Goal: Task Accomplishment & Management: Manage account settings

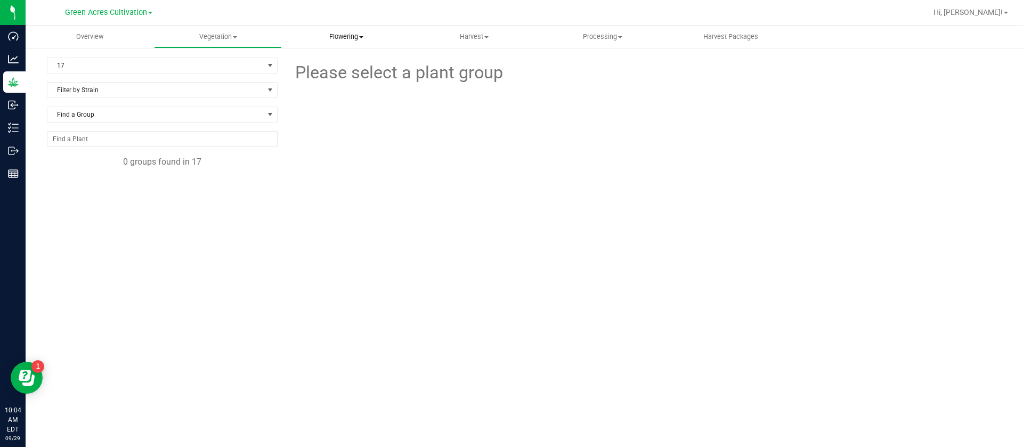
click at [348, 31] on uib-tab-heading "Flowering Create harvest Flowering groups Flowering plants Apply to plants Plan…" at bounding box center [345, 36] width 127 height 21
click at [345, 75] on span "Flowering groups" at bounding box center [326, 76] width 88 height 9
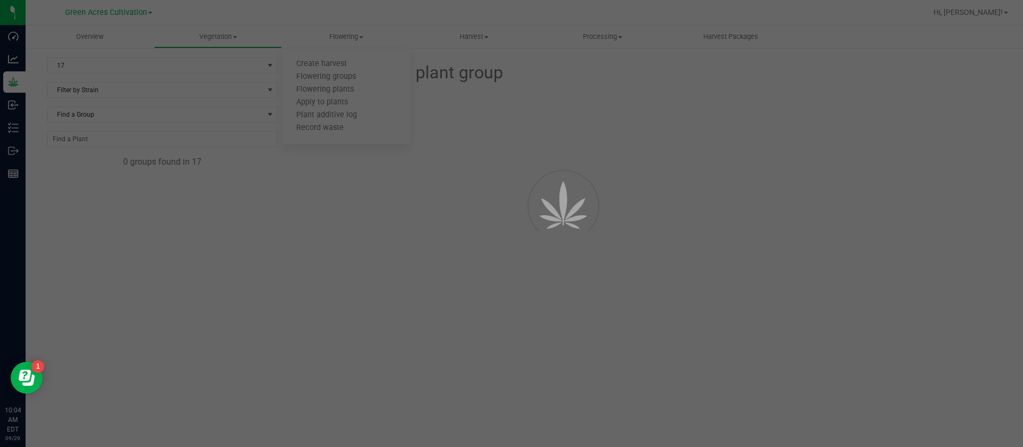
click at [105, 64] on div at bounding box center [511, 223] width 1023 height 447
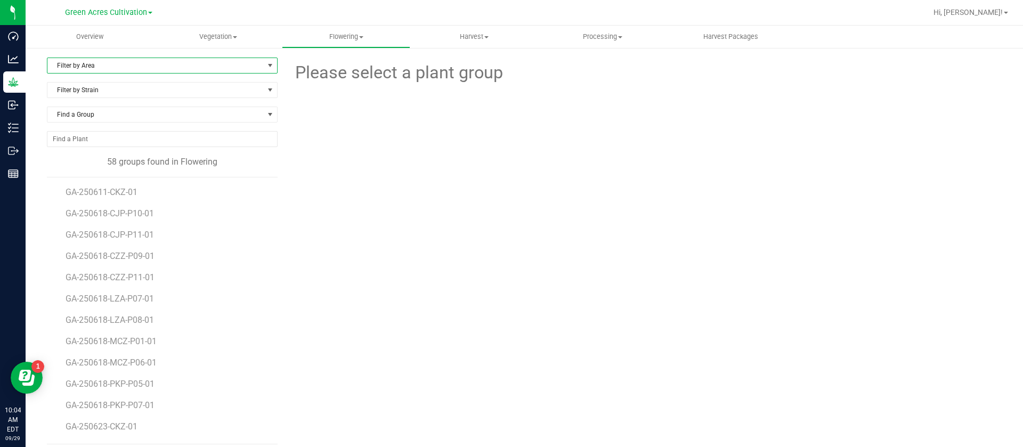
click at [104, 68] on span "Filter by Area" at bounding box center [155, 65] width 216 height 15
click at [76, 227] on li "22" at bounding box center [160, 226] width 226 height 16
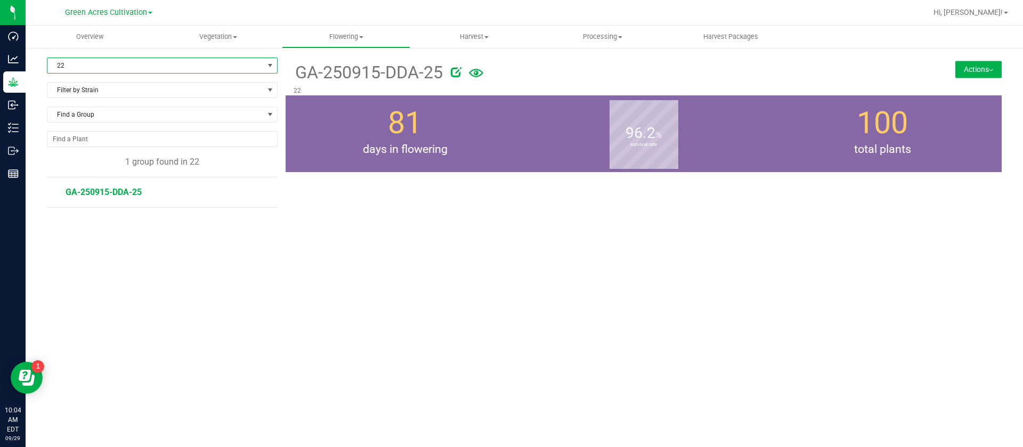
click at [97, 61] on span "22" at bounding box center [155, 65] width 216 height 15
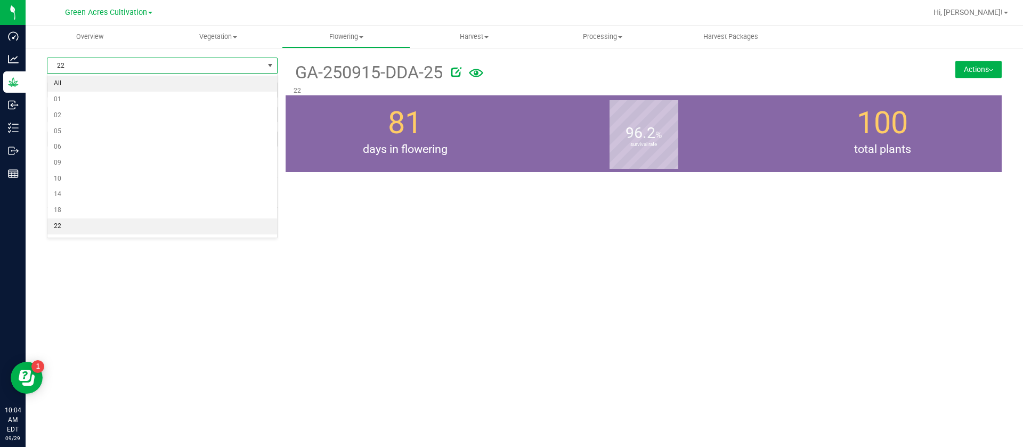
click at [82, 81] on li "All" at bounding box center [162, 84] width 230 height 16
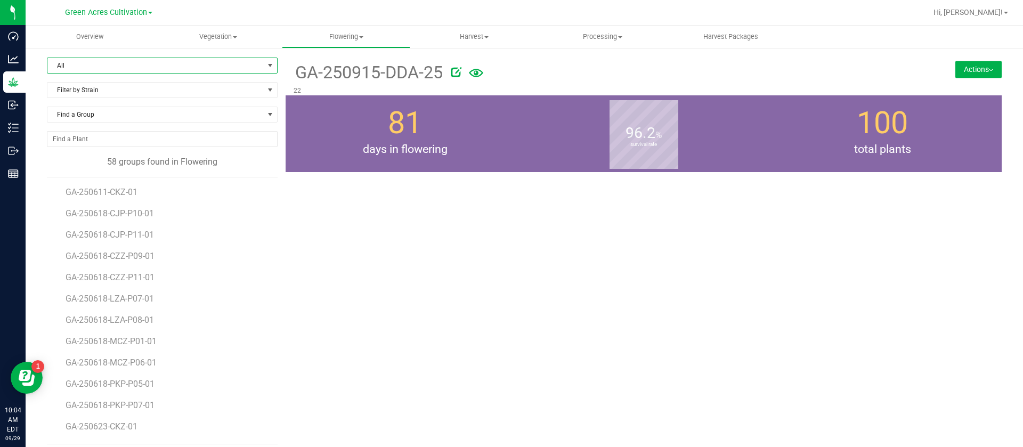
click at [86, 64] on span "All" at bounding box center [155, 65] width 216 height 15
click at [372, 117] on div "81 days in flowering" at bounding box center [405, 133] width 239 height 77
click at [78, 64] on span "All" at bounding box center [155, 65] width 216 height 15
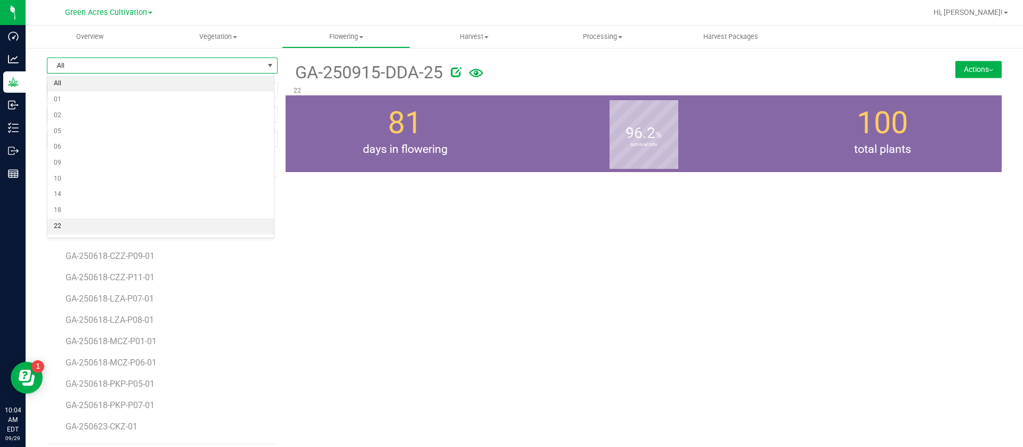
click at [82, 219] on li "22" at bounding box center [160, 226] width 226 height 16
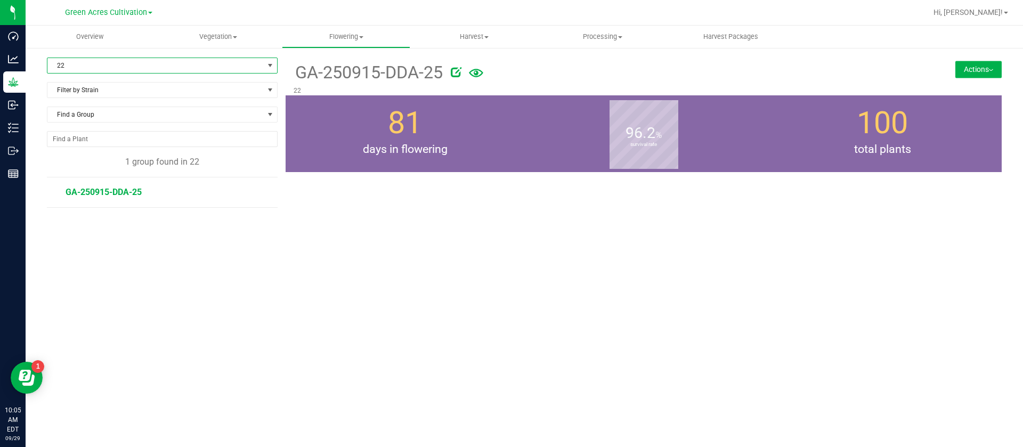
click at [735, 176] on div "GA-250915-DDA-25 22 Actions Move group Split group" at bounding box center [644, 218] width 716 height 320
click at [140, 194] on span "GA-250915-DDA-25" at bounding box center [104, 192] width 76 height 10
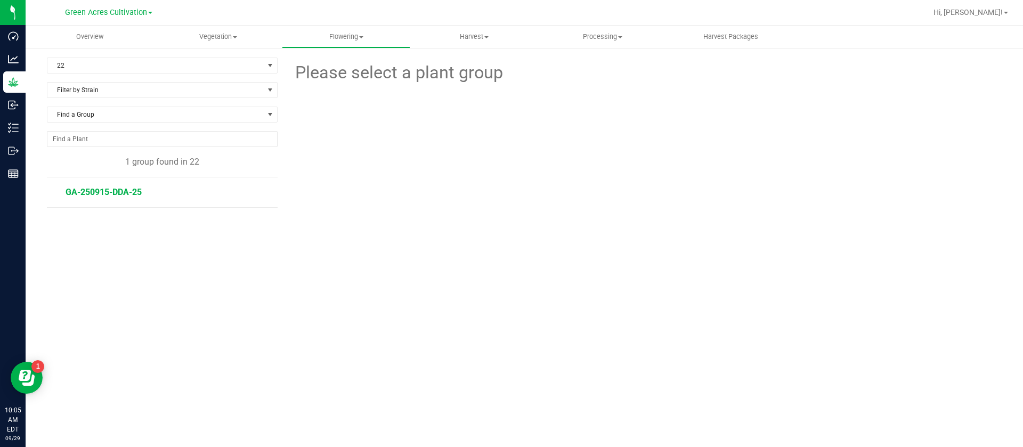
click at [139, 194] on li "GA-250915-DDA-25" at bounding box center [168, 192] width 205 height 30
click at [109, 199] on li "GA-250915-DDA-25" at bounding box center [168, 192] width 205 height 30
click at [112, 191] on span "GA-250915-DDA-25" at bounding box center [104, 192] width 76 height 10
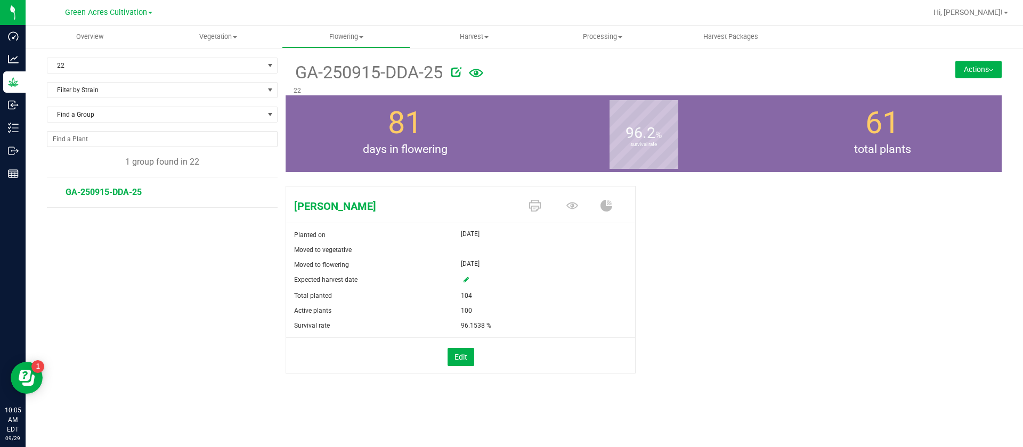
click at [454, 73] on icon at bounding box center [456, 72] width 11 height 11
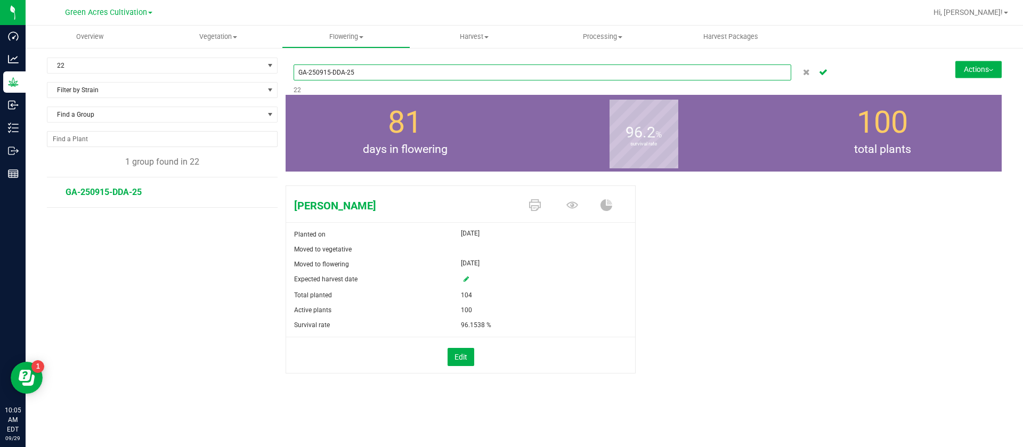
click at [349, 73] on input "GA-250915-DDA-25" at bounding box center [542, 72] width 498 height 16
type input "GA-250915-DDA-T-25"
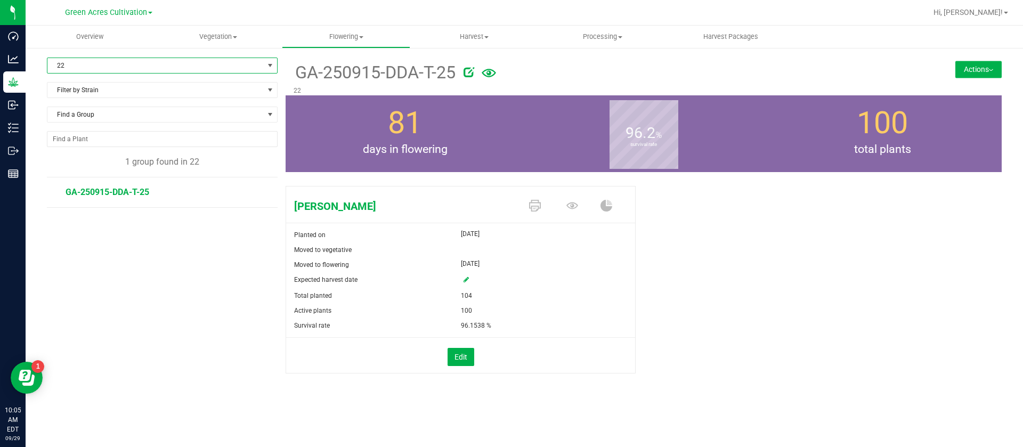
click at [76, 61] on span "22" at bounding box center [155, 65] width 216 height 15
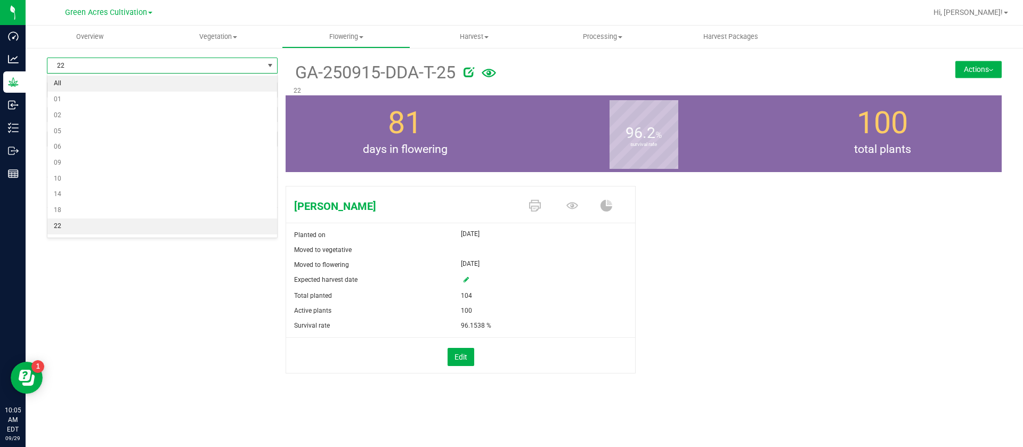
click at [76, 87] on li "All" at bounding box center [162, 84] width 230 height 16
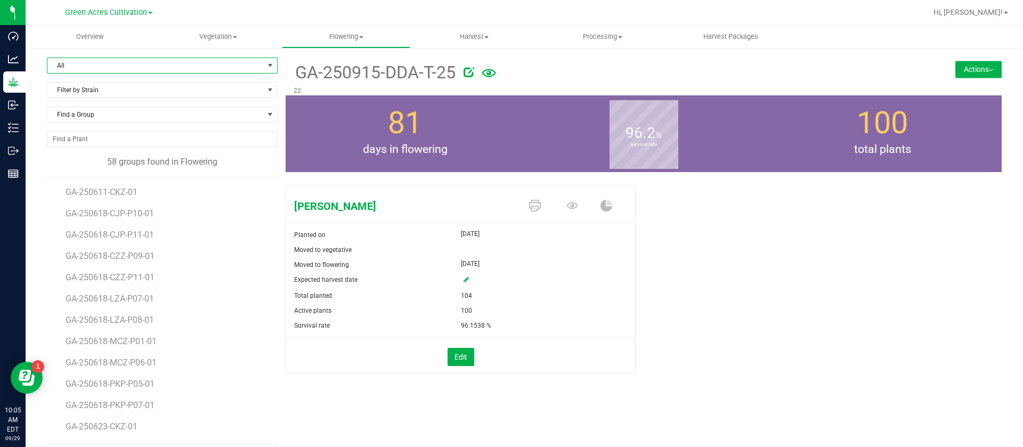
click at [112, 58] on span "All" at bounding box center [162, 66] width 231 height 16
click at [88, 59] on span "All" at bounding box center [155, 65] width 216 height 15
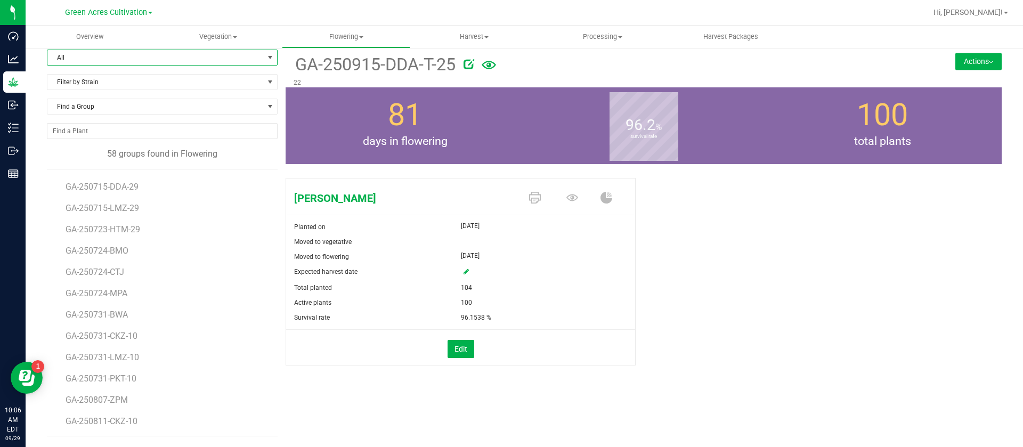
scroll to position [978, 0]
click at [334, 391] on div "Don Dada Planted on Jul 10, 2025 Moved to vegetative Moved to flowering Jul 10,…" at bounding box center [644, 283] width 716 height 218
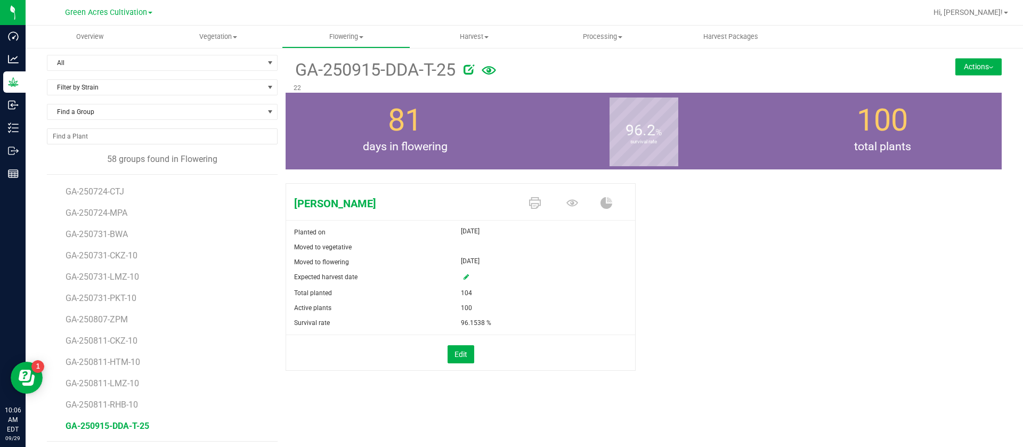
scroll to position [0, 0]
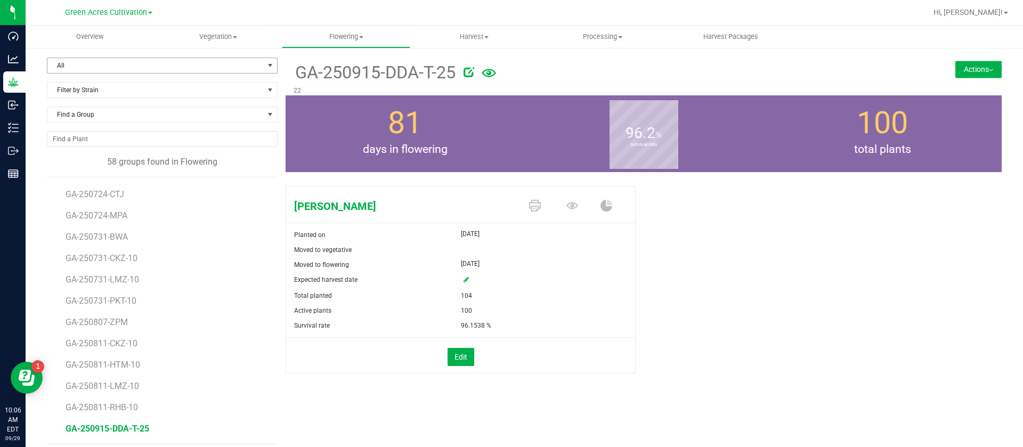
click at [84, 62] on span "All" at bounding box center [155, 65] width 216 height 15
click at [286, 131] on div "81 days in flowering" at bounding box center [405, 133] width 239 height 77
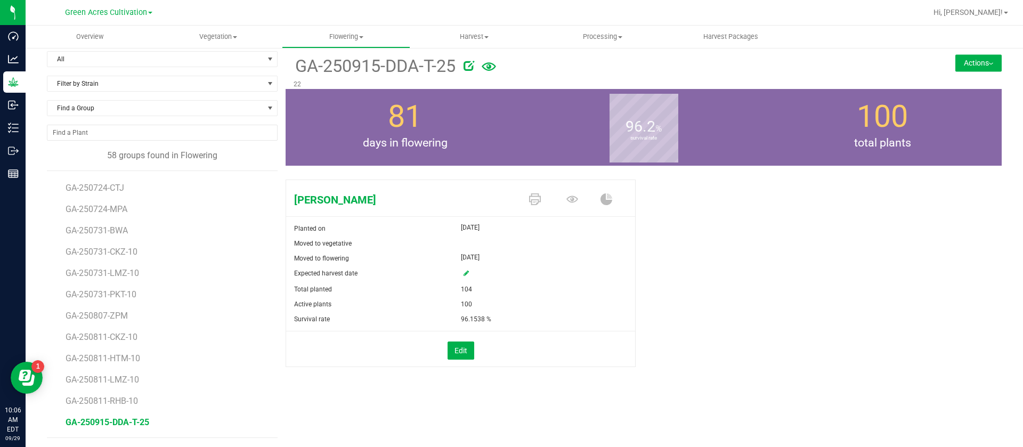
scroll to position [8, 0]
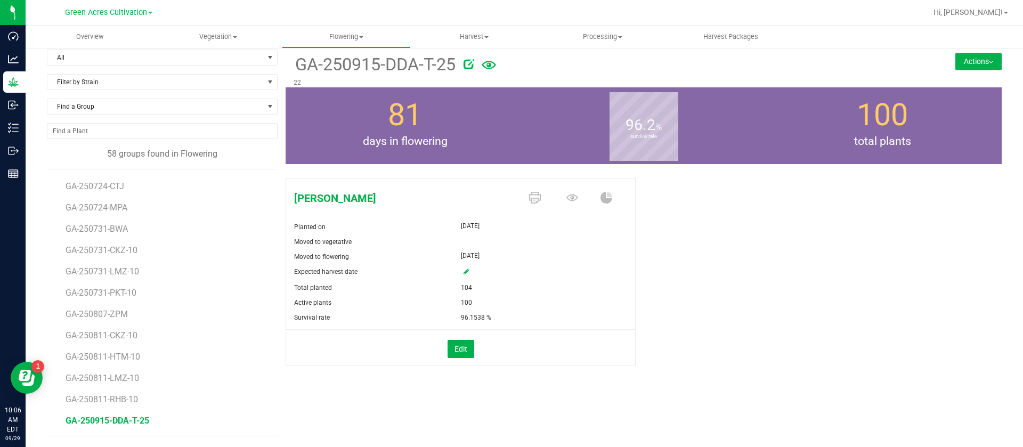
click at [319, 286] on span "Total planted" at bounding box center [313, 287] width 38 height 7
click at [390, 250] on div "Moved to flowering" at bounding box center [373, 256] width 175 height 15
click at [697, 129] on div "96.2 % survival rate" at bounding box center [643, 125] width 239 height 77
click at [683, 349] on div "Don Dada Planted on Jul 10, 2025 Moved to vegetative Moved to flowering Jul 10,…" at bounding box center [644, 283] width 716 height 218
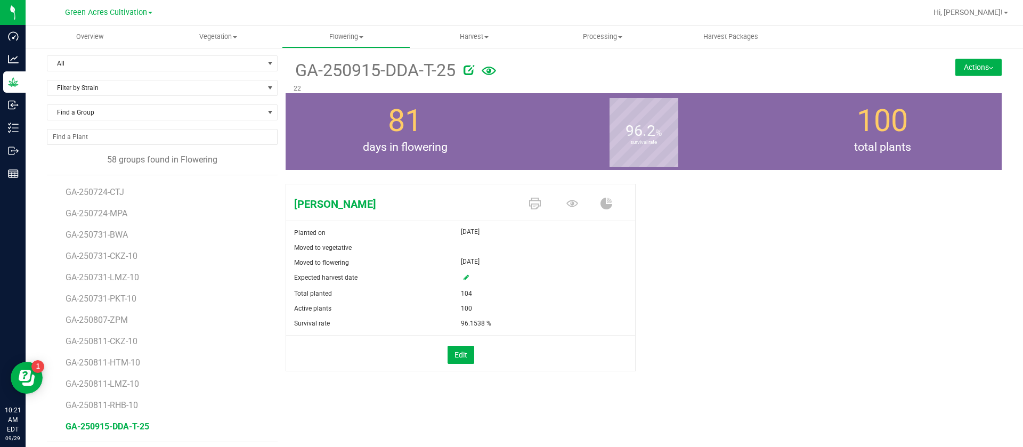
scroll to position [0, 0]
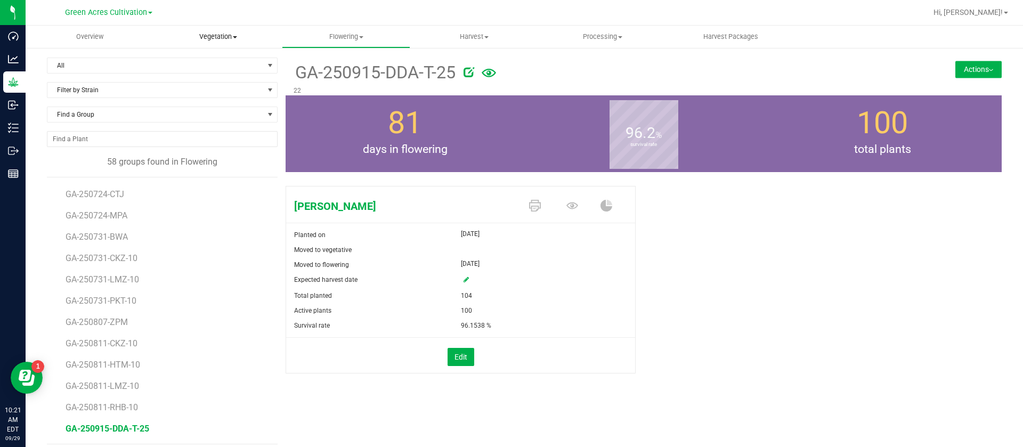
drag, startPoint x: 213, startPoint y: 29, endPoint x: 210, endPoint y: 34, distance: 5.8
click at [213, 28] on uib-tab-heading "Vegetation Veg groups Veg plants Mother groups Mother plants Apply to plants Cr…" at bounding box center [217, 36] width 127 height 21
click at [206, 62] on span "Veg groups" at bounding box center [188, 64] width 68 height 9
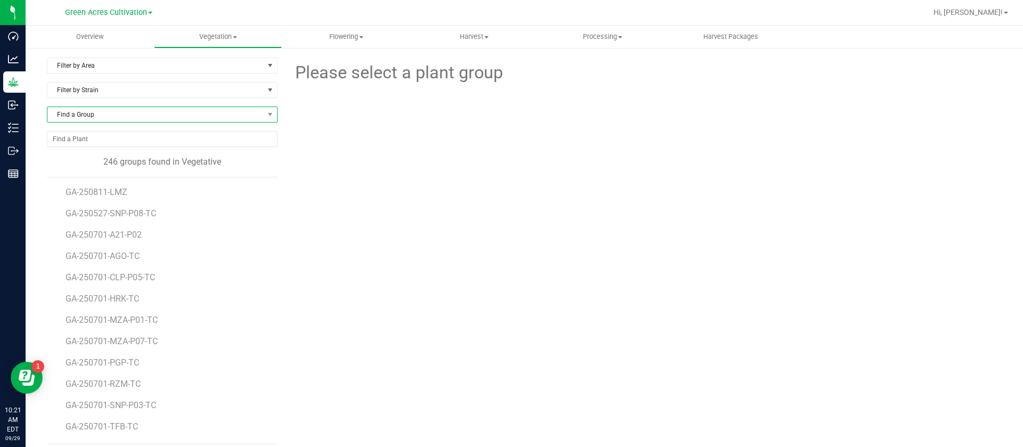
click at [99, 115] on span "Find a Group" at bounding box center [155, 114] width 216 height 15
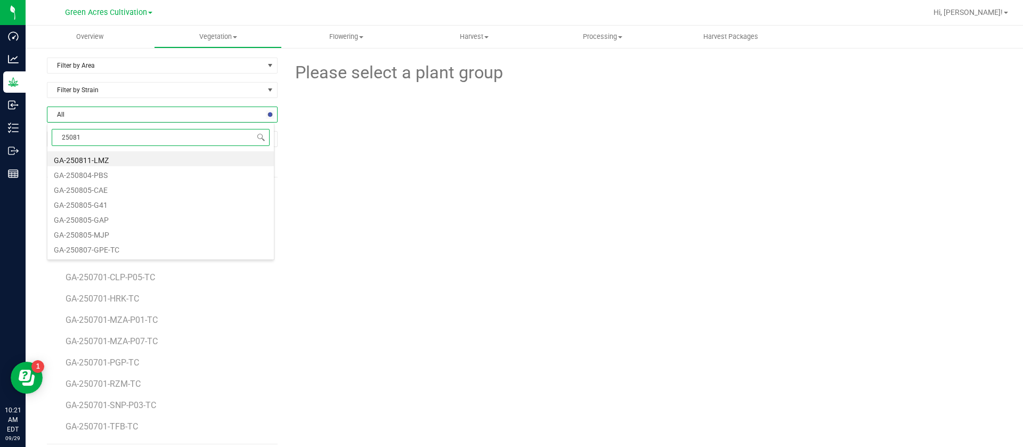
type input "250813"
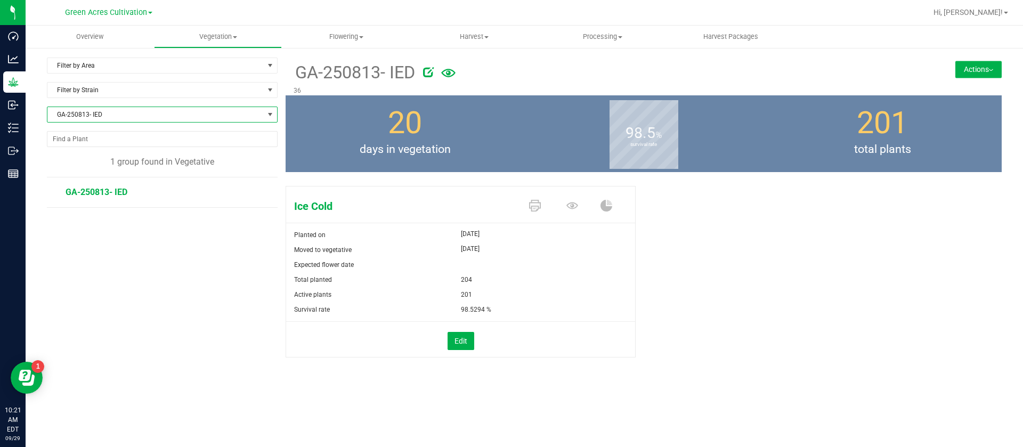
click at [123, 119] on span "GA-250813- IED" at bounding box center [155, 114] width 216 height 15
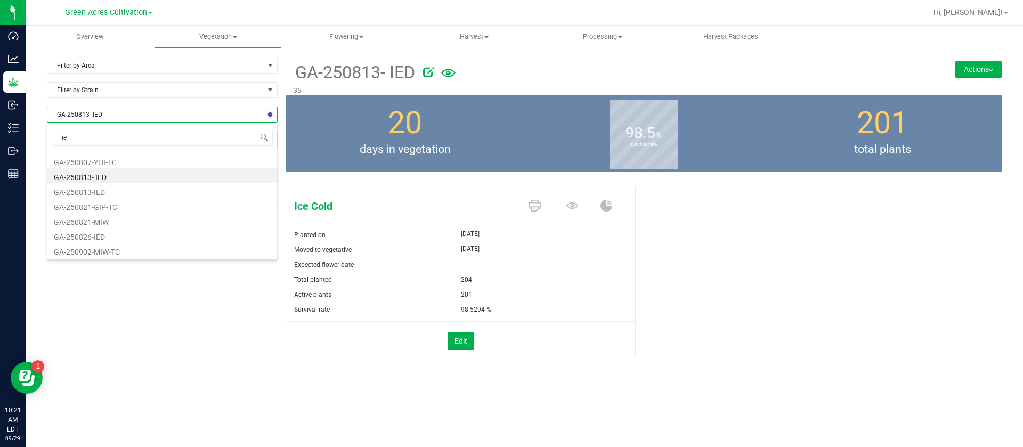
scroll to position [87, 0]
type input "ied"
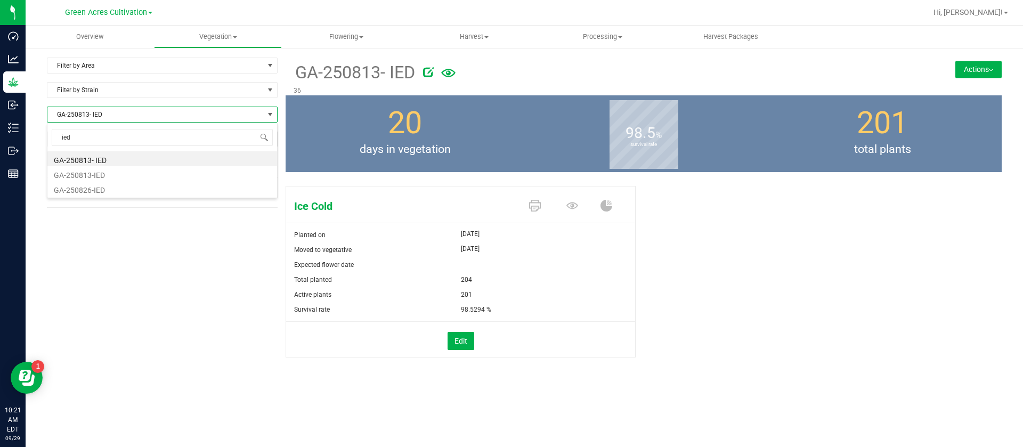
click at [129, 158] on li "GA-250813- IED" at bounding box center [162, 158] width 230 height 15
click at [119, 113] on span "GA-250813- IED" at bounding box center [155, 114] width 216 height 15
type input "ied"
click at [104, 178] on li "GA-250813-IED" at bounding box center [162, 173] width 230 height 15
click at [115, 116] on span "GA-250813-IED" at bounding box center [155, 114] width 216 height 15
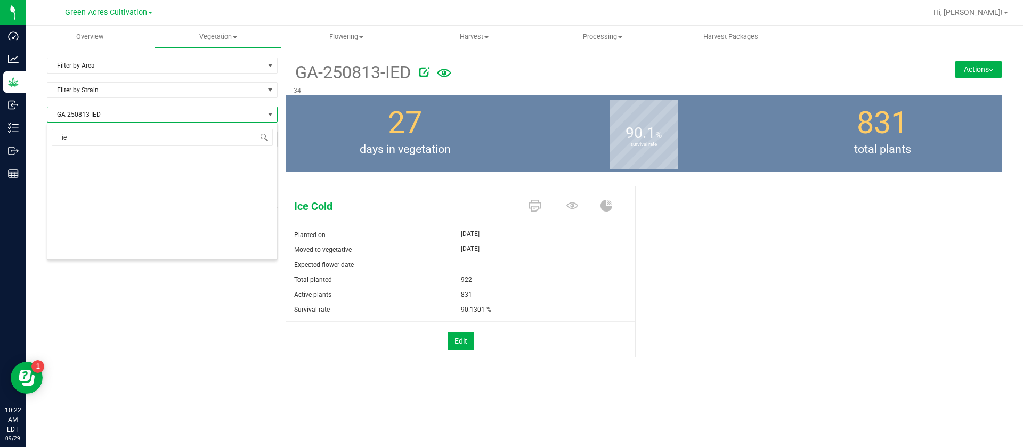
scroll to position [87, 0]
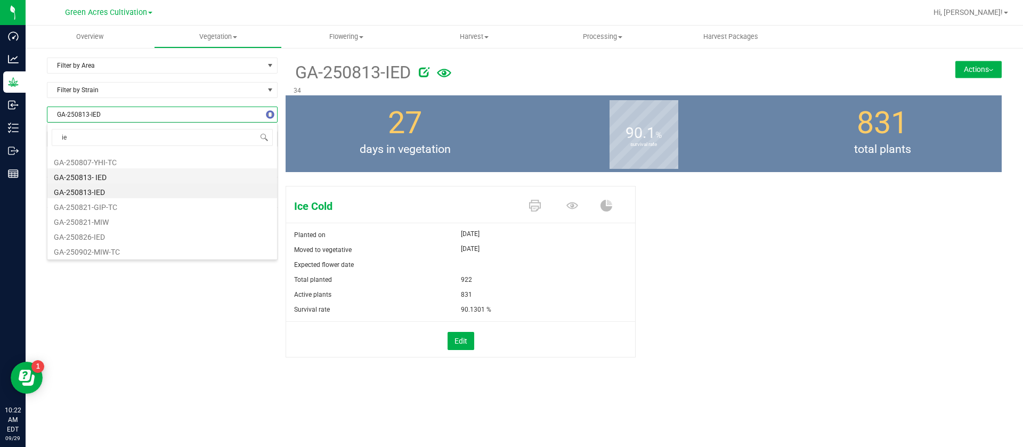
type input "ied"
click at [93, 190] on li "GA-250826-IED" at bounding box center [162, 188] width 230 height 15
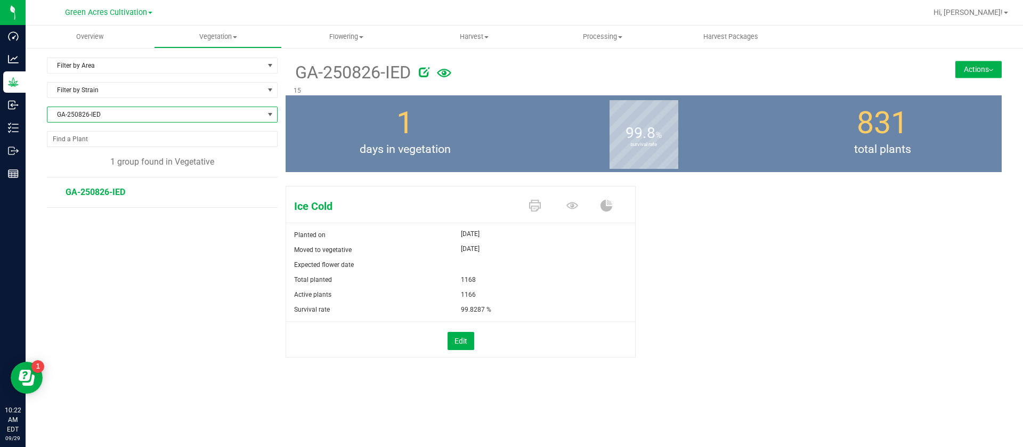
click at [126, 116] on span "GA-250826-IED" at bounding box center [155, 114] width 216 height 15
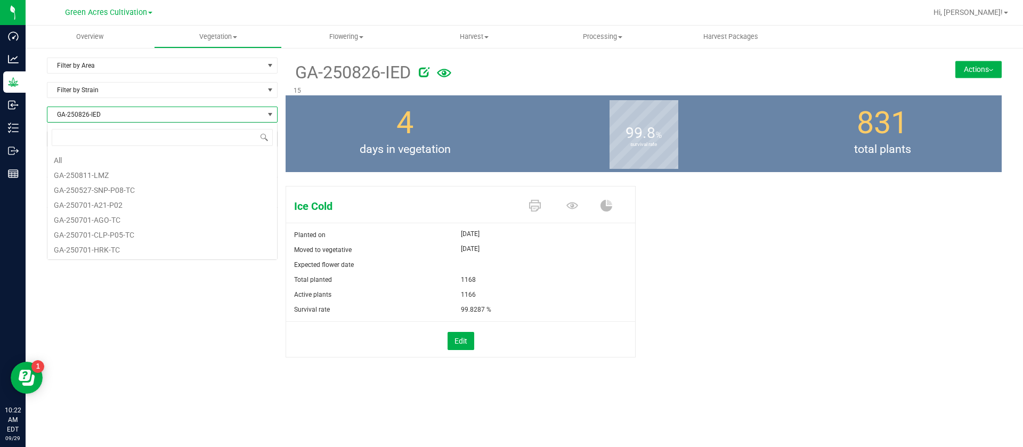
scroll to position [16, 231]
type input "ied"
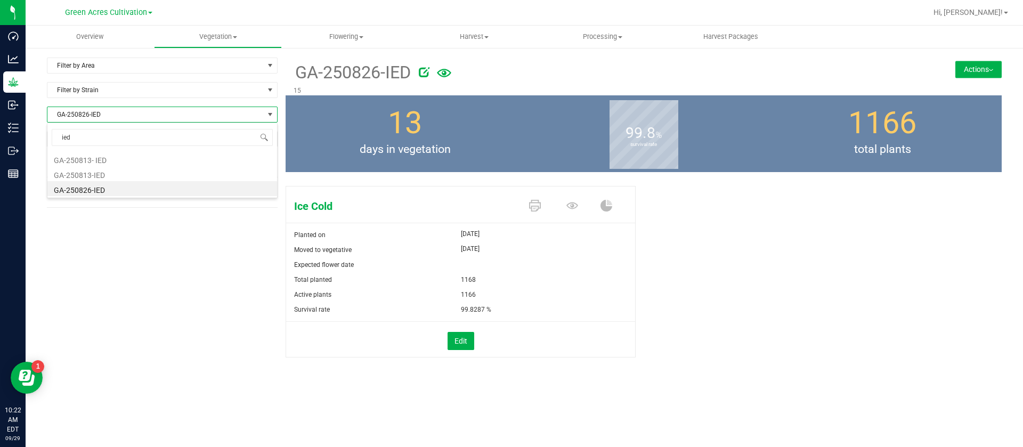
scroll to position [0, 0]
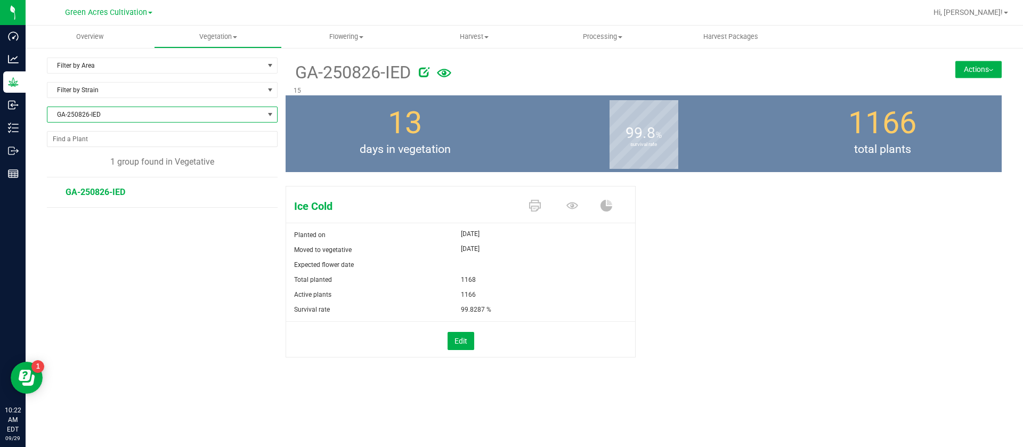
click at [129, 116] on span "GA-250826-IED" at bounding box center [155, 114] width 216 height 15
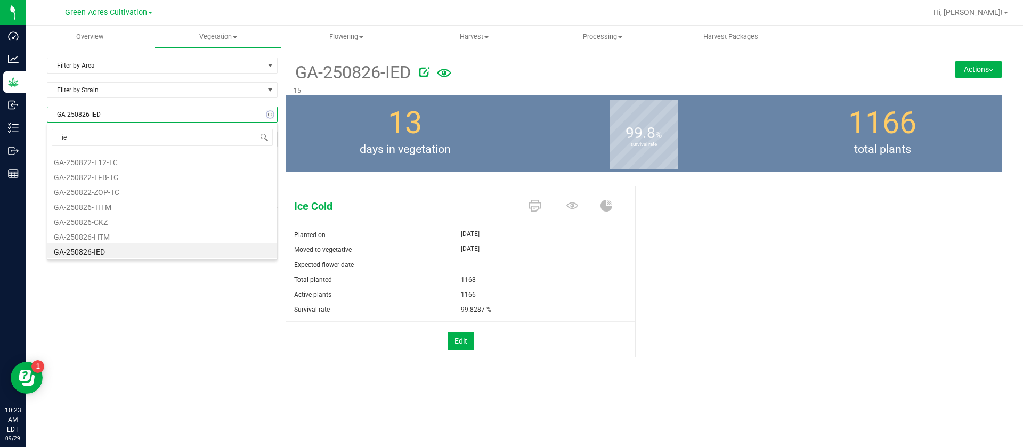
type input "ied"
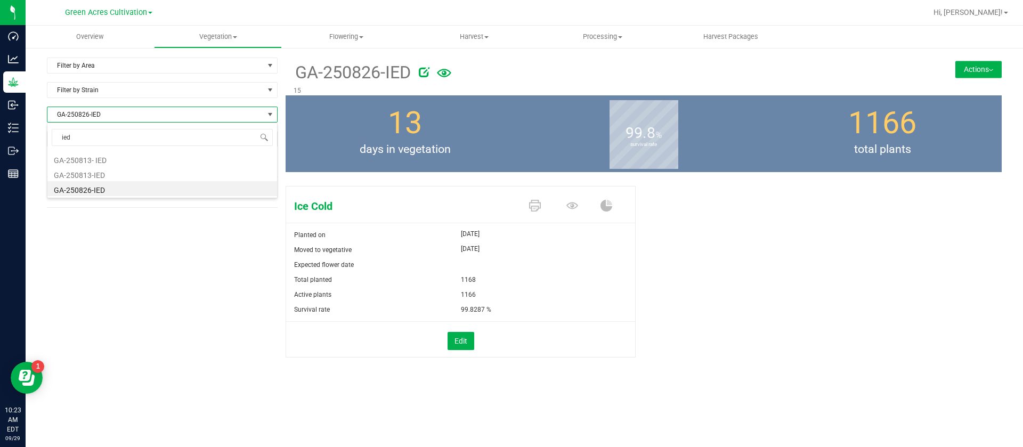
scroll to position [0, 0]
click at [122, 176] on li "GA-250813-IED" at bounding box center [162, 173] width 230 height 15
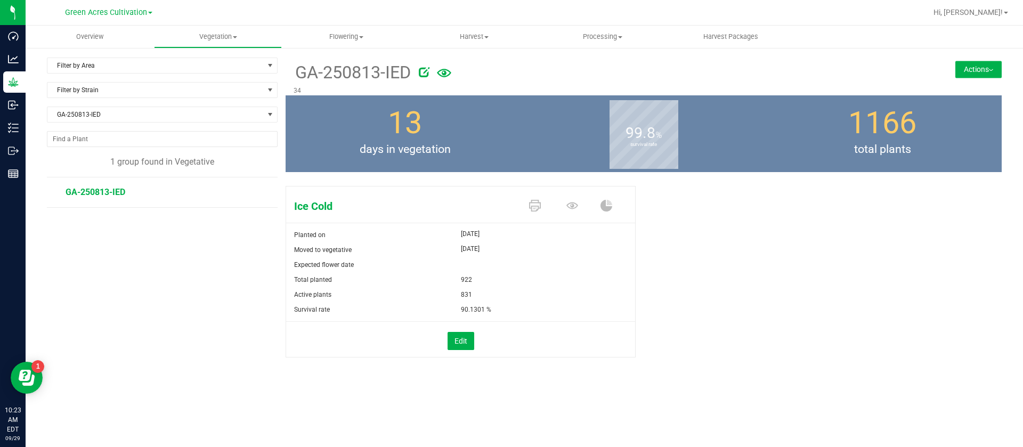
click at [967, 62] on button "Actions" at bounding box center [978, 69] width 46 height 17
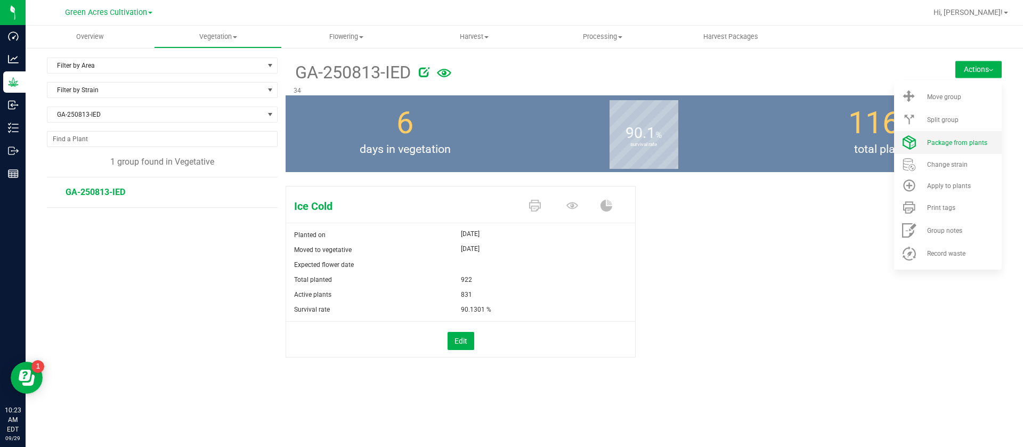
click at [940, 142] on span "Package from plants" at bounding box center [957, 142] width 60 height 7
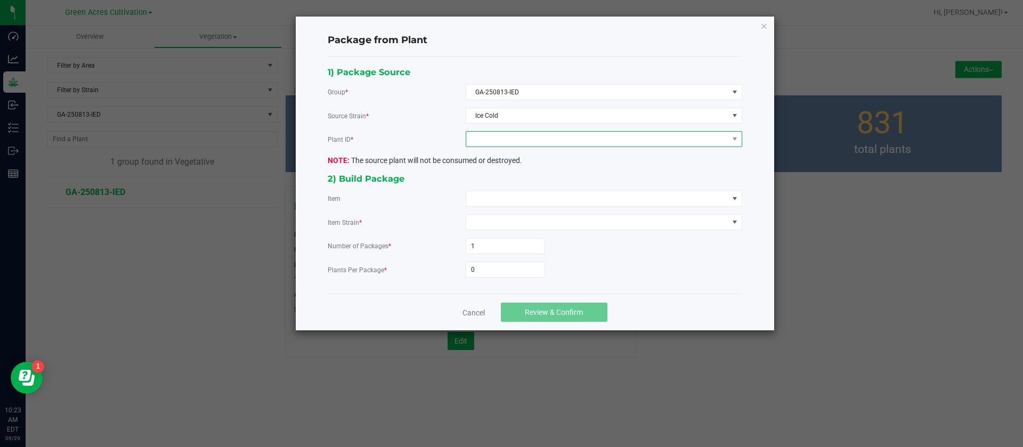
click at [488, 145] on span at bounding box center [597, 139] width 262 height 15
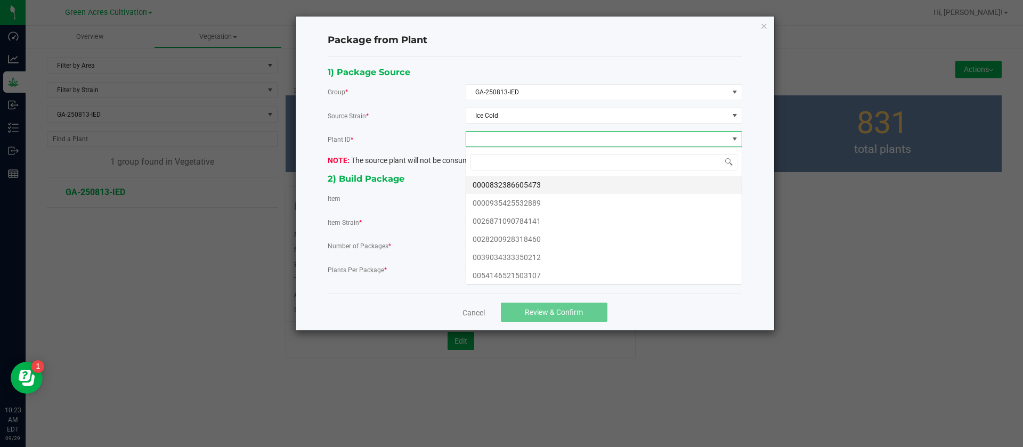
scroll to position [16, 276]
click at [500, 184] on li "0000832386605473" at bounding box center [603, 185] width 275 height 18
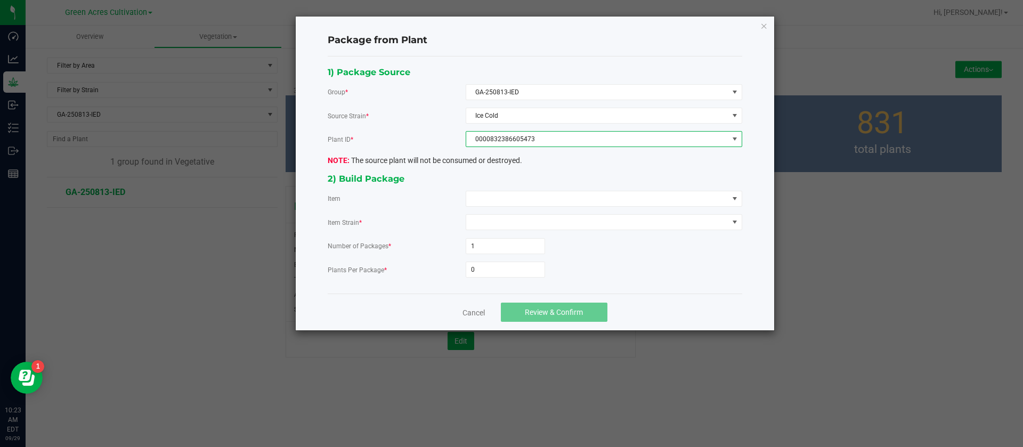
click at [492, 209] on div "1) Package Source Group * GA-250813-IED Source Strain * Ice Cold Plant ID * 000…" at bounding box center [535, 175] width 430 height 221
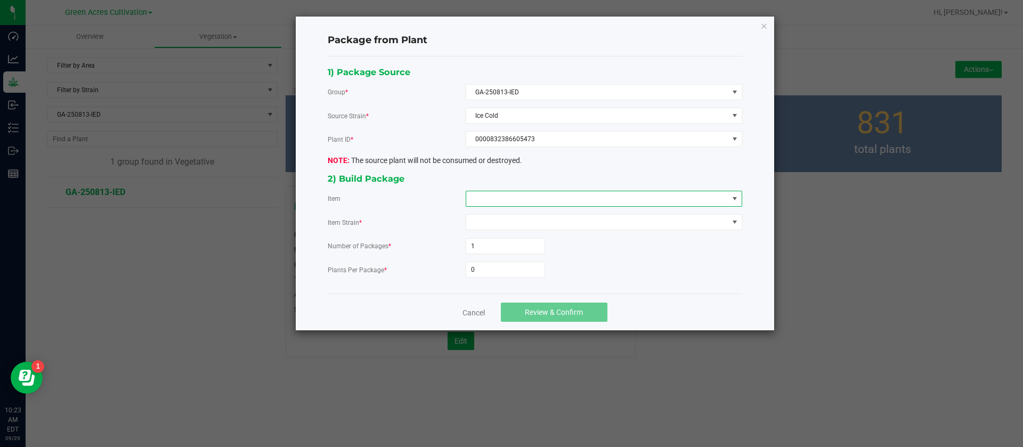
click at [493, 200] on span at bounding box center [597, 198] width 262 height 15
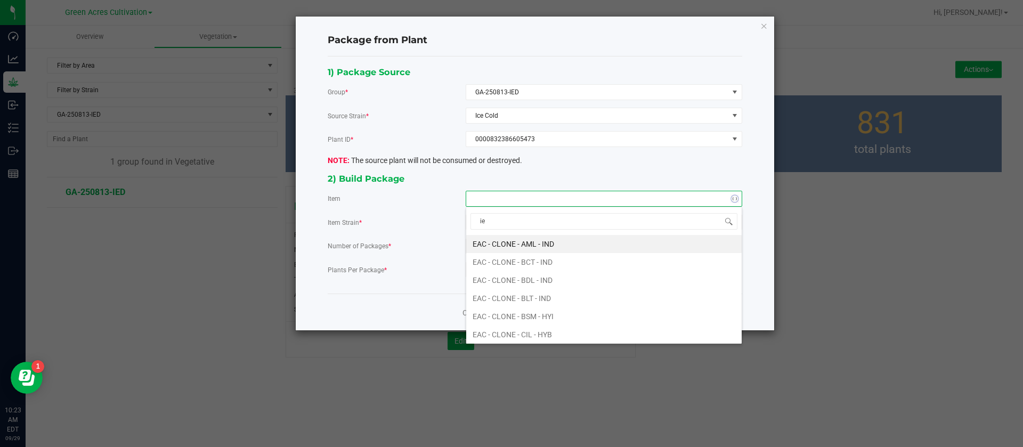
type input "ied"
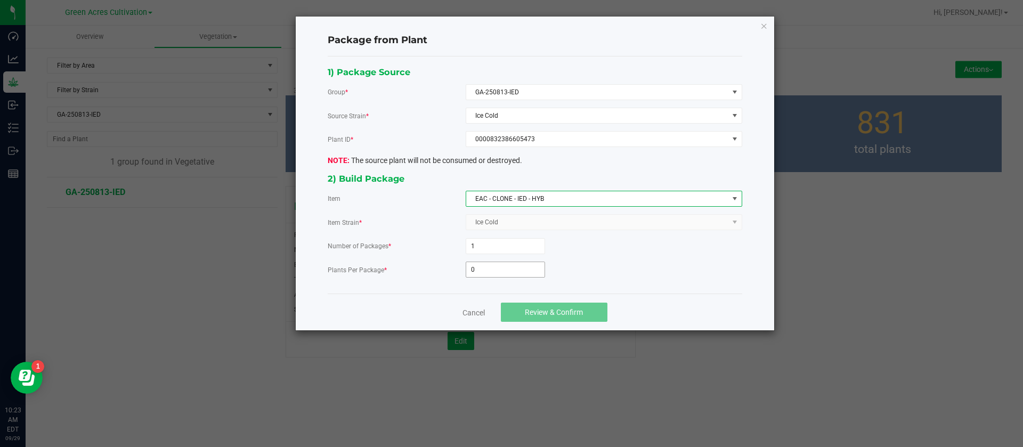
click at [533, 274] on input "0" at bounding box center [505, 269] width 78 height 15
click at [504, 266] on input "0" at bounding box center [505, 269] width 78 height 15
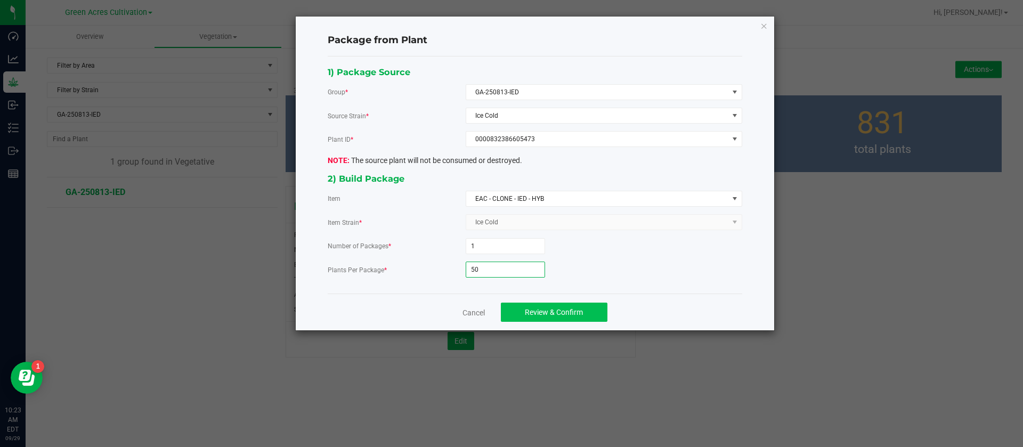
type input "50"
click at [539, 317] on button "Review & Confirm" at bounding box center [554, 312] width 107 height 19
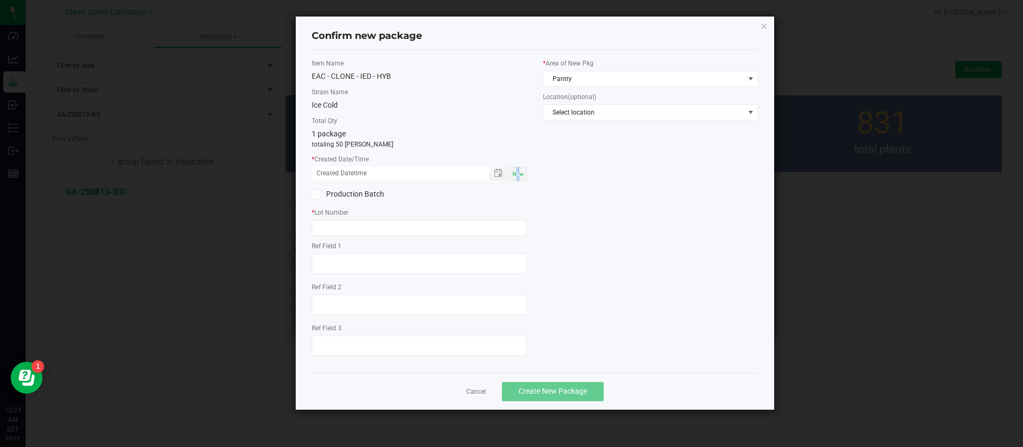
click at [518, 175] on span "Now" at bounding box center [517, 174] width 11 height 6
type input "09/29/2025 10:23 AM"
click at [328, 173] on input "09/29/2025 10:23 AM" at bounding box center [395, 173] width 166 height 13
click at [364, 225] on input "text" at bounding box center [419, 228] width 215 height 16
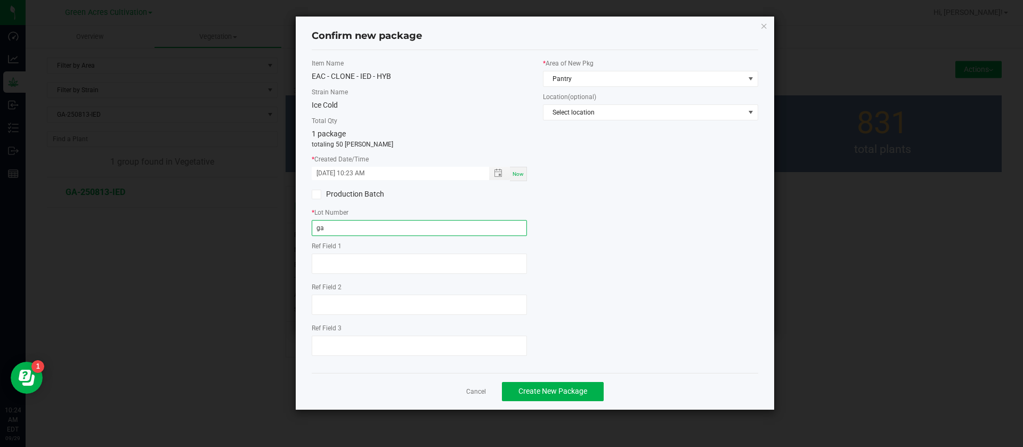
type input "g"
type input "GA-250923-IED"
click at [330, 171] on input "09/29/2025 10:23 AM" at bounding box center [395, 173] width 166 height 13
type input "09/23/2025 10:23 AM"
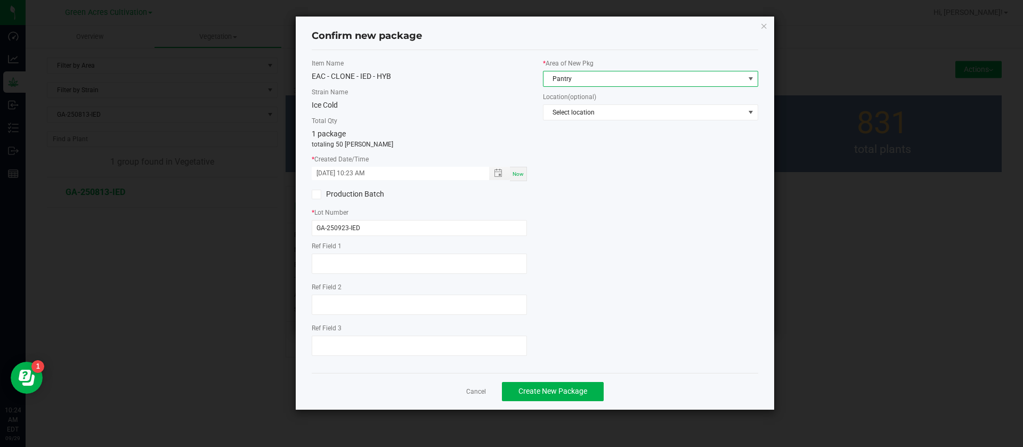
click at [607, 76] on span "Pantry" at bounding box center [643, 78] width 201 height 15
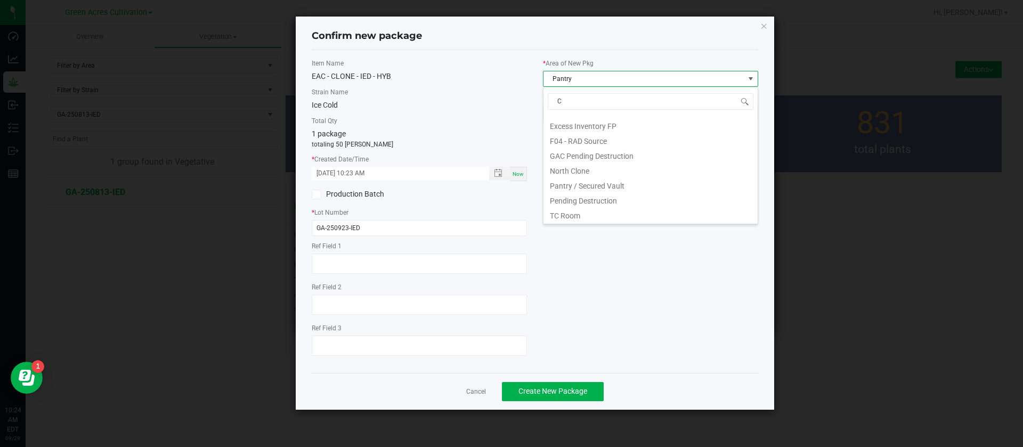
scroll to position [0, 0]
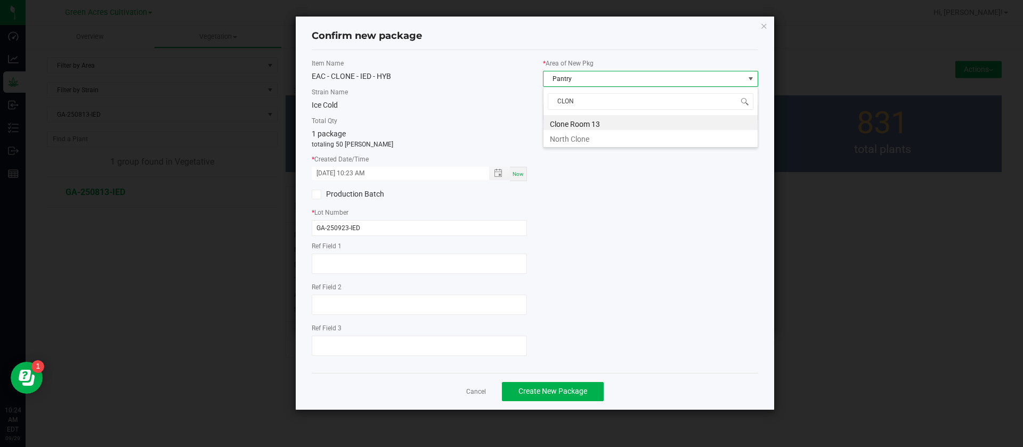
type input "CLONE"
click at [538, 398] on button "Create New Package" at bounding box center [553, 391] width 102 height 19
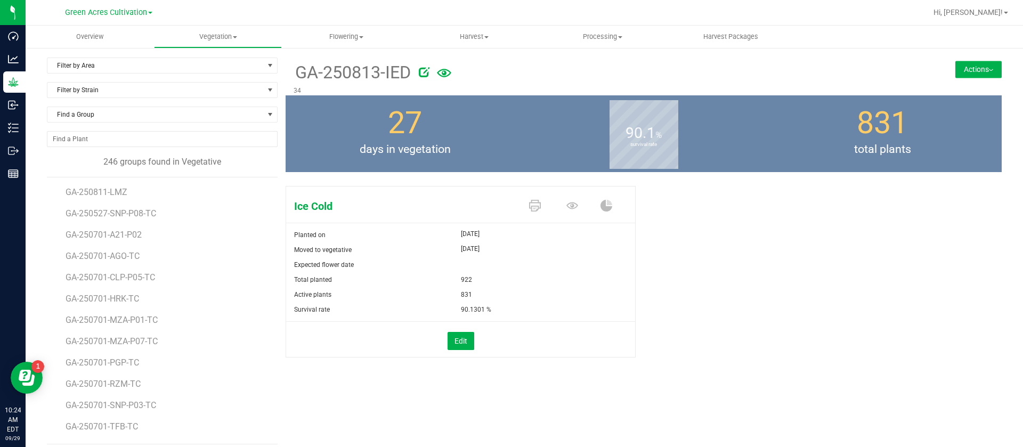
click at [672, 247] on div "Ice Cold Planted on Sep 2, 2025 Moved to vegetative Sep 2, 2025 Expected flower…" at bounding box center [644, 283] width 716 height 202
click at [773, 255] on div "Ice Cold Planted on Sep 2, 2025 Moved to vegetative Sep 2, 2025 Expected flower…" at bounding box center [644, 283] width 716 height 202
click at [211, 34] on span "Vegetation" at bounding box center [217, 37] width 127 height 10
click at [198, 63] on span "Veg groups" at bounding box center [188, 64] width 68 height 9
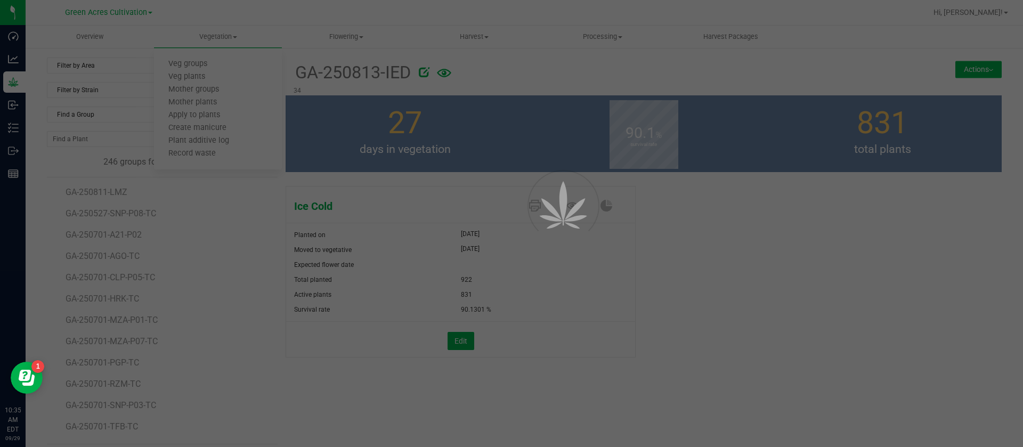
click at [112, 116] on div at bounding box center [511, 223] width 1023 height 447
click at [104, 115] on div at bounding box center [511, 223] width 1023 height 447
click at [105, 117] on div at bounding box center [511, 223] width 1023 height 447
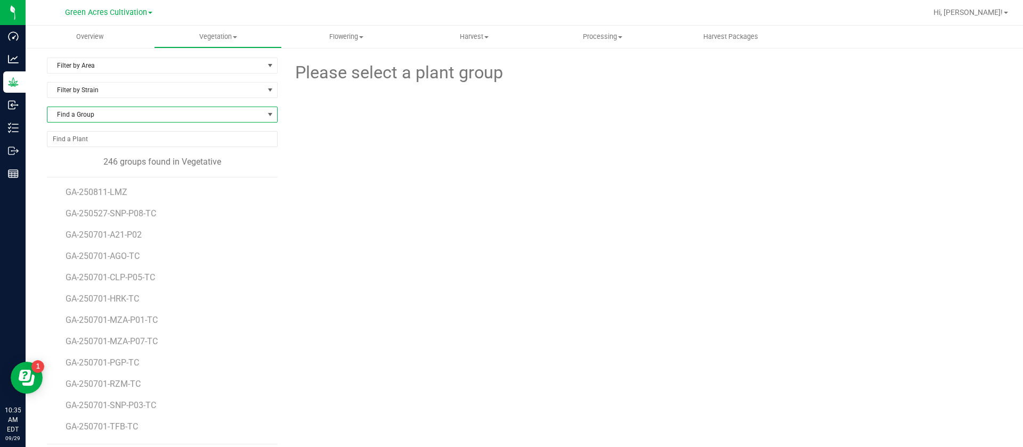
click at [105, 117] on span "Find a Group" at bounding box center [155, 114] width 216 height 15
type input "bof"
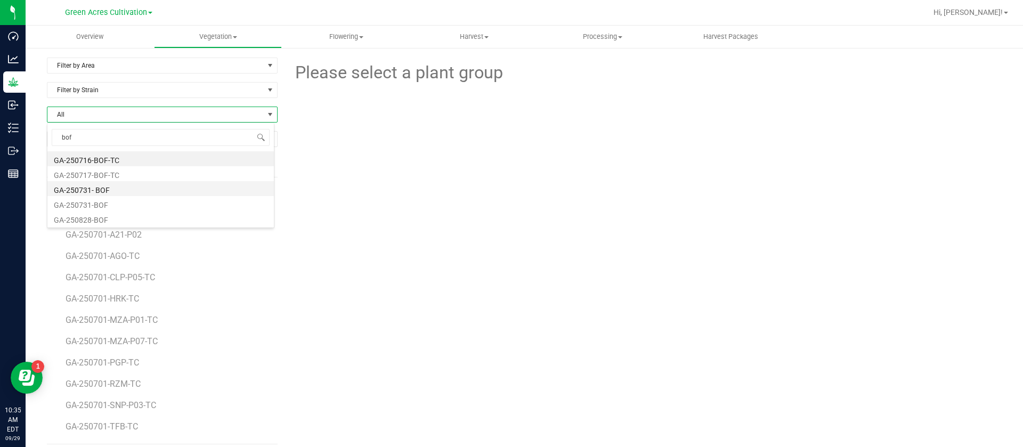
click at [116, 189] on li "GA-250731- BOF" at bounding box center [160, 188] width 226 height 15
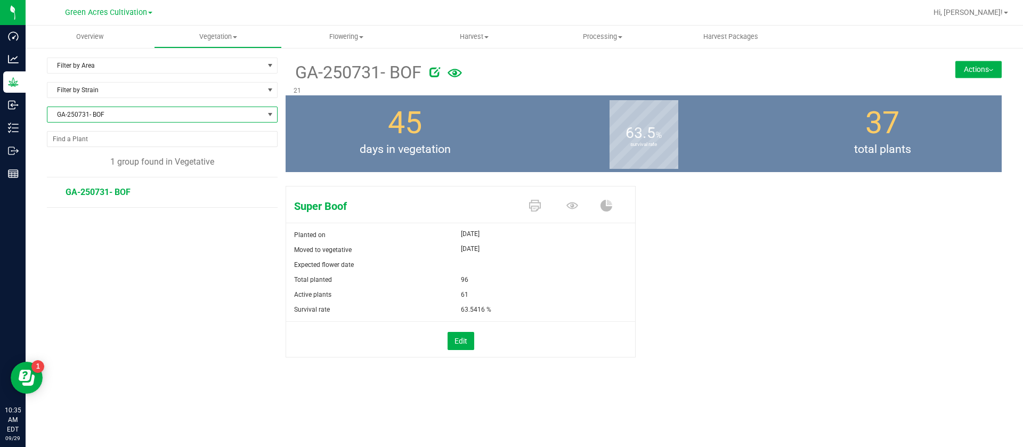
click at [136, 109] on span "GA-250731- BOF" at bounding box center [155, 114] width 216 height 15
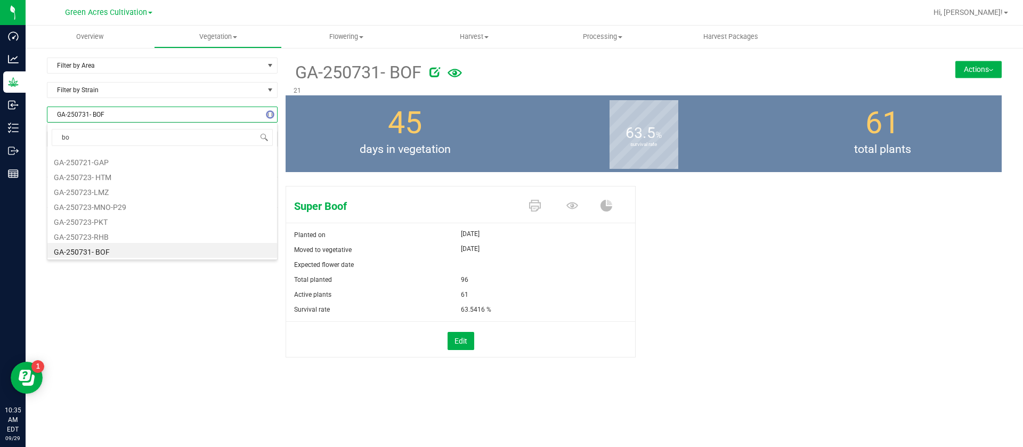
type input "bof"
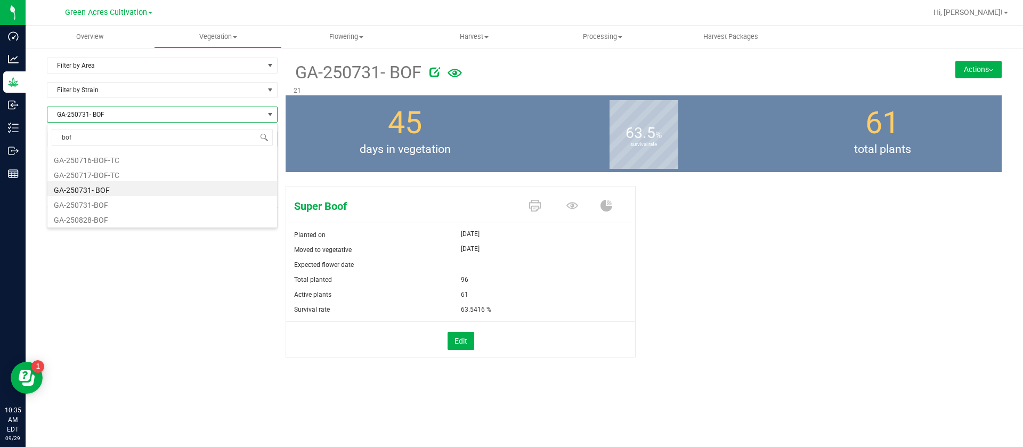
scroll to position [0, 0]
click at [116, 200] on li "GA-250731-BOF" at bounding box center [162, 203] width 230 height 15
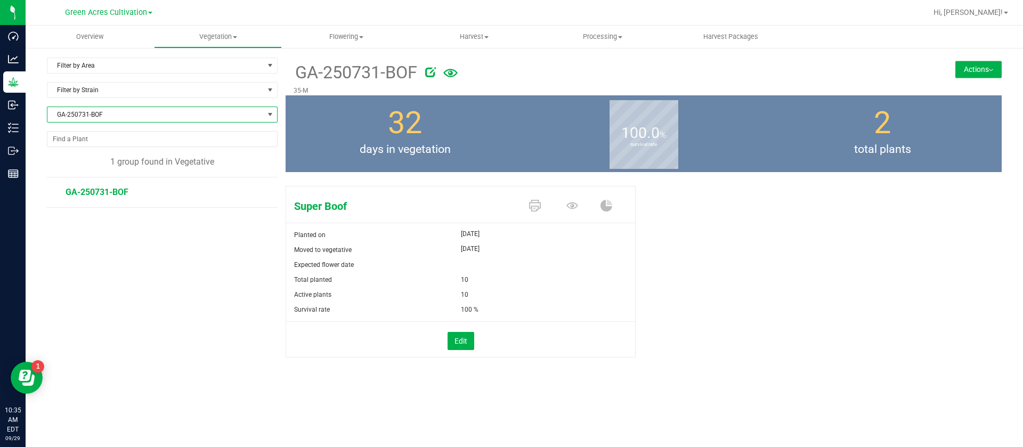
click at [973, 65] on button "Actions" at bounding box center [978, 69] width 46 height 17
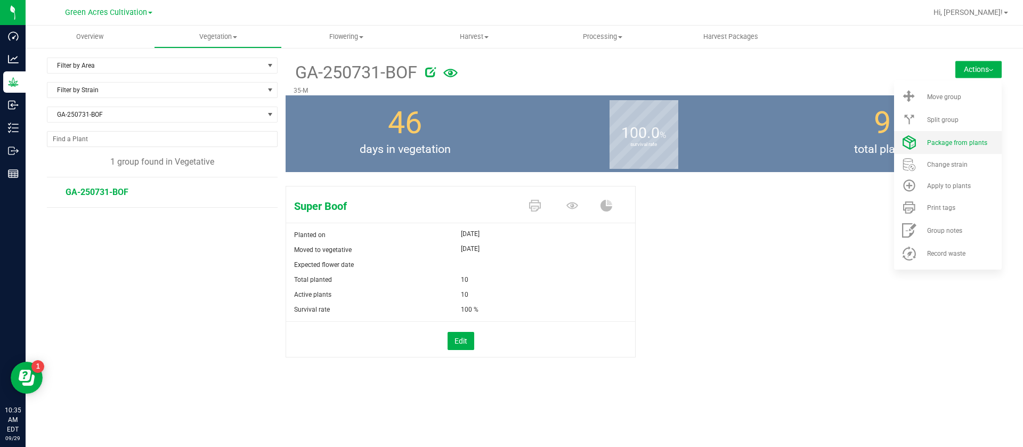
click at [955, 139] on span "Package from plants" at bounding box center [957, 142] width 60 height 7
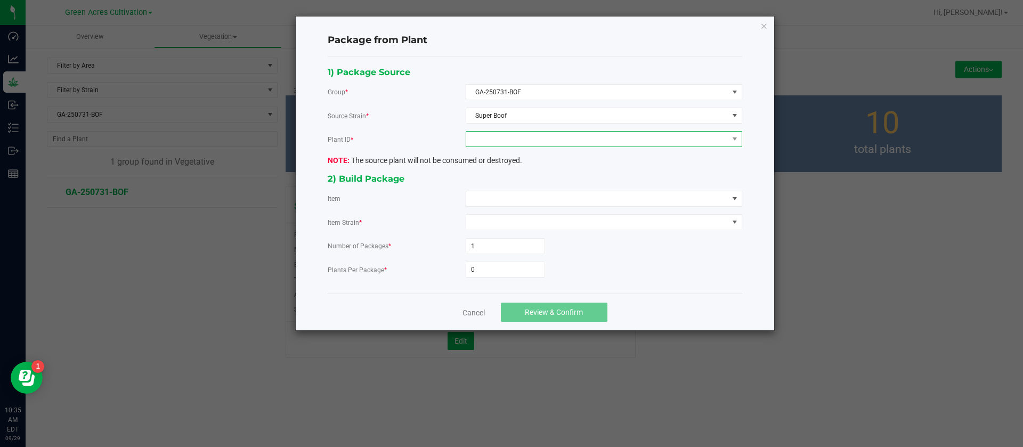
click at [518, 142] on span at bounding box center [597, 139] width 262 height 15
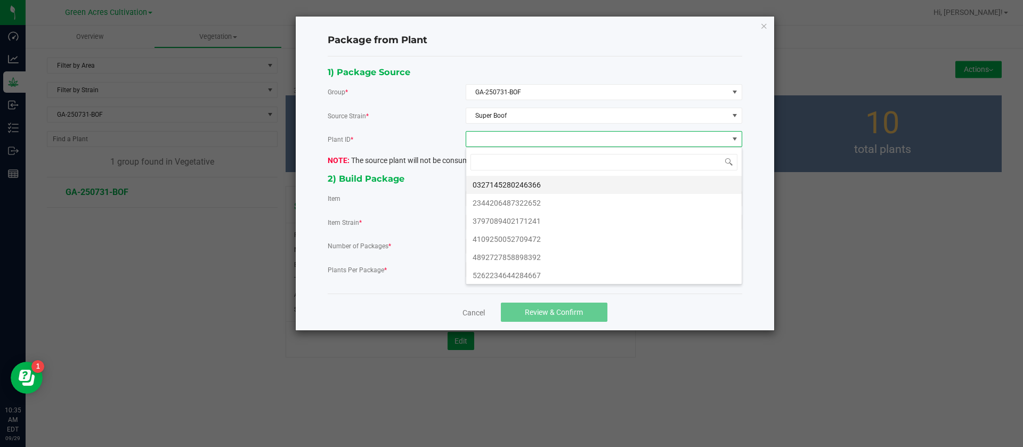
scroll to position [16, 276]
drag, startPoint x: 512, startPoint y: 191, endPoint x: 498, endPoint y: 200, distance: 17.0
click at [512, 191] on li "0327145280246366" at bounding box center [603, 185] width 275 height 18
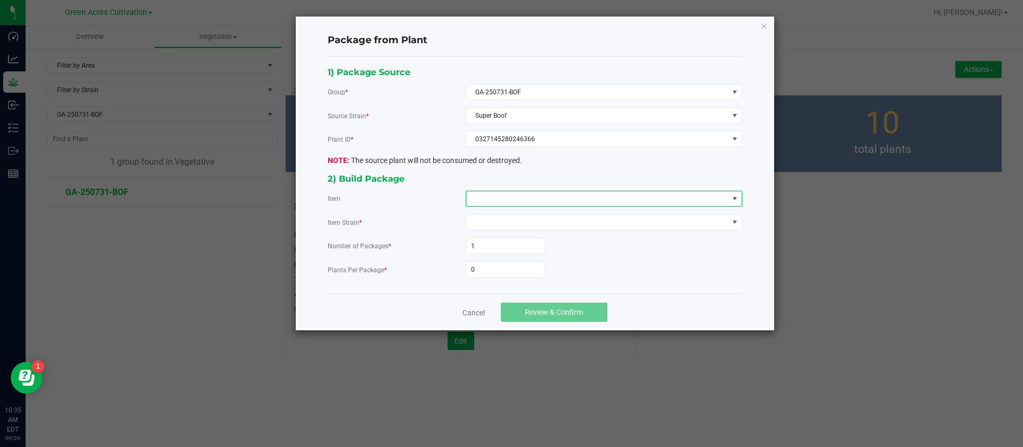
click at [493, 203] on span at bounding box center [597, 198] width 262 height 15
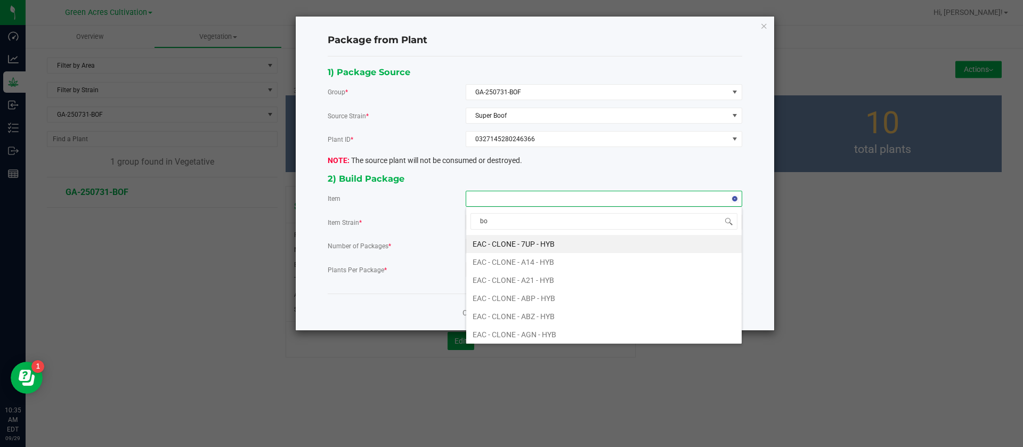
type input "bof"
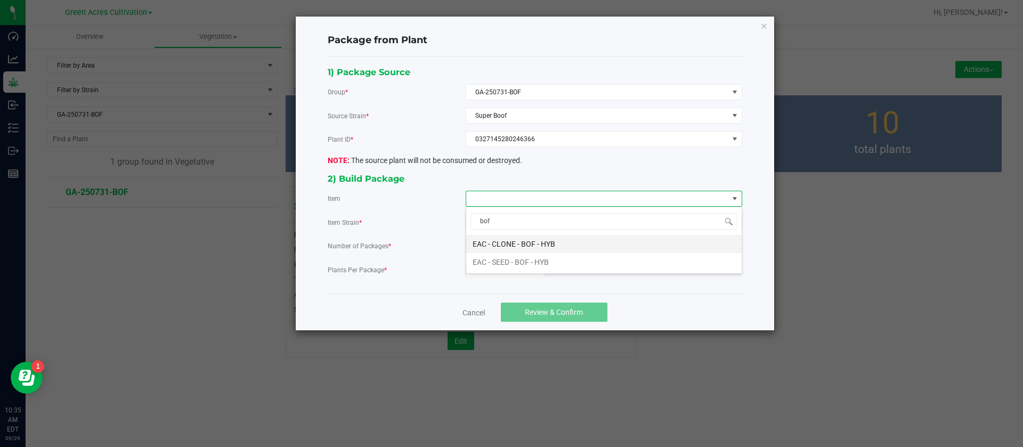
click at [528, 248] on HYB "EAC - CLONE - BOF - HYB" at bounding box center [603, 244] width 275 height 18
click at [523, 268] on input "0" at bounding box center [505, 269] width 78 height 15
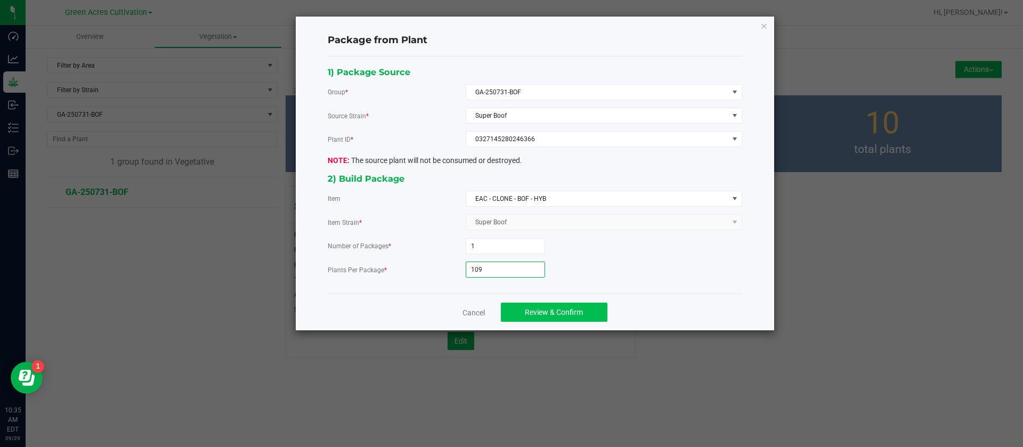
type input "109"
click at [545, 320] on button "Review & Confirm" at bounding box center [554, 312] width 107 height 19
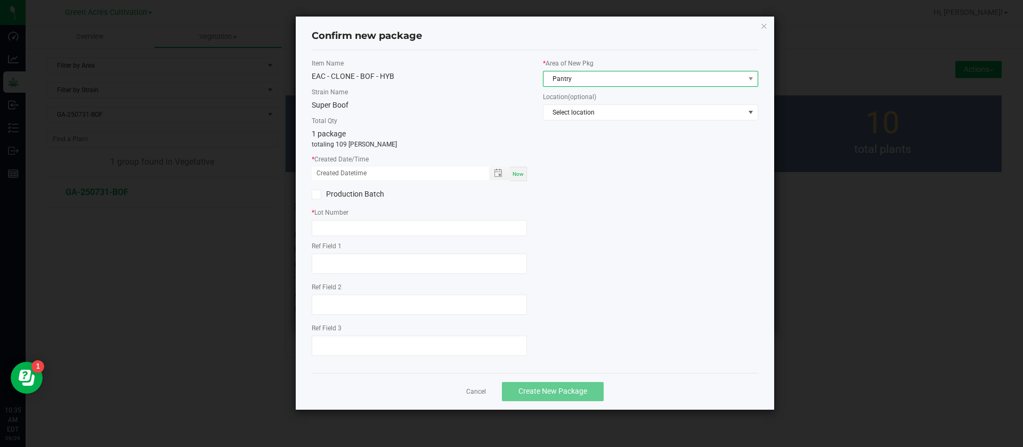
click at [605, 80] on span "Pantry" at bounding box center [643, 78] width 201 height 15
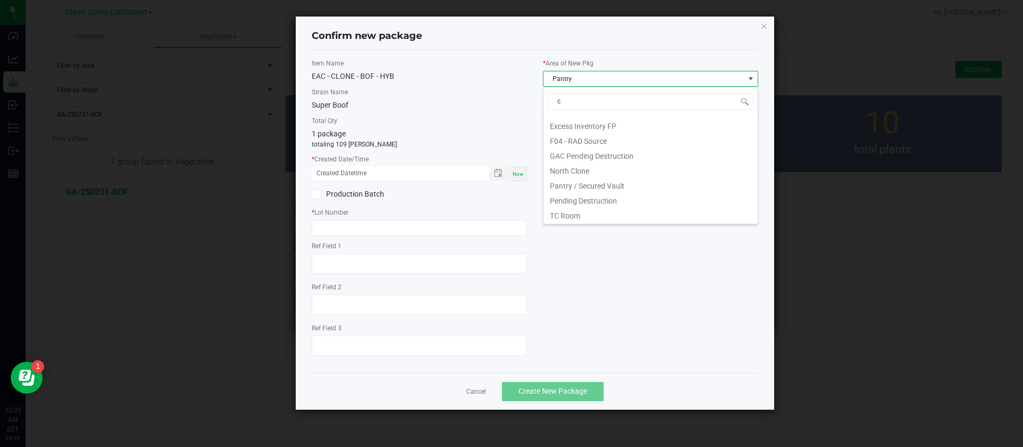
scroll to position [0, 0]
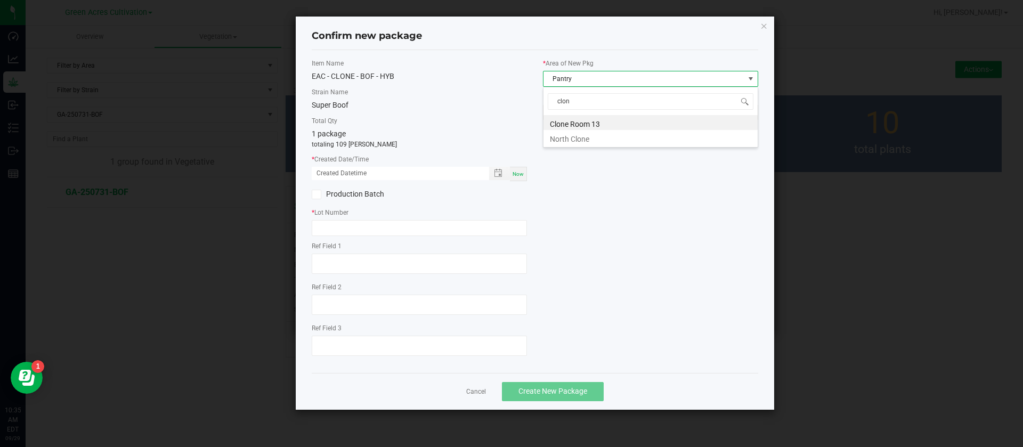
type input "clone"
click at [575, 72] on span "Clone Room 13" at bounding box center [643, 78] width 201 height 15
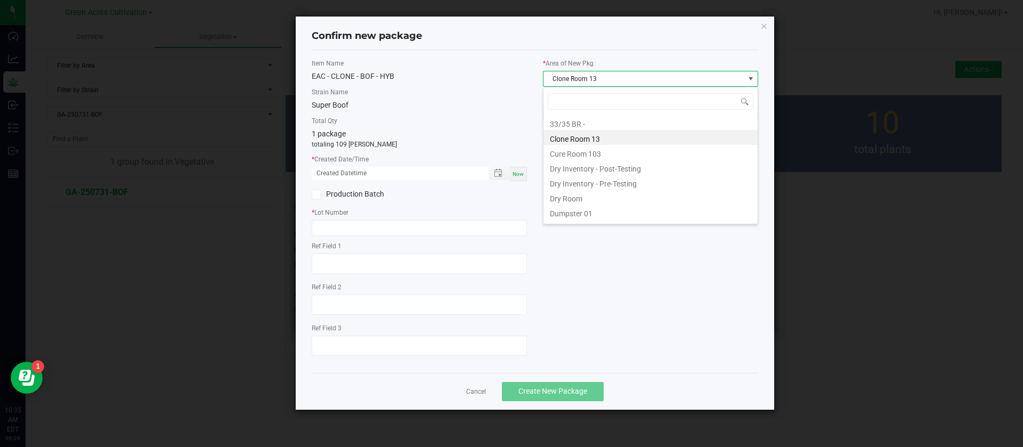
scroll to position [16, 215]
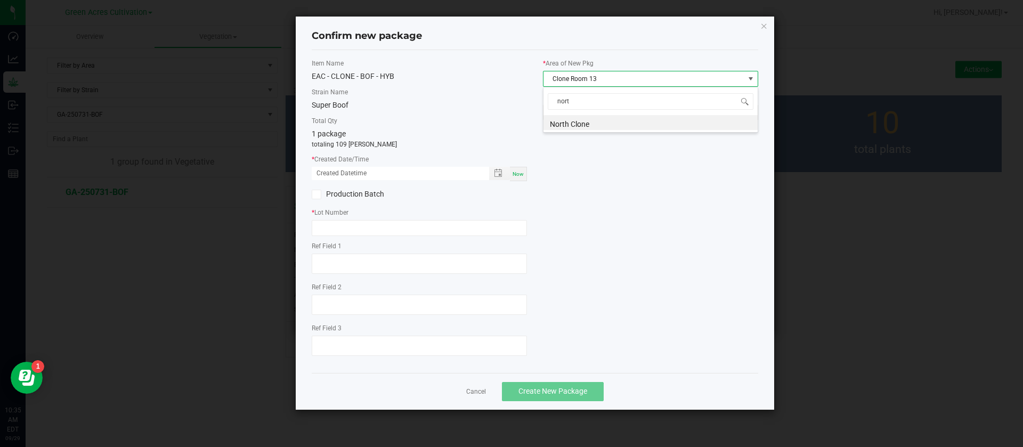
type input "north"
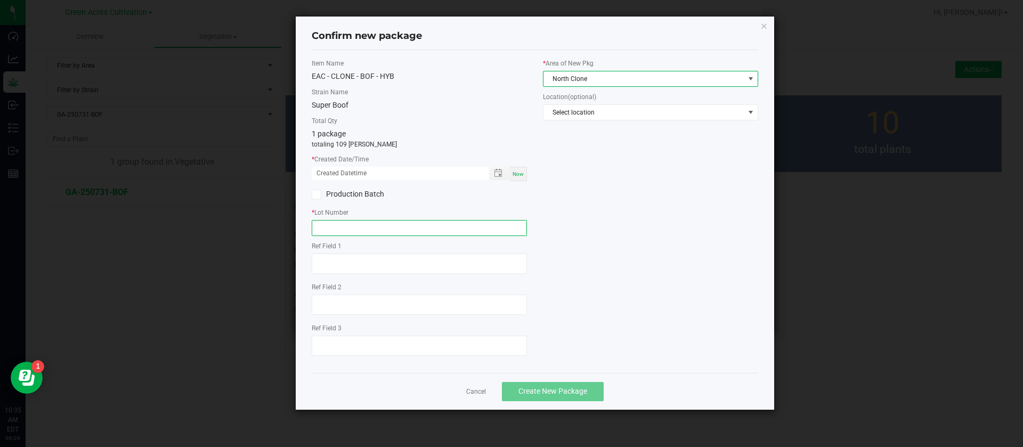
click at [355, 228] on input "text" at bounding box center [419, 228] width 215 height 16
type input "g"
type input "GA-250925-BOF"
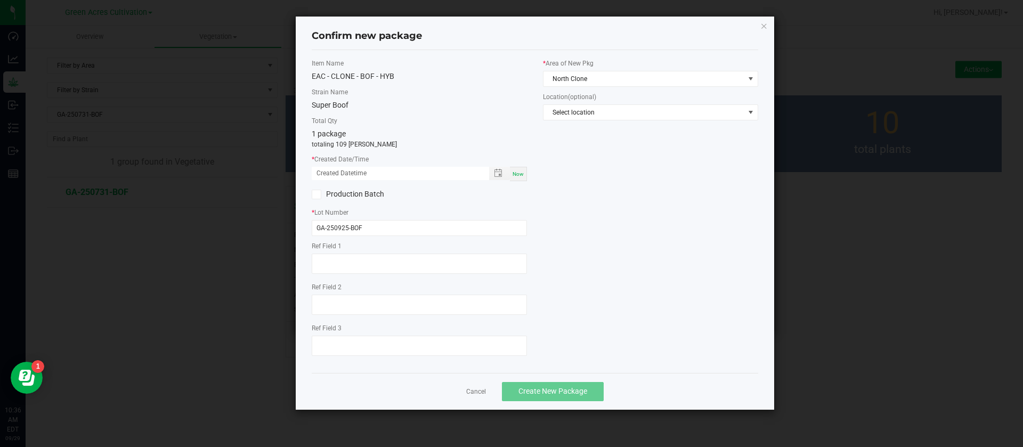
click at [638, 240] on div "Item Name EAC - CLONE - BOF - HYB Strain Name Super Boof Total Qty 1 package to…" at bounding box center [535, 212] width 462 height 306
click at [378, 228] on input "GA-250925-BOF" at bounding box center [419, 228] width 215 height 16
click at [621, 203] on div "Item Name EAC - CLONE - BOF - HYB Strain Name Super Boof Total Qty 1 package to…" at bounding box center [535, 212] width 462 height 306
click at [402, 229] on input "GA-250925-BOF" at bounding box center [419, 228] width 215 height 16
click at [714, 250] on div "Item Name EAC - CLONE - BOF - HYB Strain Name Super Boof Total Qty 1 package to…" at bounding box center [535, 212] width 462 height 306
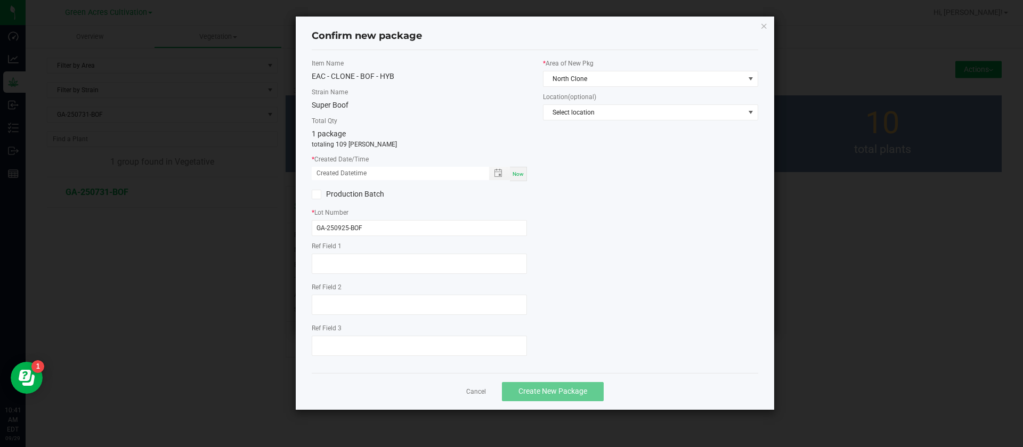
click at [519, 171] on span "Now" at bounding box center [517, 174] width 11 height 6
drag, startPoint x: 330, startPoint y: 170, endPoint x: 321, endPoint y: 223, distance: 52.9
click at [331, 170] on input "09/29/2025 10:41 AM" at bounding box center [395, 173] width 166 height 13
type input "09/25/2025 10:41 AM"
click at [696, 278] on div "Item Name EAC - CLONE - BOF - HYB Strain Name Super Boof Total Qty 1 package to…" at bounding box center [535, 212] width 462 height 306
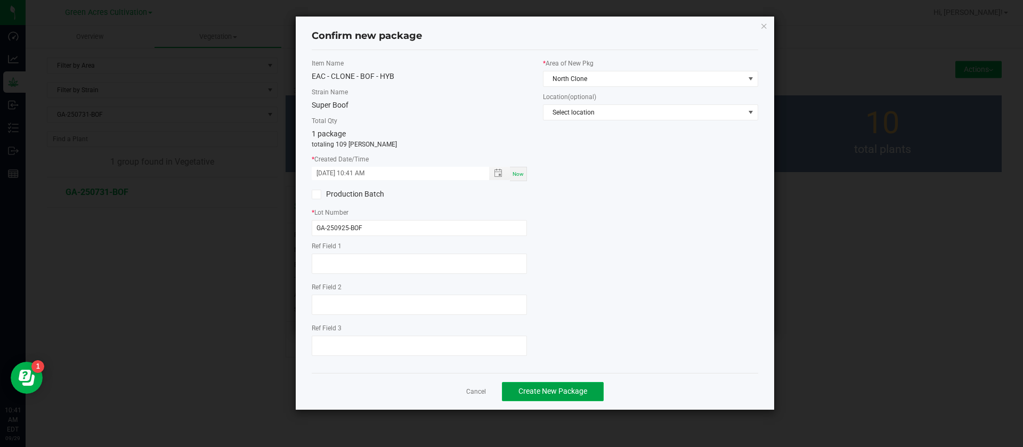
click at [590, 387] on button "Create New Package" at bounding box center [553, 391] width 102 height 19
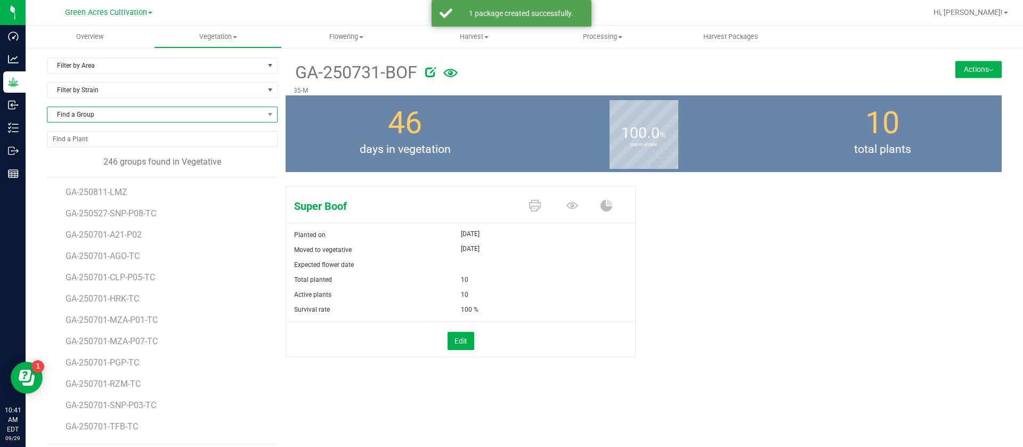
click at [127, 118] on span "Find a Group" at bounding box center [155, 114] width 216 height 15
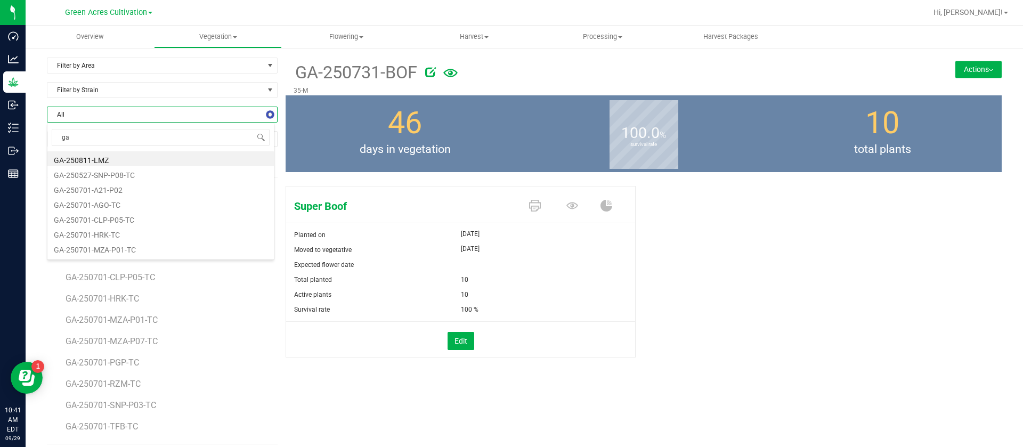
type input "gap"
click at [128, 160] on li "GA-250721-GAP" at bounding box center [160, 158] width 226 height 15
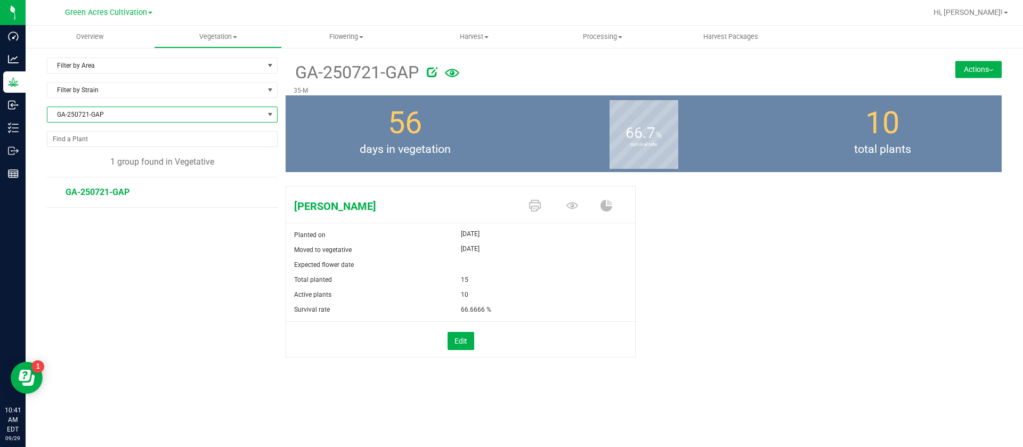
click at [123, 116] on span "GA-250721-GAP" at bounding box center [155, 114] width 216 height 15
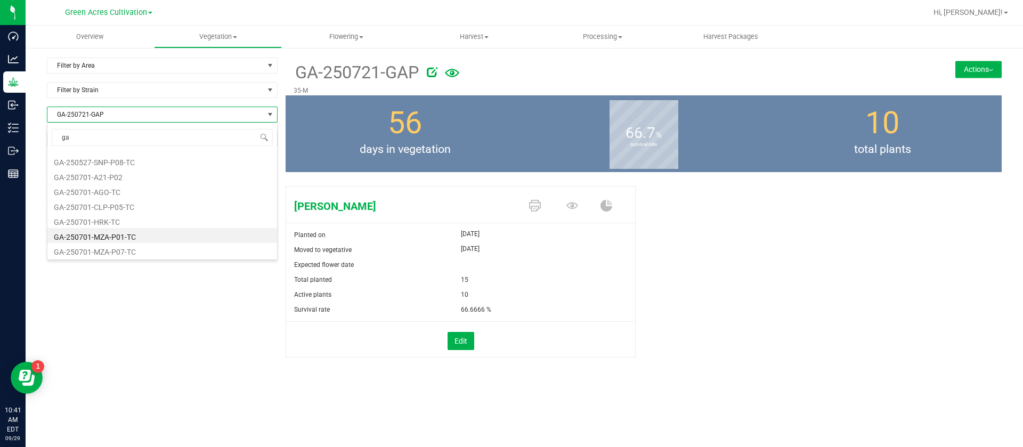
type input "gap"
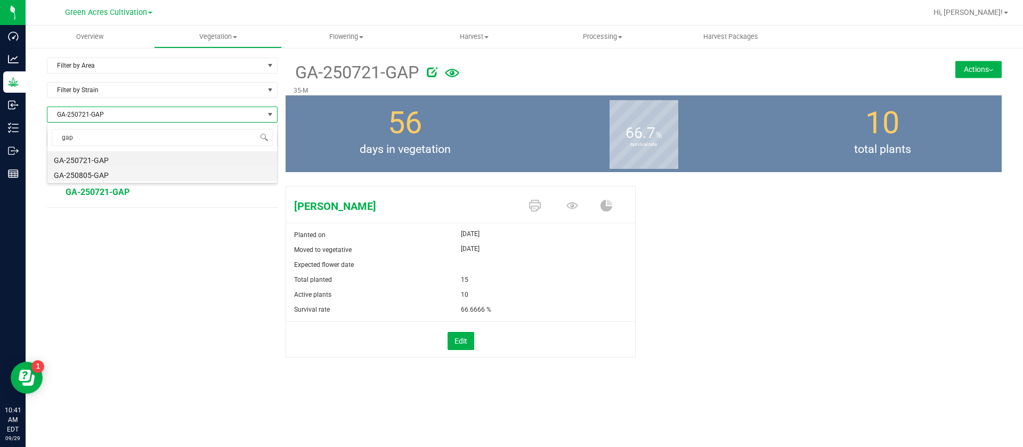
click at [112, 174] on li "GA-250805-GAP" at bounding box center [162, 173] width 230 height 15
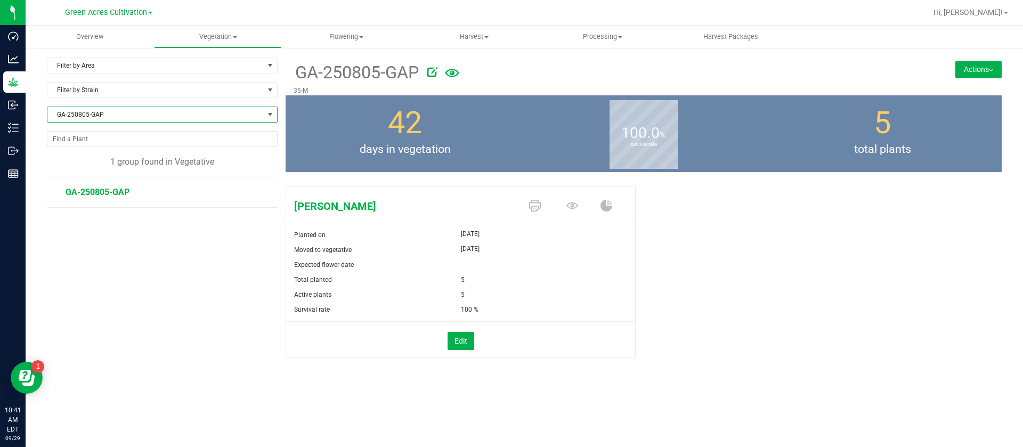
click at [964, 69] on button "Actions" at bounding box center [978, 69] width 46 height 17
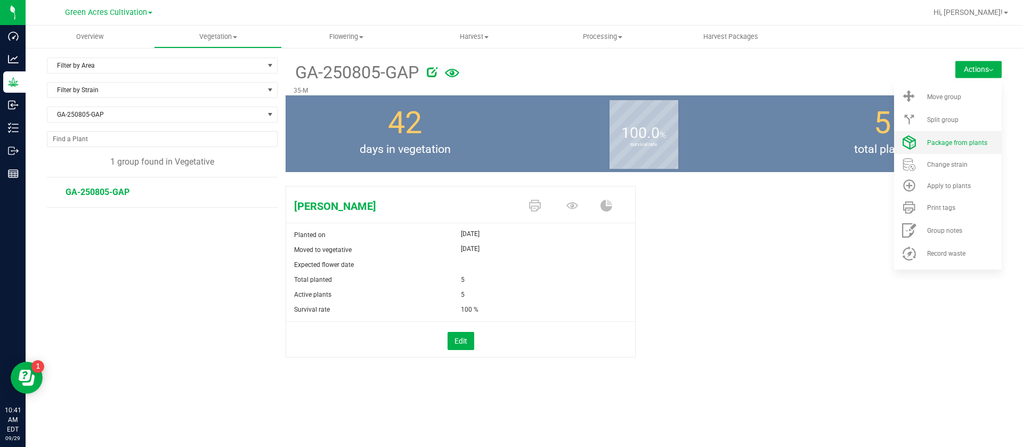
click at [951, 143] on span "Package from plants" at bounding box center [957, 142] width 60 height 7
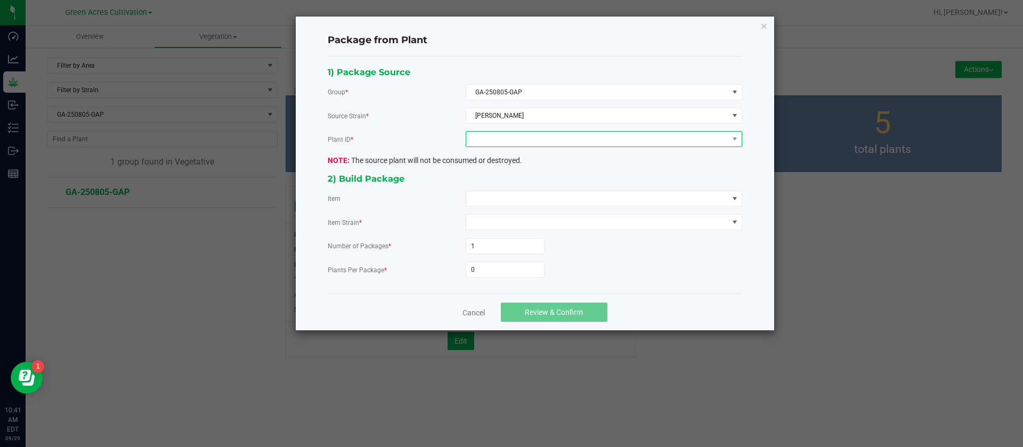
click at [480, 133] on span at bounding box center [597, 139] width 262 height 15
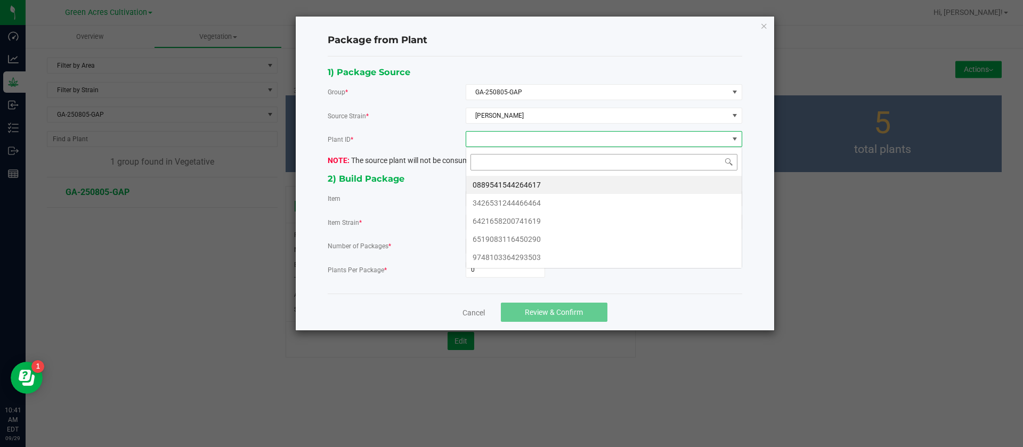
scroll to position [16, 276]
click at [501, 180] on li "0889541544264617" at bounding box center [603, 185] width 275 height 18
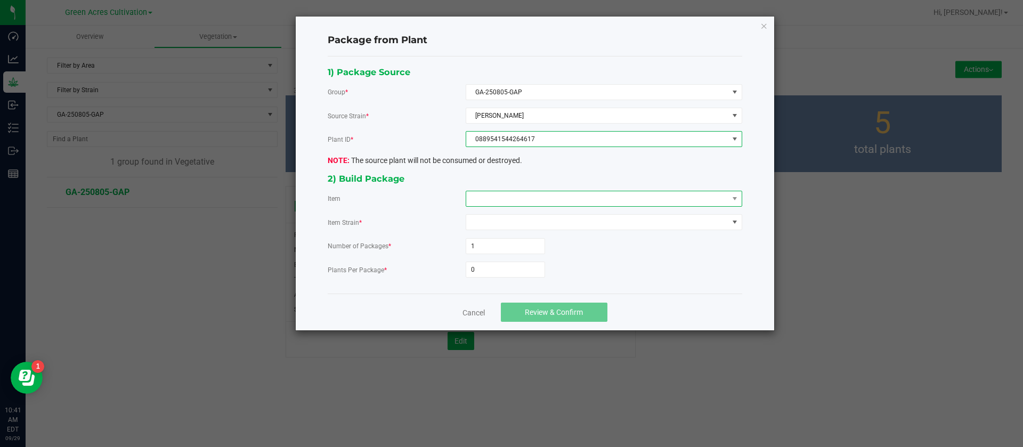
click at [491, 196] on span at bounding box center [597, 198] width 262 height 15
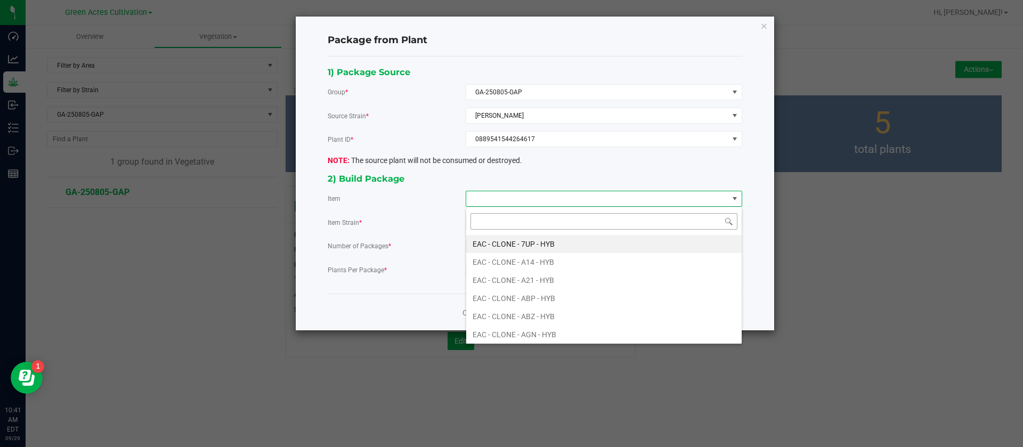
type input "h"
type input "gap"
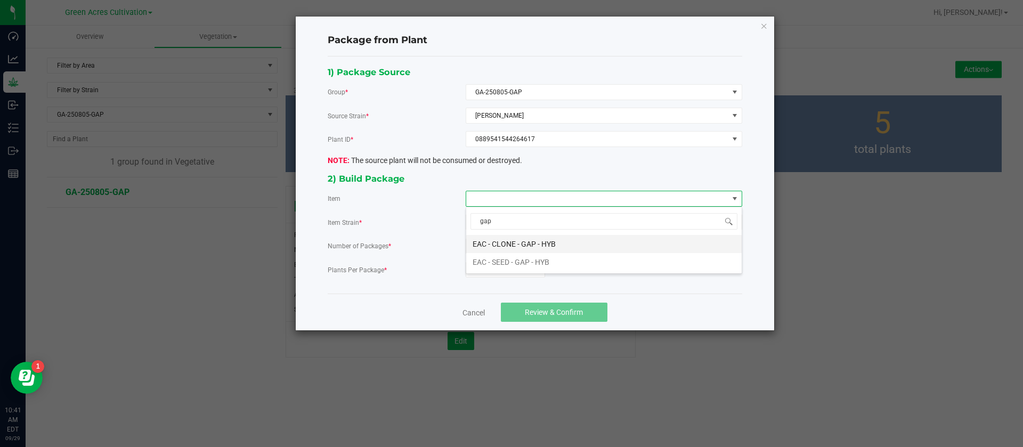
click at [506, 240] on HYB "EAC - CLONE - GAP - HYB" at bounding box center [603, 244] width 275 height 18
click at [492, 273] on input "0" at bounding box center [505, 269] width 78 height 15
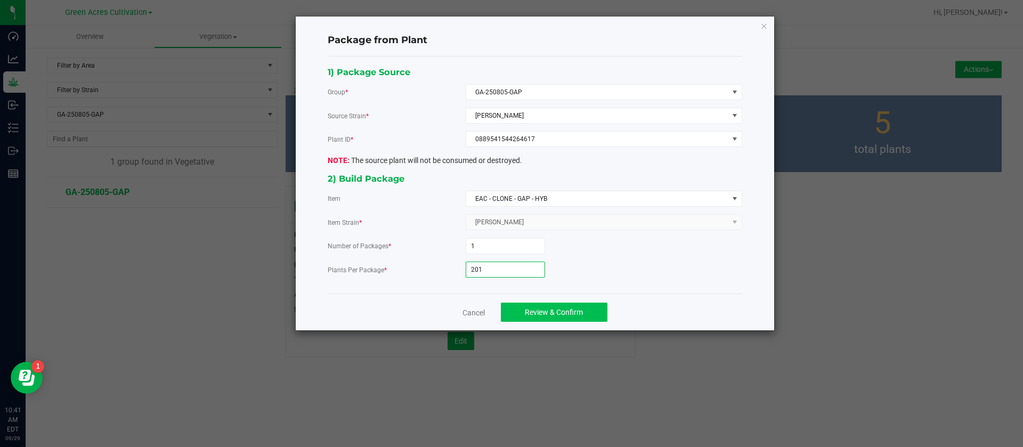
type input "201"
click at [588, 315] on button "Review & Confirm" at bounding box center [554, 312] width 107 height 19
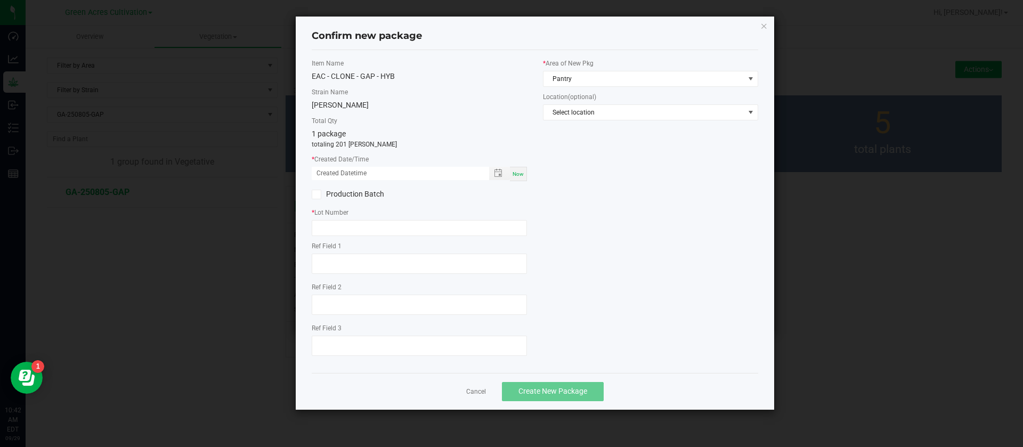
click at [517, 172] on span "Now" at bounding box center [517, 174] width 11 height 6
click at [330, 170] on input "09/29/2025 10:42 AM" at bounding box center [395, 173] width 166 height 13
type input "09/25/2025 10:42 AM"
click at [341, 223] on input "text" at bounding box center [419, 228] width 215 height 16
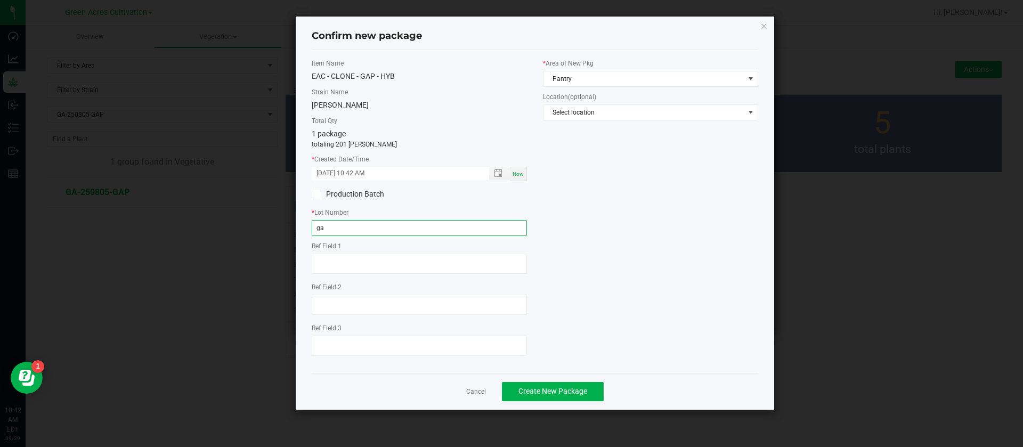
type input "g"
type input "GA-250925-GAP"
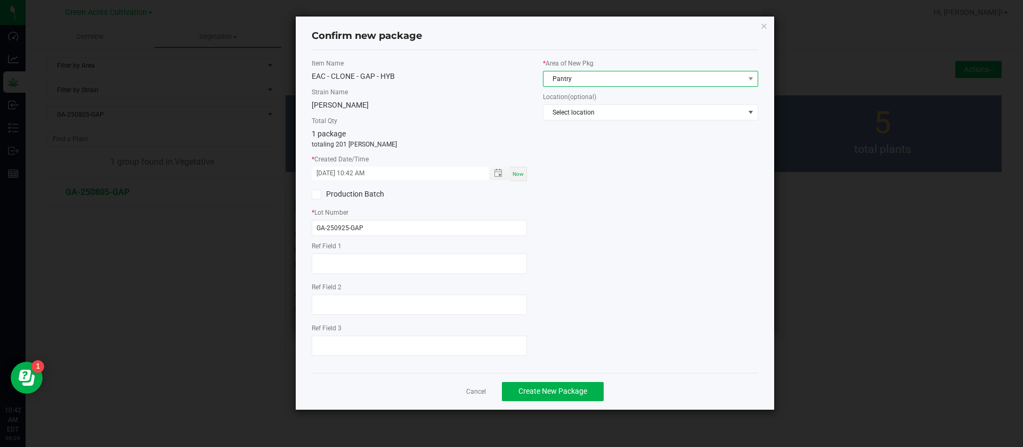
click at [608, 78] on span "Pantry" at bounding box center [643, 78] width 201 height 15
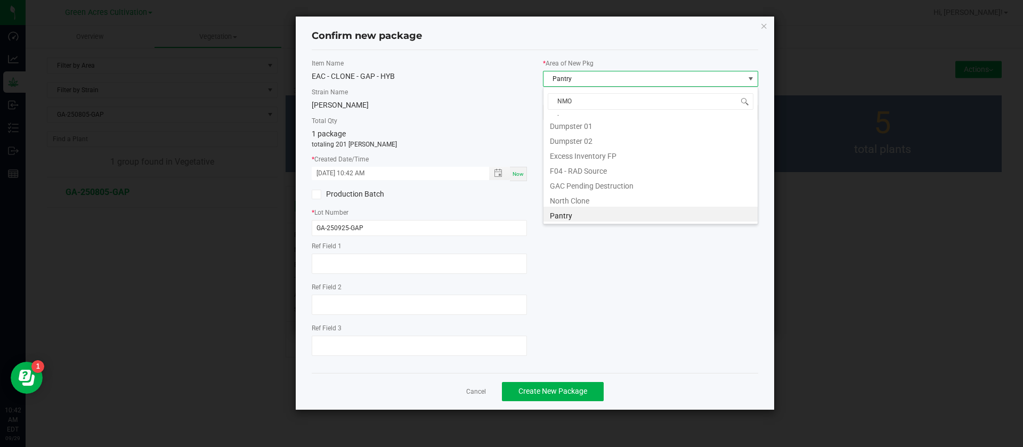
scroll to position [0, 0]
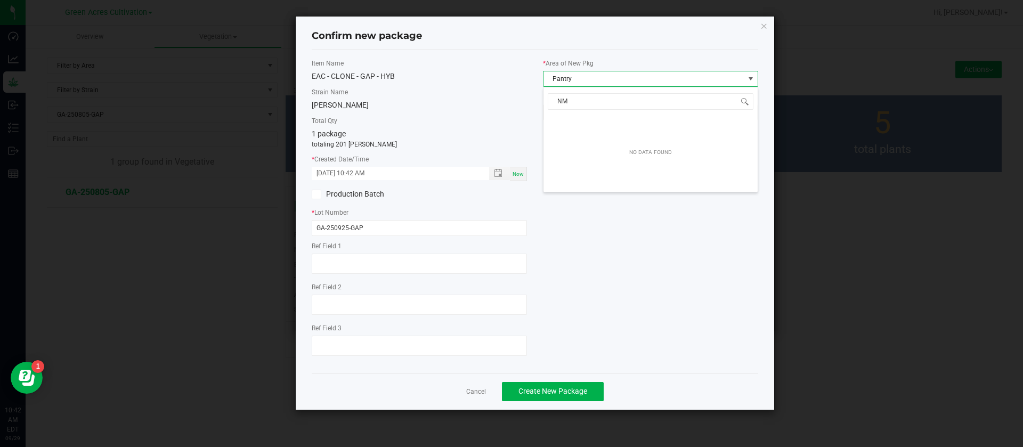
type input "N"
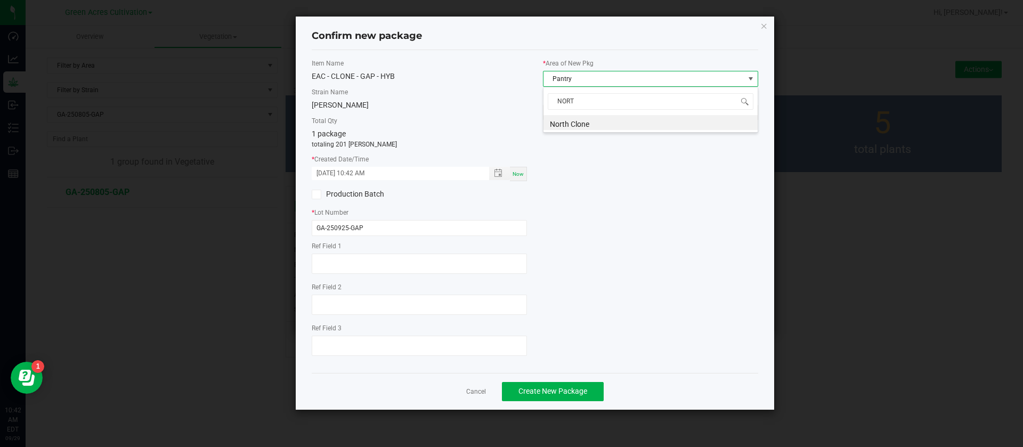
type input "NORTH"
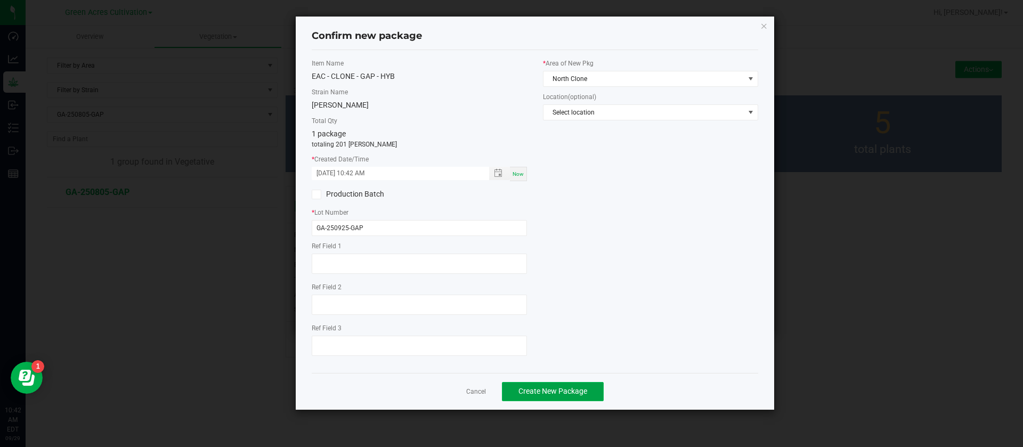
click at [552, 395] on span "Create New Package" at bounding box center [552, 391] width 69 height 9
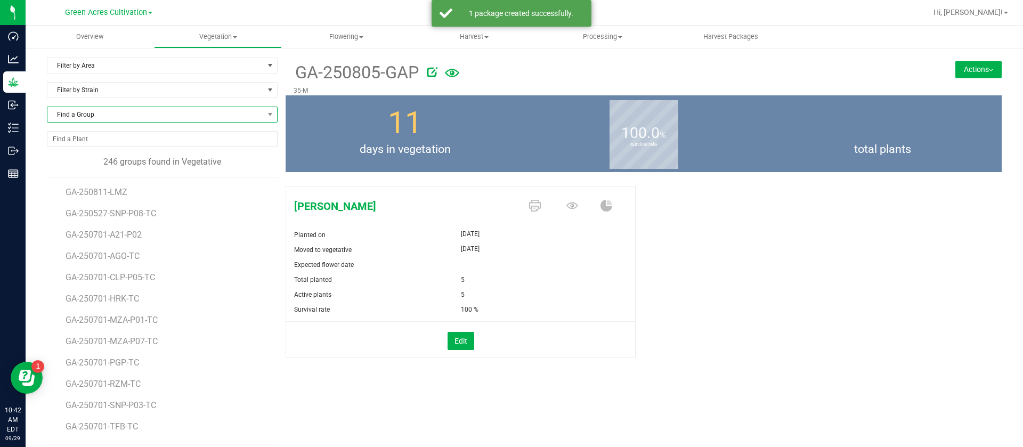
click at [105, 115] on span "Find a Group" at bounding box center [155, 114] width 216 height 15
type input "G41"
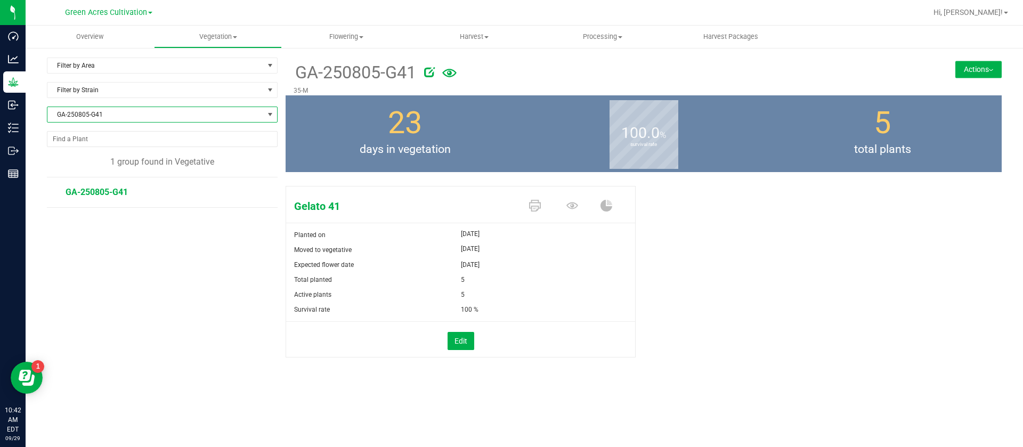
click at [973, 66] on button "Actions" at bounding box center [978, 69] width 46 height 17
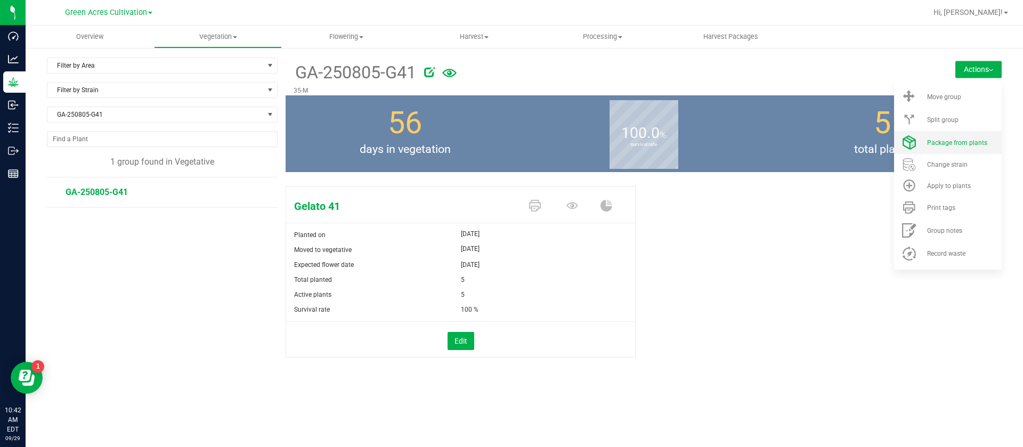
click at [965, 143] on span "Package from plants" at bounding box center [957, 142] width 60 height 7
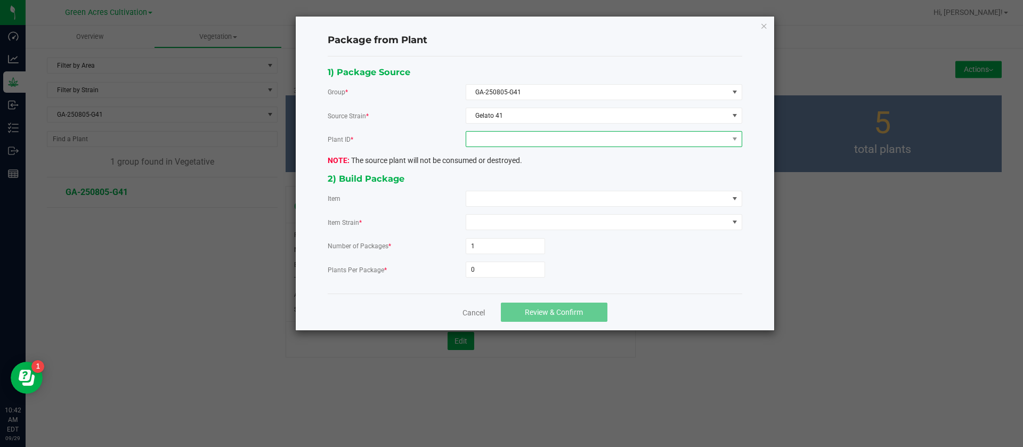
click at [516, 143] on span at bounding box center [597, 139] width 262 height 15
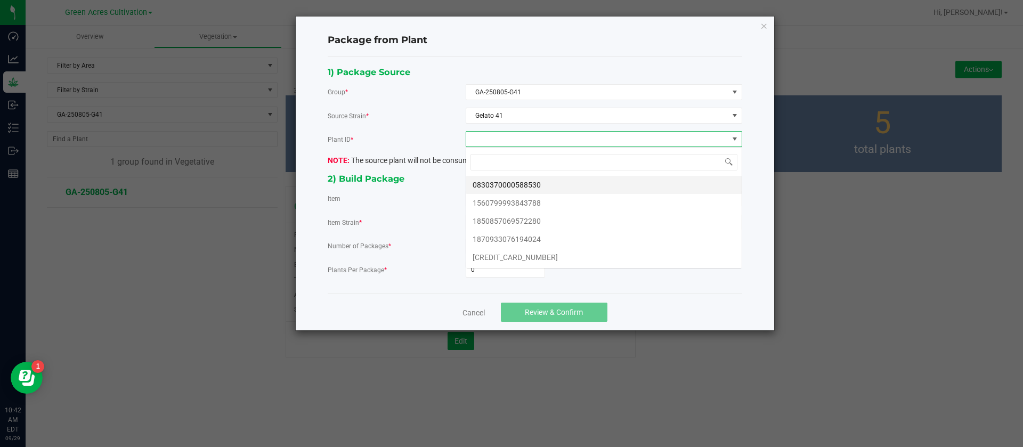
scroll to position [16, 276]
click at [510, 181] on li "0830370000588530" at bounding box center [603, 185] width 275 height 18
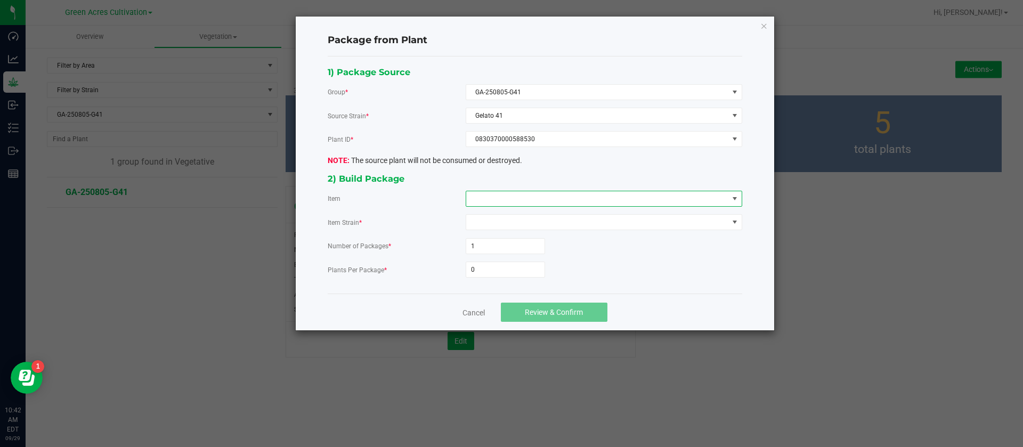
click at [503, 200] on span at bounding box center [597, 198] width 262 height 15
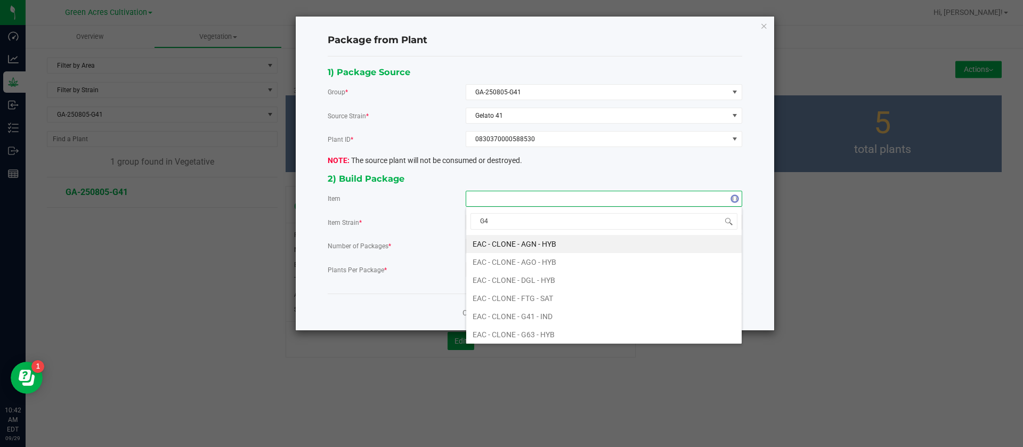
type input "G41"
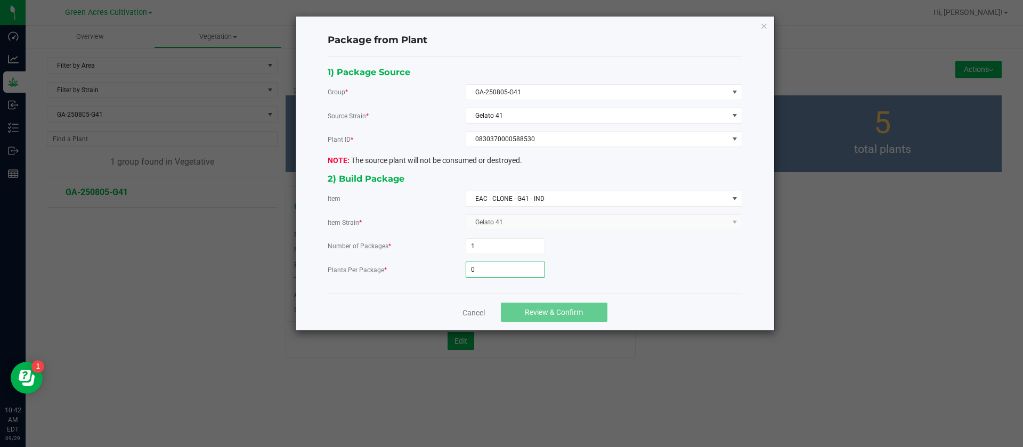
click at [519, 270] on input "0" at bounding box center [505, 269] width 78 height 15
type input "108"
click at [553, 317] on button "Review & Confirm" at bounding box center [554, 312] width 107 height 19
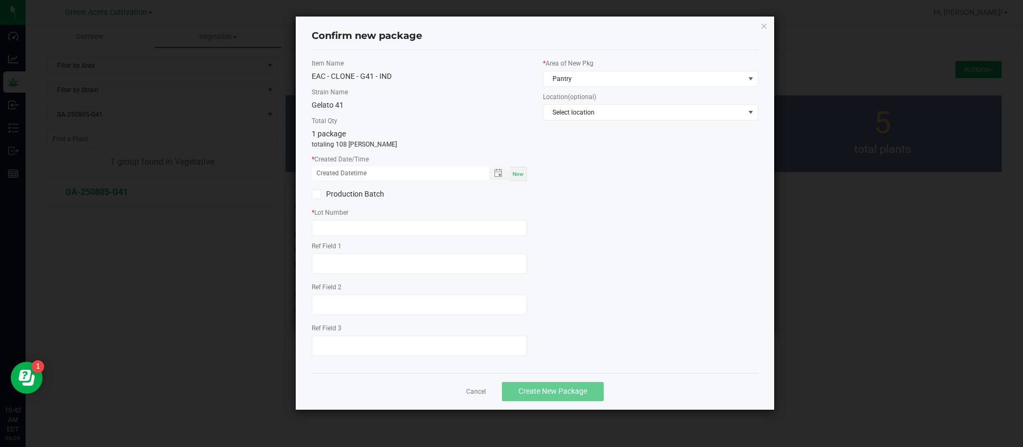
click at [518, 175] on span "Now" at bounding box center [517, 174] width 11 height 6
click at [330, 172] on input "09/29/2025 10:42 AM" at bounding box center [395, 173] width 166 height 13
type input "09/25/2025 10:42 AM"
click at [323, 232] on input "text" at bounding box center [419, 228] width 215 height 16
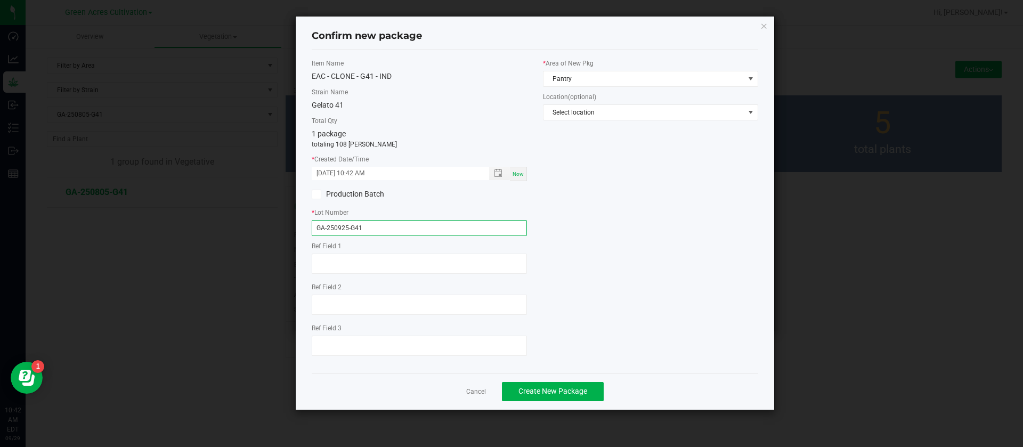
type input "GA-250925-G41"
click at [614, 68] on div "* Area of New Pkg Pantry" at bounding box center [650, 73] width 215 height 28
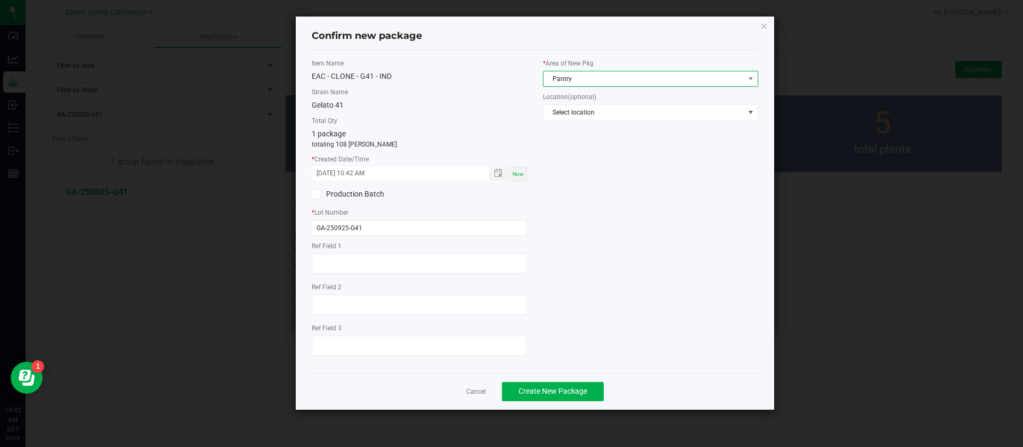
click at [605, 76] on span "Pantry" at bounding box center [643, 78] width 201 height 15
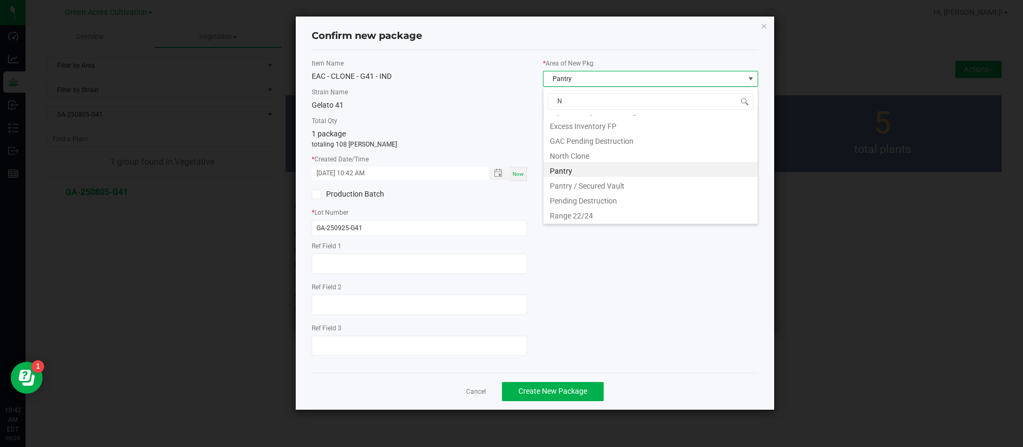
scroll to position [0, 0]
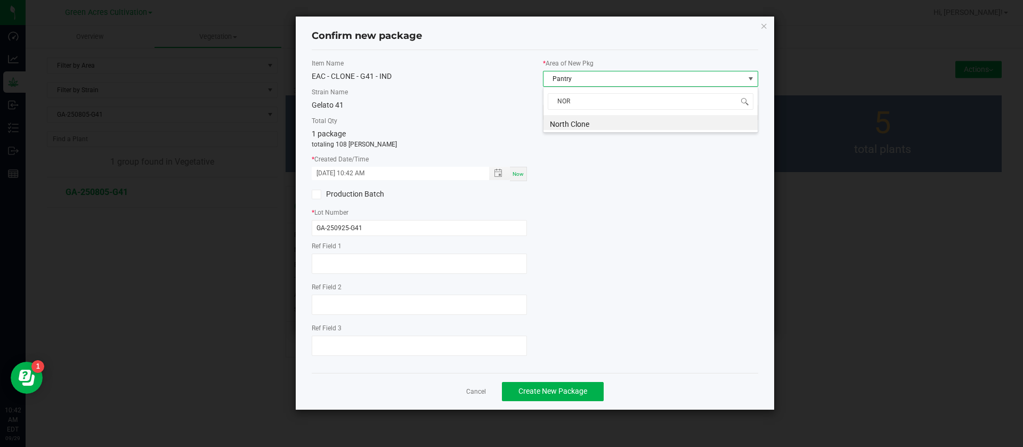
type input "NORT"
click at [566, 382] on button "Create New Package" at bounding box center [553, 391] width 102 height 19
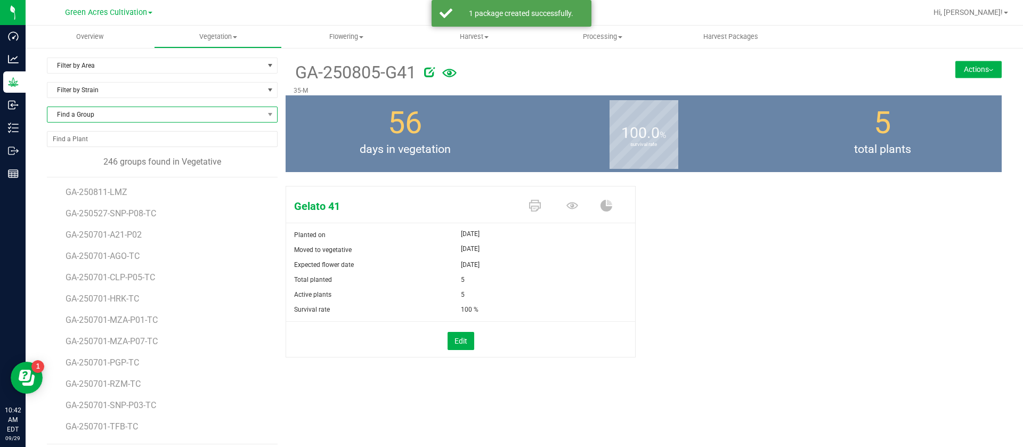
click at [110, 116] on span "Find a Group" at bounding box center [155, 114] width 216 height 15
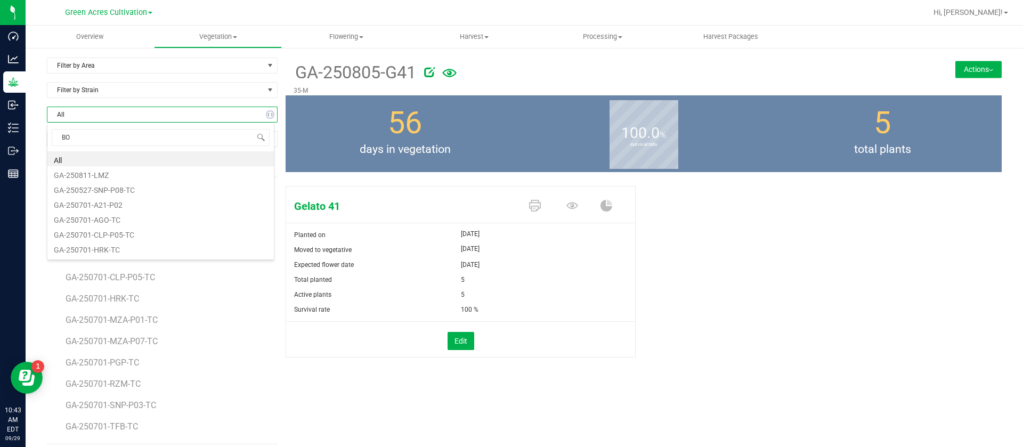
type input "BOF"
click at [123, 205] on li "GA-250731-BOF" at bounding box center [160, 203] width 226 height 15
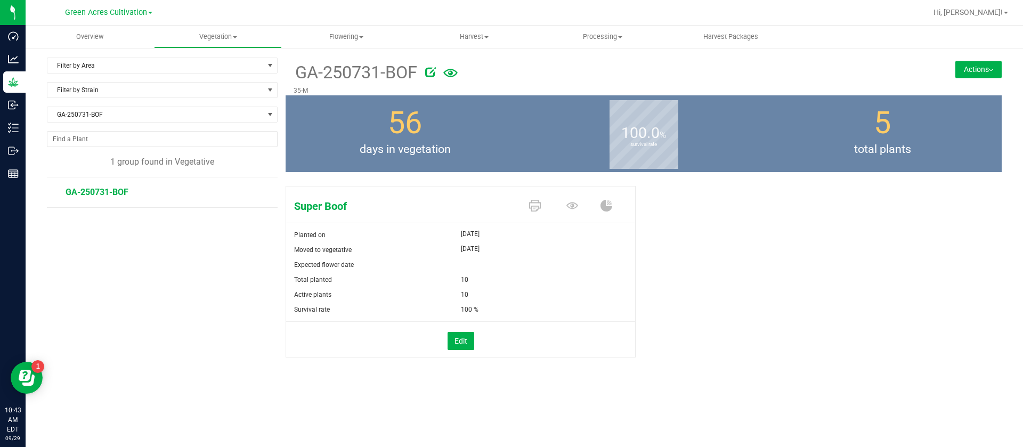
click at [981, 67] on button "Actions" at bounding box center [978, 69] width 46 height 17
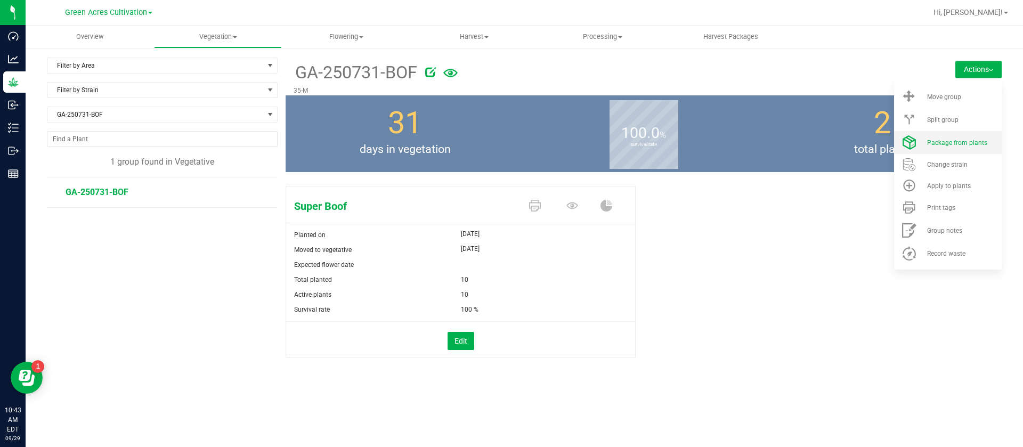
click at [966, 145] on span "Package from plants" at bounding box center [957, 142] width 60 height 7
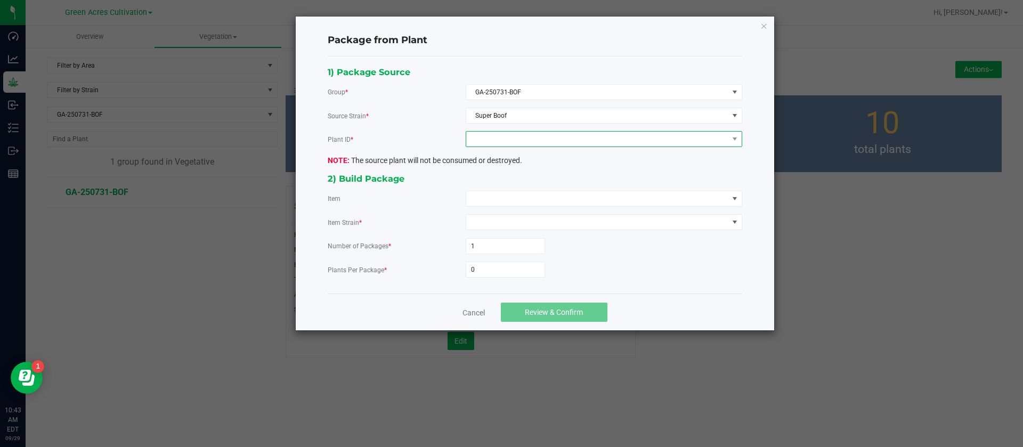
click at [515, 139] on span at bounding box center [597, 139] width 262 height 15
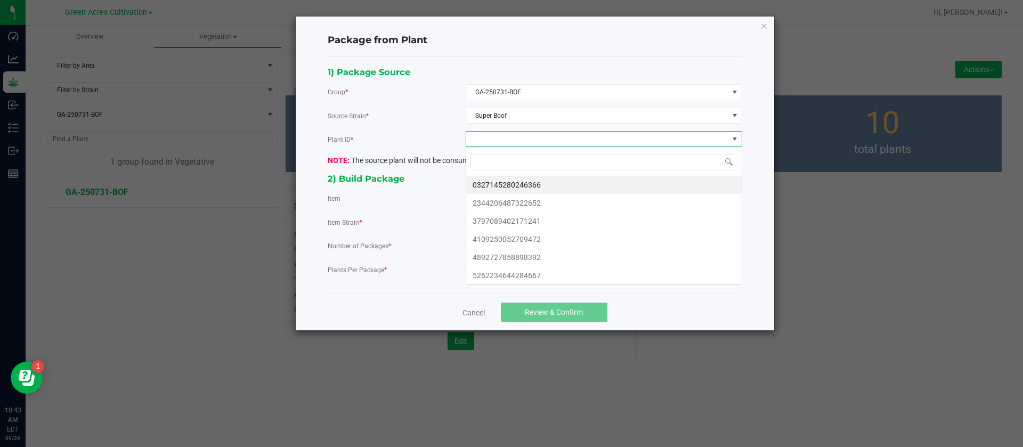
scroll to position [16, 276]
click at [511, 189] on li "0327145280246366" at bounding box center [603, 185] width 275 height 18
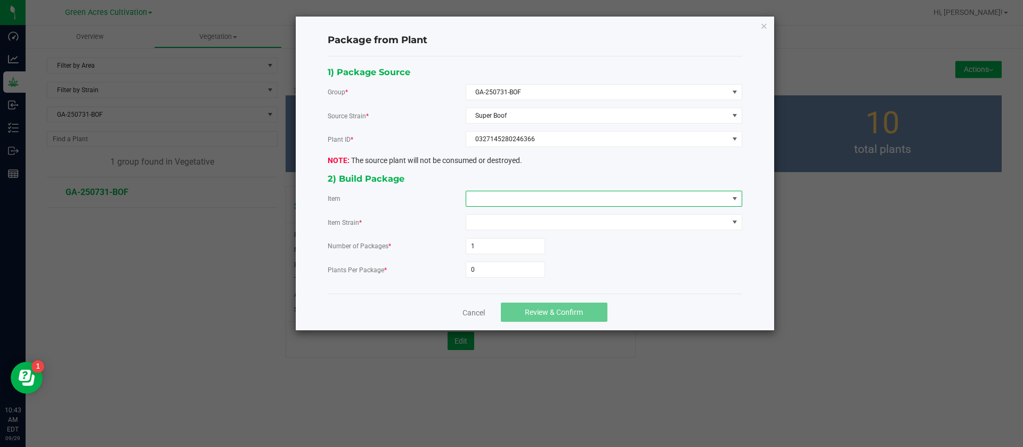
click at [505, 195] on span at bounding box center [597, 198] width 262 height 15
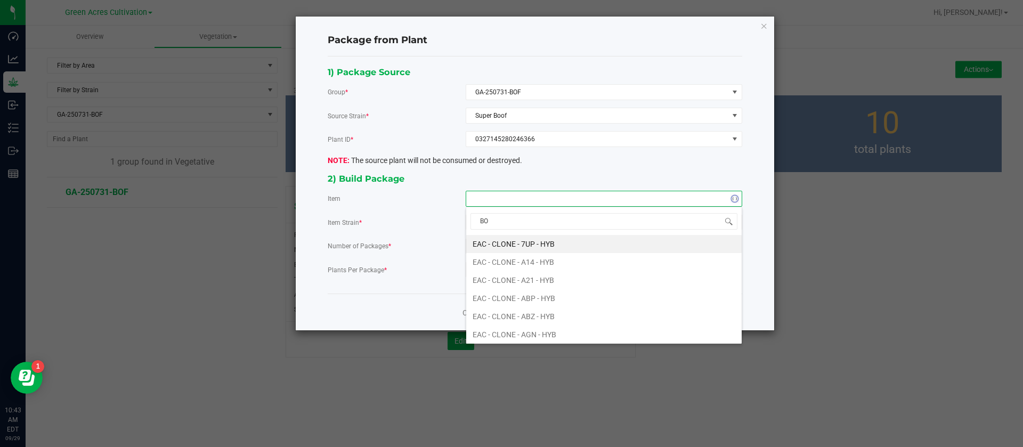
type input "BOF"
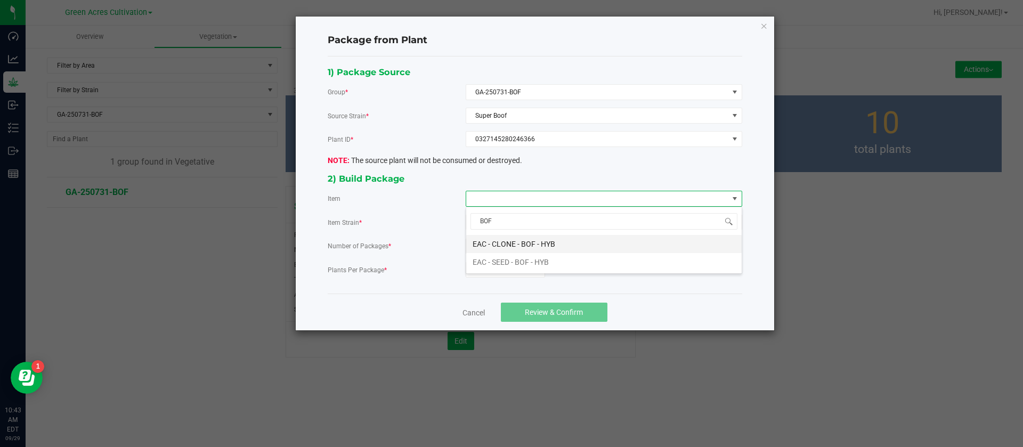
click at [518, 240] on HYB "EAC - CLONE - BOF - HYB" at bounding box center [603, 244] width 275 height 18
click at [499, 271] on input "0" at bounding box center [505, 269] width 78 height 15
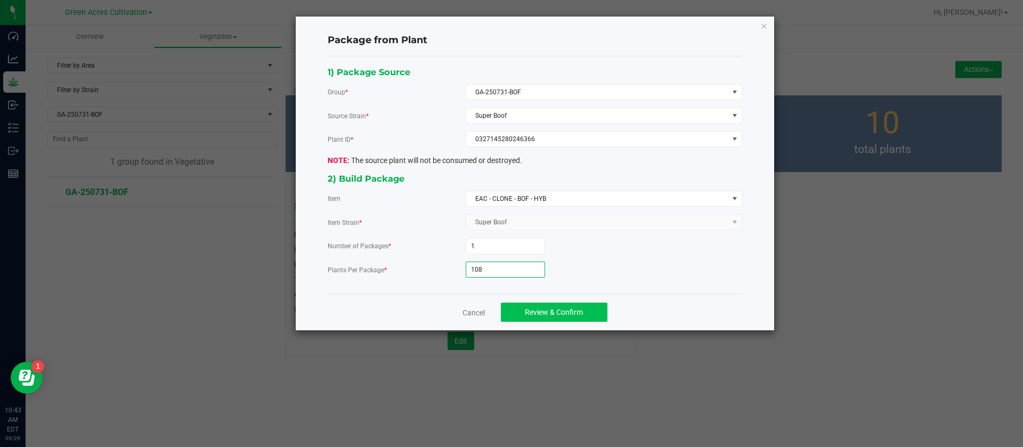
type input "108"
click at [572, 313] on span "Review & Confirm" at bounding box center [554, 312] width 58 height 9
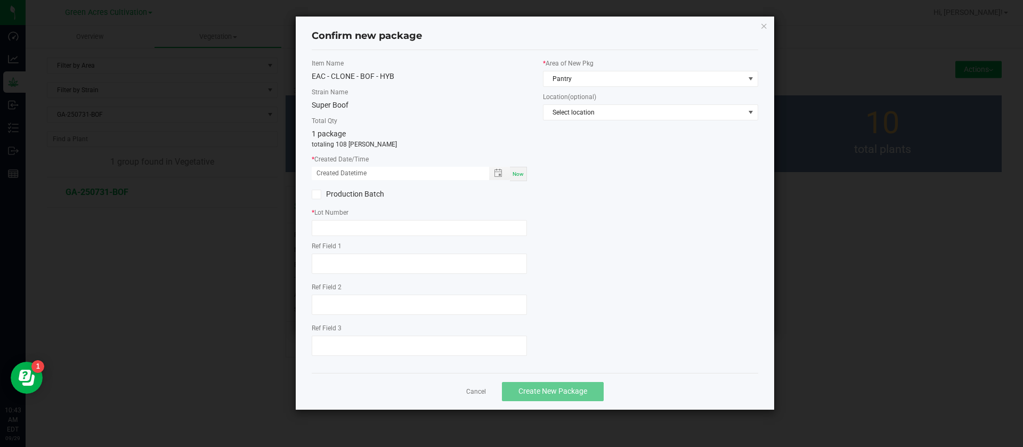
click at [525, 180] on div "Now" at bounding box center [518, 174] width 17 height 14
click at [523, 172] on span "Now" at bounding box center [517, 174] width 11 height 6
click at [329, 173] on input "09/29/2025 10:43 AM" at bounding box center [395, 173] width 166 height 13
type input "09/25/2025 10:43 AM"
click at [340, 225] on input "text" at bounding box center [419, 228] width 215 height 16
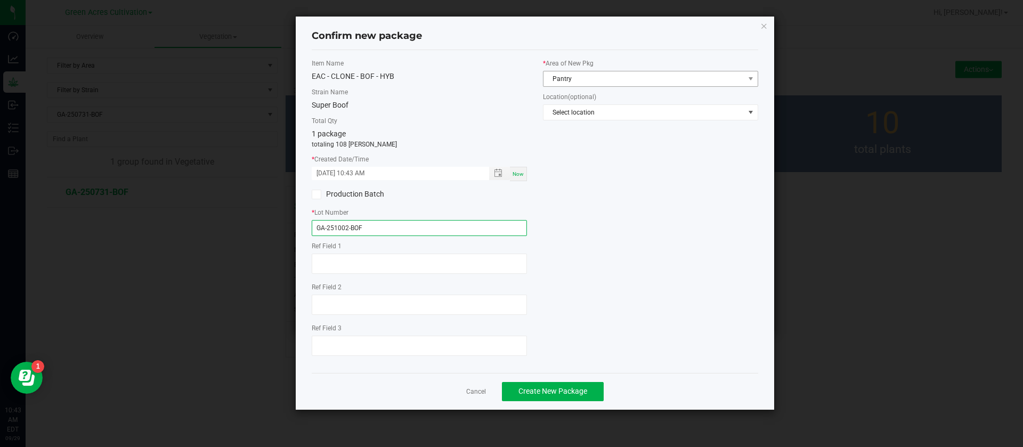
type input "GA-251002-BOF"
click at [599, 79] on span "Pantry" at bounding box center [643, 78] width 201 height 15
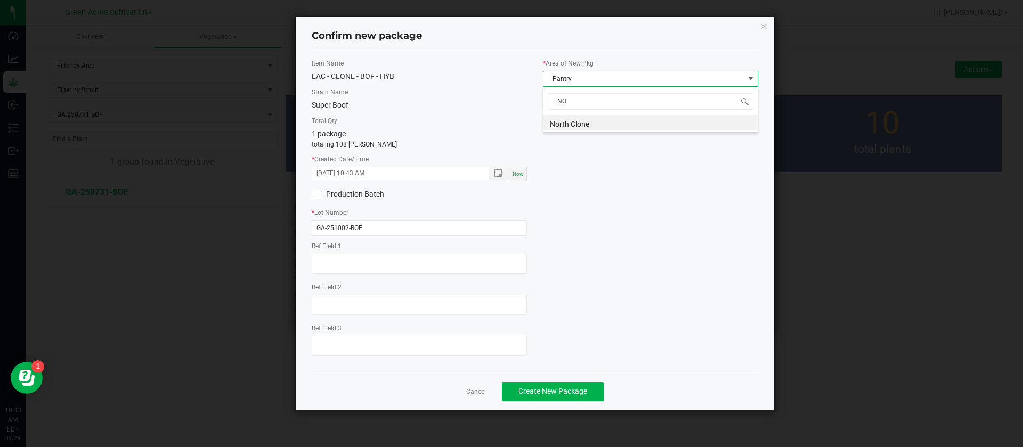
scroll to position [0, 0]
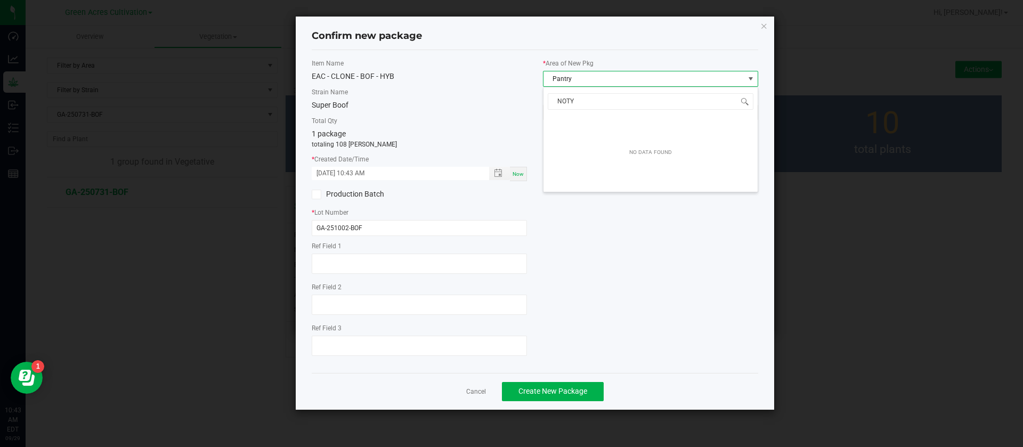
type input "NOTYH"
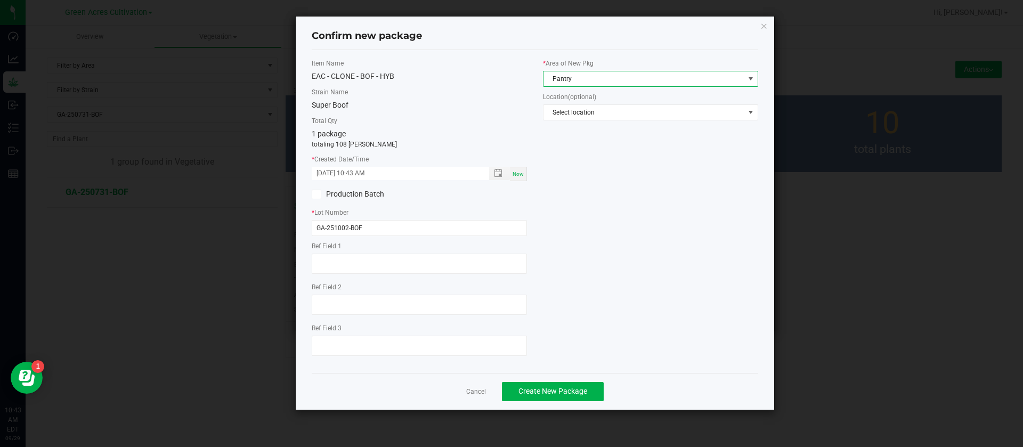
click at [599, 79] on span "Pantry" at bounding box center [643, 78] width 201 height 15
type input "NORTH"
click at [567, 276] on div "Item Name EAC - CLONE - BOF - HYB Strain Name Super Boof Total Qty 1 package to…" at bounding box center [535, 212] width 462 height 306
click at [596, 388] on button "Create New Package" at bounding box center [553, 391] width 102 height 19
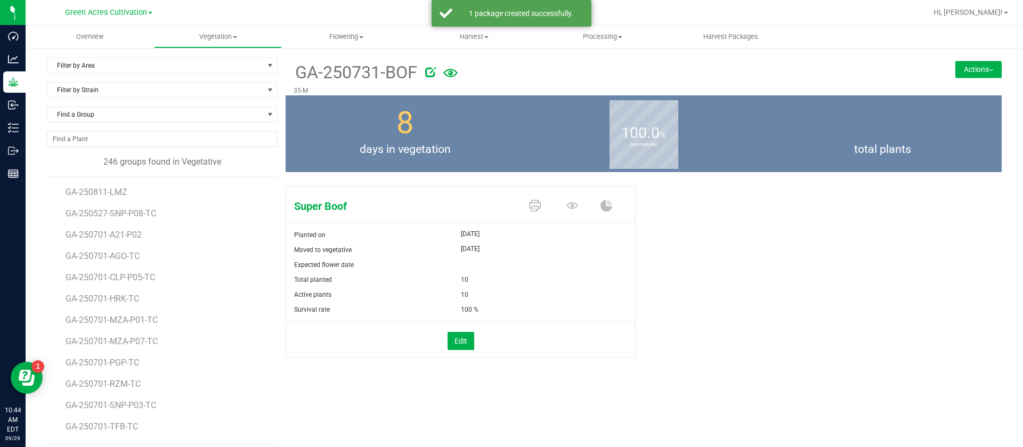
click at [98, 105] on div "Filter by Strain" at bounding box center [162, 94] width 231 height 25
click at [104, 118] on span "Find a Group" at bounding box center [155, 114] width 216 height 15
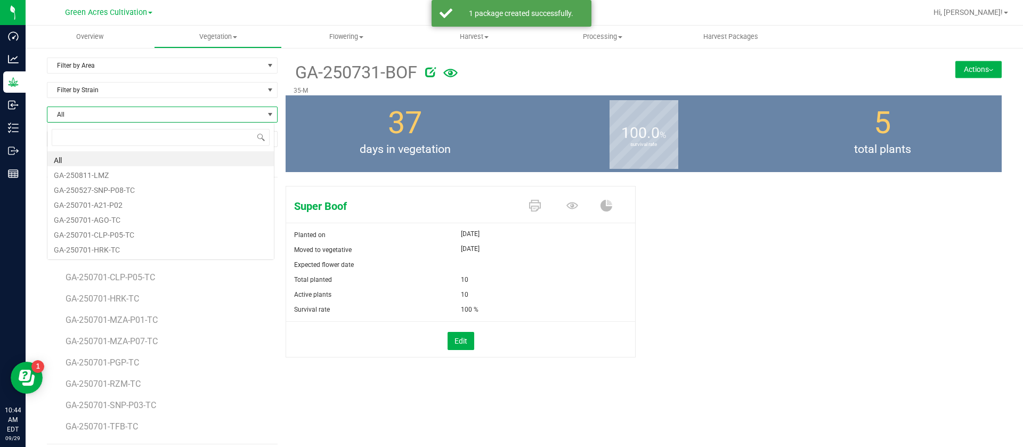
scroll to position [16, 228]
type input "CAE"
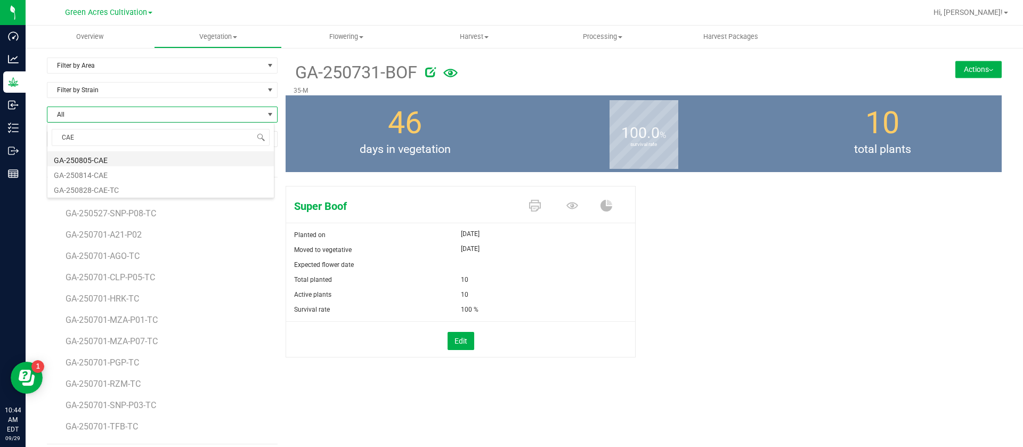
click at [136, 154] on li "GA-250805-CAE" at bounding box center [160, 158] width 226 height 15
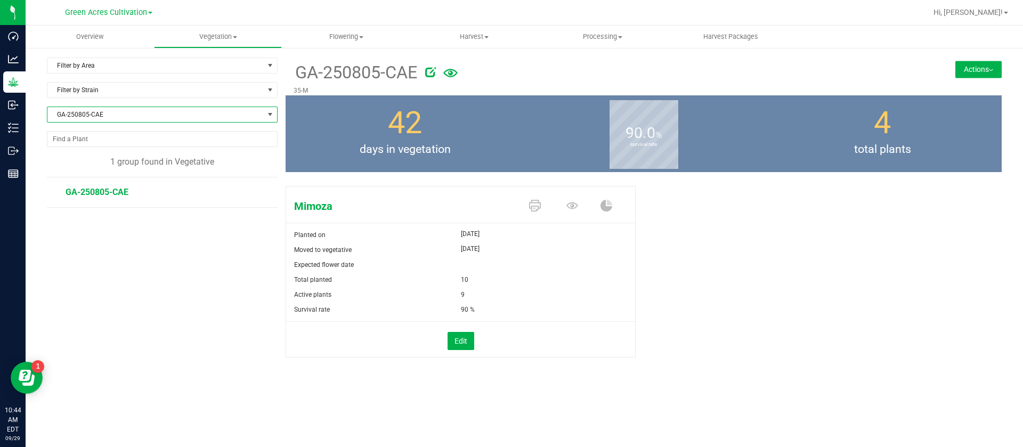
click at [998, 67] on button "Actions" at bounding box center [978, 69] width 46 height 17
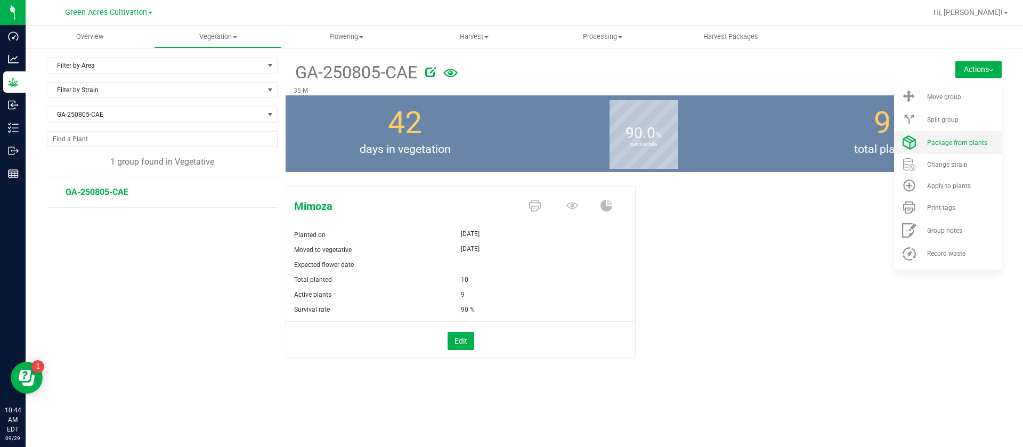
click at [976, 145] on span "Package from plants" at bounding box center [957, 142] width 60 height 7
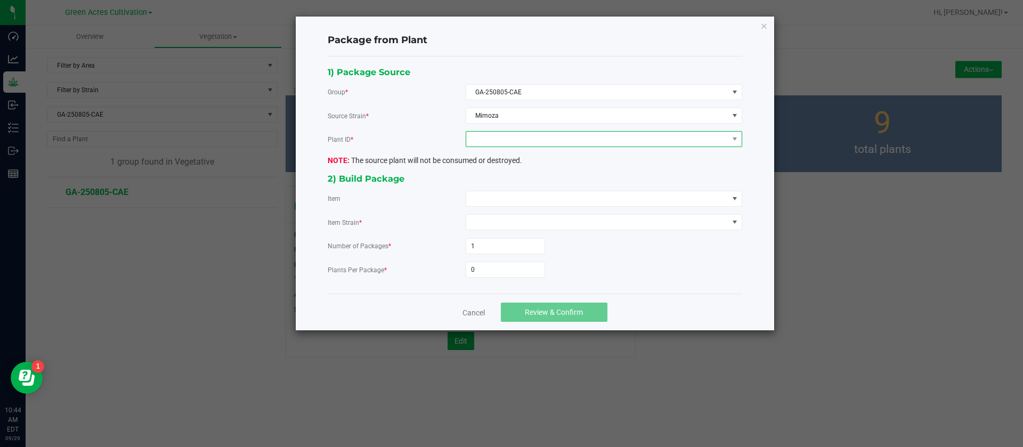
click at [529, 145] on span at bounding box center [597, 139] width 262 height 15
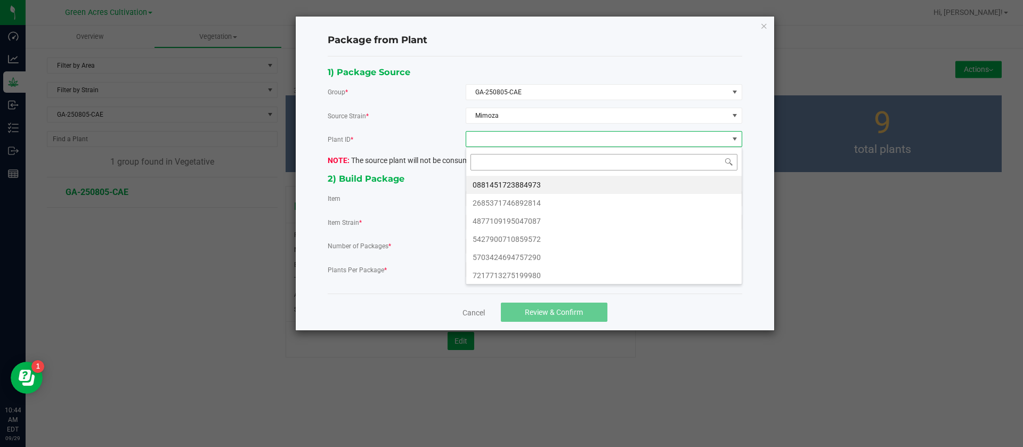
scroll to position [16, 276]
click at [507, 177] on li "0881451723884973" at bounding box center [603, 185] width 275 height 18
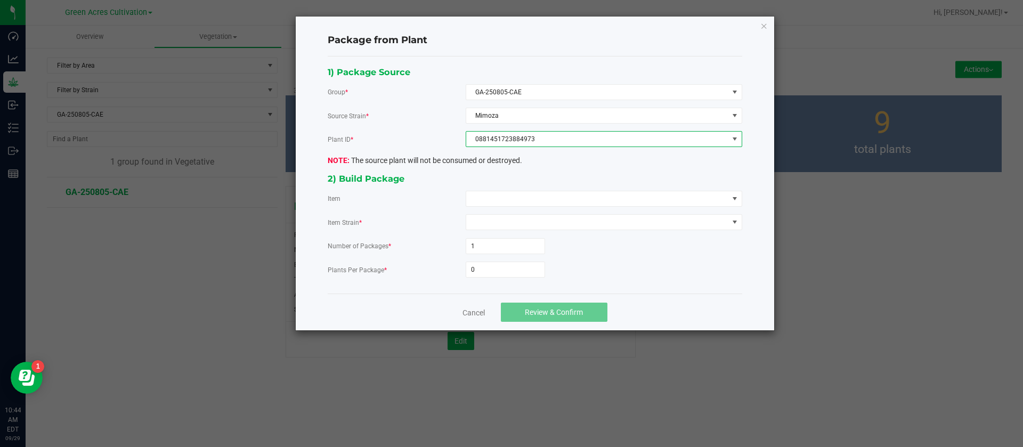
click at [503, 189] on div "1) Package Source Group * GA-250805-CAE Source Strain * Mimoza Plant ID * 08814…" at bounding box center [535, 175] width 430 height 221
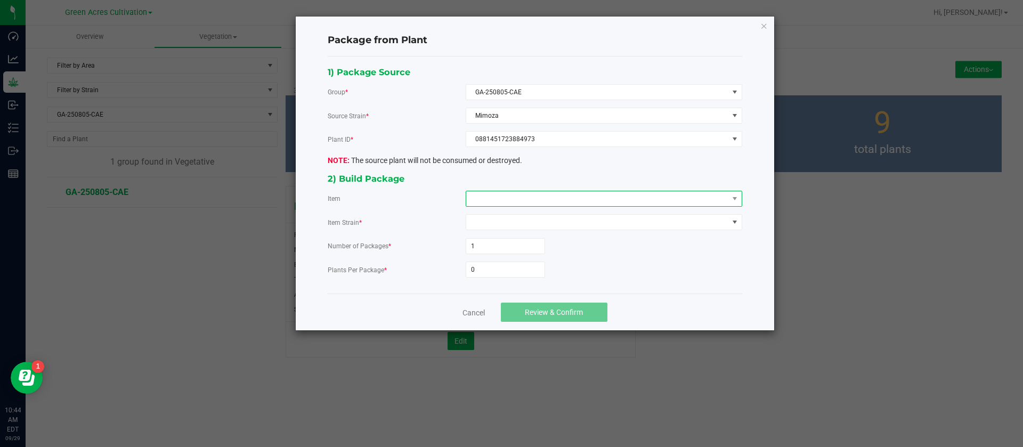
click at [503, 200] on span at bounding box center [597, 198] width 262 height 15
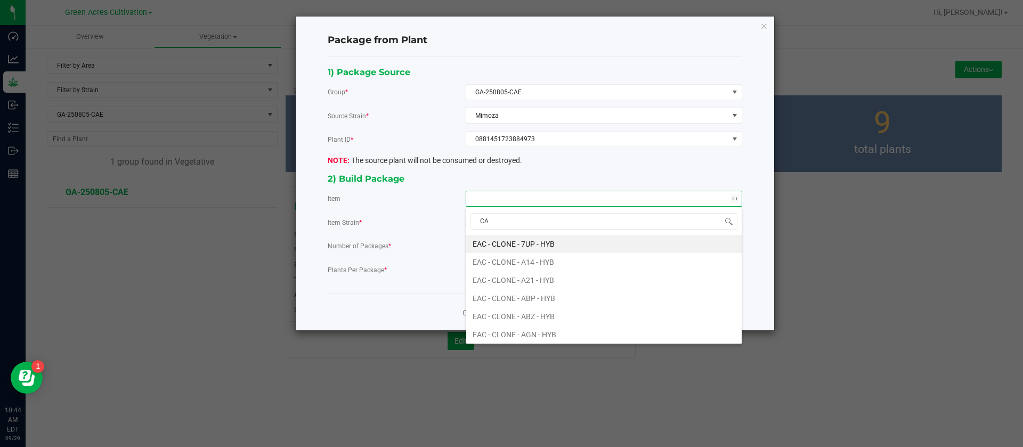
type input "CAE"
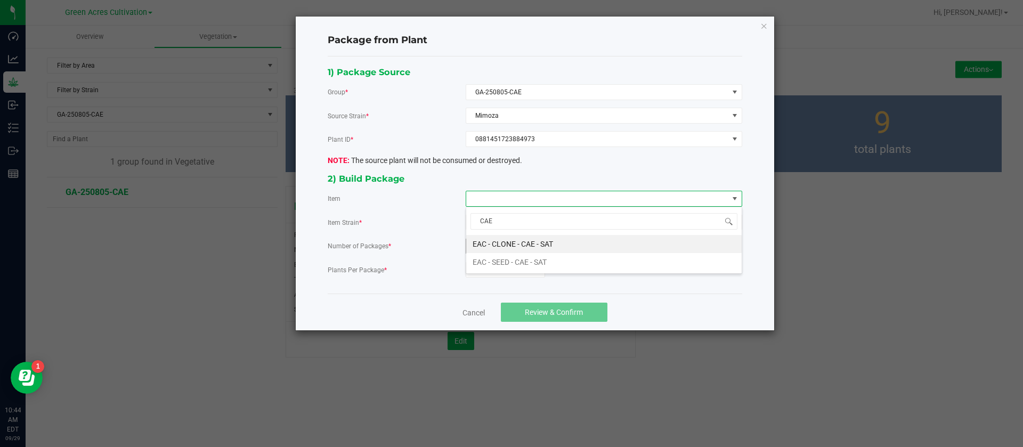
drag, startPoint x: 513, startPoint y: 237, endPoint x: 513, endPoint y: 246, distance: 9.1
click at [513, 238] on SAT "EAC - CLONE - CAE - SAT" at bounding box center [603, 244] width 275 height 18
click at [499, 274] on input "0" at bounding box center [505, 269] width 78 height 15
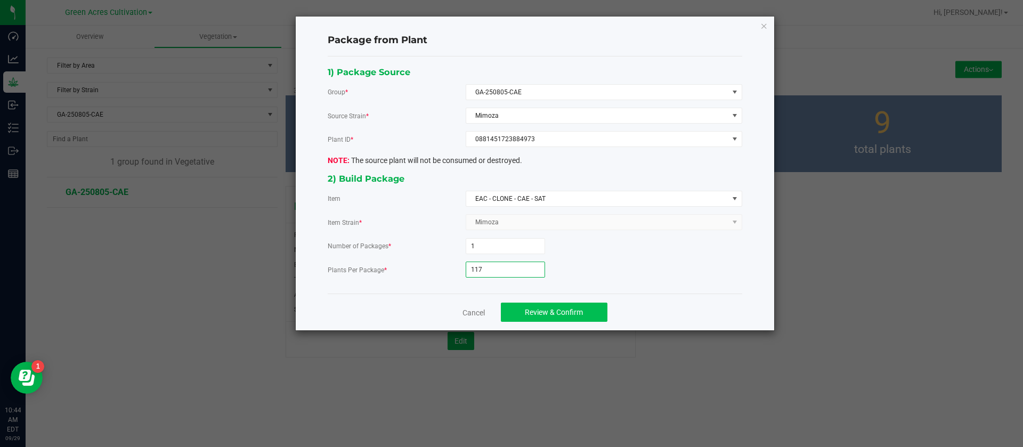
type input "117"
click at [542, 311] on span "Review & Confirm" at bounding box center [554, 312] width 58 height 9
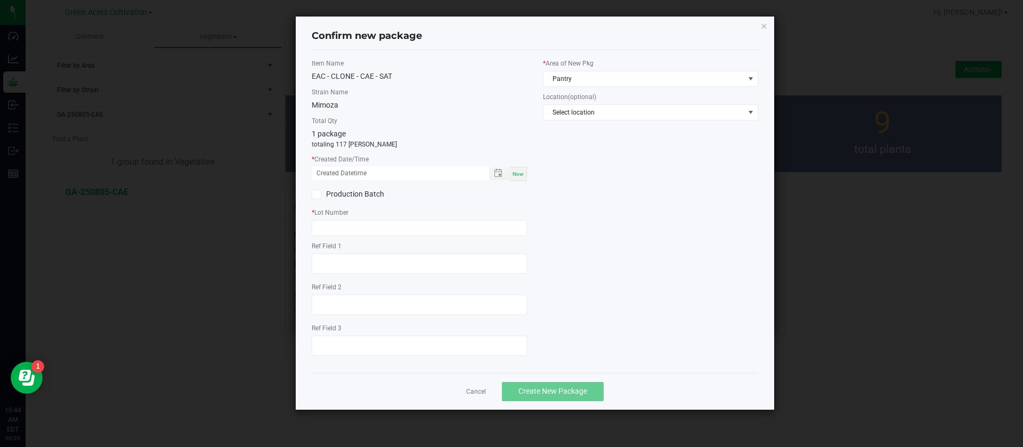
click at [521, 172] on span "Now" at bounding box center [517, 174] width 11 height 6
click at [329, 175] on input "09/29/2025 10:44 AM" at bounding box center [395, 173] width 166 height 13
type input "09/25/2025 10:44 AM"
click at [358, 234] on input "text" at bounding box center [419, 228] width 215 height 16
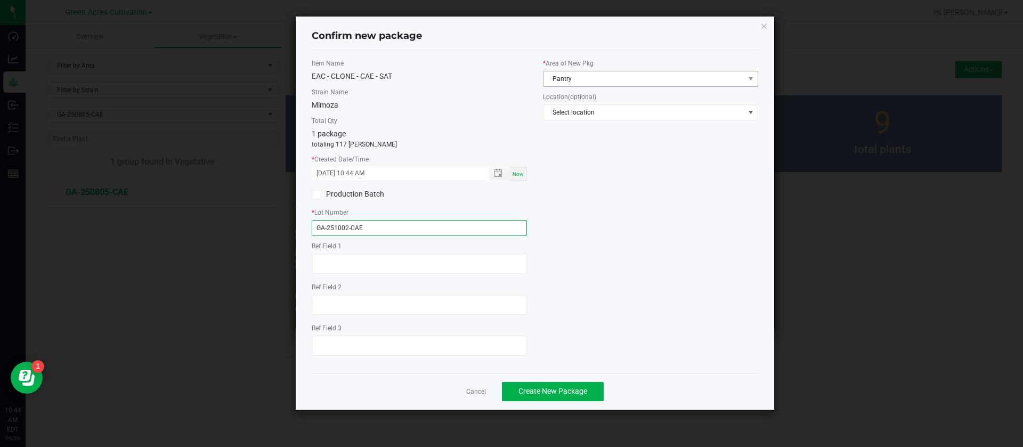
type input "GA-251002-CAE"
click at [583, 71] on span "Pantry" at bounding box center [650, 79] width 215 height 16
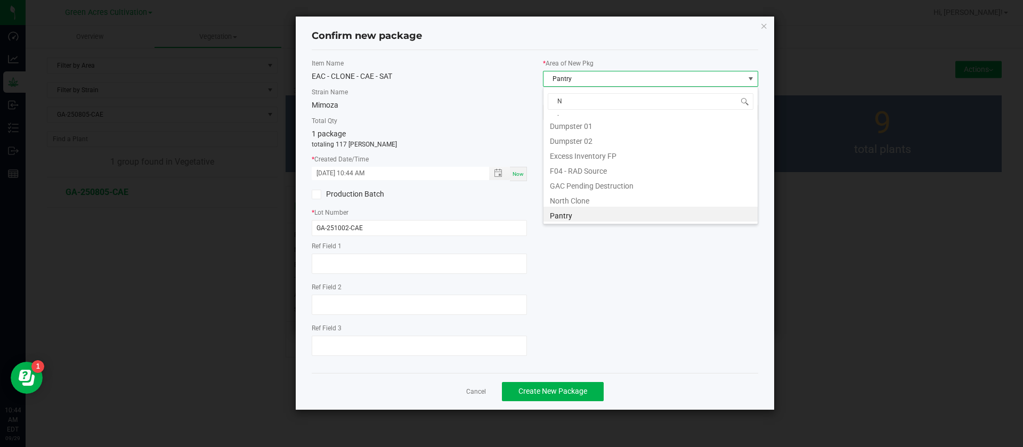
scroll to position [0, 0]
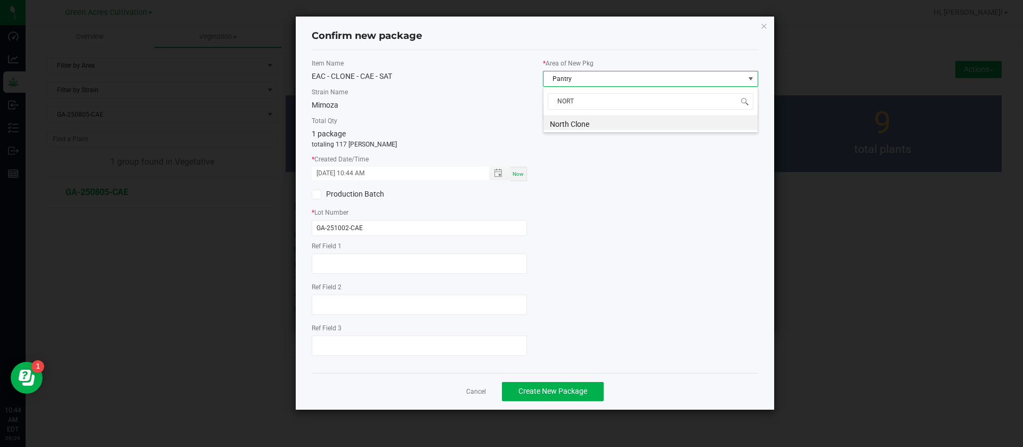
type input "NORTH"
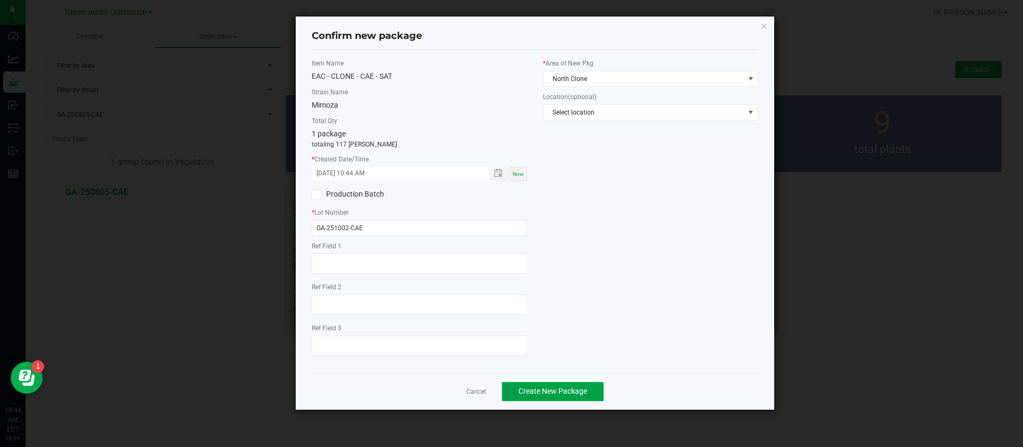
click at [541, 391] on span "Create New Package" at bounding box center [552, 391] width 69 height 9
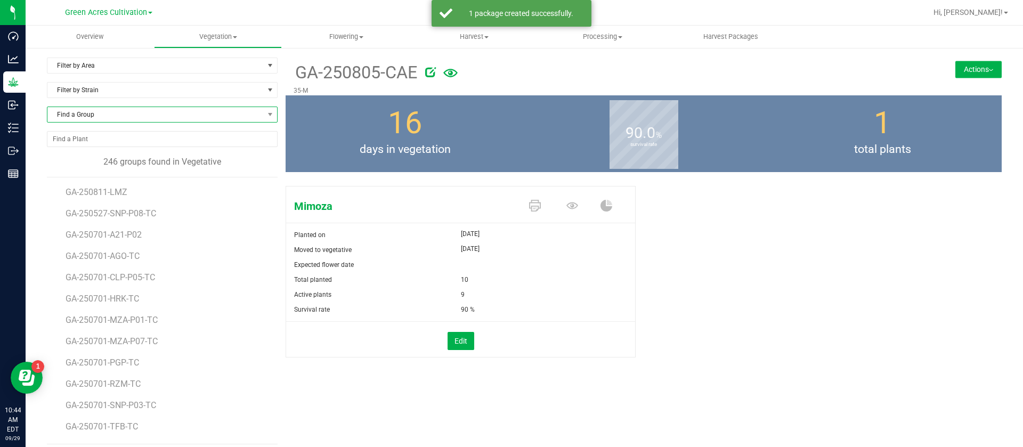
click at [88, 112] on span "Find a Group" at bounding box center [155, 114] width 216 height 15
type input "MJP"
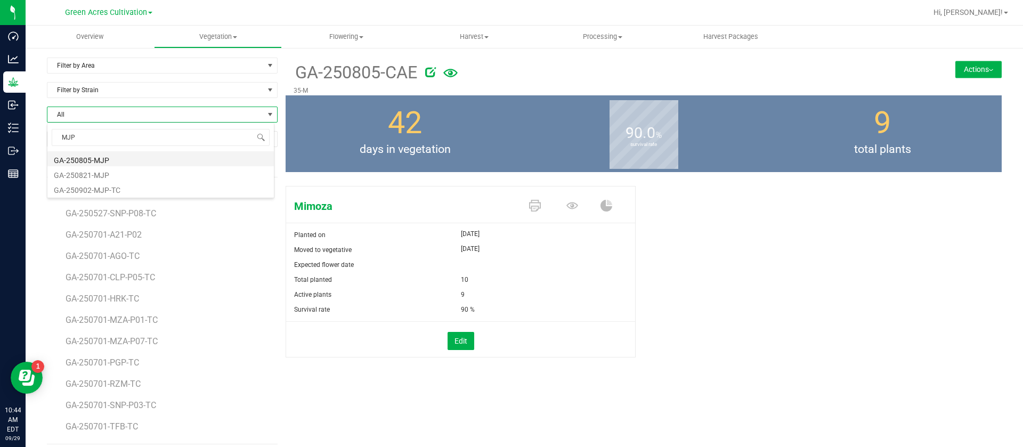
click at [137, 154] on li "GA-250805-MJP" at bounding box center [160, 158] width 226 height 15
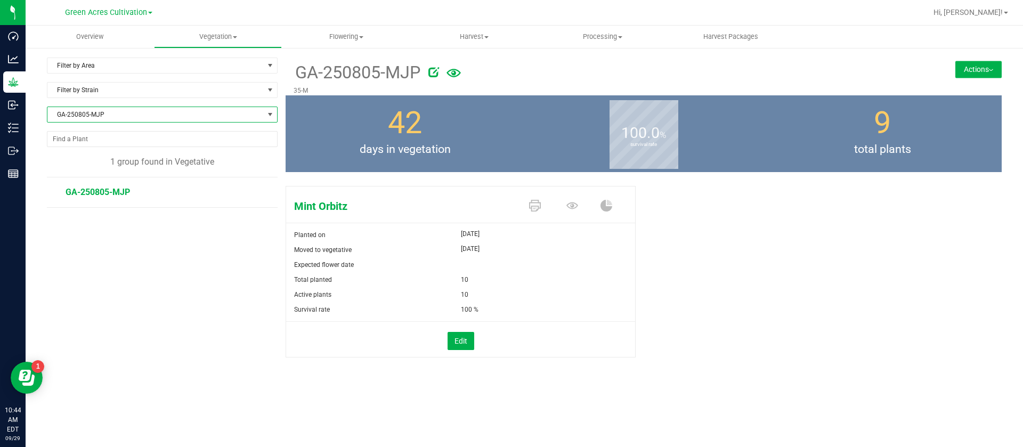
click at [965, 65] on button "Actions" at bounding box center [978, 69] width 46 height 17
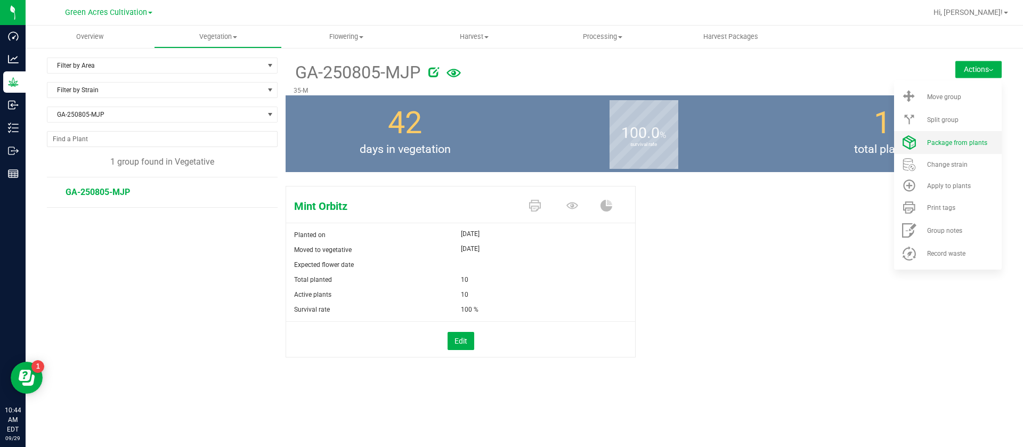
click at [955, 143] on span "Package from plants" at bounding box center [957, 142] width 60 height 7
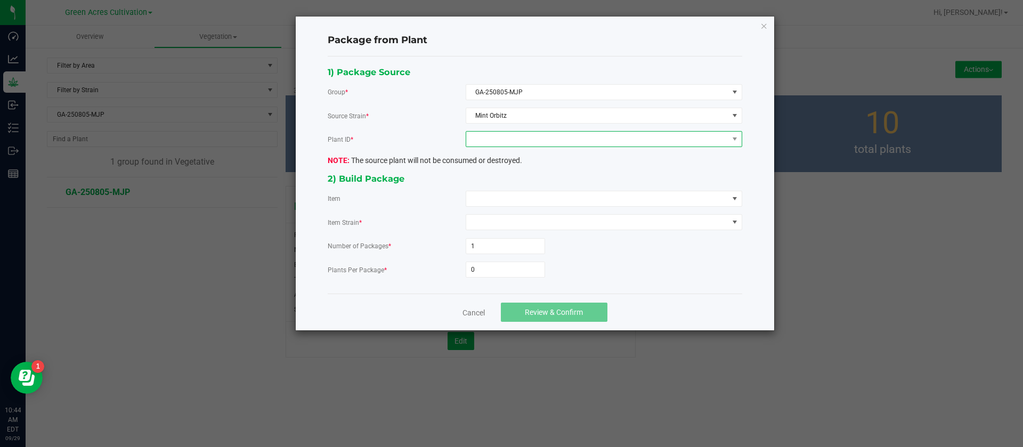
click at [557, 137] on span at bounding box center [597, 139] width 262 height 15
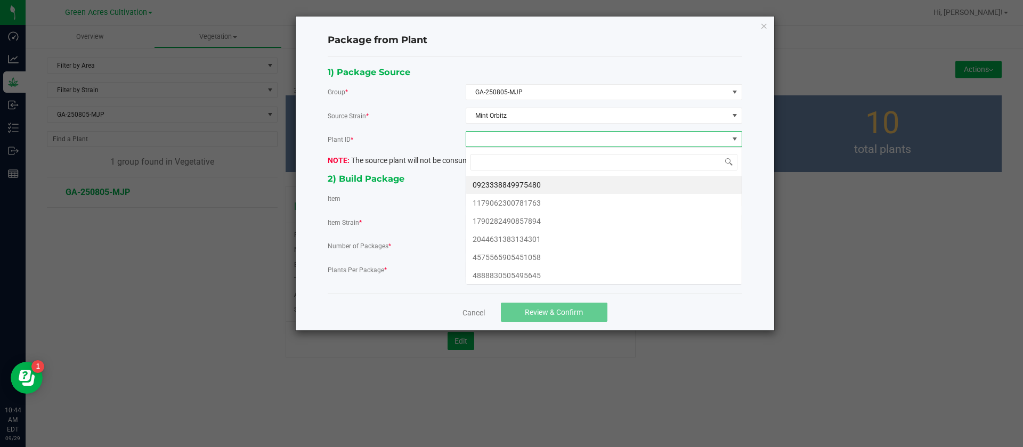
scroll to position [16, 276]
click at [503, 183] on li "0923338849975480" at bounding box center [603, 185] width 275 height 18
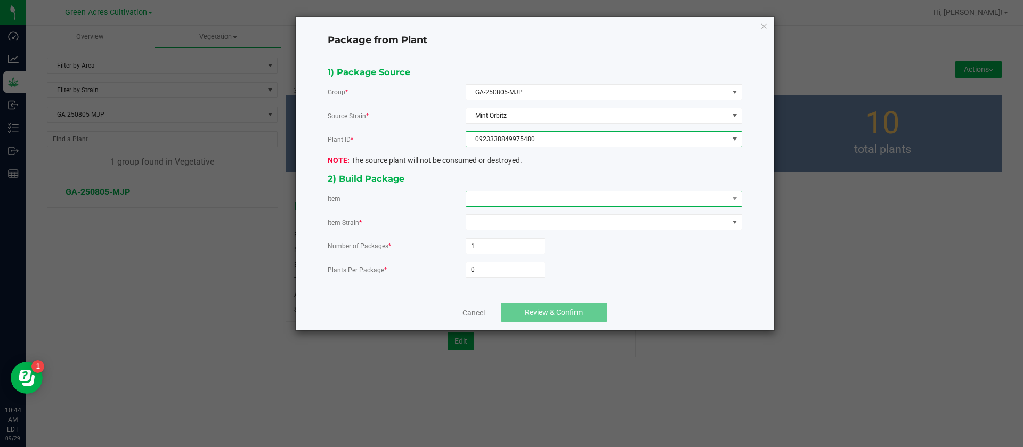
click at [493, 193] on span at bounding box center [597, 198] width 262 height 15
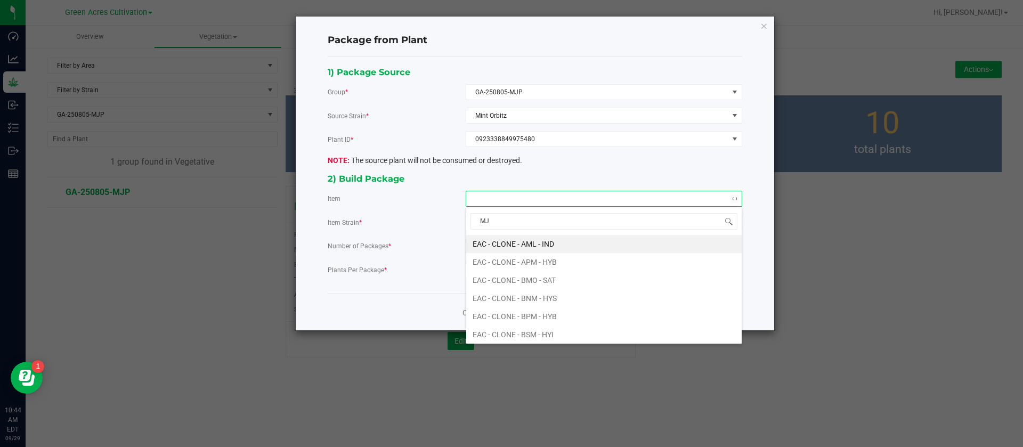
type input "MJP"
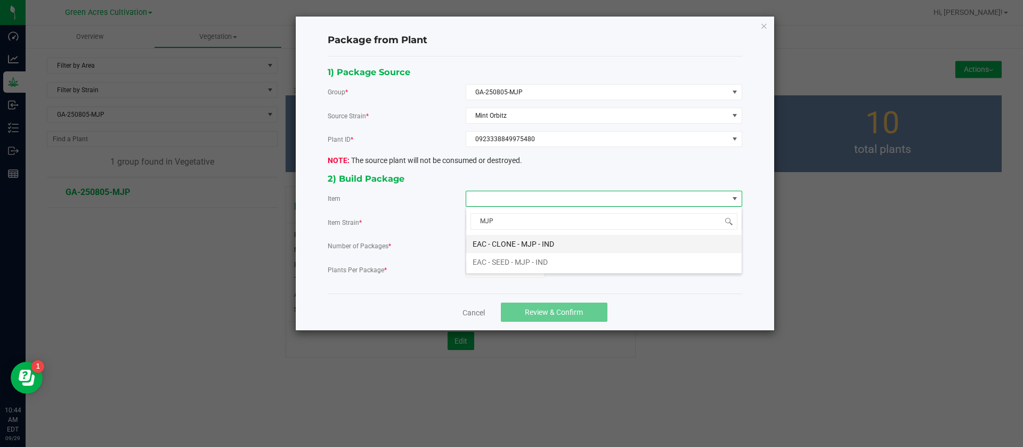
click at [512, 239] on IND "EAC - CLONE - MJP - IND" at bounding box center [603, 244] width 275 height 18
click at [509, 264] on input "0" at bounding box center [505, 269] width 78 height 15
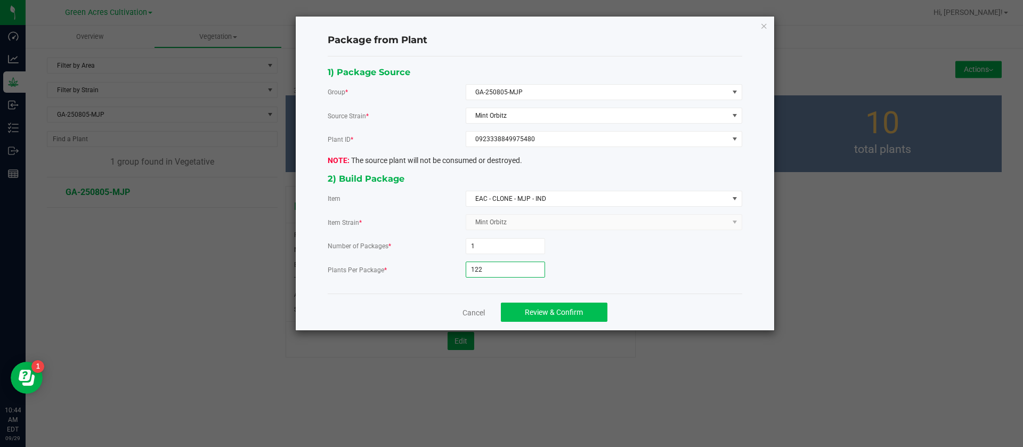
type input "122"
click at [532, 313] on span "Review & Confirm" at bounding box center [554, 312] width 58 height 9
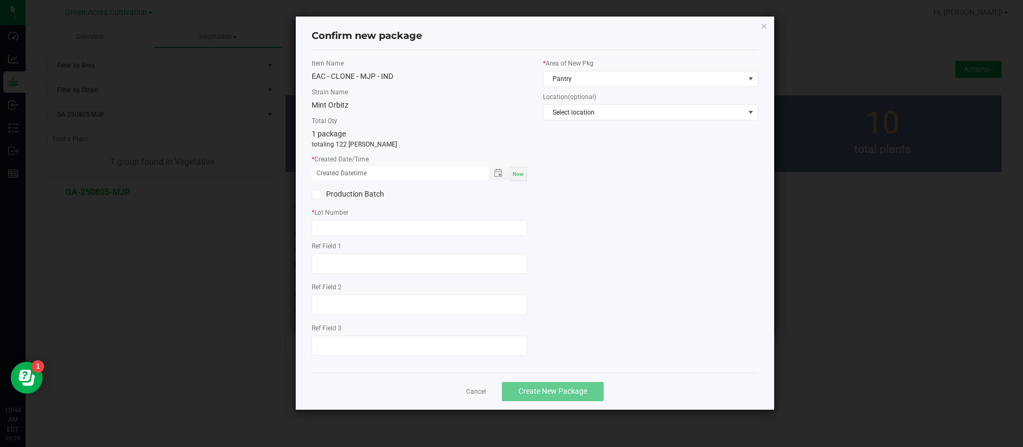
click at [523, 175] on span "Now" at bounding box center [517, 174] width 11 height 6
click at [333, 173] on input "09/29/2025 10:45 AM" at bounding box center [395, 173] width 166 height 13
type input "09/25/2025 10:45 AM"
click at [330, 230] on input "text" at bounding box center [419, 228] width 215 height 16
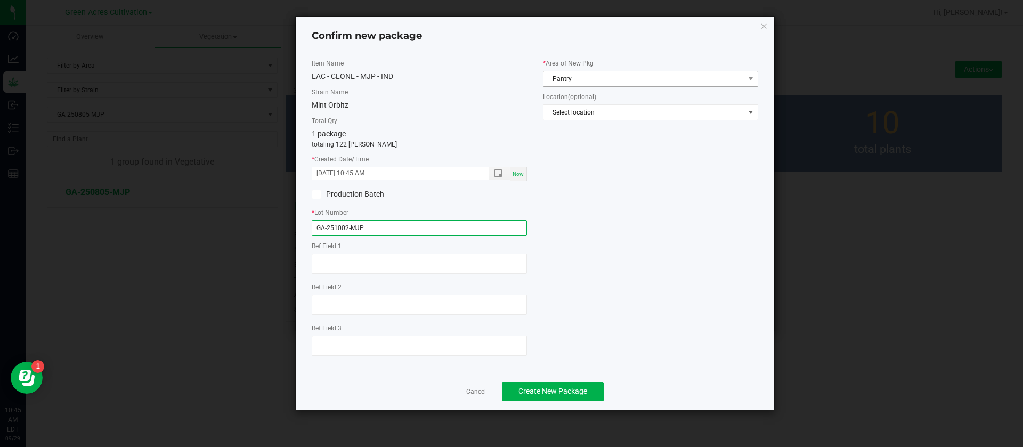
type input "GA-251002-MJP"
click at [560, 78] on span "Pantry" at bounding box center [643, 78] width 201 height 15
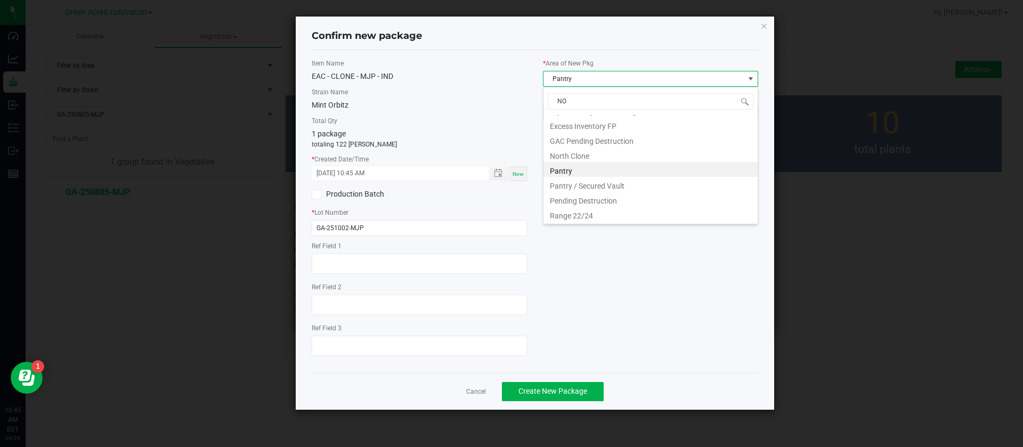
scroll to position [0, 0]
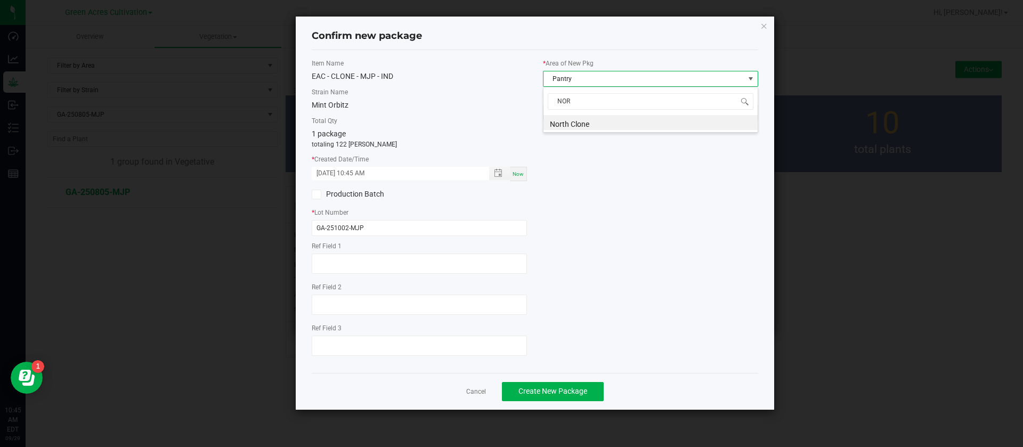
type input "NORH"
click at [560, 78] on span "Pantry" at bounding box center [643, 78] width 201 height 15
type input "NORTH"
click at [560, 401] on div "Cancel Create New Package" at bounding box center [535, 391] width 446 height 37
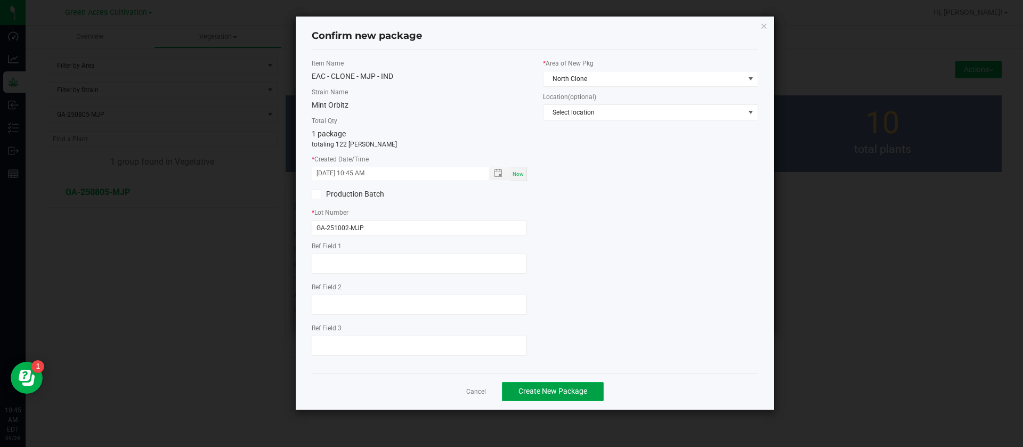
click at [559, 397] on button "Create New Package" at bounding box center [553, 391] width 102 height 19
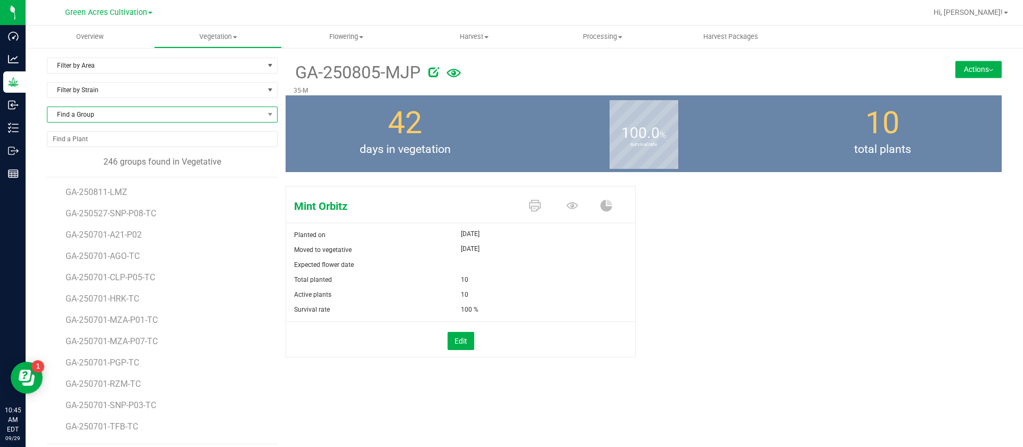
click at [114, 112] on span "Find a Group" at bounding box center [155, 114] width 216 height 15
type input "PBS"
click at [136, 154] on li "GA-250804-PBS" at bounding box center [160, 158] width 226 height 15
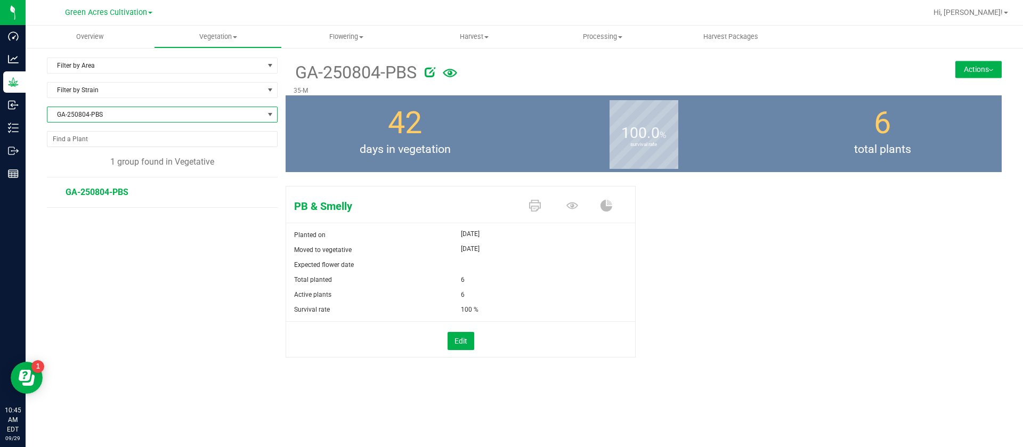
click at [969, 66] on button "Actions" at bounding box center [978, 69] width 46 height 17
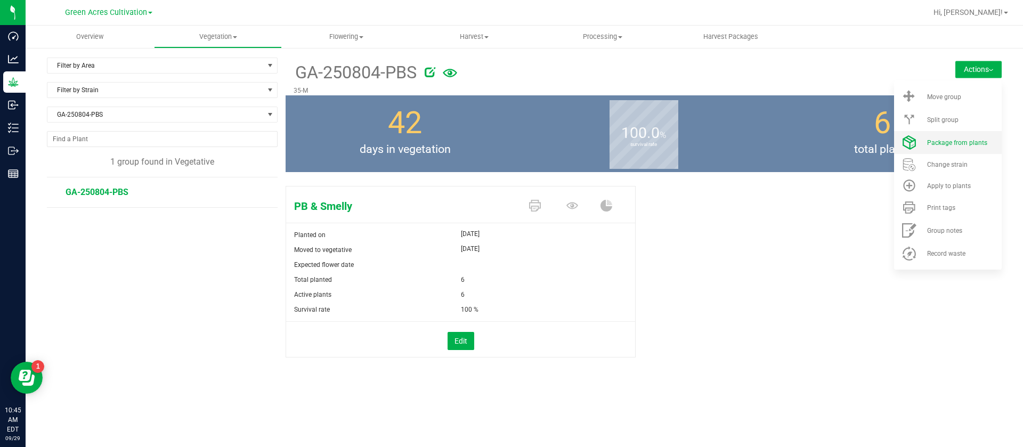
click at [959, 141] on span "Package from plants" at bounding box center [957, 142] width 60 height 7
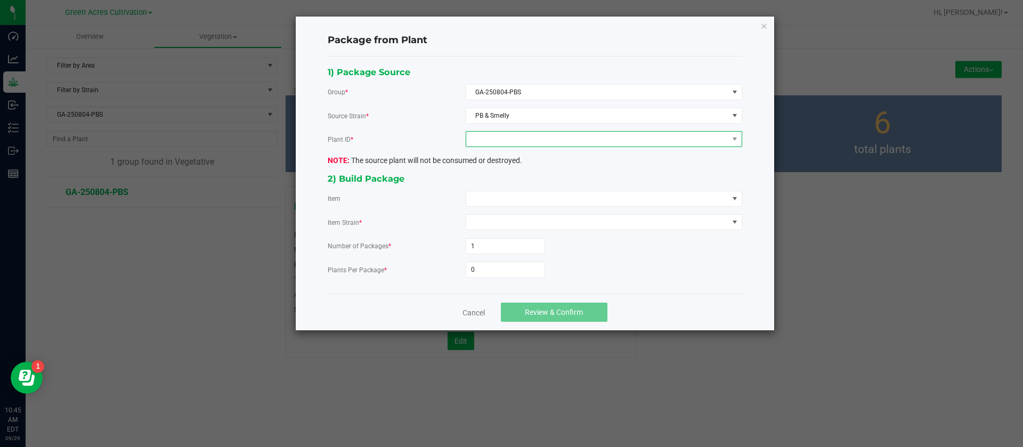
click at [510, 138] on span at bounding box center [597, 139] width 262 height 15
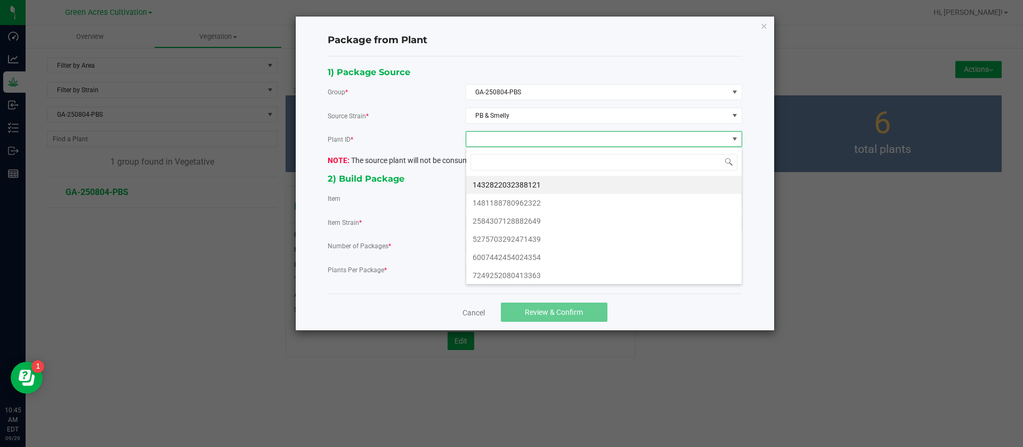
scroll to position [16, 276]
click at [496, 185] on li "1432822032388121" at bounding box center [603, 185] width 275 height 18
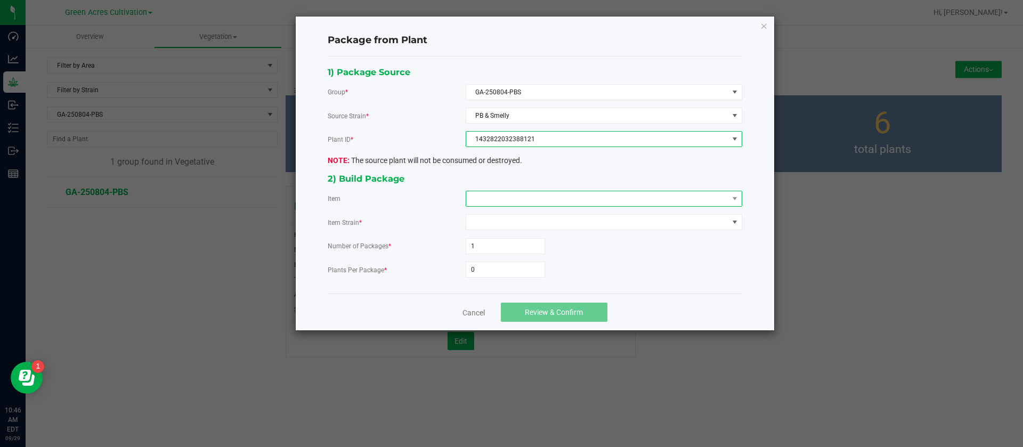
click at [497, 200] on span at bounding box center [597, 198] width 262 height 15
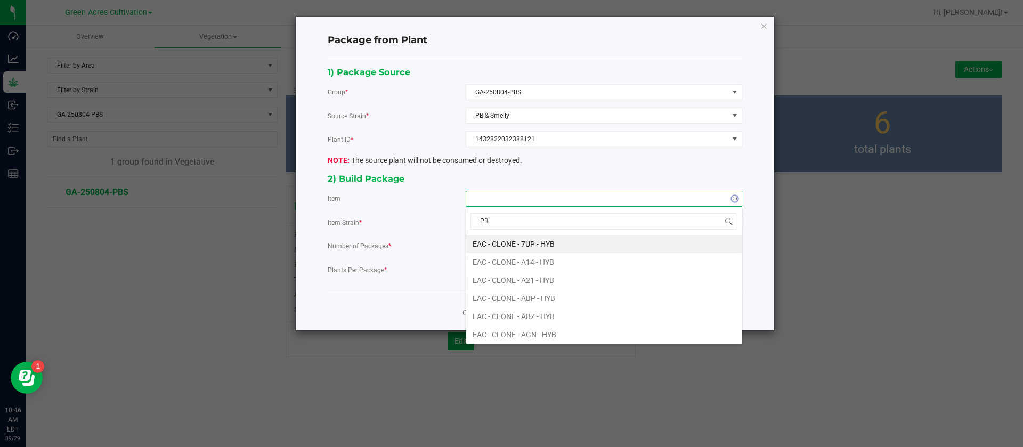
type input "PBS"
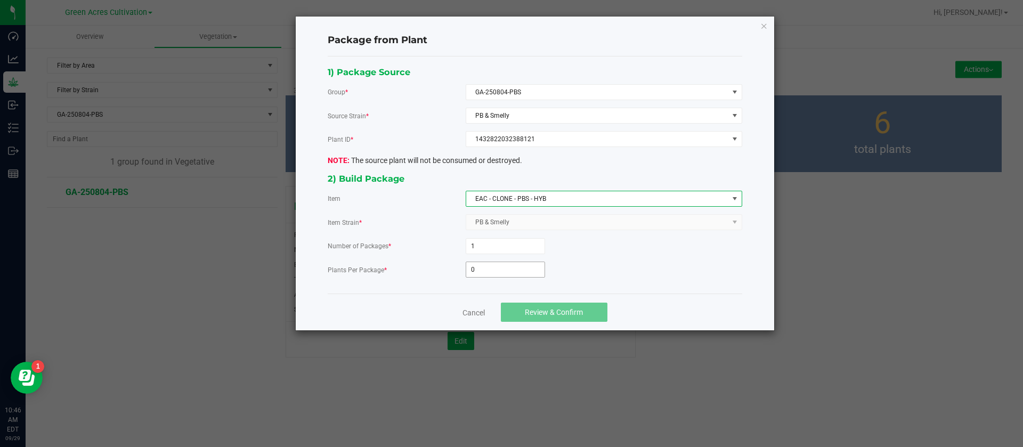
click at [487, 269] on input "0" at bounding box center [505, 269] width 78 height 15
click at [526, 267] on input "0" at bounding box center [505, 269] width 78 height 15
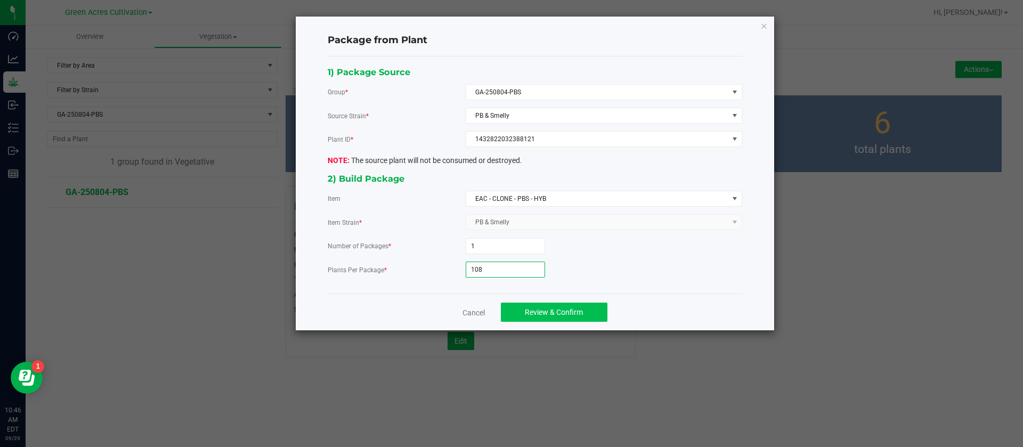
type input "108"
click at [548, 314] on span "Review & Confirm" at bounding box center [554, 312] width 58 height 9
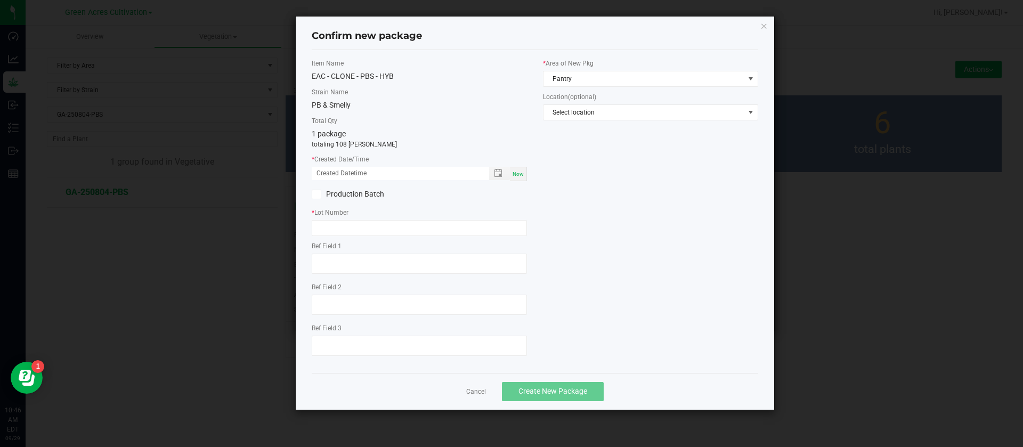
click at [519, 176] on span "Now" at bounding box center [517, 174] width 11 height 6
drag, startPoint x: 320, startPoint y: 167, endPoint x: 325, endPoint y: 173, distance: 7.9
click at [321, 168] on input "09/29/2025 10:46 AM" at bounding box center [395, 173] width 166 height 13
click at [330, 175] on input "09/29/2025 10:46 AM" at bounding box center [395, 173] width 166 height 13
type input "09/25/2025 10:46 AM"
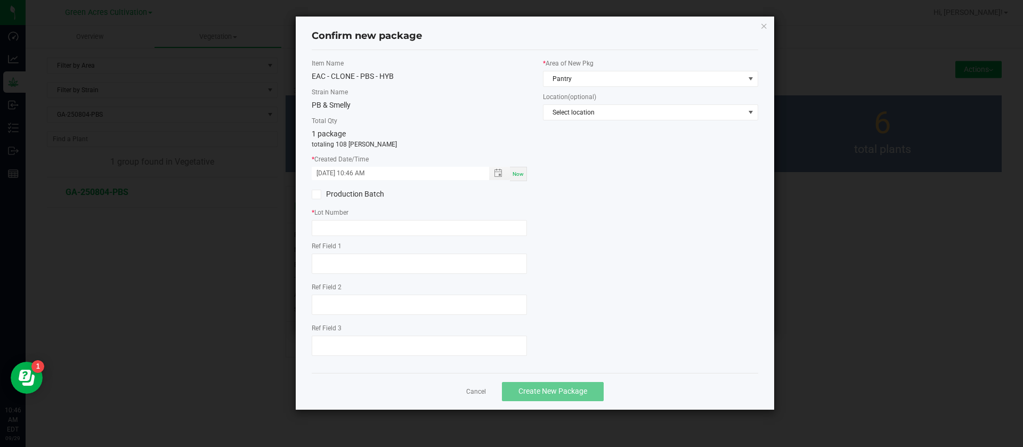
click at [342, 219] on div "* Lot Number" at bounding box center [419, 222] width 215 height 28
click at [352, 229] on input "text" at bounding box center [419, 228] width 215 height 16
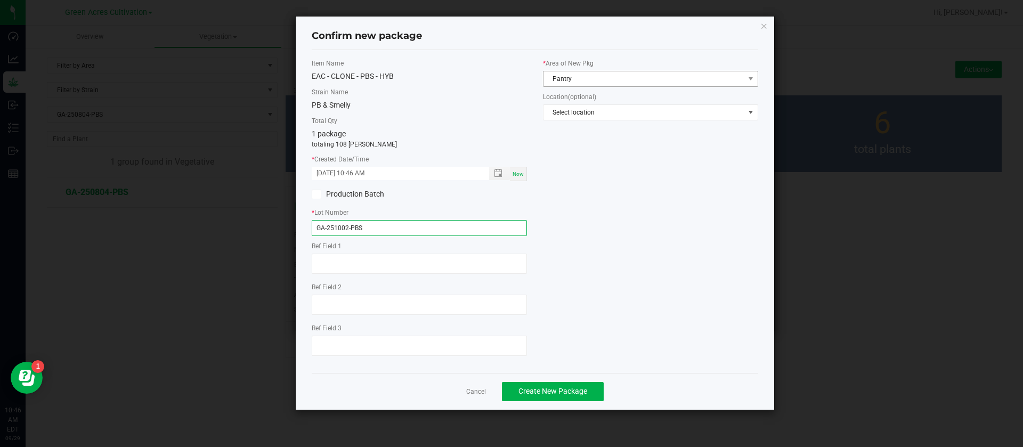
type input "GA-251002-PBS"
click at [618, 85] on span "Pantry" at bounding box center [643, 78] width 201 height 15
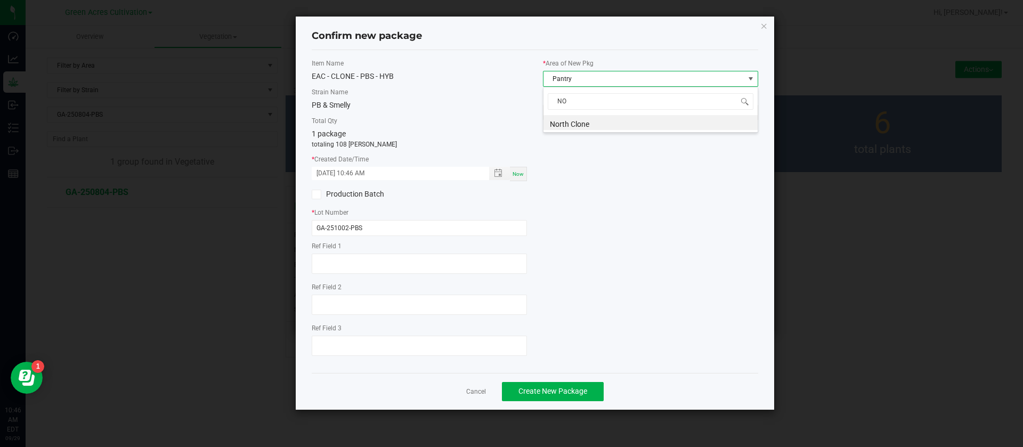
scroll to position [0, 0]
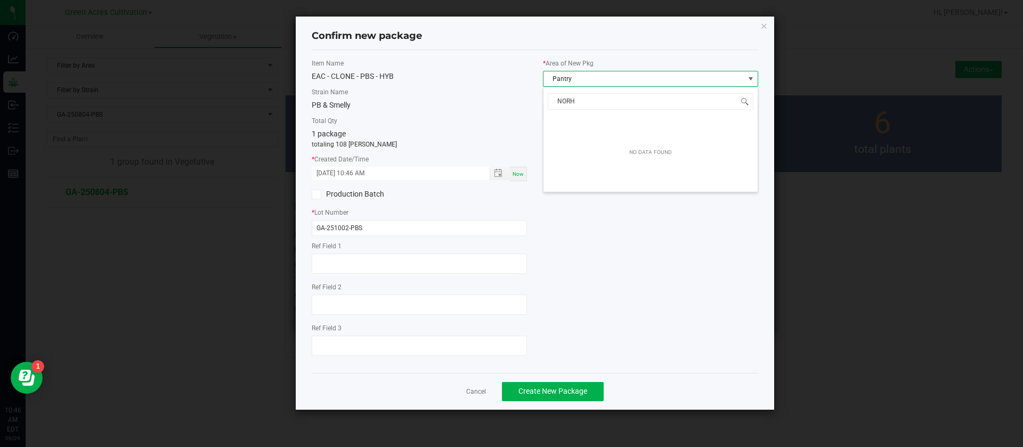
type input "NOR"
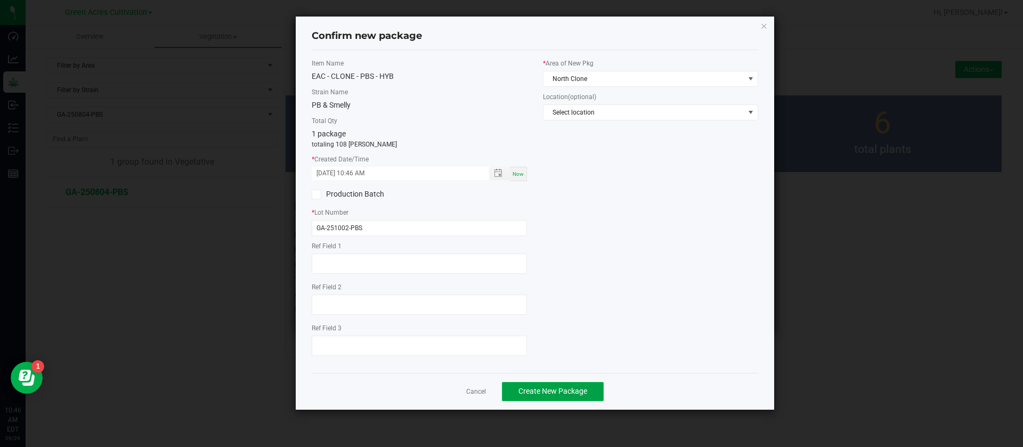
click at [564, 384] on button "Create New Package" at bounding box center [553, 391] width 102 height 19
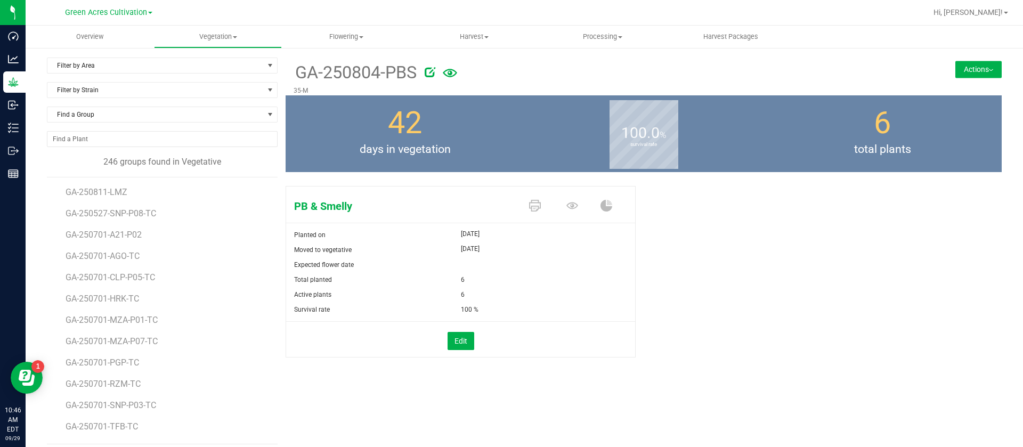
click at [777, 270] on div "PB & Smelly Planted on Aug 18, 2025 Moved to vegetative Aug 18, 2025 Expected f…" at bounding box center [644, 283] width 716 height 202
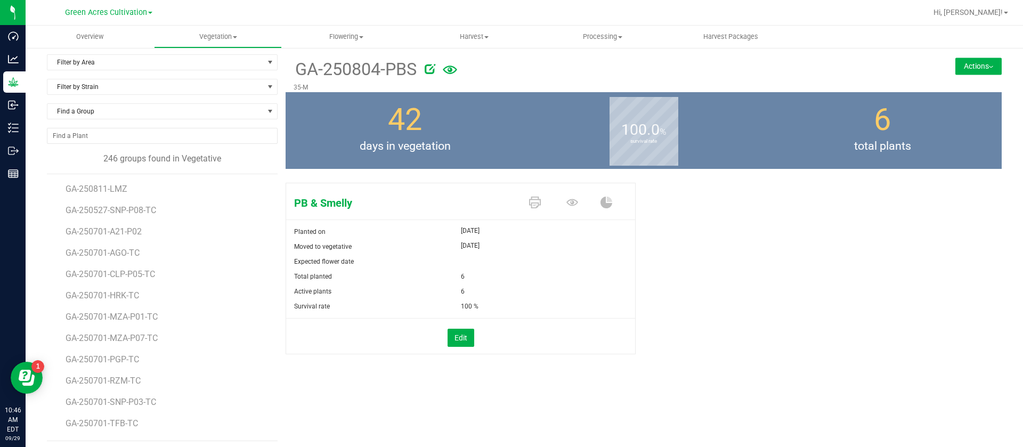
scroll to position [8, 0]
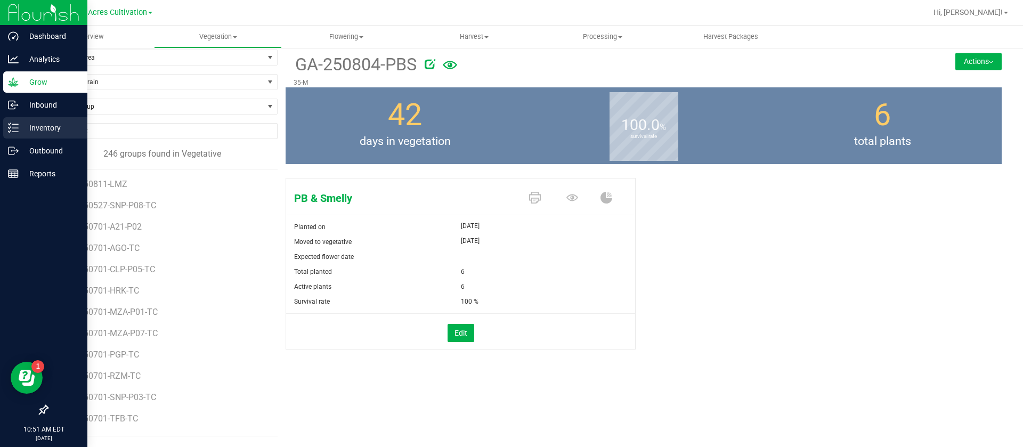
click at [15, 135] on div "Inventory" at bounding box center [45, 127] width 84 height 21
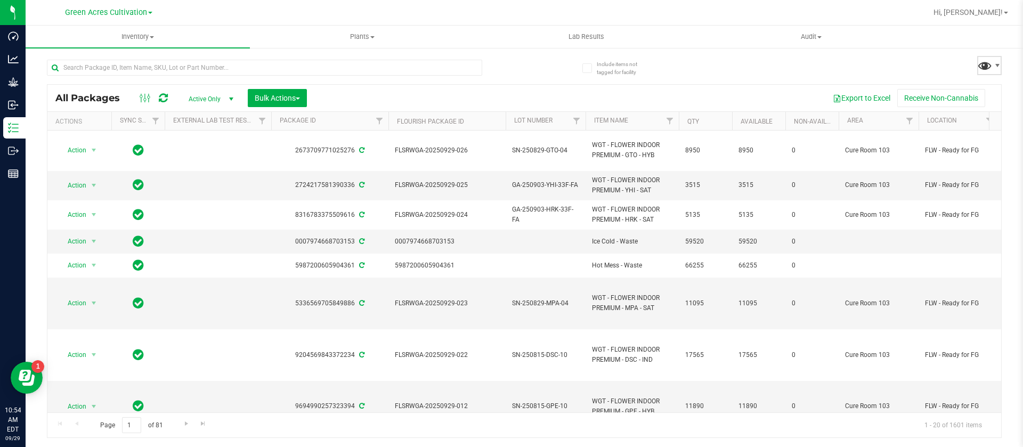
click at [981, 64] on span at bounding box center [984, 65] width 15 height 15
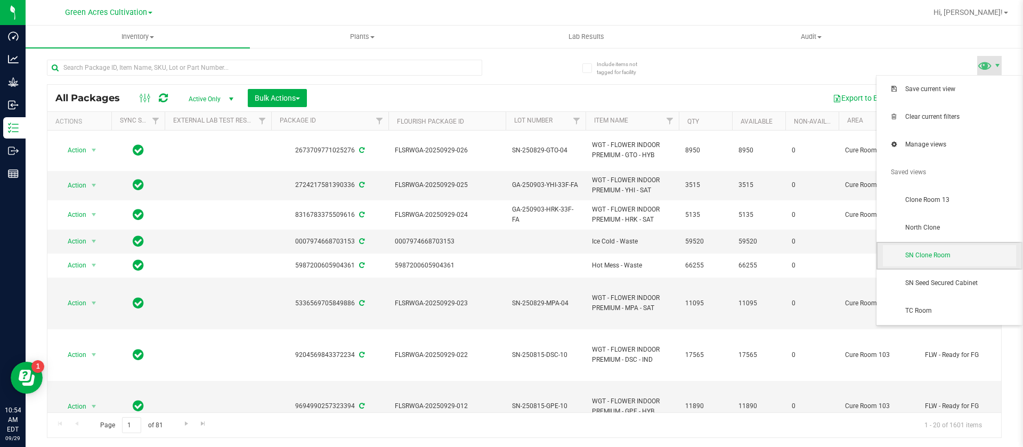
click at [926, 263] on span "SN Clone Room" at bounding box center [949, 255] width 133 height 21
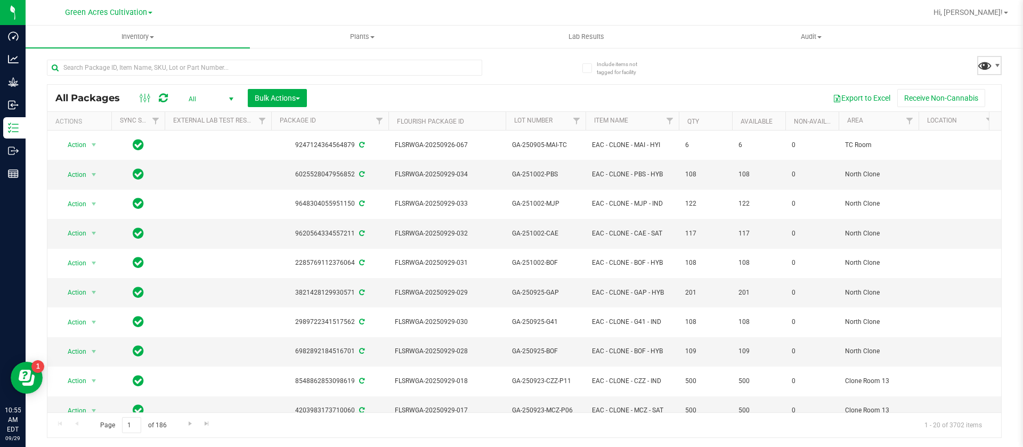
click at [980, 70] on span at bounding box center [984, 65] width 15 height 15
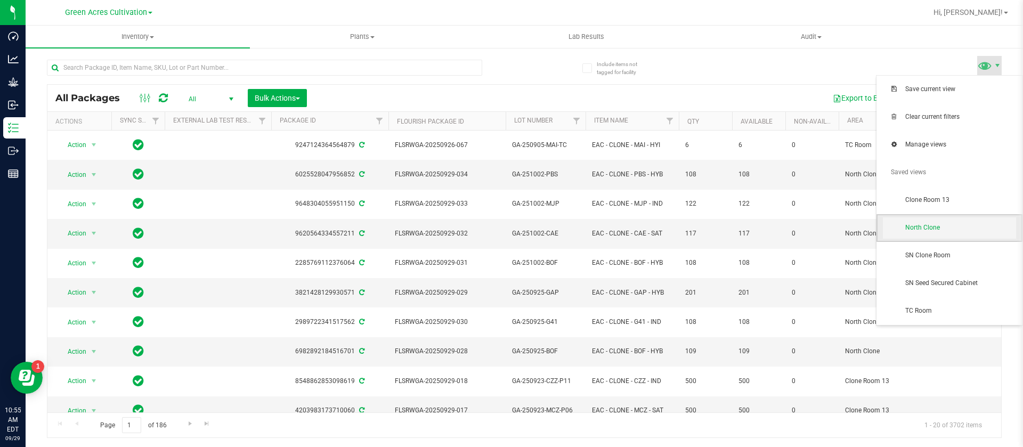
click at [941, 218] on span "North Clone" at bounding box center [949, 227] width 133 height 21
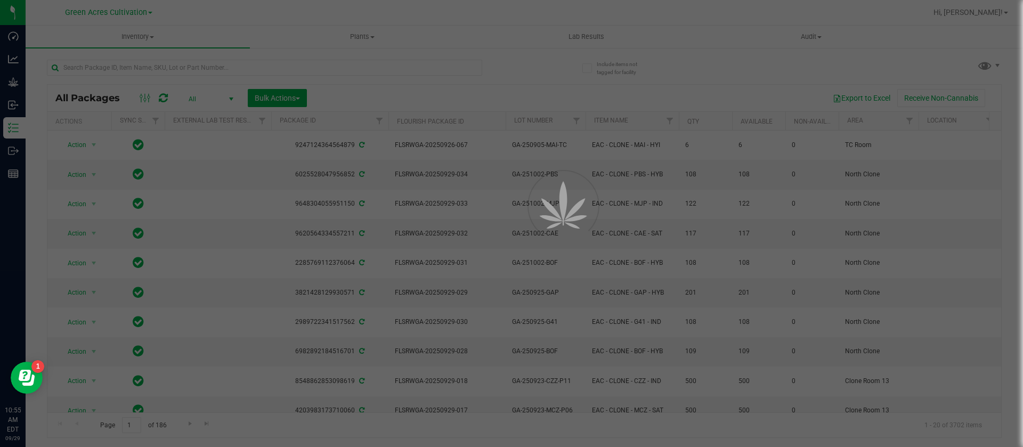
click at [173, 70] on div at bounding box center [511, 223] width 1023 height 447
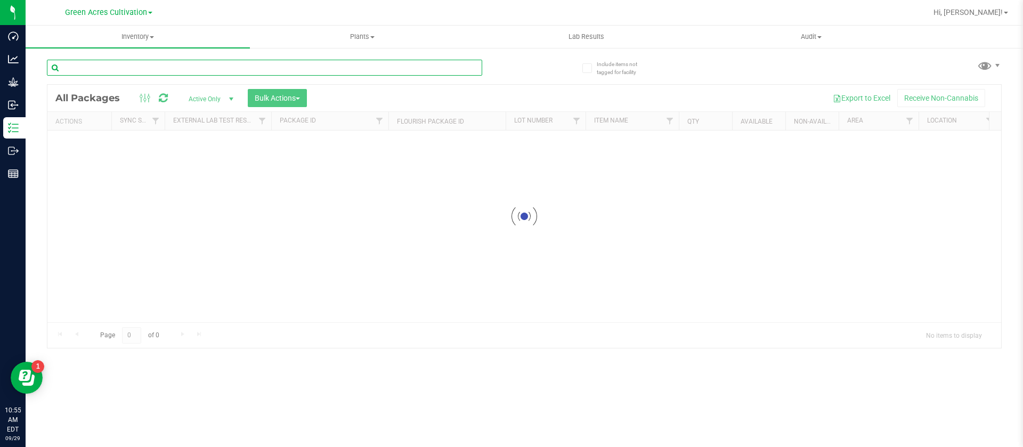
click at [167, 60] on input "text" at bounding box center [264, 68] width 435 height 16
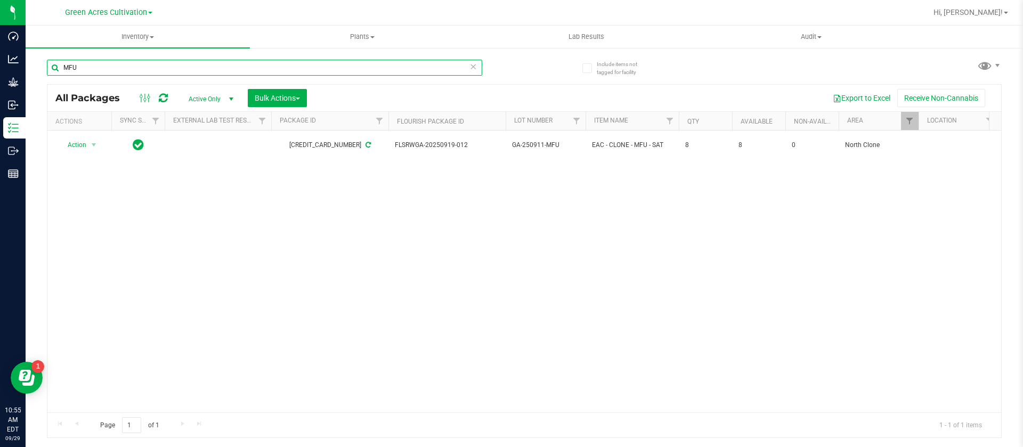
type input "MFU"
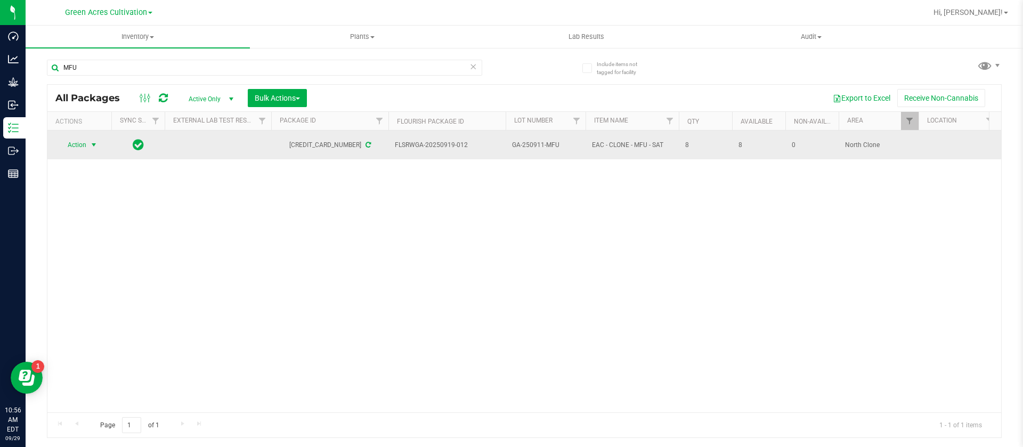
click at [66, 143] on span "Action" at bounding box center [72, 144] width 29 height 15
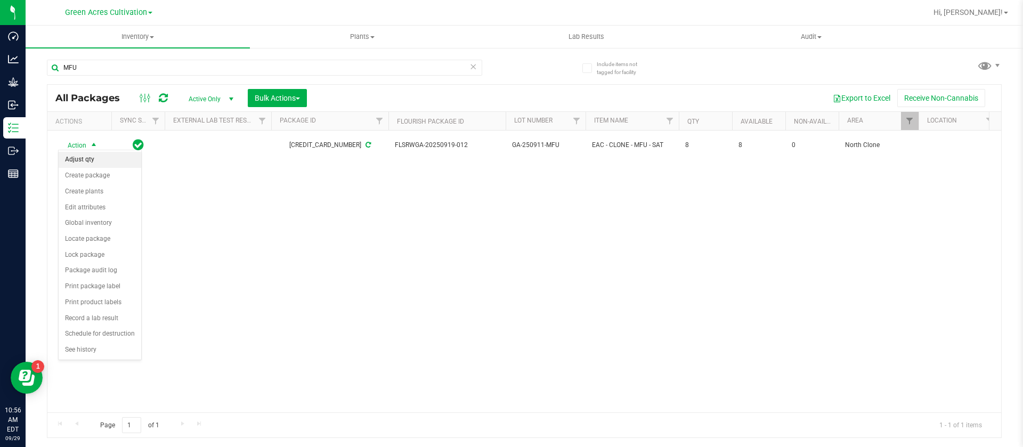
click at [96, 158] on li "Adjust qty" at bounding box center [100, 160] width 83 height 16
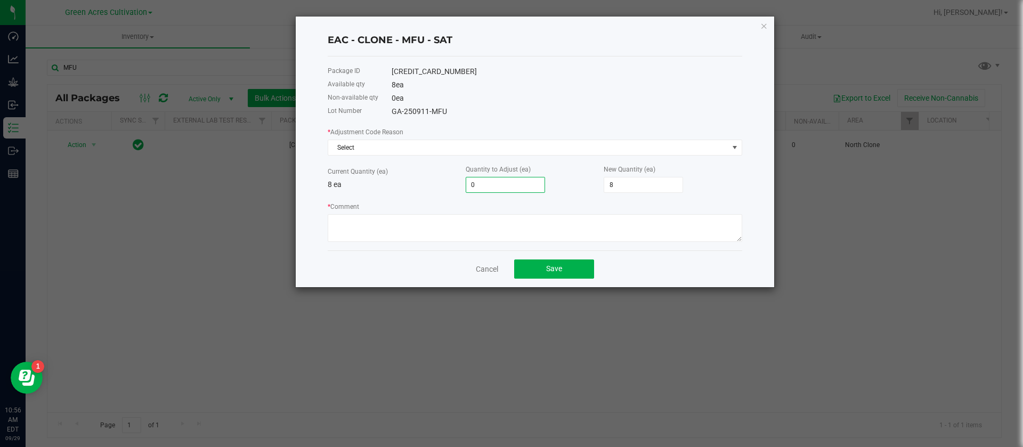
click at [501, 183] on input "0" at bounding box center [505, 184] width 78 height 15
type input "2"
type input "10"
type input "2"
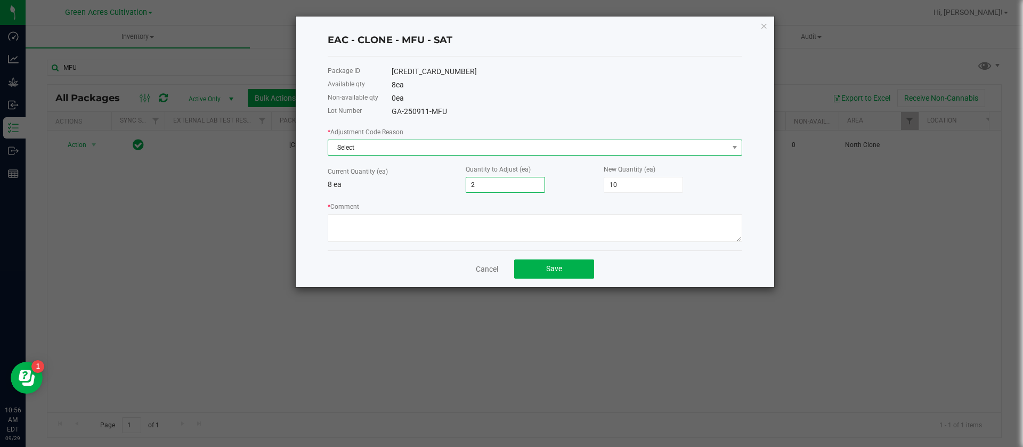
click at [365, 144] on span "Select" at bounding box center [528, 147] width 400 height 15
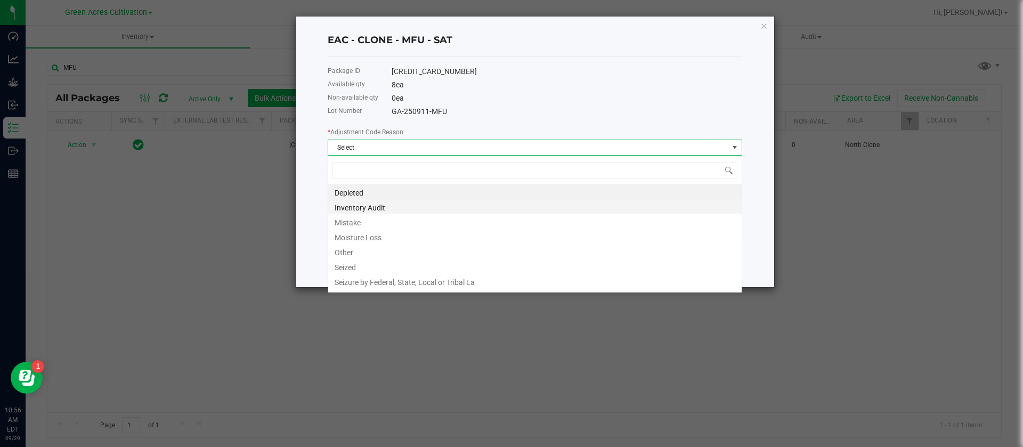
scroll to position [16, 414]
click at [357, 222] on li "Mistake" at bounding box center [534, 221] width 413 height 15
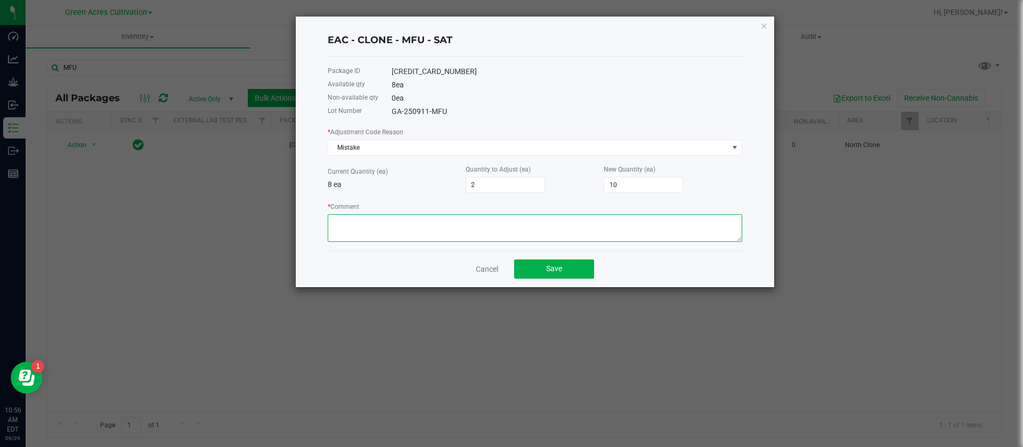
click at [374, 233] on textarea "* Comment" at bounding box center [535, 228] width 414 height 28
type textarea "."
click at [562, 273] on button "Save" at bounding box center [554, 268] width 80 height 19
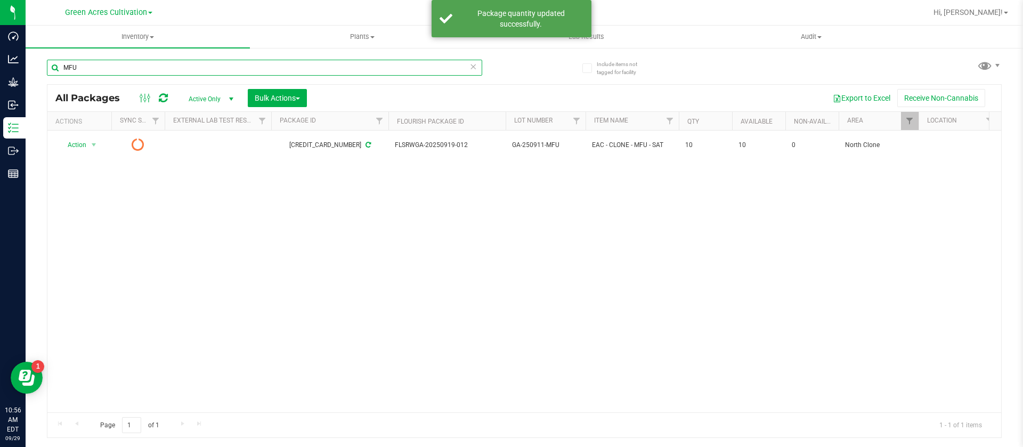
click at [110, 70] on input "MFU" at bounding box center [264, 68] width 435 height 16
type input "M"
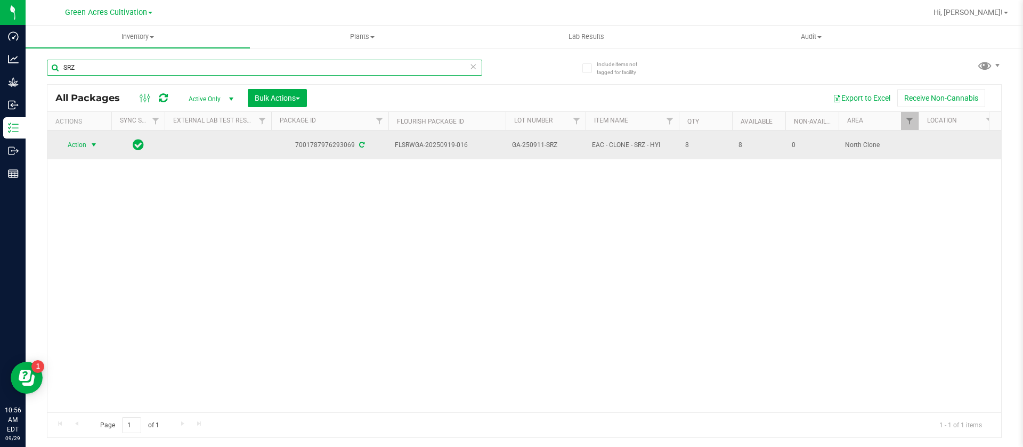
type input "SRZ"
click at [76, 149] on span "Action" at bounding box center [72, 144] width 29 height 15
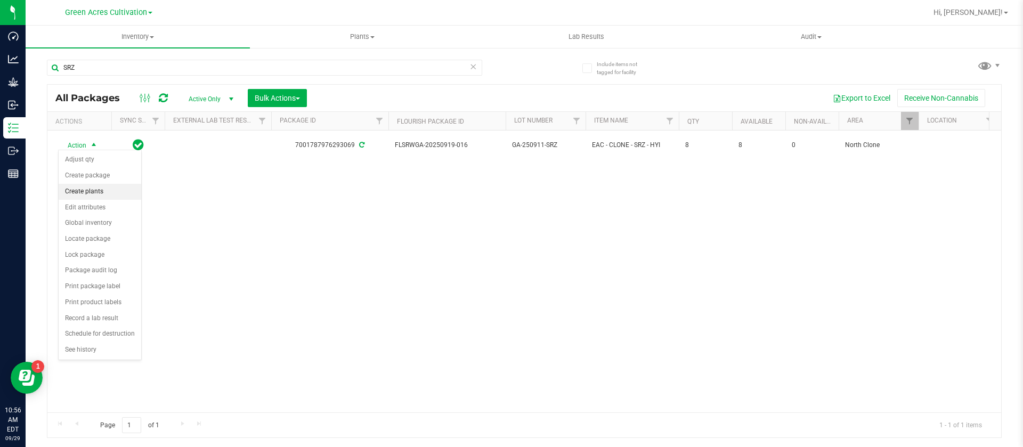
click at [103, 193] on li "Create plants" at bounding box center [100, 192] width 83 height 16
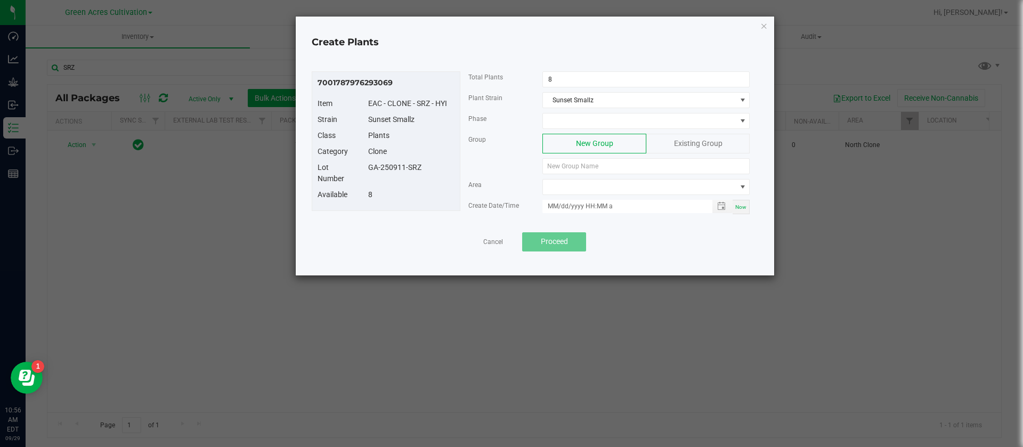
click at [611, 87] on div "Total Plants 8" at bounding box center [609, 81] width 298 height 21
click at [613, 76] on input "8" at bounding box center [646, 79] width 206 height 15
type input "4"
click at [579, 123] on span at bounding box center [639, 120] width 193 height 15
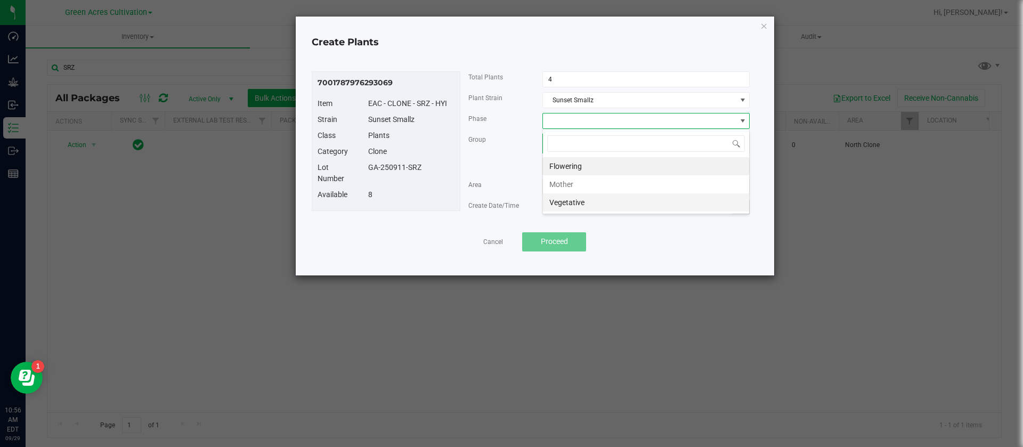
scroll to position [16, 207]
click at [579, 197] on li "Vegetative" at bounding box center [646, 202] width 206 height 18
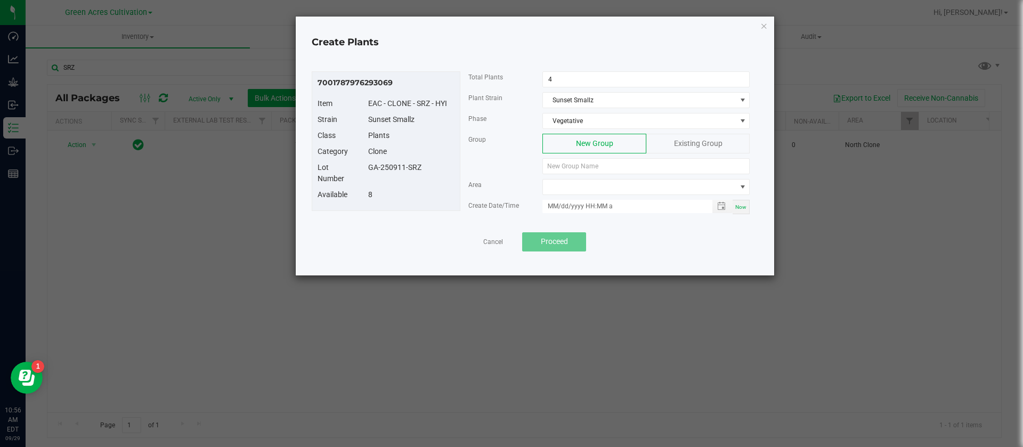
drag, startPoint x: 442, startPoint y: 170, endPoint x: 374, endPoint y: 169, distance: 68.2
click at [365, 172] on div "GA-250911-SRZ" at bounding box center [411, 167] width 102 height 11
copy div "GA-250911-SRZ"
paste input "GA-250911-SRZ"
type input "GA-250911-SRZ"
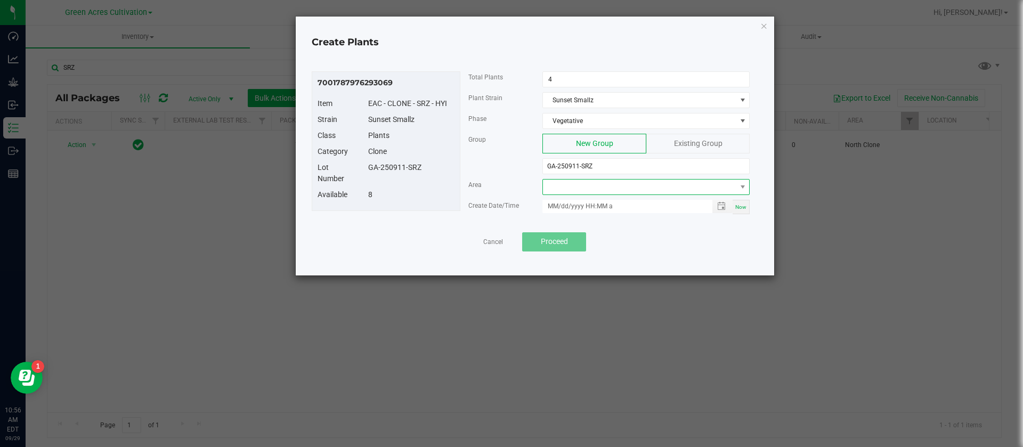
click at [568, 190] on span at bounding box center [639, 187] width 193 height 15
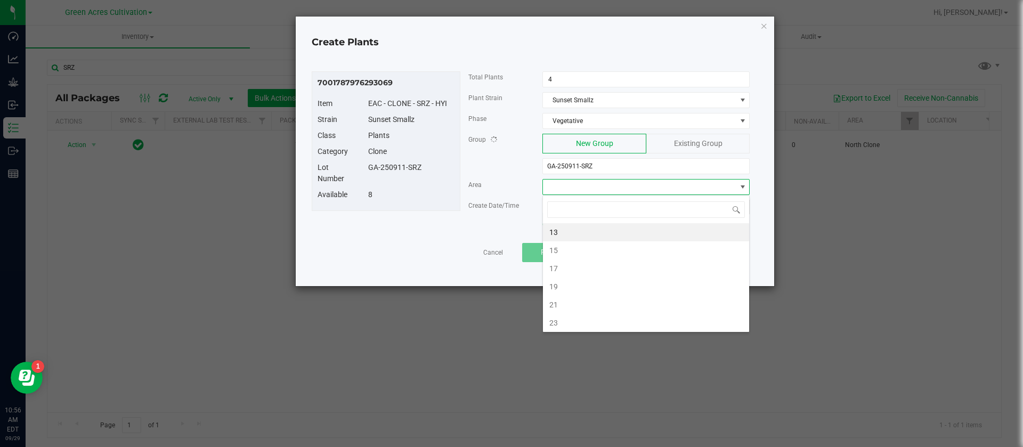
type input "N"
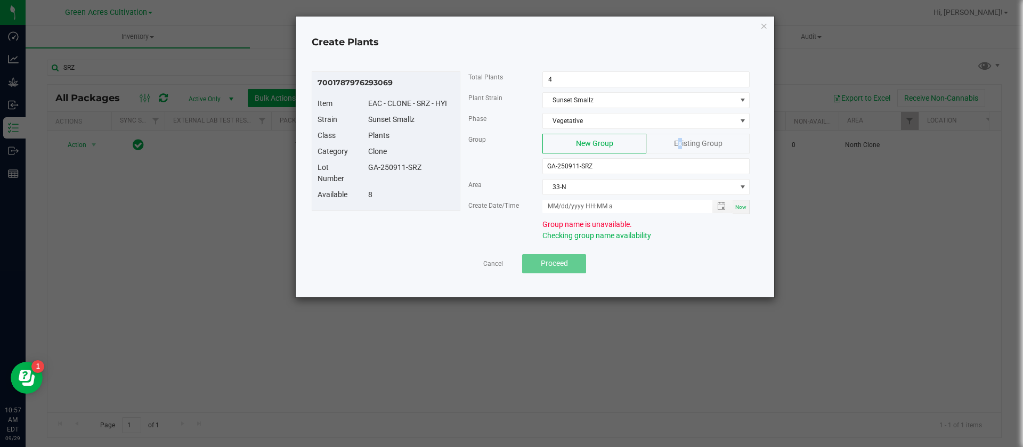
drag, startPoint x: 676, startPoint y: 141, endPoint x: 661, endPoint y: 149, distance: 17.2
click at [677, 140] on span "Existing Group" at bounding box center [698, 143] width 48 height 9
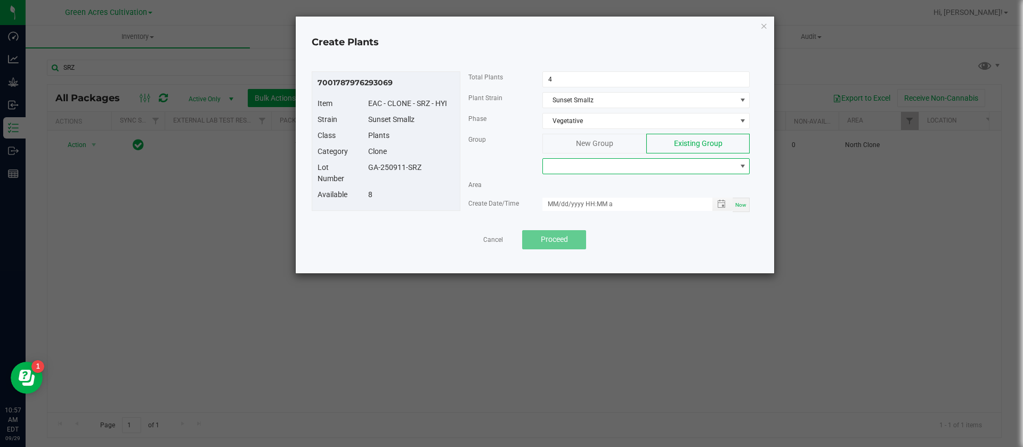
click at [591, 162] on span at bounding box center [639, 166] width 193 height 15
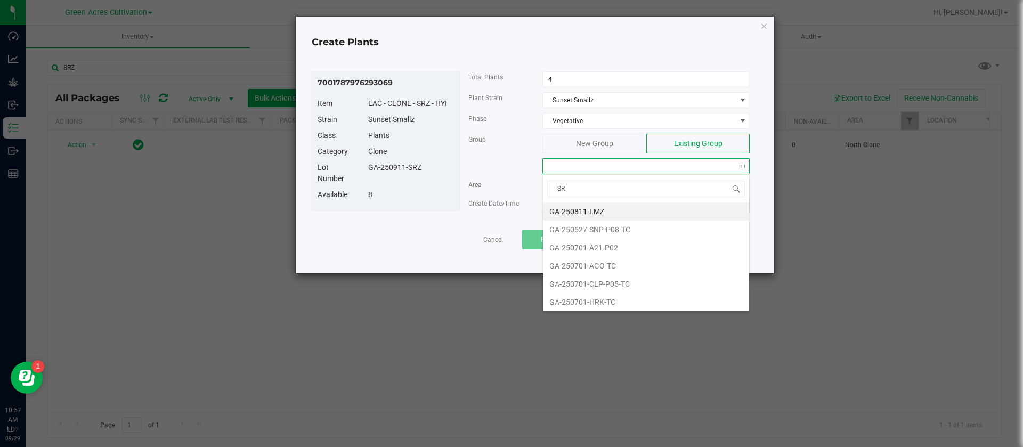
type input "SRZ"
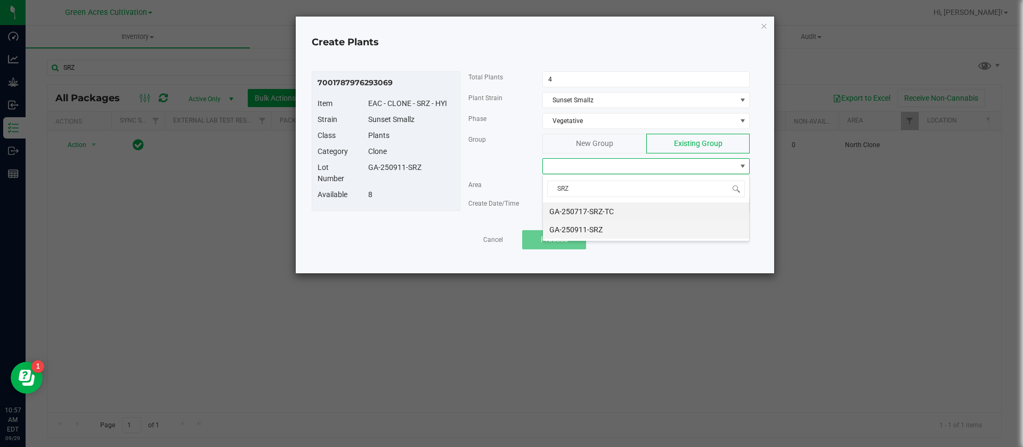
click at [604, 231] on li "GA-250911-SRZ" at bounding box center [646, 230] width 206 height 18
click at [739, 207] on span "Now" at bounding box center [740, 205] width 11 height 6
type input "09/29/2025 10:57 AM"
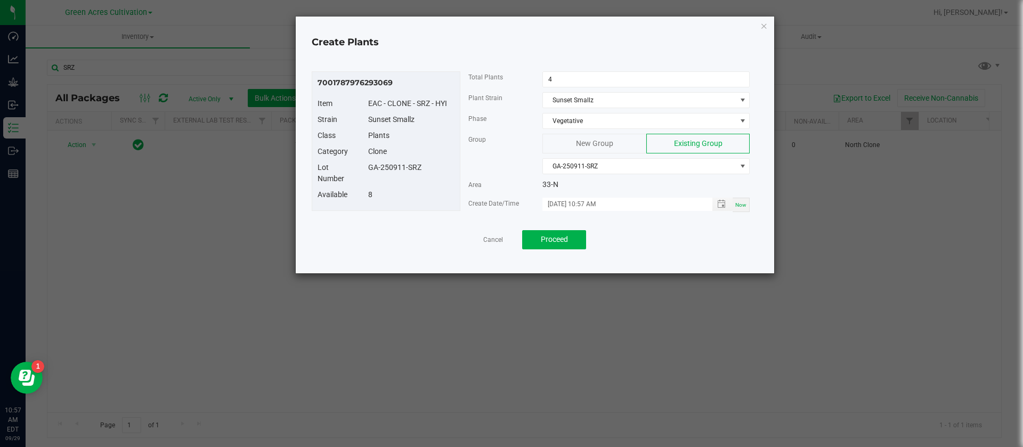
click at [434, 195] on div "8" at bounding box center [411, 194] width 102 height 11
click at [565, 240] on span "Proceed" at bounding box center [554, 239] width 27 height 9
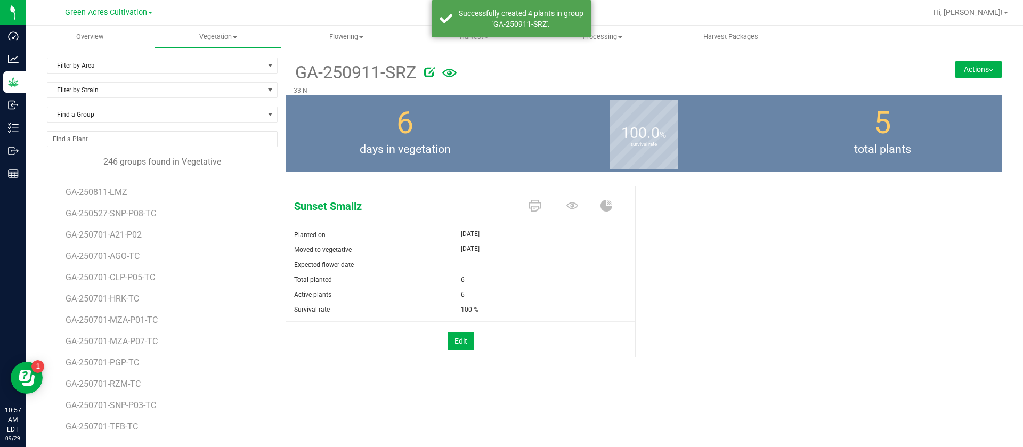
click at [558, 203] on span at bounding box center [574, 206] width 37 height 19
click at [566, 203] on icon at bounding box center [572, 205] width 12 height 7
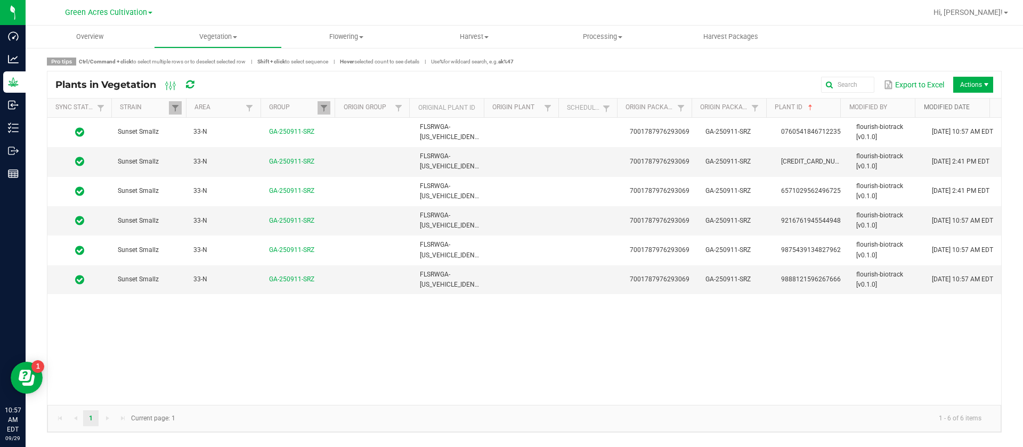
click at [949, 107] on link "Modified Date" at bounding box center [955, 107] width 62 height 9
click at [962, 108] on link "Modified Date" at bounding box center [955, 107] width 62 height 9
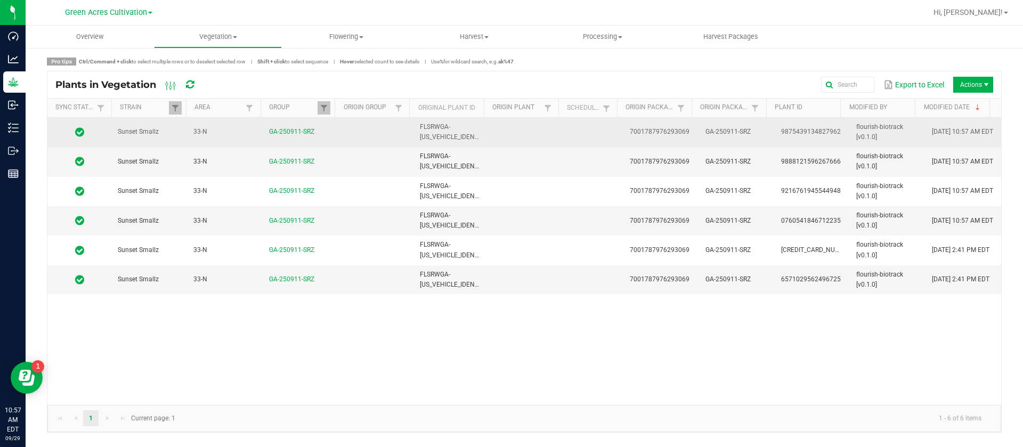
click at [963, 128] on span "09/29/2025 10:57 AM EDT" at bounding box center [962, 131] width 61 height 7
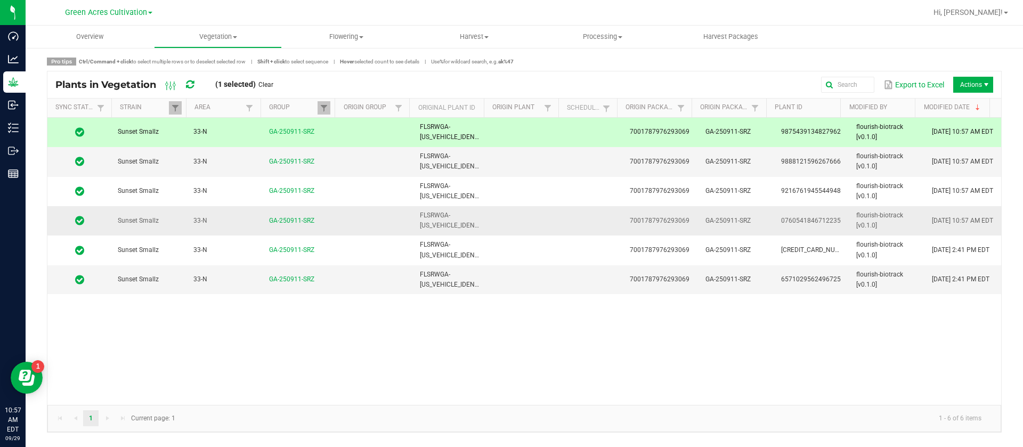
click at [971, 219] on td "09/29/2025 10:57 AM EDT" at bounding box center [963, 220] width 76 height 29
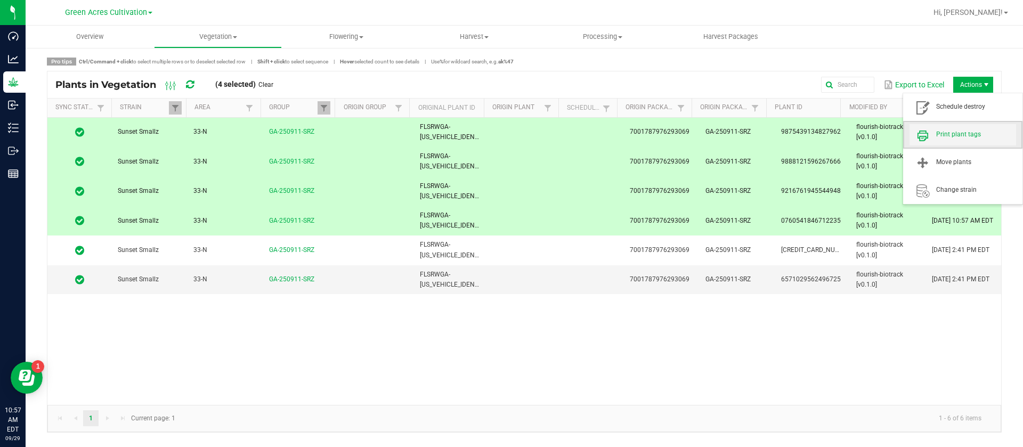
click at [962, 128] on span "Print plant tags" at bounding box center [962, 134] width 107 height 21
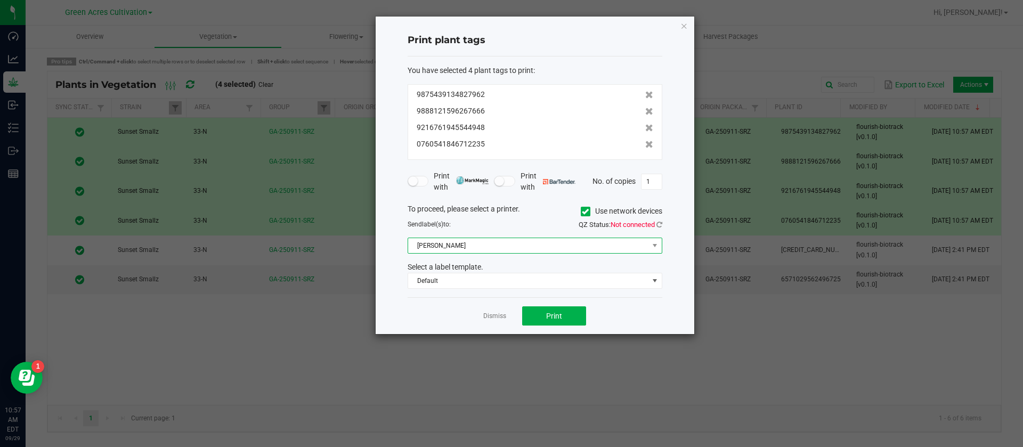
click at [620, 243] on span "Christine_TEST" at bounding box center [528, 245] width 240 height 15
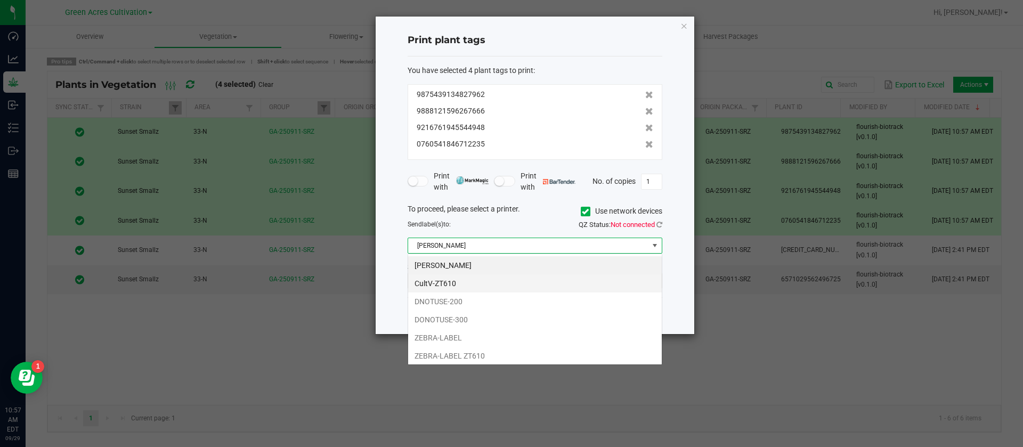
scroll to position [16, 255]
drag, startPoint x: 454, startPoint y: 282, endPoint x: 512, endPoint y: 260, distance: 62.2
click at [454, 282] on li "CultV-ZT610" at bounding box center [535, 283] width 254 height 18
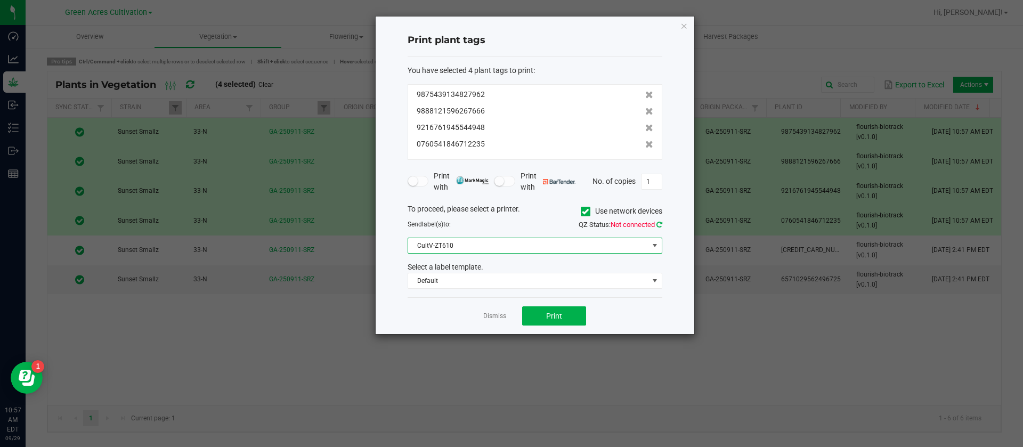
click at [660, 224] on icon at bounding box center [659, 224] width 6 height 7
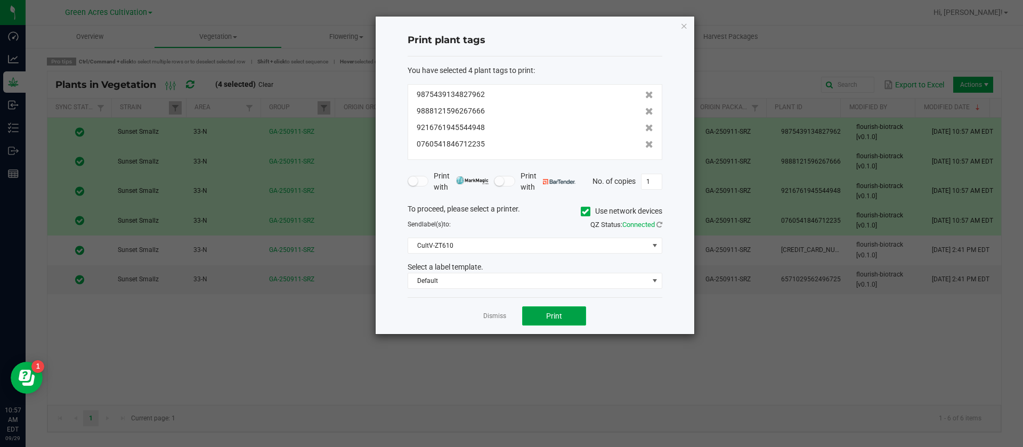
click at [549, 313] on span "Print" at bounding box center [554, 316] width 16 height 9
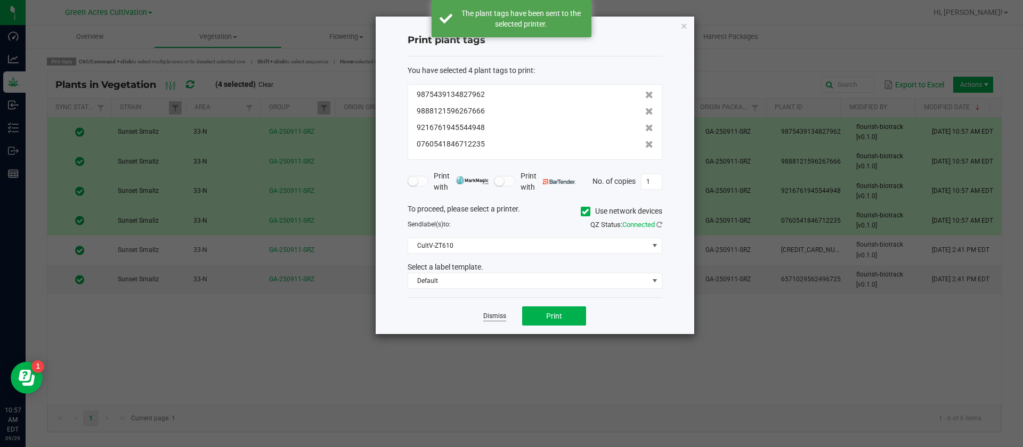
click at [493, 314] on link "Dismiss" at bounding box center [494, 316] width 23 height 9
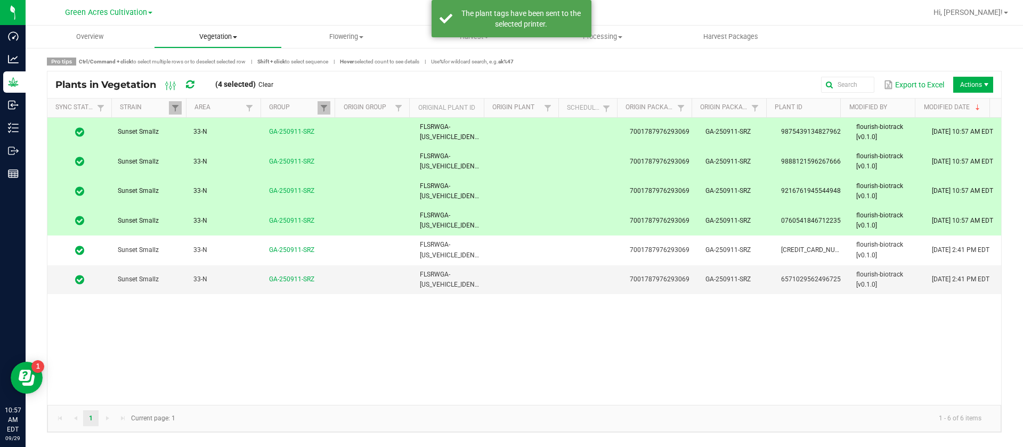
click at [214, 39] on span "Vegetation" at bounding box center [217, 37] width 127 height 10
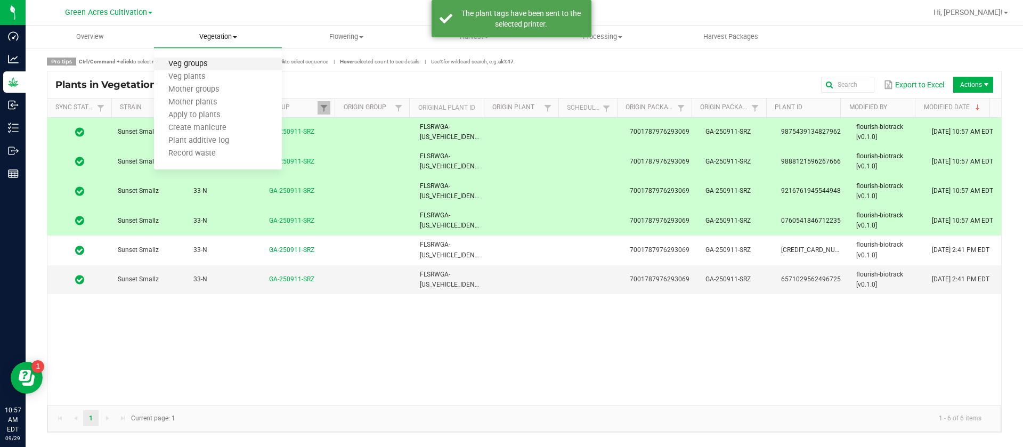
click at [206, 65] on span "Veg groups" at bounding box center [188, 64] width 68 height 9
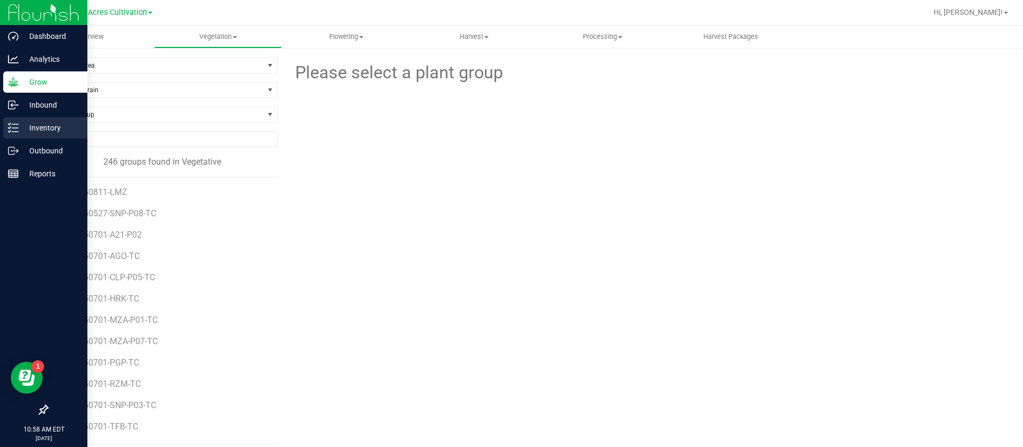
click at [25, 128] on p "Inventory" at bounding box center [51, 127] width 64 height 13
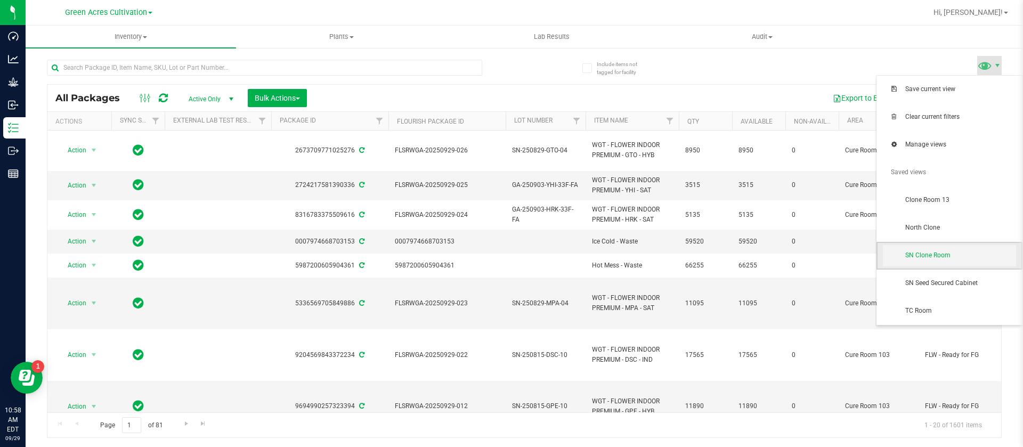
click at [936, 261] on span "SN Clone Room" at bounding box center [949, 255] width 133 height 21
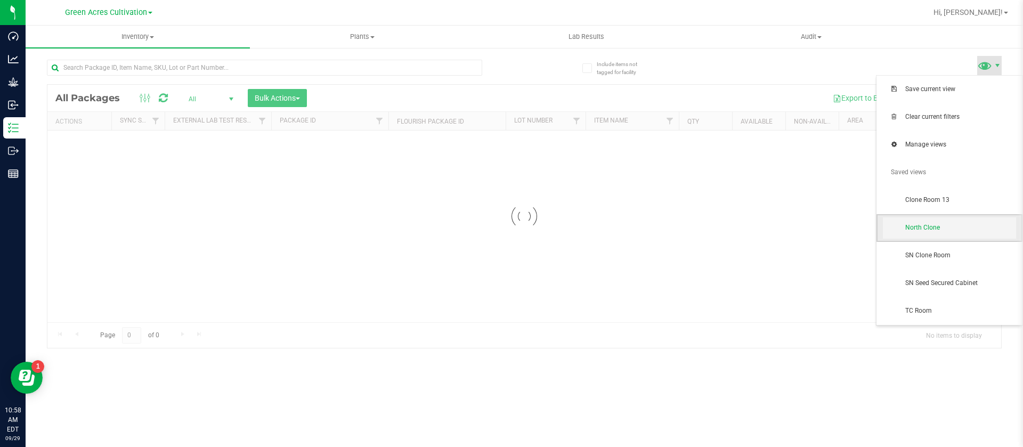
click at [964, 230] on span "North Clone" at bounding box center [960, 227] width 111 height 9
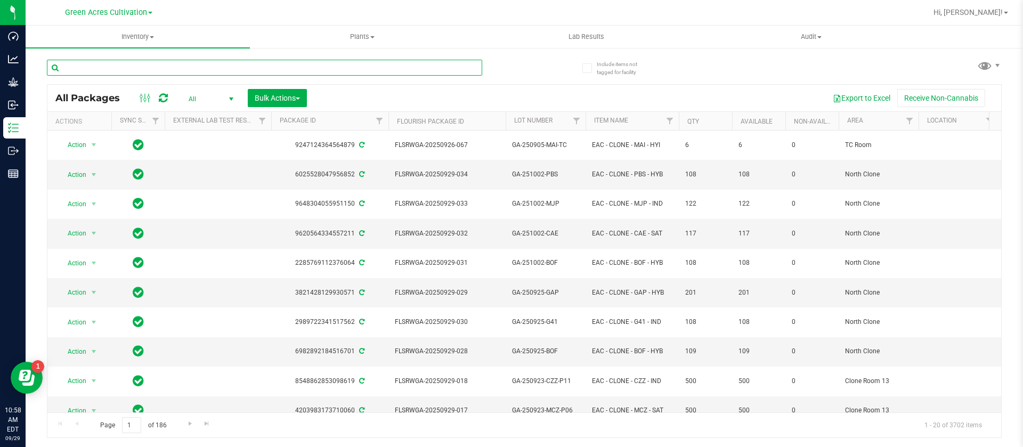
click at [161, 68] on input "text" at bounding box center [264, 68] width 435 height 16
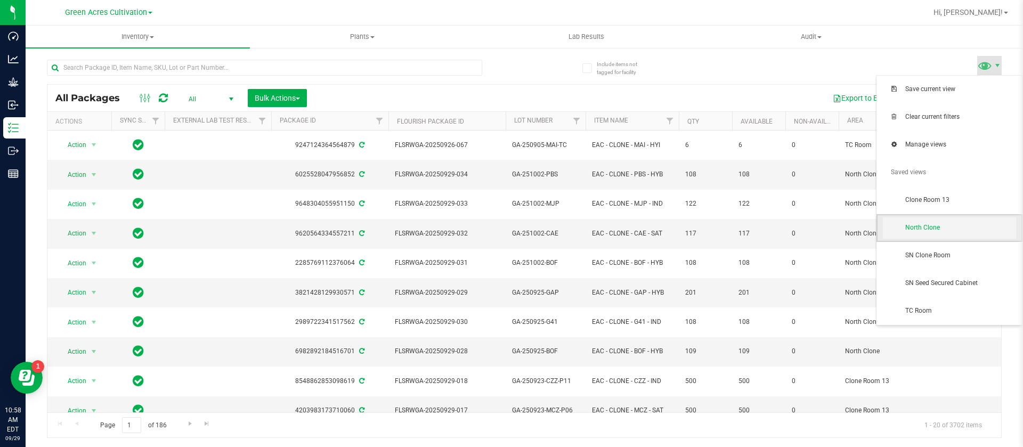
click at [940, 221] on span "North Clone" at bounding box center [949, 227] width 133 height 21
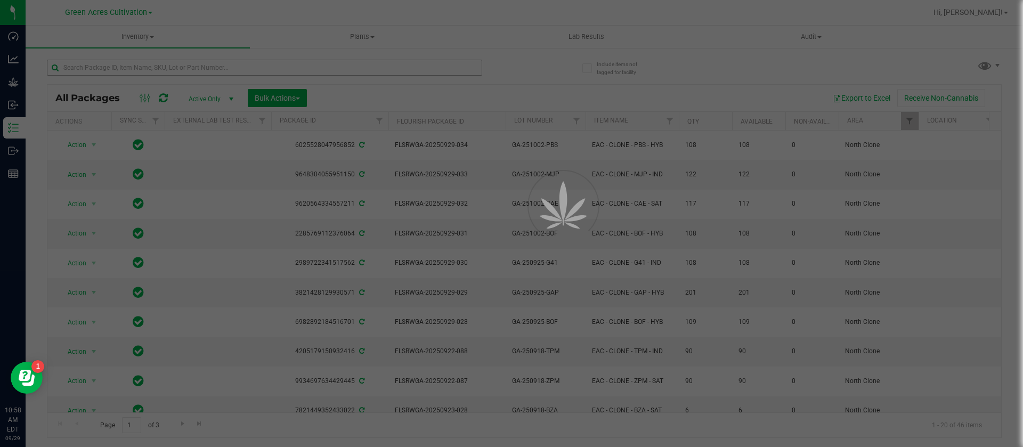
click at [186, 67] on div at bounding box center [511, 223] width 1023 height 447
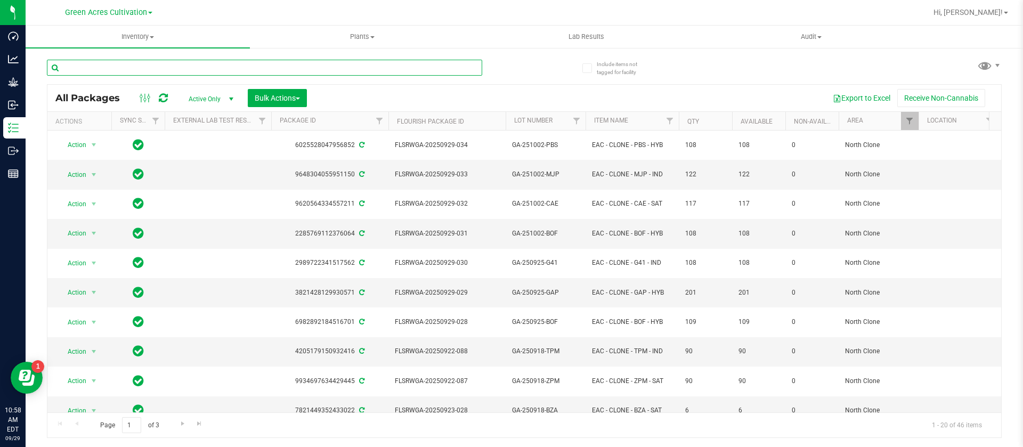
click at [186, 66] on input "text" at bounding box center [264, 68] width 435 height 16
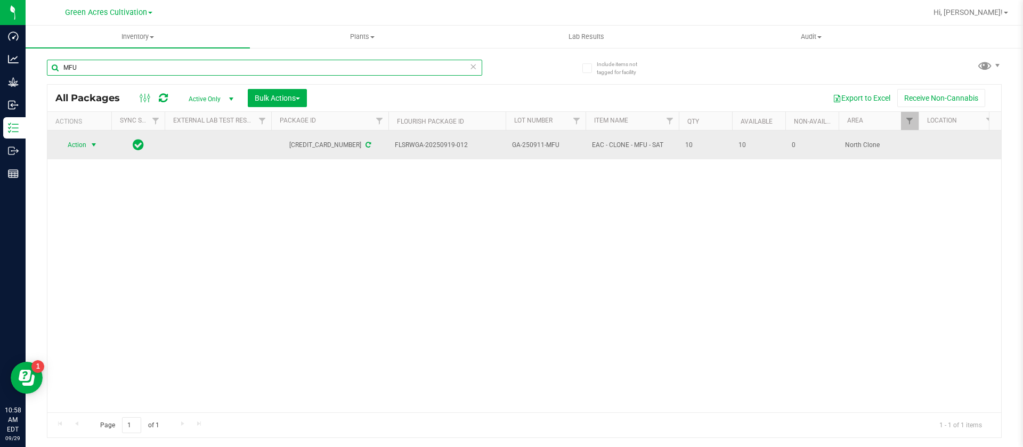
type input "MFU"
click at [72, 143] on span "Action" at bounding box center [72, 144] width 29 height 15
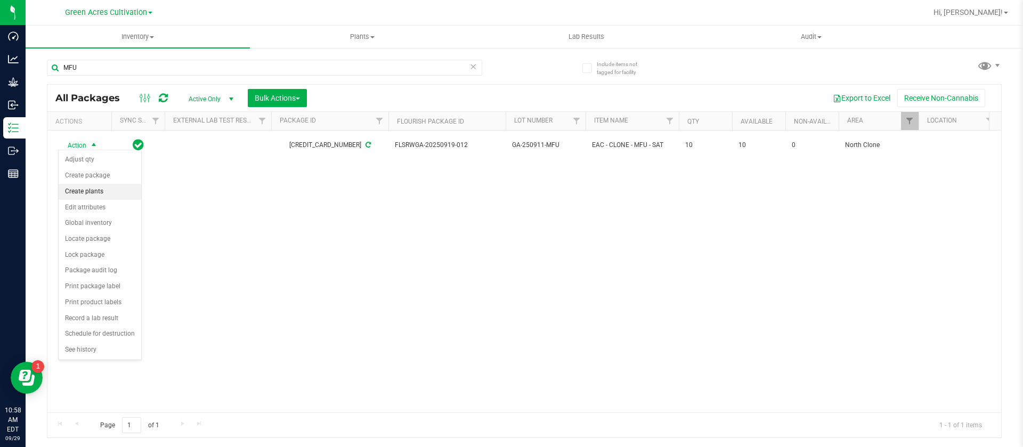
click at [91, 192] on li "Create plants" at bounding box center [100, 192] width 83 height 16
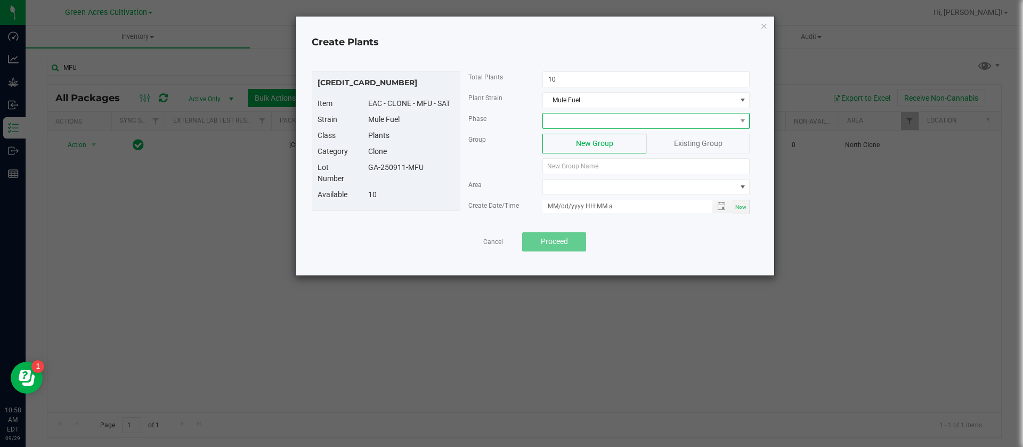
click at [567, 121] on span at bounding box center [639, 120] width 193 height 15
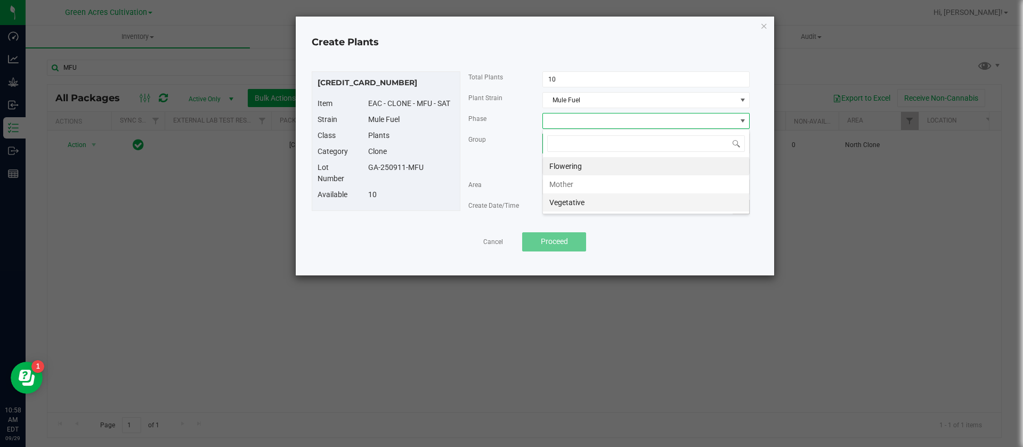
scroll to position [16, 207]
click at [559, 206] on li "Vegetative" at bounding box center [646, 202] width 206 height 18
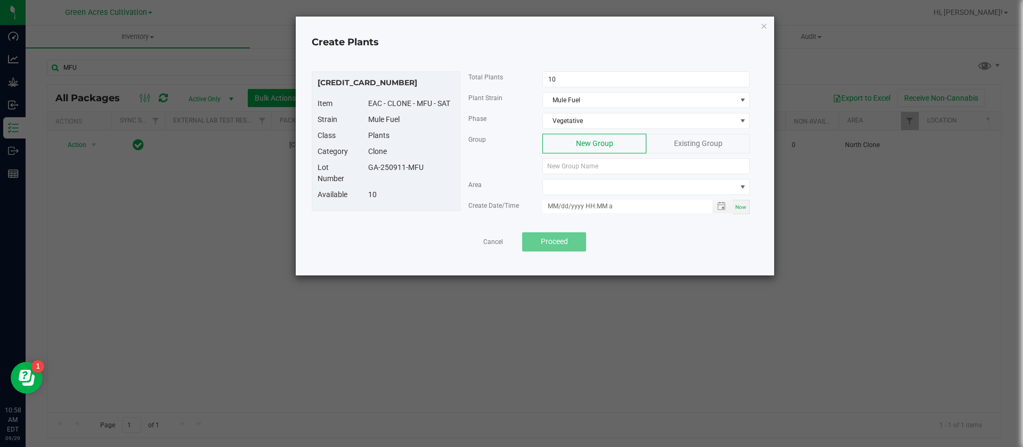
drag, startPoint x: 422, startPoint y: 172, endPoint x: 354, endPoint y: 166, distance: 68.4
click at [354, 166] on div "Lot Number GA-250911-MFU" at bounding box center [385, 175] width 153 height 27
drag, startPoint x: 355, startPoint y: 166, endPoint x: 366, endPoint y: 166, distance: 11.7
click at [355, 166] on div "Lot Number" at bounding box center [334, 173] width 51 height 22
click at [373, 167] on div "GA-250911-MFU" at bounding box center [411, 167] width 102 height 11
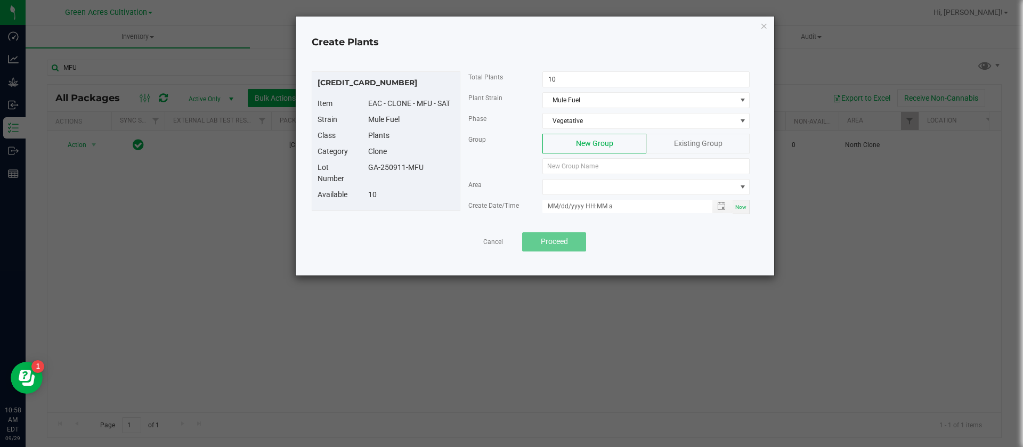
drag, startPoint x: 368, startPoint y: 172, endPoint x: 453, endPoint y: 179, distance: 85.0
click at [453, 179] on div "Lot Number GA-250911-MFU" at bounding box center [385, 175] width 153 height 27
copy div "GA-250911-MFU"
paste input "GA-250911-MFU"
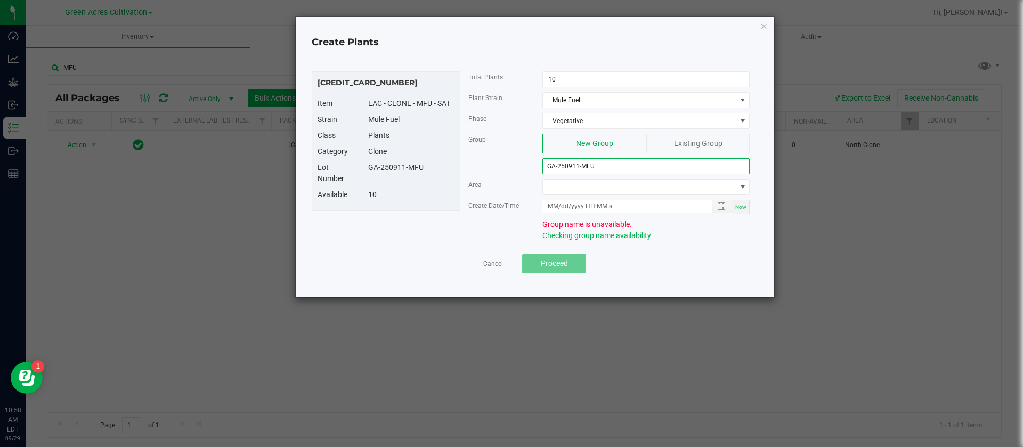
type input "GA-250911-MFU"
click at [666, 145] on div "Existing Group" at bounding box center [697, 144] width 103 height 20
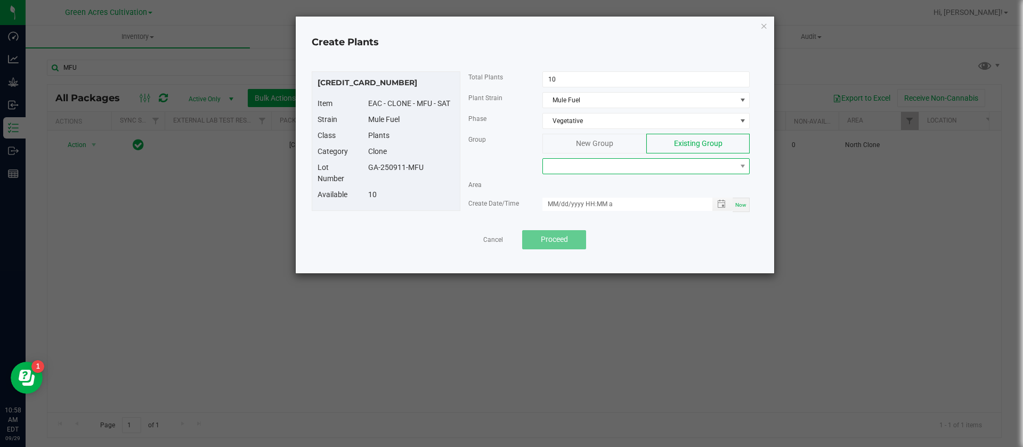
click at [598, 164] on span at bounding box center [639, 166] width 193 height 15
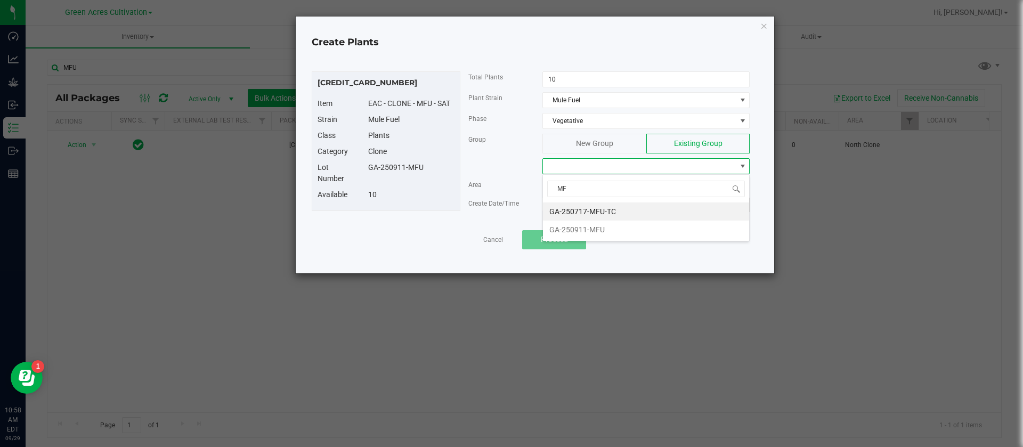
type input "MFU"
click at [608, 228] on li "GA-250911-MFU" at bounding box center [646, 230] width 206 height 18
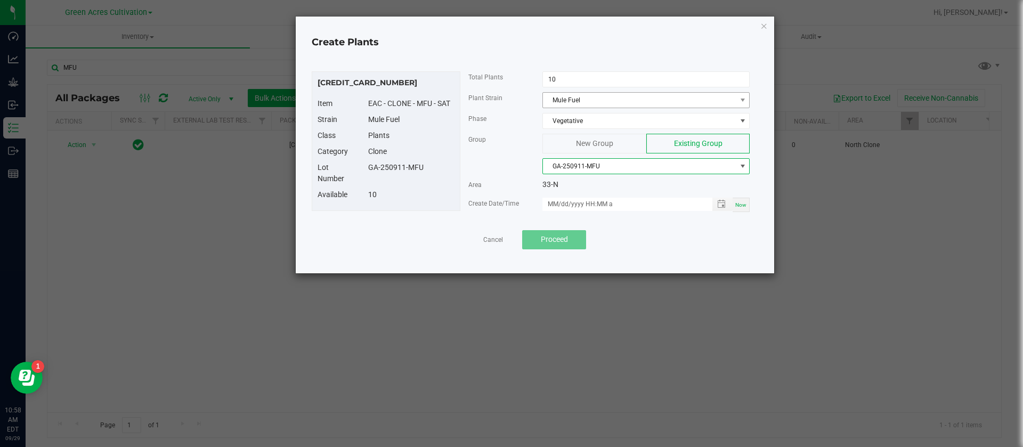
drag, startPoint x: 742, startPoint y: 206, endPoint x: 606, endPoint y: 100, distance: 172.7
click at [741, 205] on span "Now" at bounding box center [740, 205] width 11 height 6
type input "09/29/2025 10:58 AM"
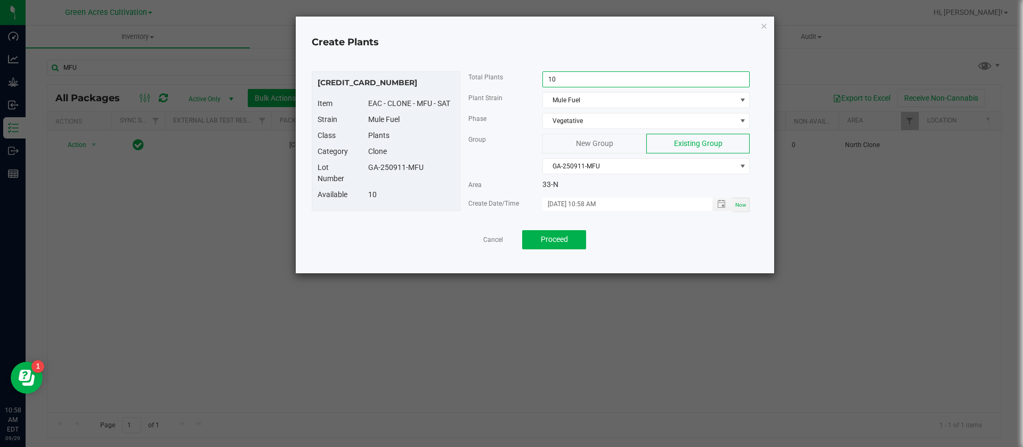
click at [577, 83] on input "10" at bounding box center [646, 79] width 206 height 15
click at [455, 140] on div "Plants" at bounding box center [411, 135] width 102 height 11
click at [464, 158] on div "Group New Group Existing Group GA-250911-MFU" at bounding box center [609, 156] width 298 height 45
click at [557, 243] on span "Proceed" at bounding box center [554, 239] width 27 height 9
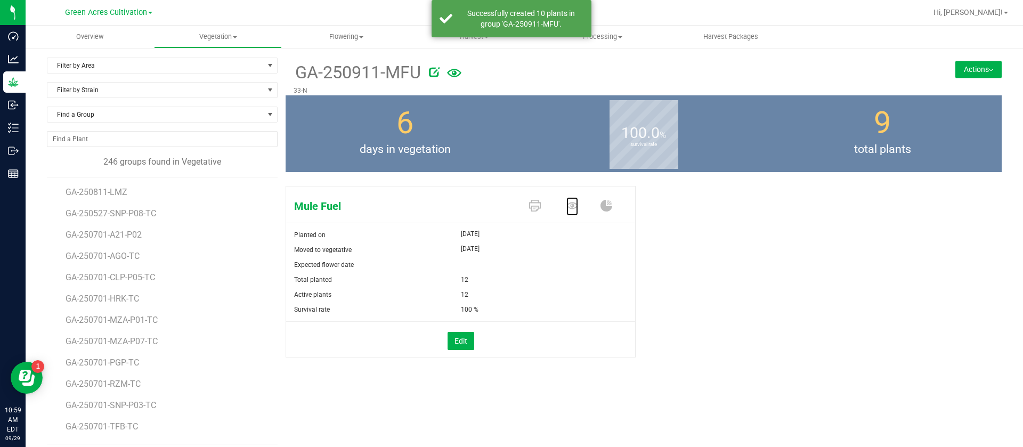
click at [566, 206] on icon at bounding box center [572, 206] width 12 height 12
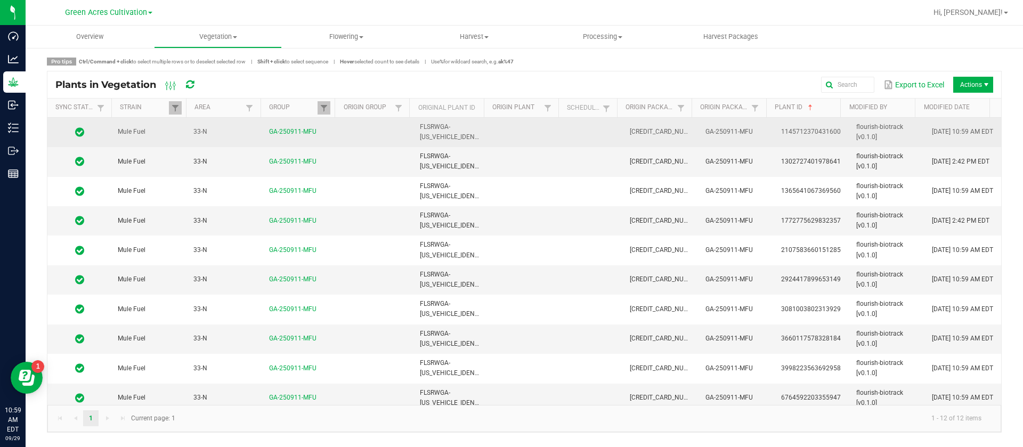
click at [944, 128] on span "09/29/2025 10:59 AM EDT" at bounding box center [962, 131] width 61 height 7
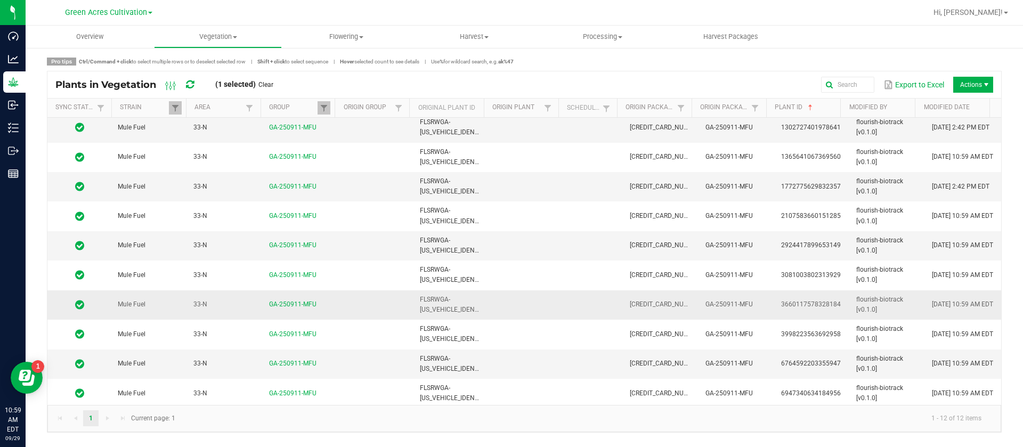
scroll to position [67, 0]
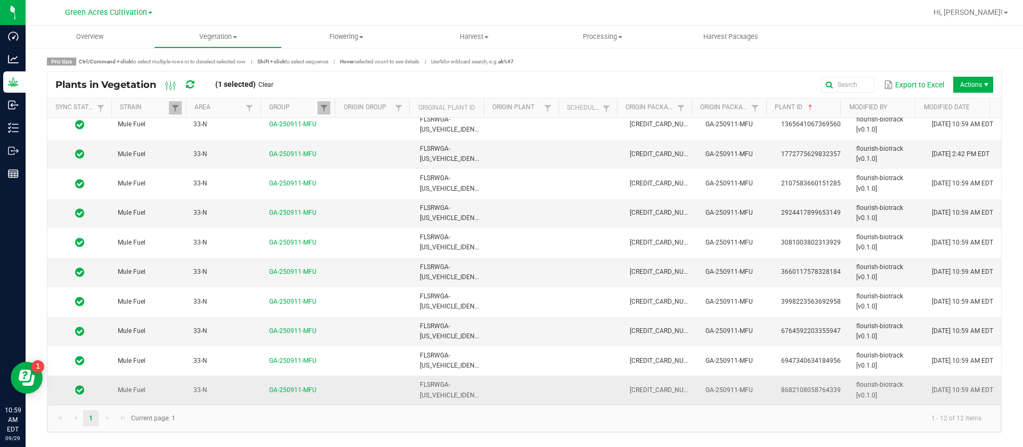
click at [951, 389] on td "09/29/2025 10:59 AM EDT" at bounding box center [963, 390] width 76 height 29
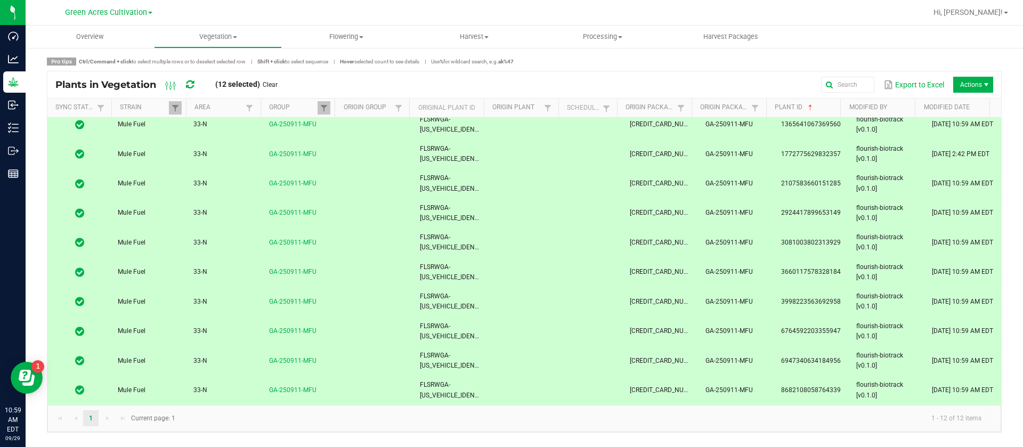
click at [950, 386] on span "09/29/2025 10:59 AM EDT" at bounding box center [962, 389] width 61 height 7
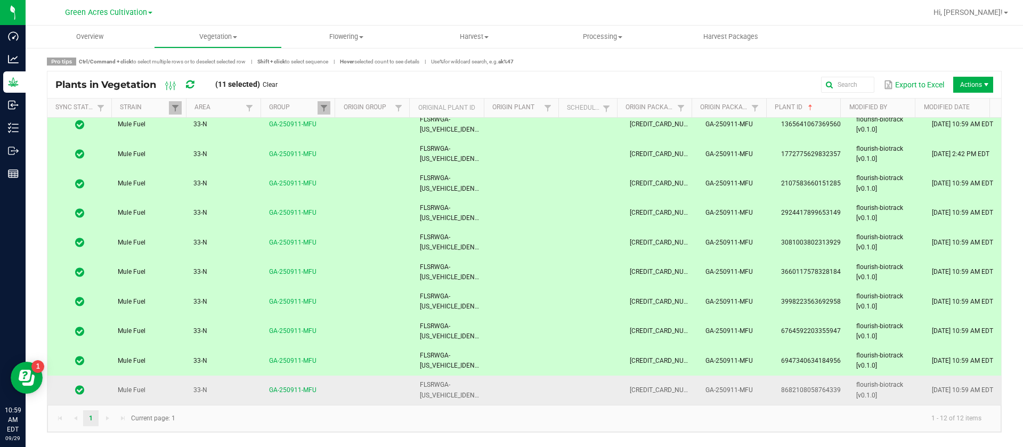
click at [950, 386] on span "09/29/2025 10:59 AM EDT" at bounding box center [962, 389] width 61 height 7
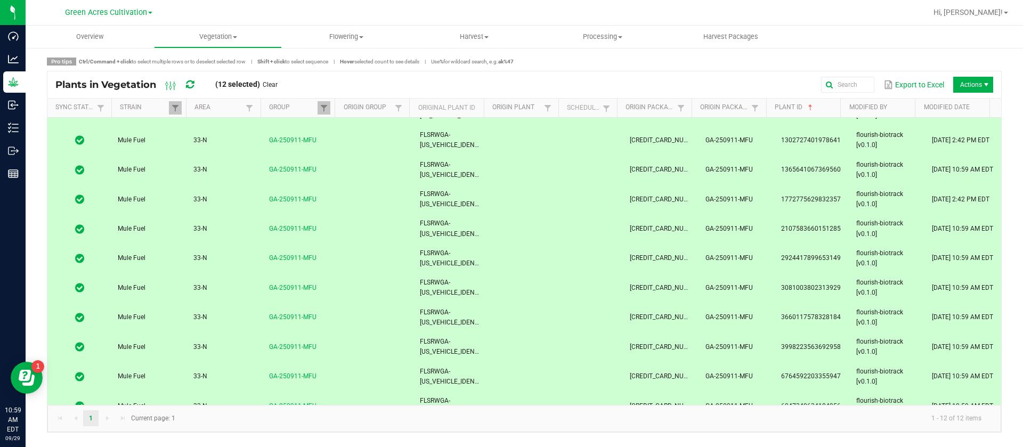
scroll to position [0, 0]
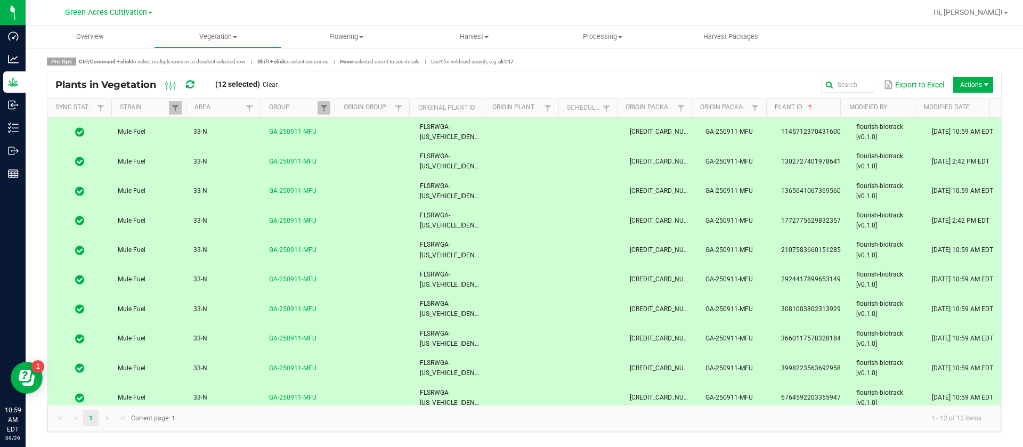
click at [950, 161] on td "09/23/2025 2:42 PM EDT" at bounding box center [963, 161] width 76 height 29
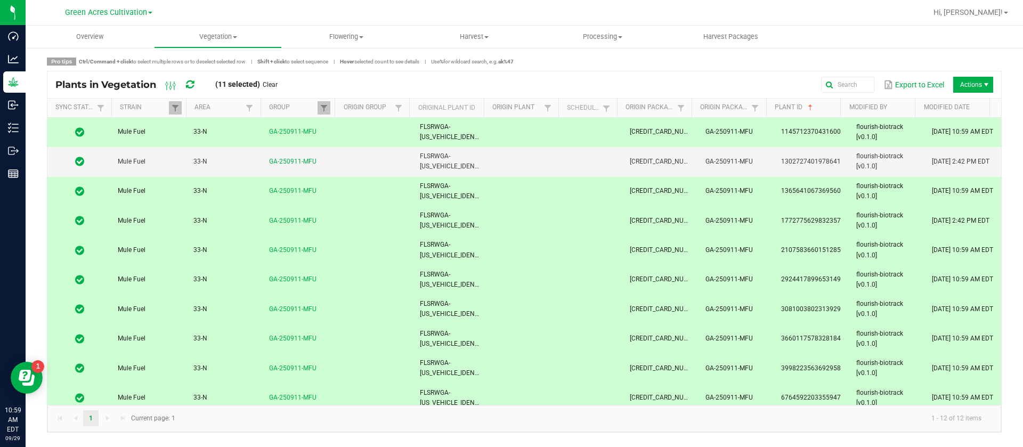
click at [965, 226] on td "09/23/2025 2:42 PM EDT" at bounding box center [963, 220] width 76 height 29
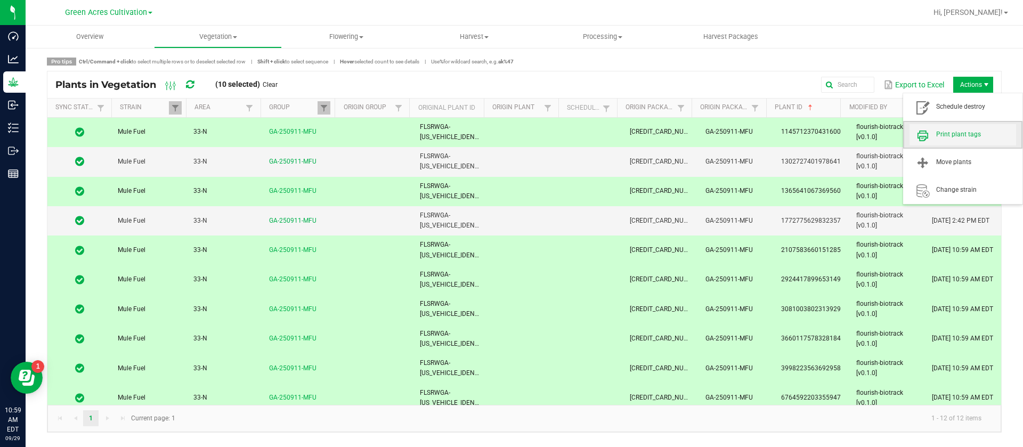
click at [962, 131] on span "Print plant tags" at bounding box center [976, 134] width 80 height 9
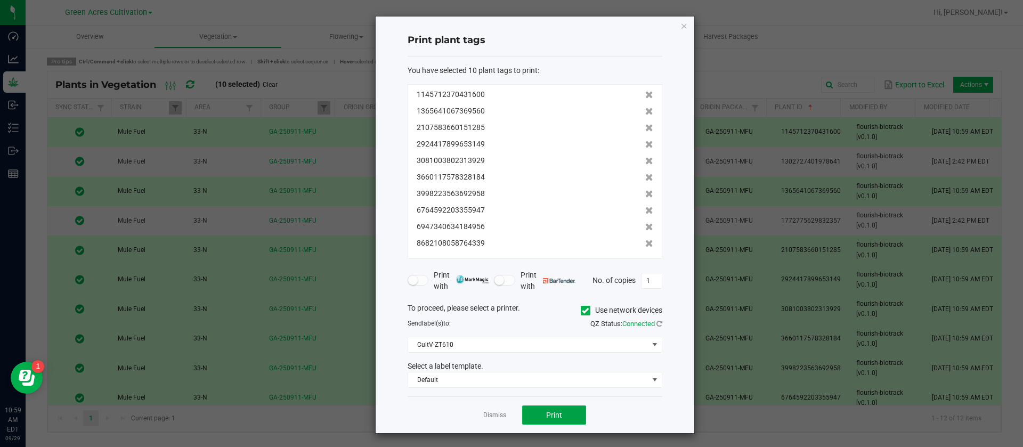
click at [543, 421] on button "Print" at bounding box center [554, 414] width 64 height 19
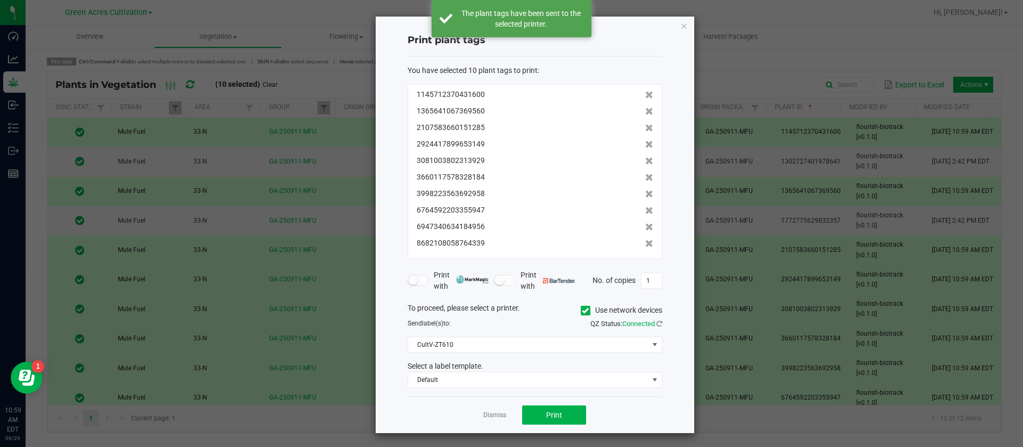
click at [473, 414] on div "Dismiss Print" at bounding box center [534, 414] width 255 height 37
click at [485, 417] on link "Dismiss" at bounding box center [494, 415] width 23 height 9
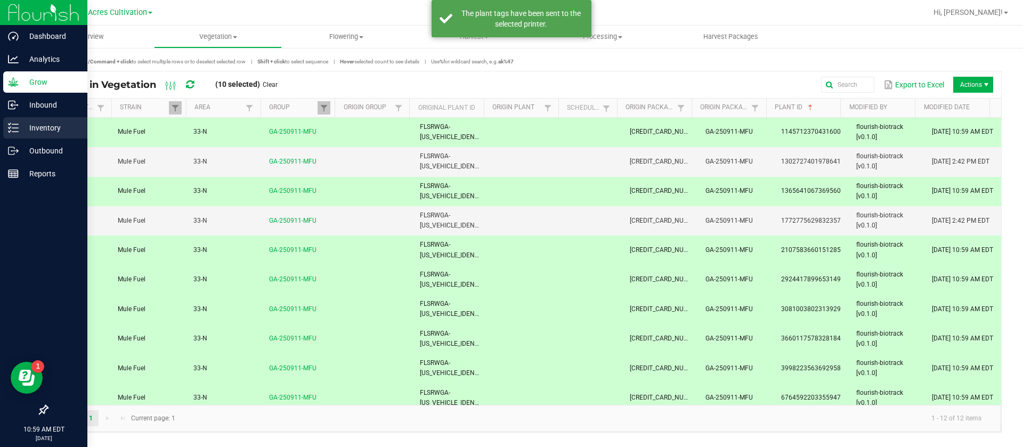
click at [20, 131] on p "Inventory" at bounding box center [51, 127] width 64 height 13
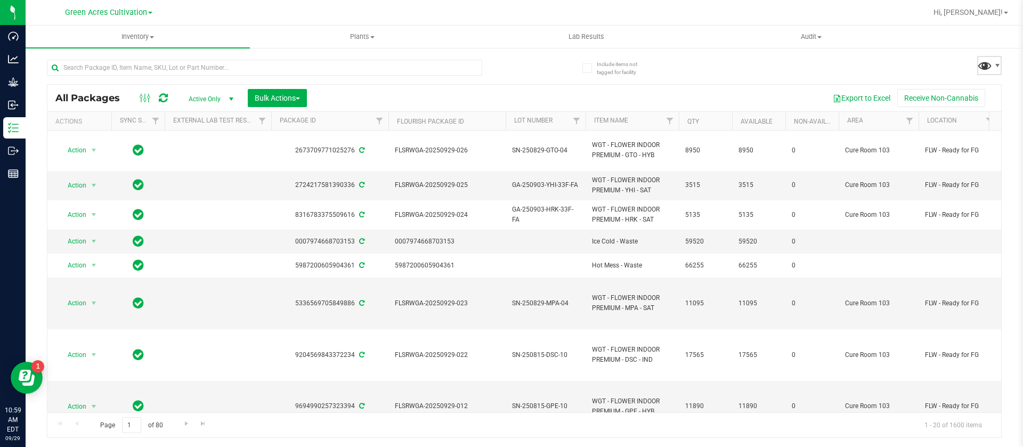
click at [982, 64] on span at bounding box center [984, 65] width 15 height 15
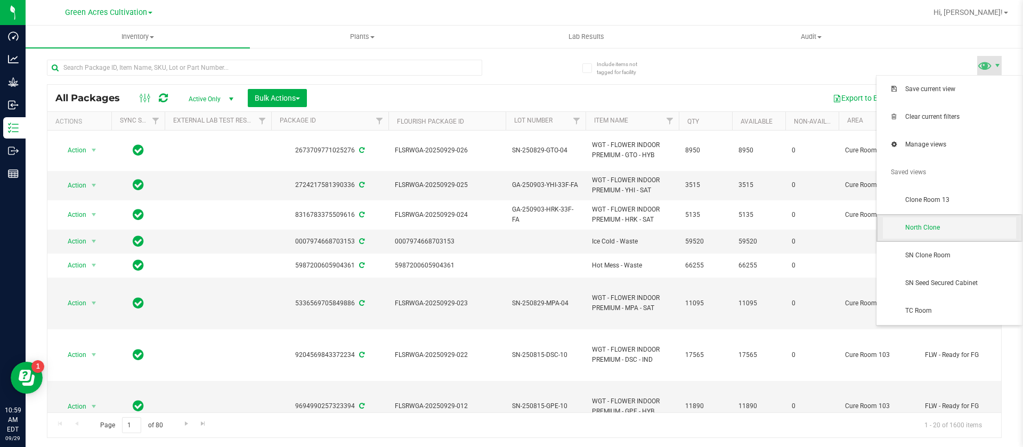
click at [931, 233] on span "North Clone" at bounding box center [949, 227] width 133 height 21
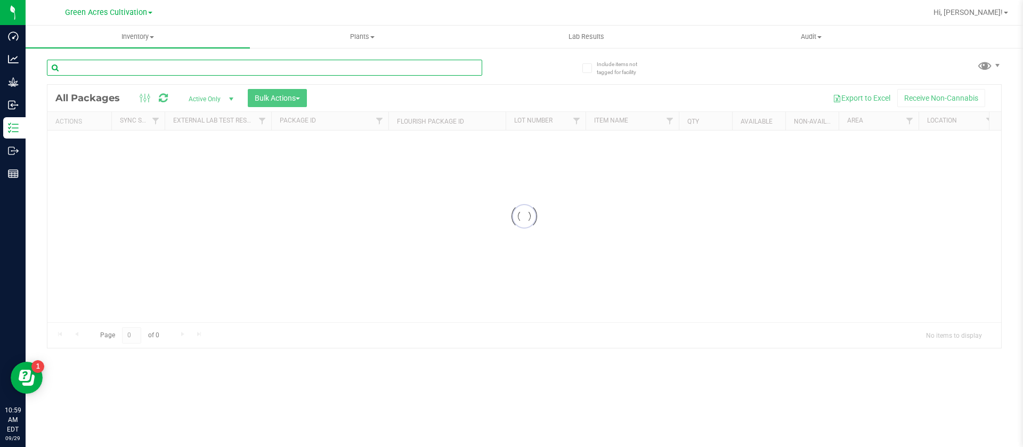
click at [135, 68] on input "text" at bounding box center [264, 68] width 435 height 16
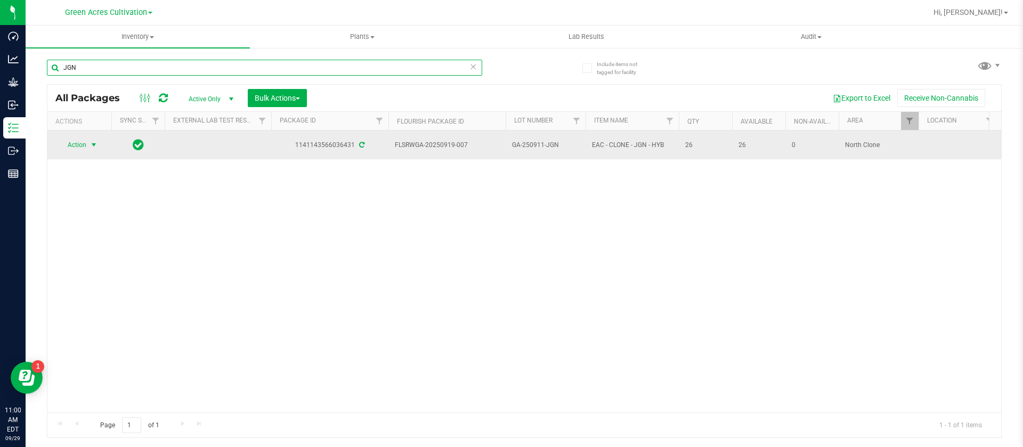
type input "JGN"
click at [81, 150] on td "Action Action Adjust qty Create package Create plants Edit attributes Global in…" at bounding box center [79, 145] width 64 height 29
click at [81, 145] on span "Action" at bounding box center [72, 144] width 29 height 15
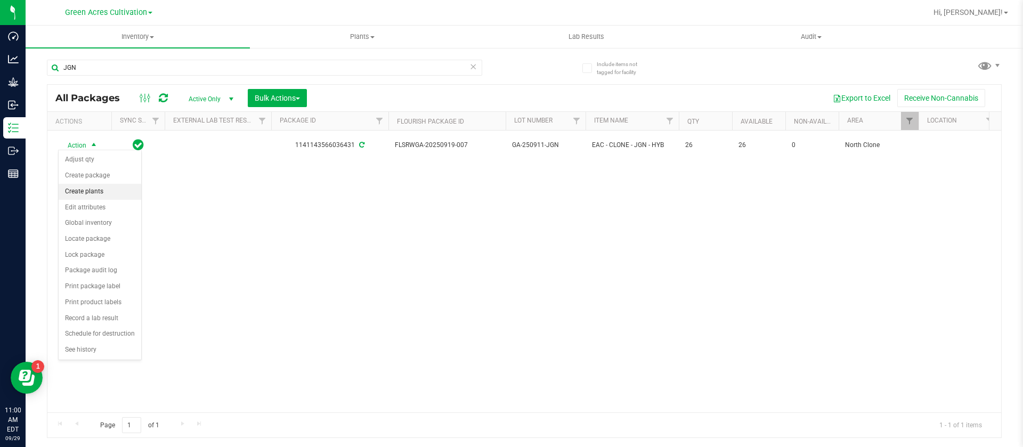
click at [92, 184] on li "Create plants" at bounding box center [100, 192] width 83 height 16
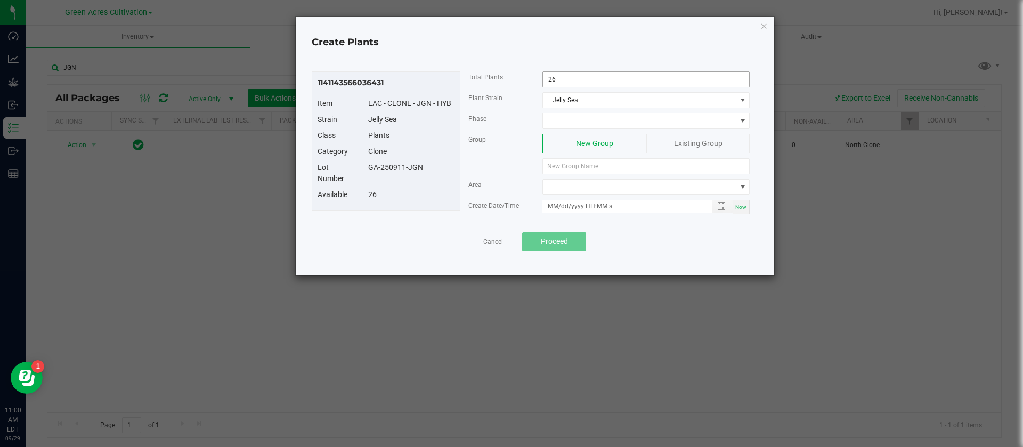
click at [559, 81] on input "26" at bounding box center [646, 79] width 206 height 15
type input "10"
click at [585, 124] on span at bounding box center [639, 120] width 193 height 15
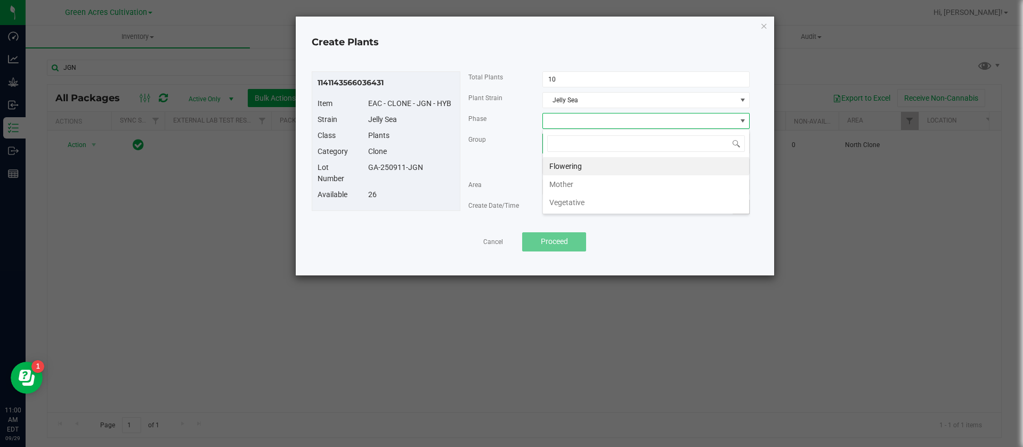
scroll to position [16, 207]
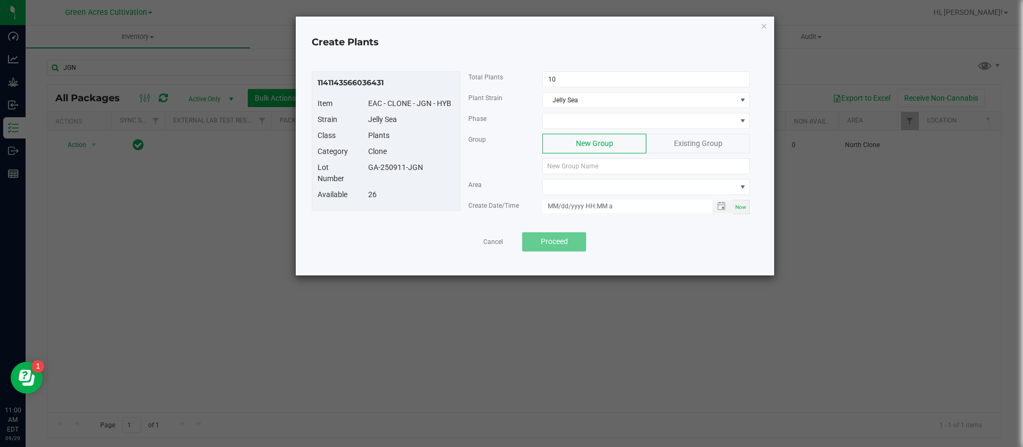
click at [476, 183] on span "Area" at bounding box center [474, 184] width 13 height 7
click at [577, 116] on span at bounding box center [639, 120] width 193 height 15
drag, startPoint x: 570, startPoint y: 115, endPoint x: 566, endPoint y: 124, distance: 9.5
click at [570, 115] on span at bounding box center [639, 120] width 193 height 15
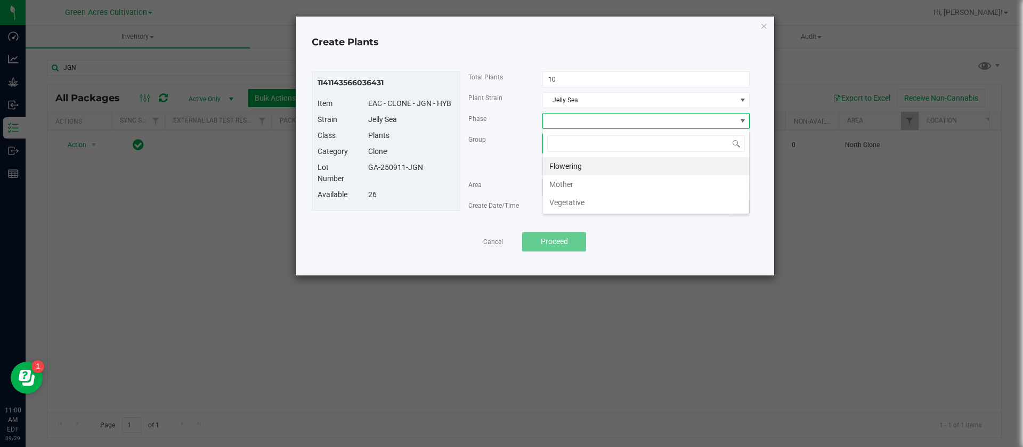
click at [564, 198] on li "Vegetative" at bounding box center [646, 202] width 206 height 18
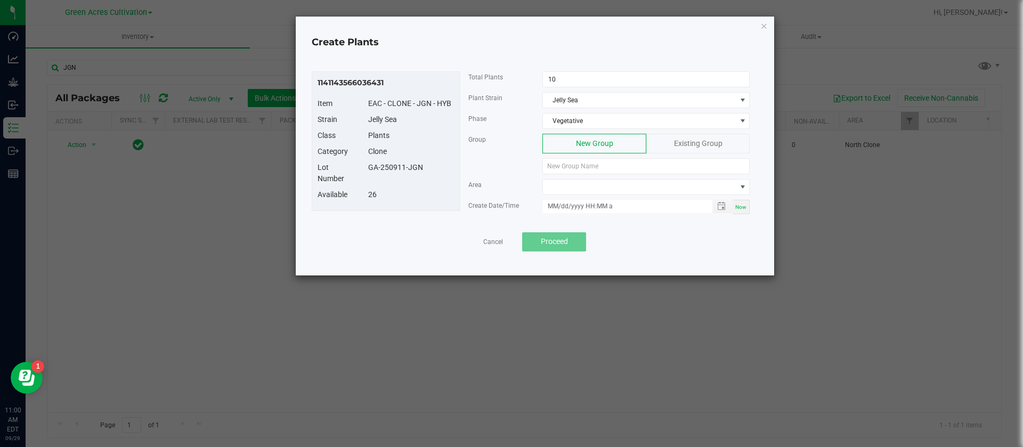
click at [672, 150] on div "Existing Group" at bounding box center [697, 144] width 103 height 20
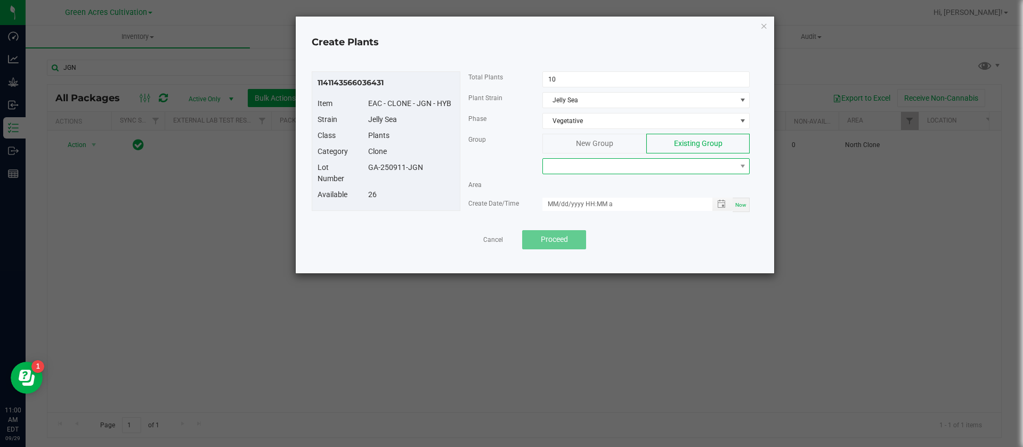
click at [596, 163] on span at bounding box center [639, 166] width 193 height 15
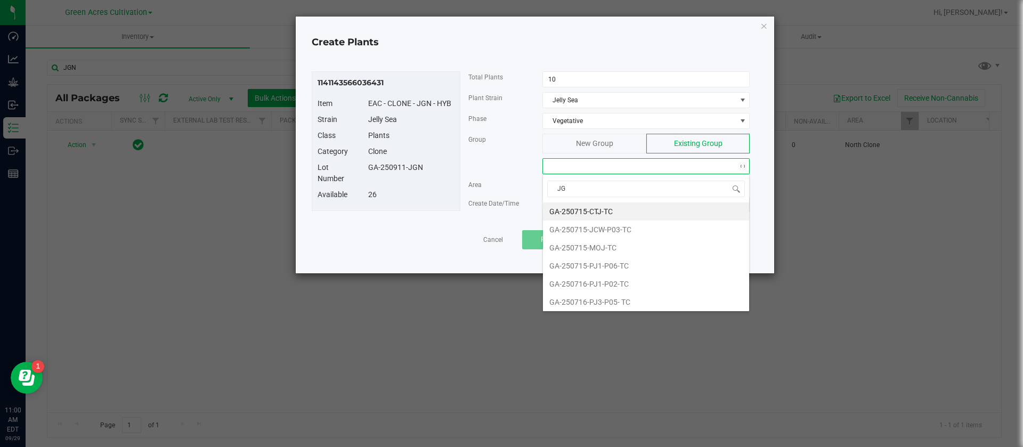
type input "JGN"
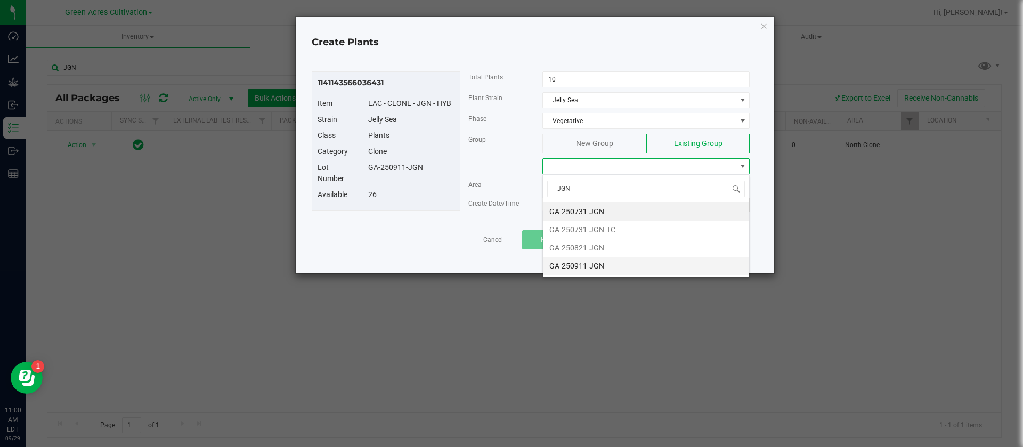
click at [585, 270] on li "GA-250911-JGN" at bounding box center [646, 266] width 206 height 18
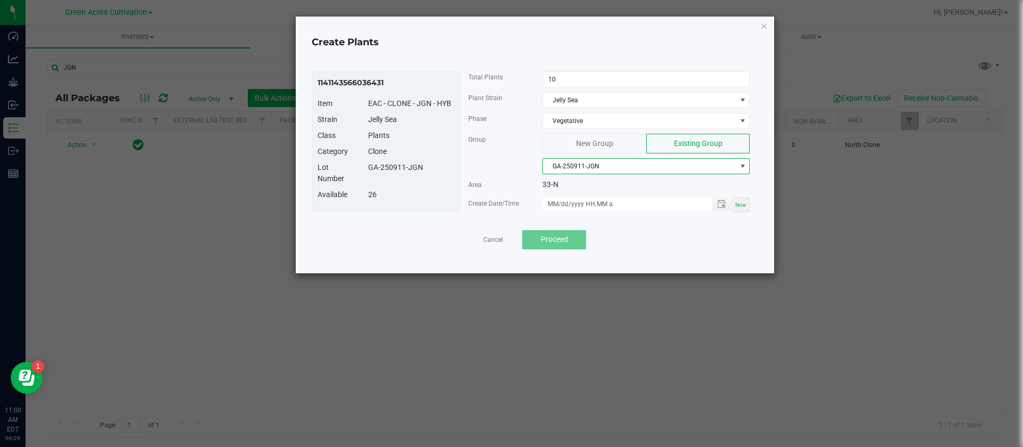
click at [735, 200] on div "Now" at bounding box center [740, 205] width 17 height 14
type input "09/29/2025 11:00 AM"
click at [441, 131] on div "Plants" at bounding box center [411, 135] width 102 height 11
click at [559, 241] on span "Proceed" at bounding box center [554, 239] width 27 height 9
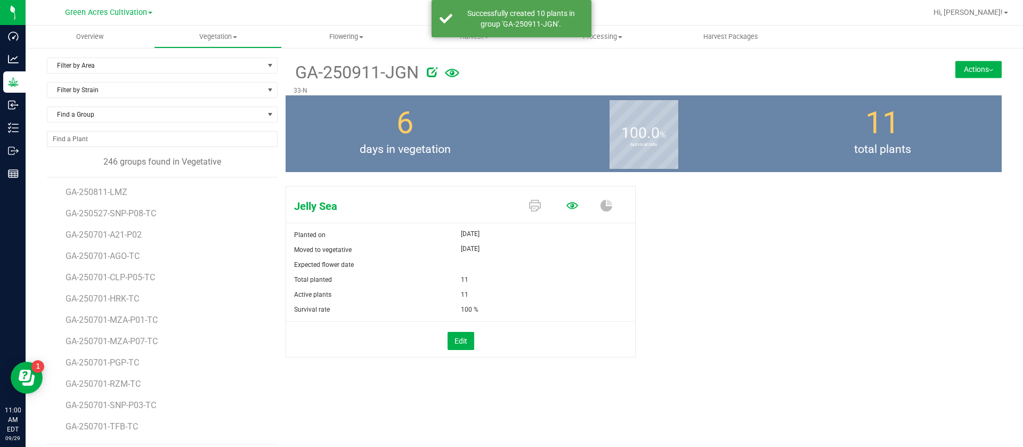
click at [566, 203] on icon at bounding box center [572, 205] width 12 height 7
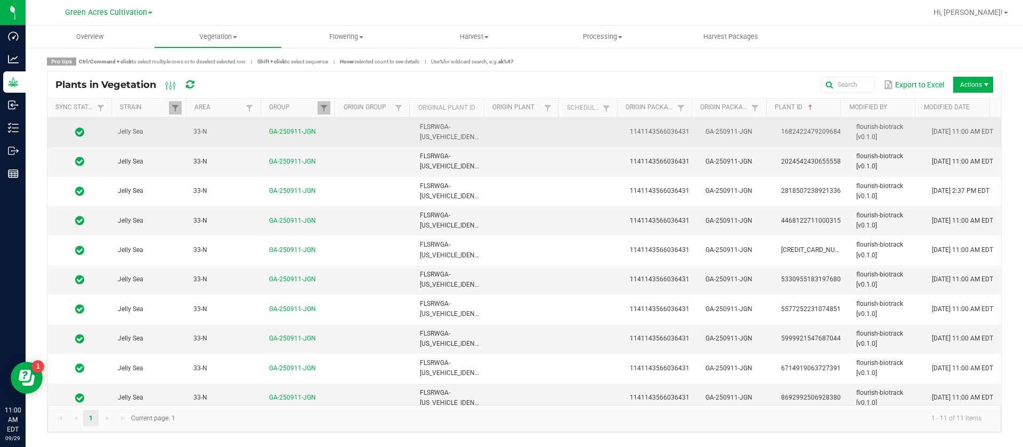
click at [942, 135] on span "09/29/2025 11:00 AM EDT" at bounding box center [962, 131] width 61 height 7
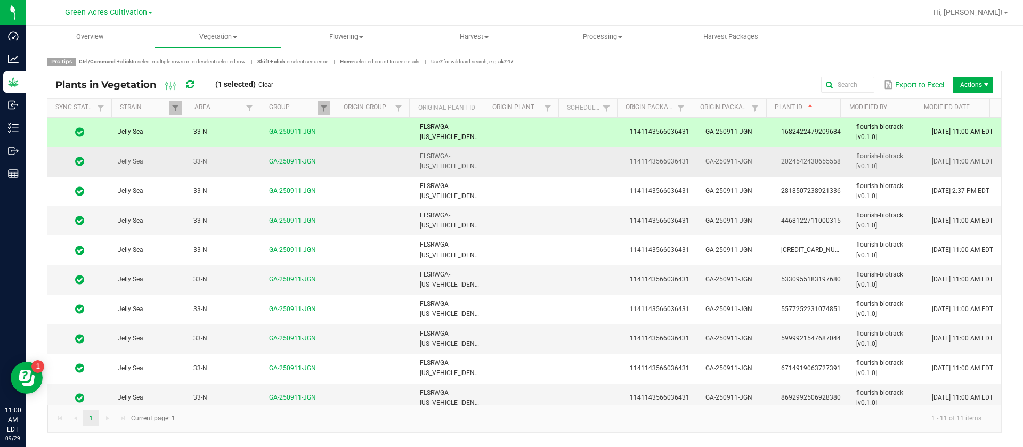
click at [946, 161] on td "09/29/2025 11:00 AM EDT" at bounding box center [963, 161] width 76 height 29
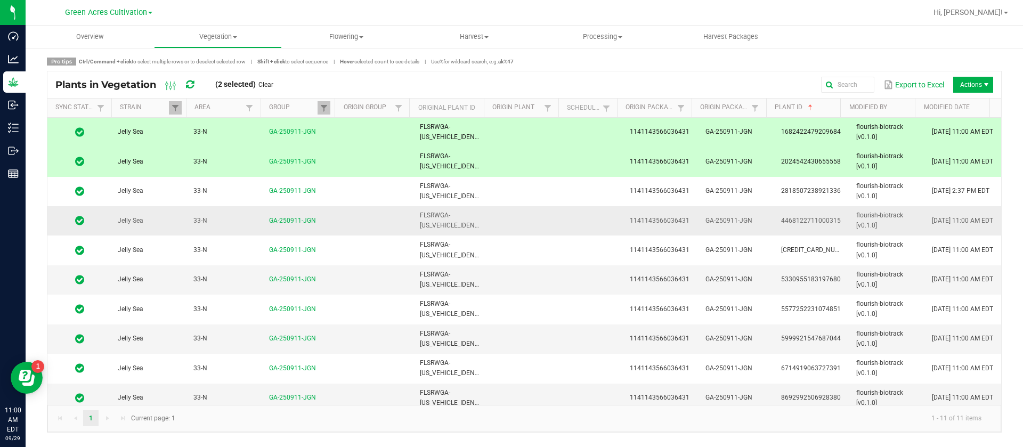
click at [952, 217] on span "09/29/2025 11:00 AM EDT" at bounding box center [962, 220] width 61 height 7
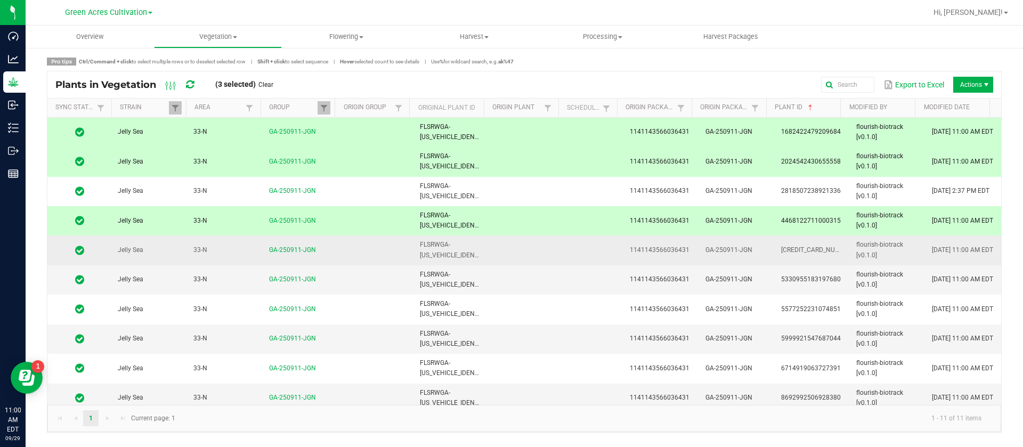
click at [948, 258] on td "09/29/2025 11:00 AM EDT" at bounding box center [963, 249] width 76 height 29
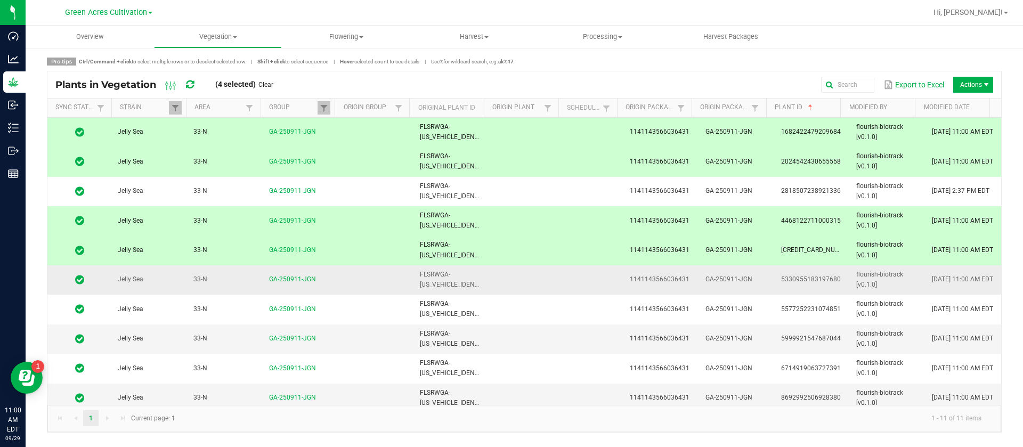
click at [940, 290] on td "09/29/2025 11:00 AM EDT" at bounding box center [963, 279] width 76 height 29
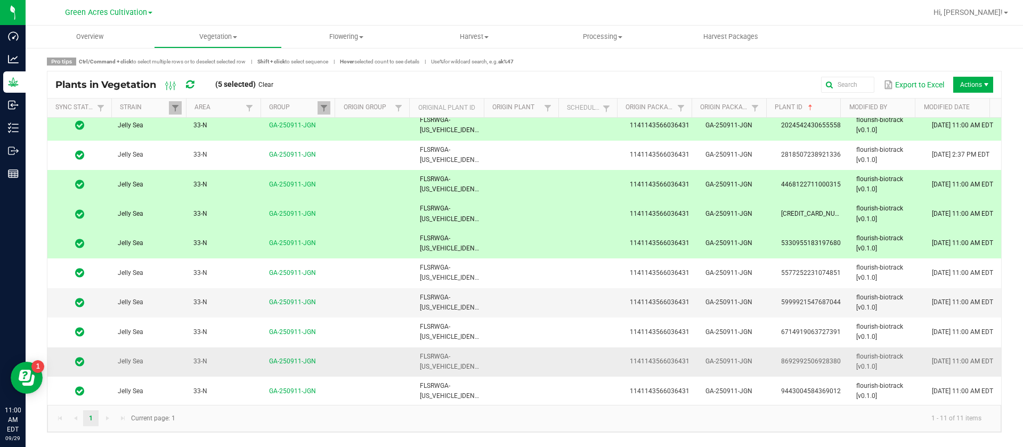
scroll to position [37, 0]
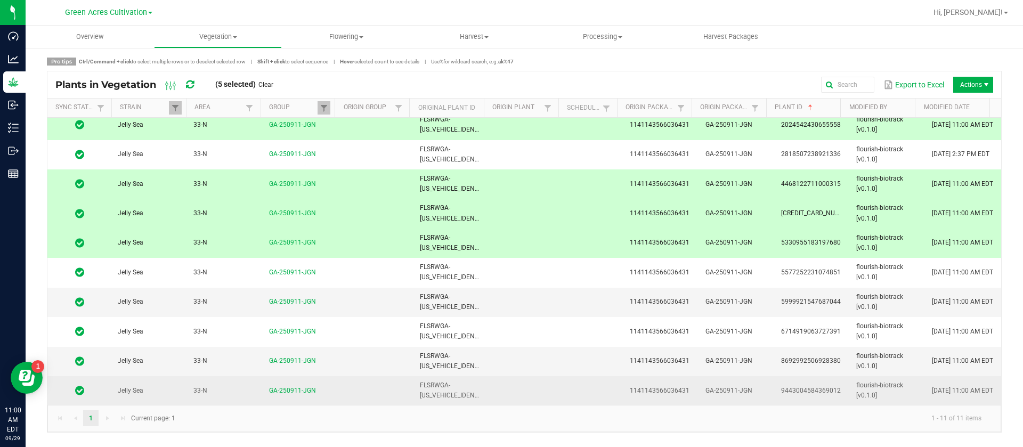
click at [932, 387] on span "09/29/2025 11:00 AM EDT" at bounding box center [962, 390] width 61 height 7
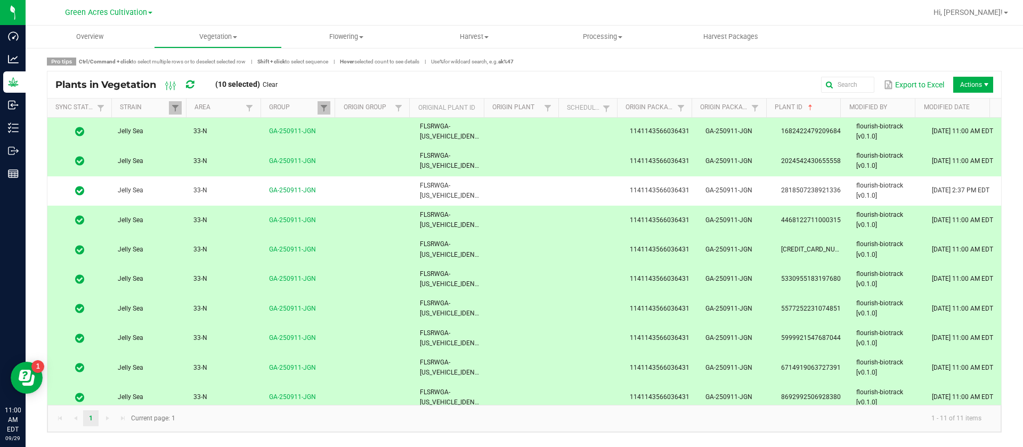
scroll to position [0, 0]
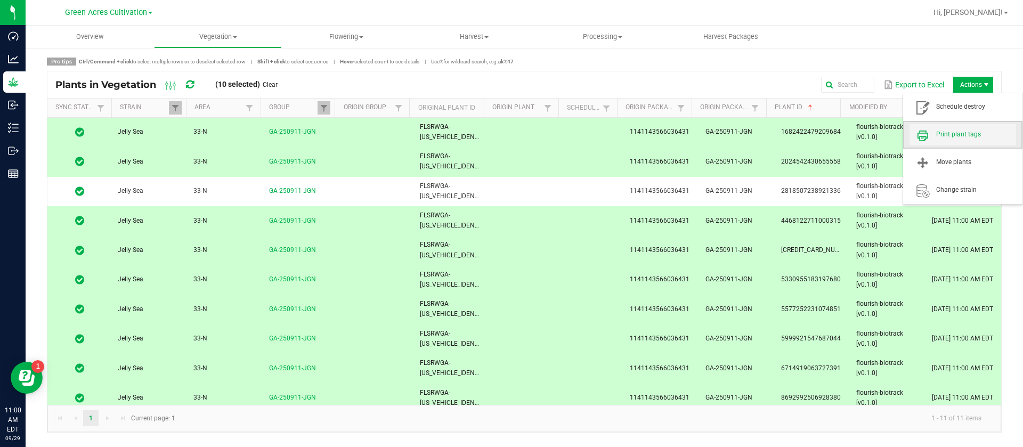
click at [965, 137] on span "Print plant tags" at bounding box center [976, 134] width 80 height 9
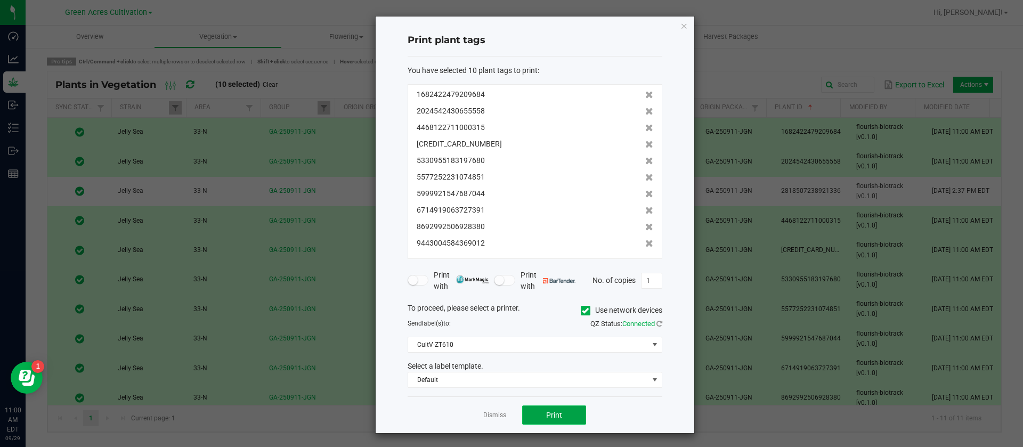
click at [546, 419] on span "Print" at bounding box center [554, 415] width 16 height 9
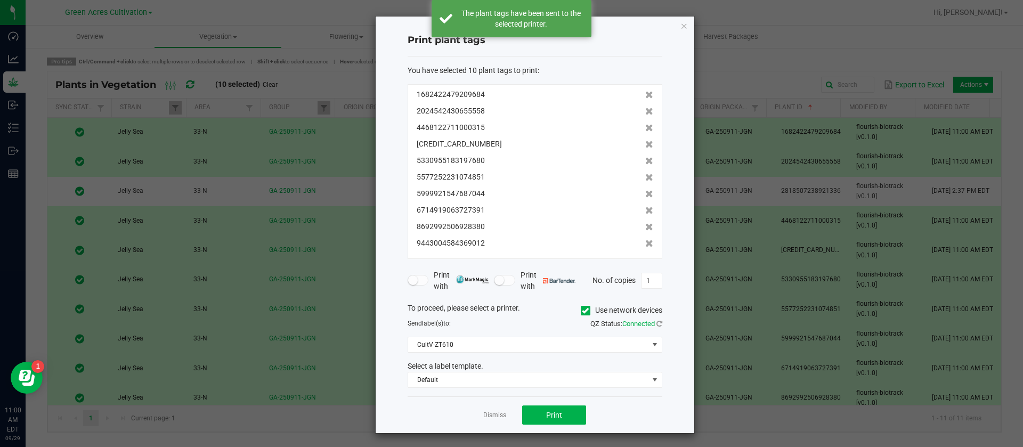
click at [487, 411] on link "Dismiss" at bounding box center [494, 415] width 23 height 9
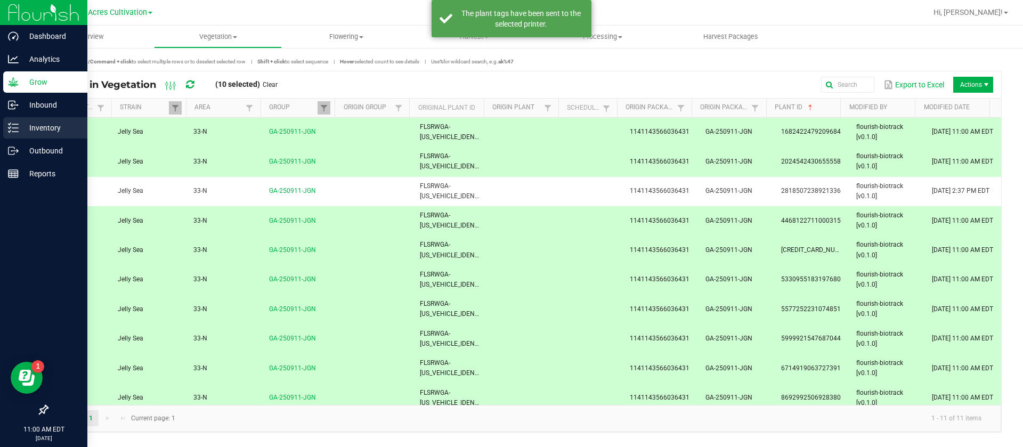
click at [4, 137] on link "Inventory" at bounding box center [43, 128] width 87 height 23
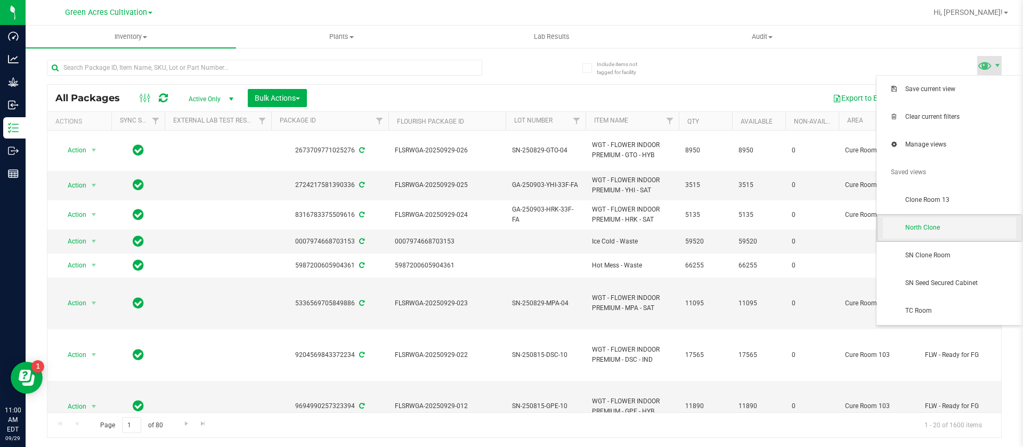
click at [934, 234] on span "North Clone" at bounding box center [949, 227] width 133 height 21
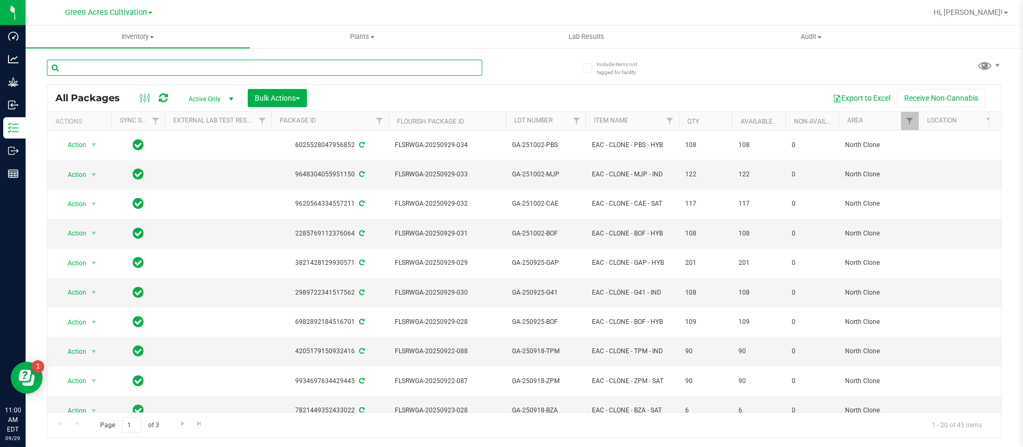
click at [149, 69] on input "text" at bounding box center [264, 68] width 435 height 16
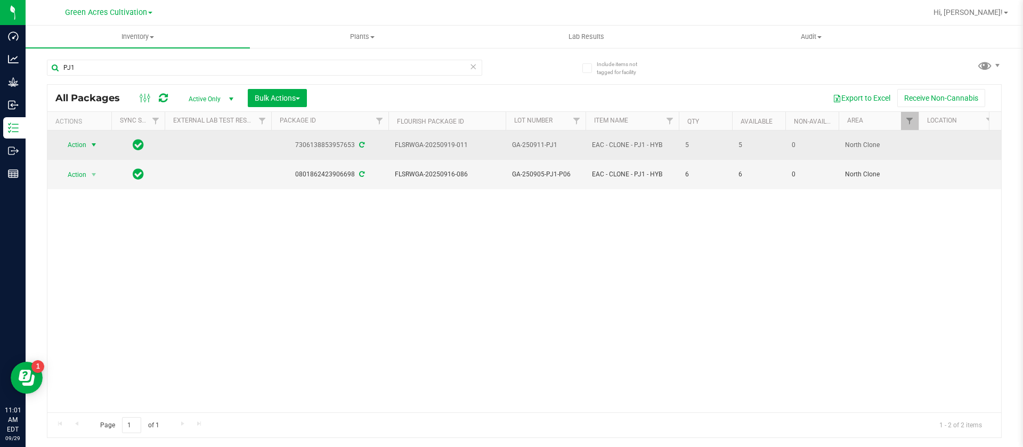
click at [78, 144] on span "Action" at bounding box center [72, 144] width 29 height 15
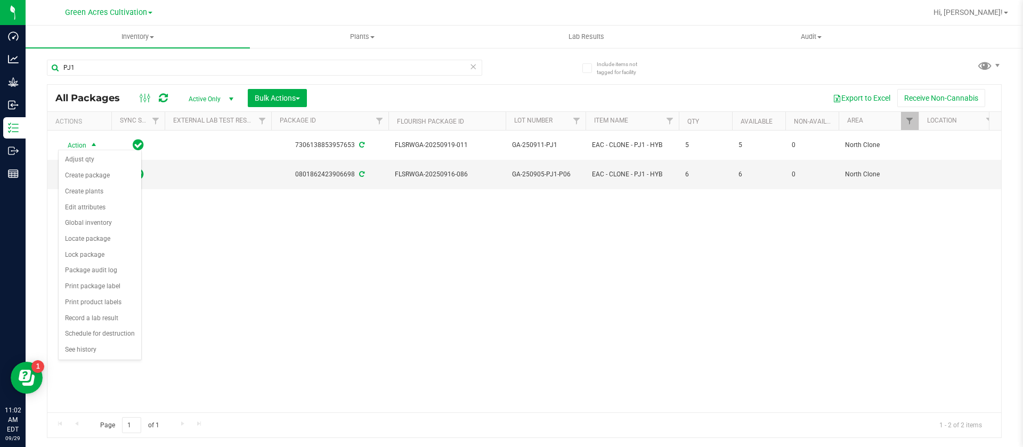
click at [331, 280] on div "Action Action Adjust qty Create package Create plants Edit attributes Global in…" at bounding box center [523, 272] width 953 height 282
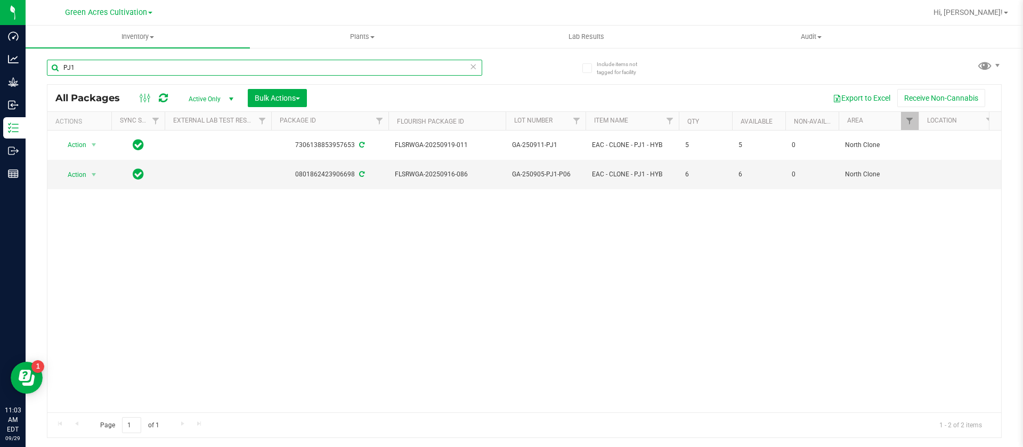
click at [147, 66] on input "PJ1" at bounding box center [264, 68] width 435 height 16
type input "P"
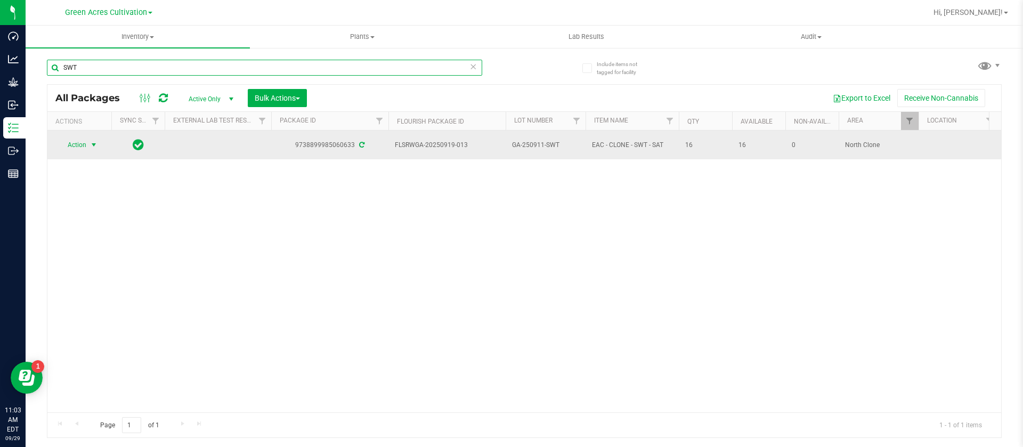
type input "SWT"
click at [69, 137] on span "Action" at bounding box center [72, 144] width 29 height 15
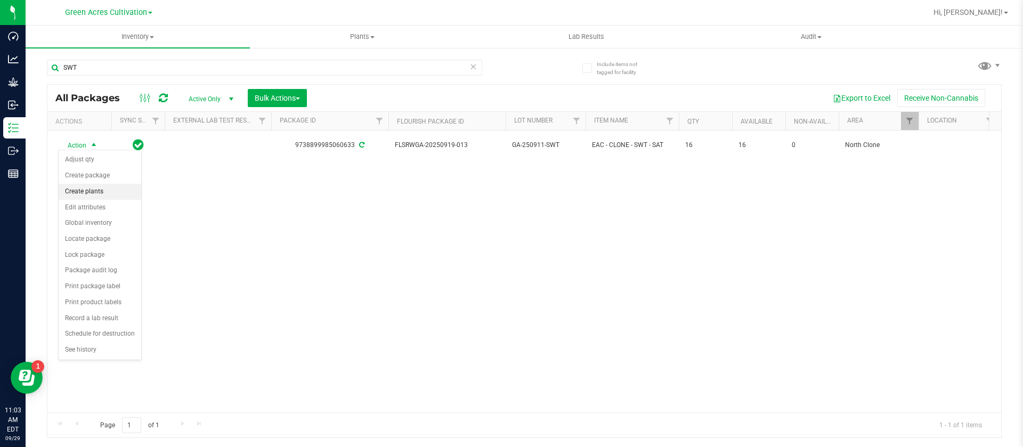
click at [102, 194] on li "Create plants" at bounding box center [100, 192] width 83 height 16
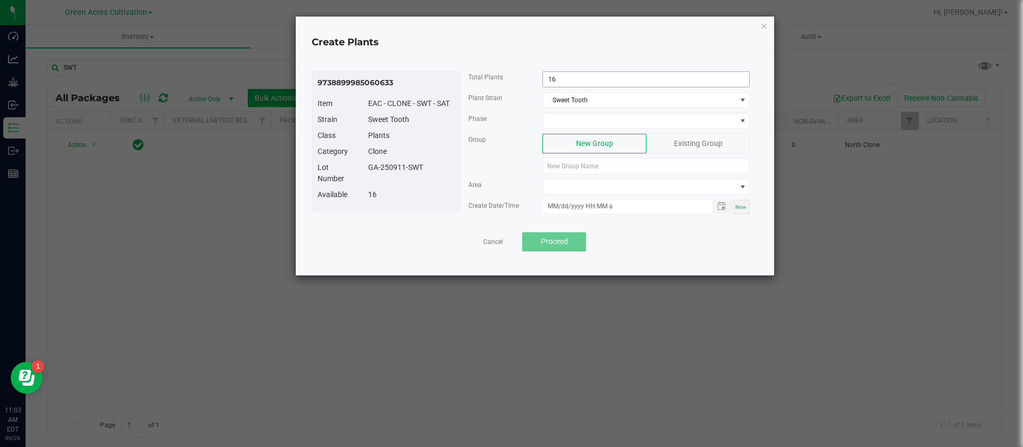
click at [594, 83] on input "16" at bounding box center [646, 79] width 206 height 15
type input "10"
click at [582, 117] on span at bounding box center [639, 120] width 193 height 15
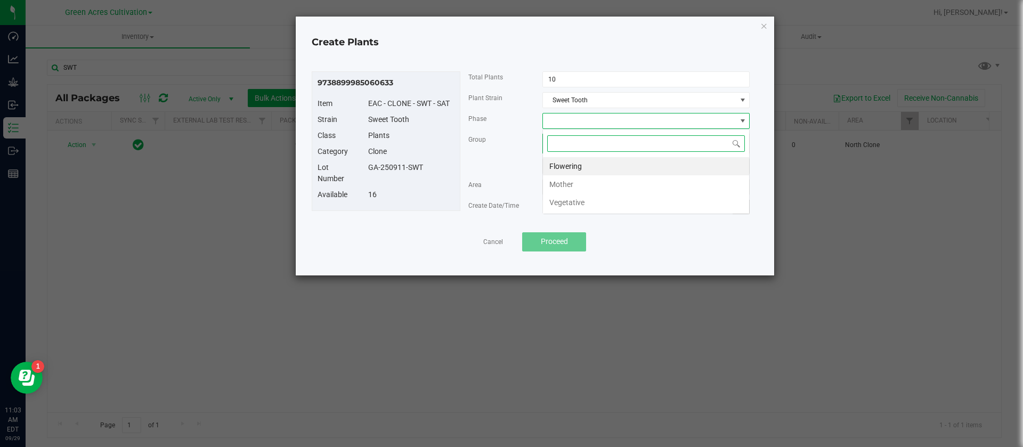
scroll to position [16, 207]
click at [569, 203] on li "Vegetative" at bounding box center [646, 202] width 206 height 18
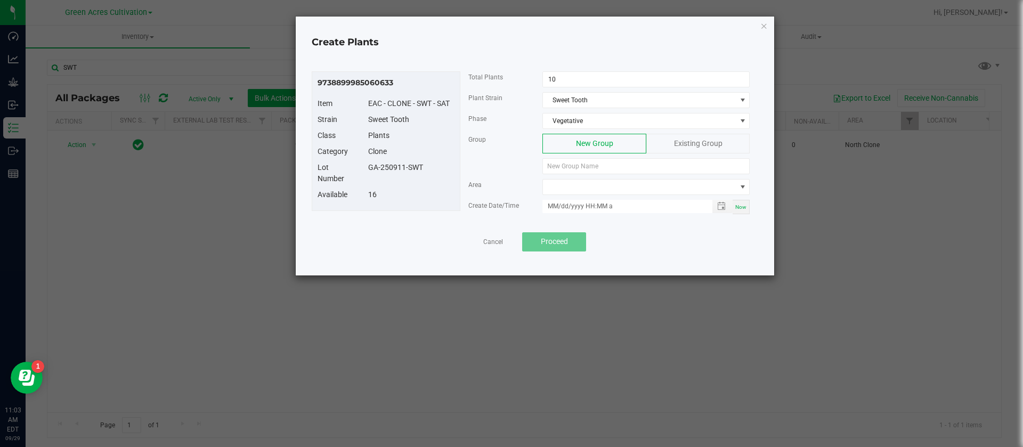
drag, startPoint x: 435, startPoint y: 169, endPoint x: 363, endPoint y: 168, distance: 71.9
click at [363, 168] on div "GA-250911-SWT" at bounding box center [411, 167] width 102 height 11
copy div "GA-250911-SWT"
paste input "GA-250911-SWT"
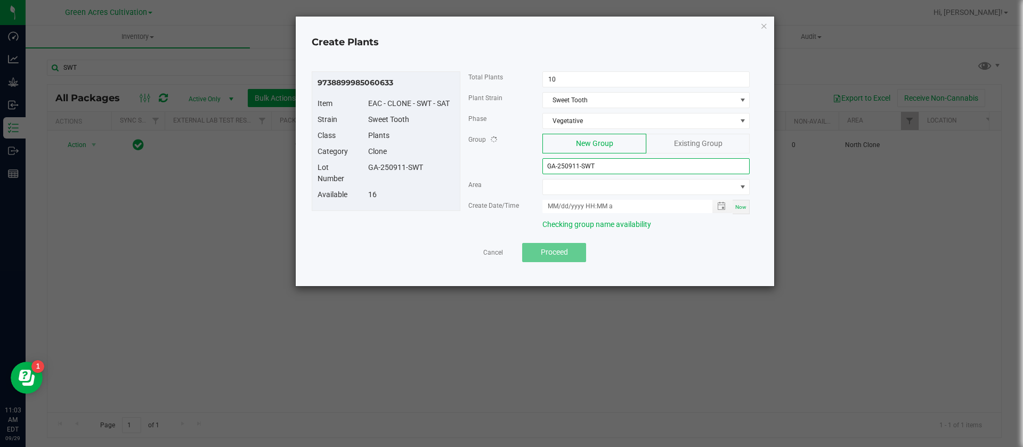
type input "GA-250911-SWT"
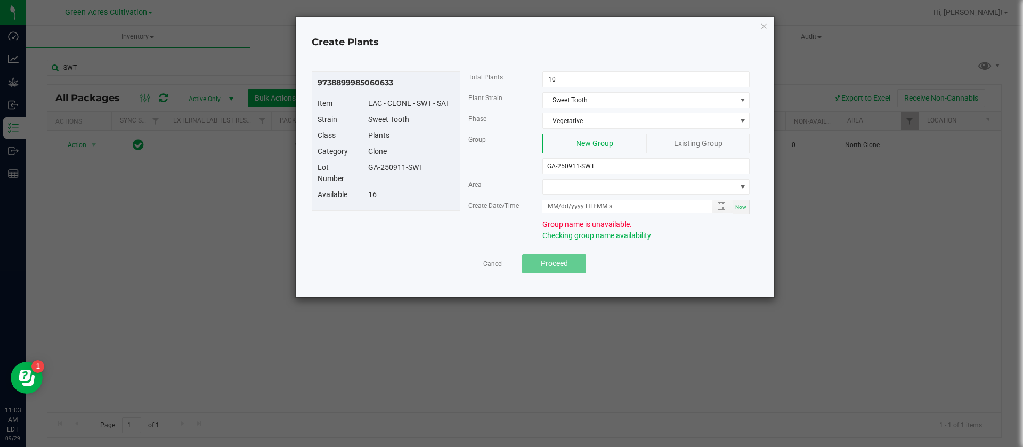
click at [678, 150] on div "Existing Group" at bounding box center [697, 144] width 103 height 20
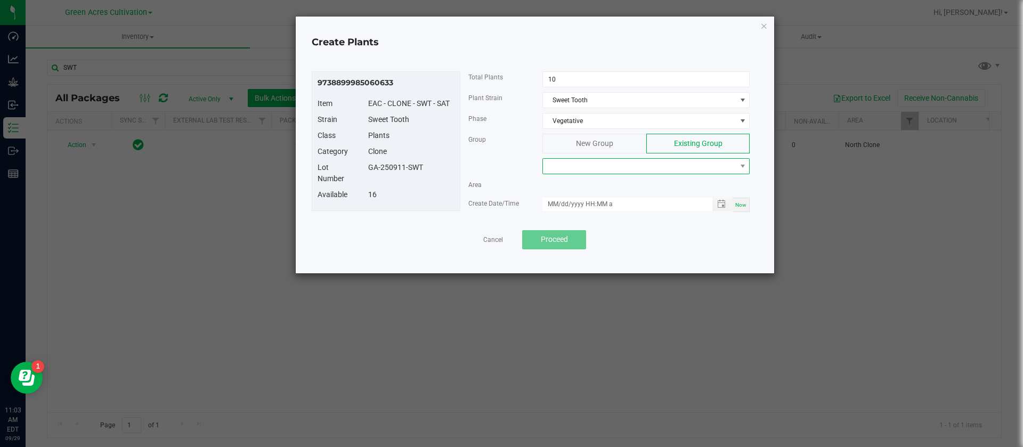
click at [606, 173] on span at bounding box center [639, 166] width 193 height 15
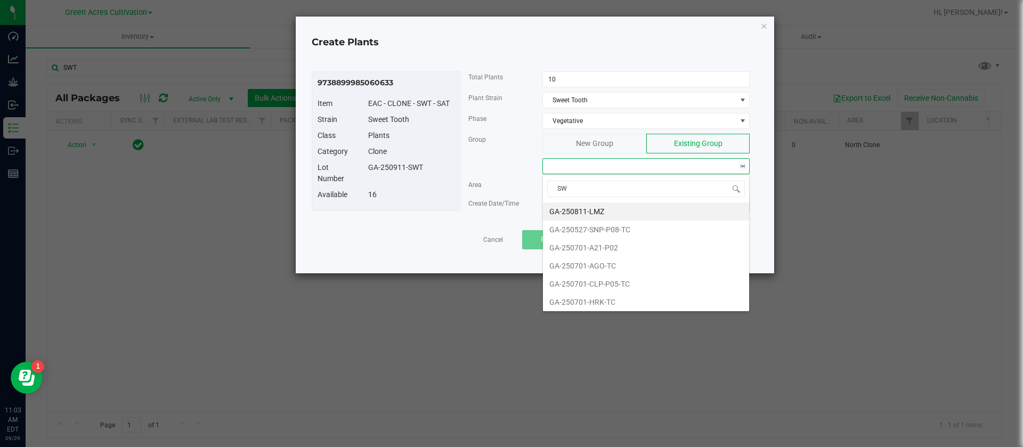
type input "SWT"
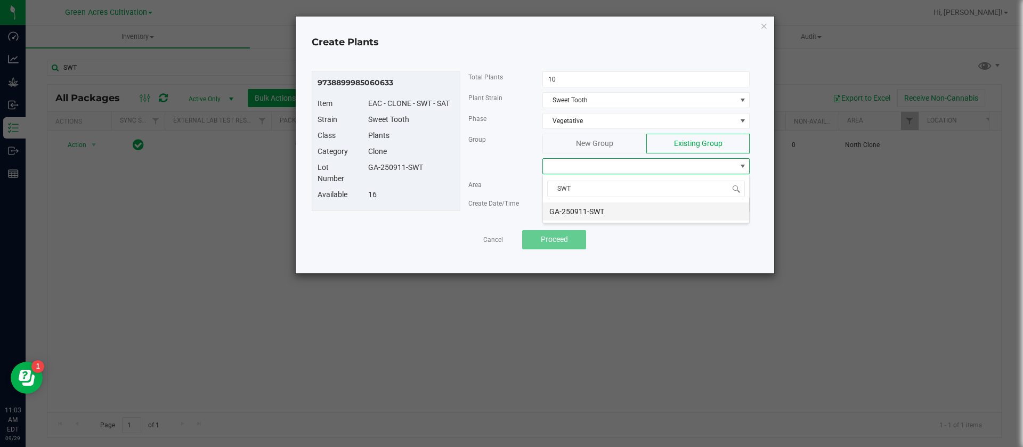
click at [613, 217] on li "GA-250911-SWT" at bounding box center [646, 211] width 206 height 18
click at [742, 206] on span "Now" at bounding box center [740, 205] width 11 height 6
type input "09/29/2025 11:03 AM"
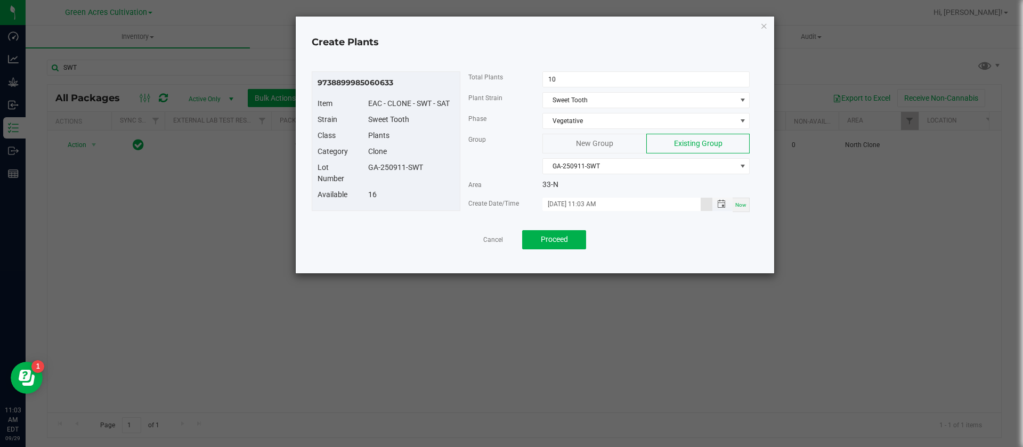
click at [560, 199] on input "09/29/2025 11:03 AM" at bounding box center [621, 204] width 158 height 13
click at [486, 213] on div "Create Date/Time 09/29/2025 11:03 AM Now" at bounding box center [609, 207] width 298 height 19
click at [560, 203] on input "09/29/2025 11:03 AM" at bounding box center [621, 204] width 158 height 13
click at [419, 195] on div "16" at bounding box center [411, 194] width 102 height 11
click at [558, 235] on span "Proceed" at bounding box center [554, 239] width 27 height 9
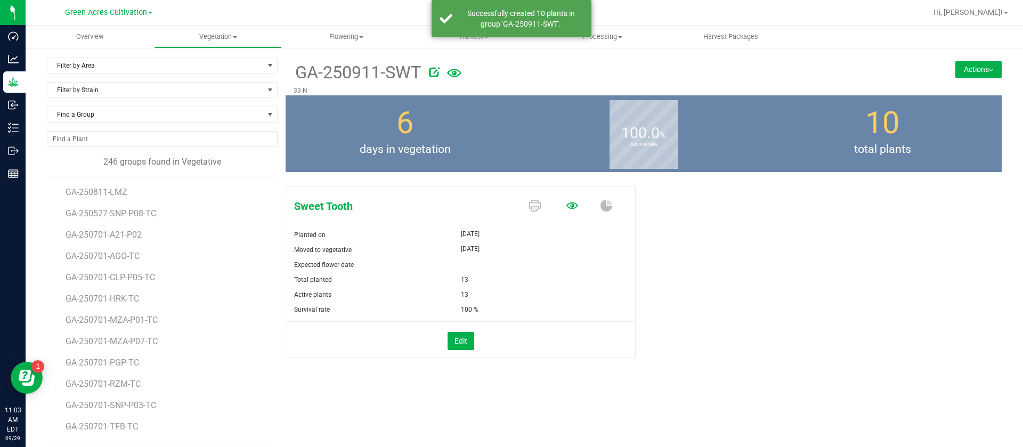
click at [566, 201] on icon at bounding box center [572, 206] width 12 height 12
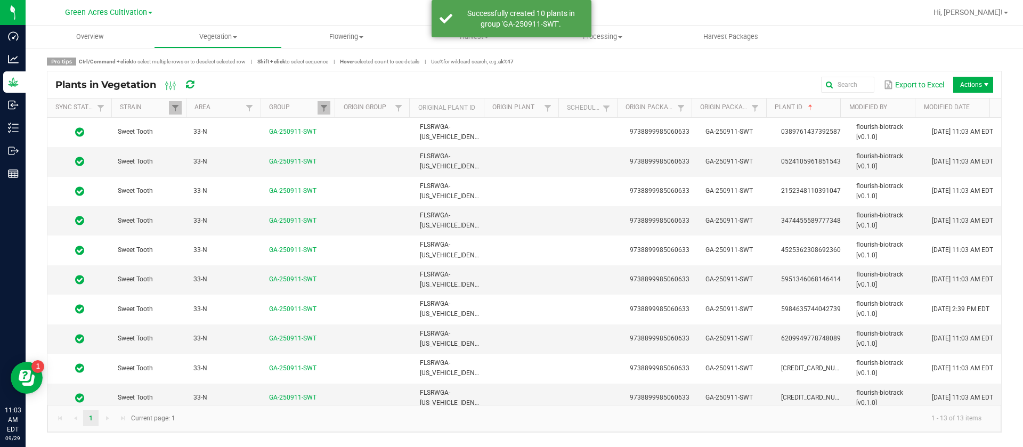
click at [953, 117] on th "Modified Date" at bounding box center [952, 108] width 75 height 19
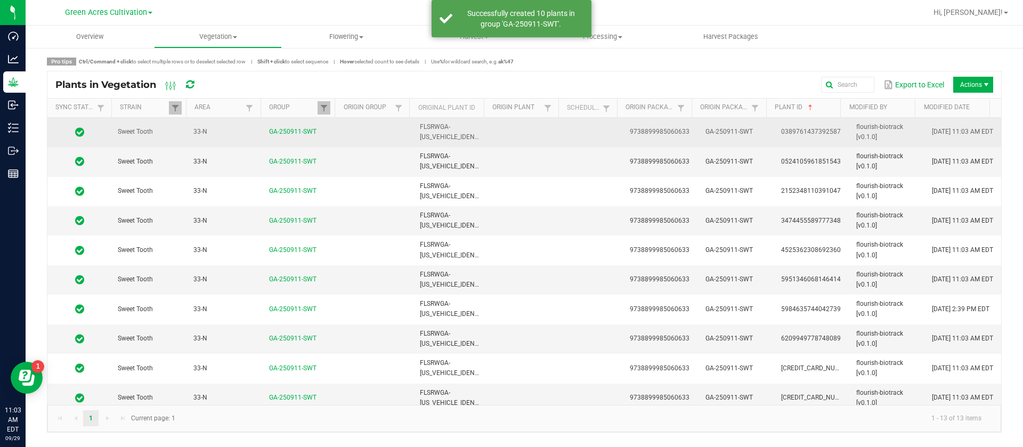
click at [953, 129] on span "09/29/2025 11:03 AM EDT" at bounding box center [962, 131] width 61 height 7
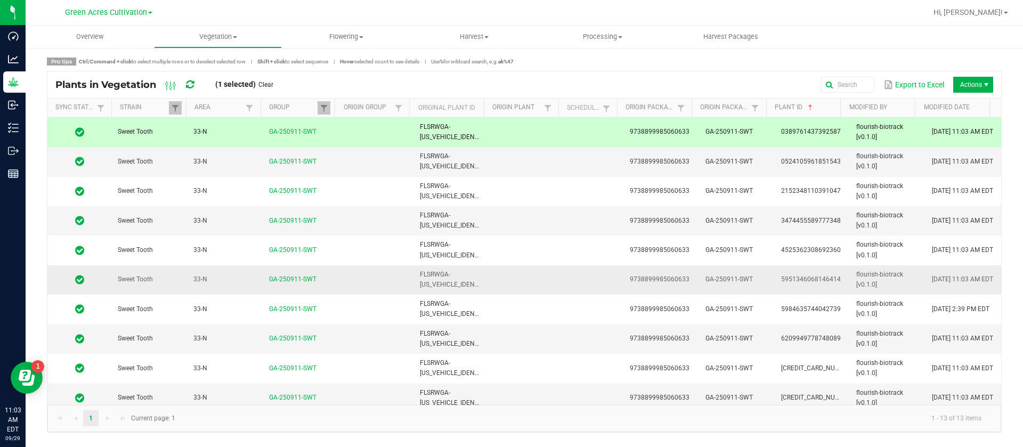
click at [956, 279] on td "09/29/2025 11:03 AM EDT" at bounding box center [963, 279] width 76 height 29
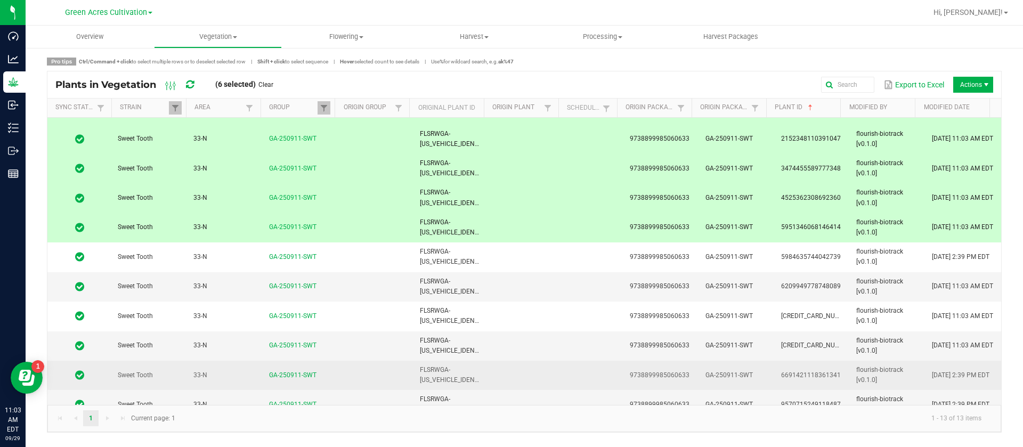
scroll to position [96, 0]
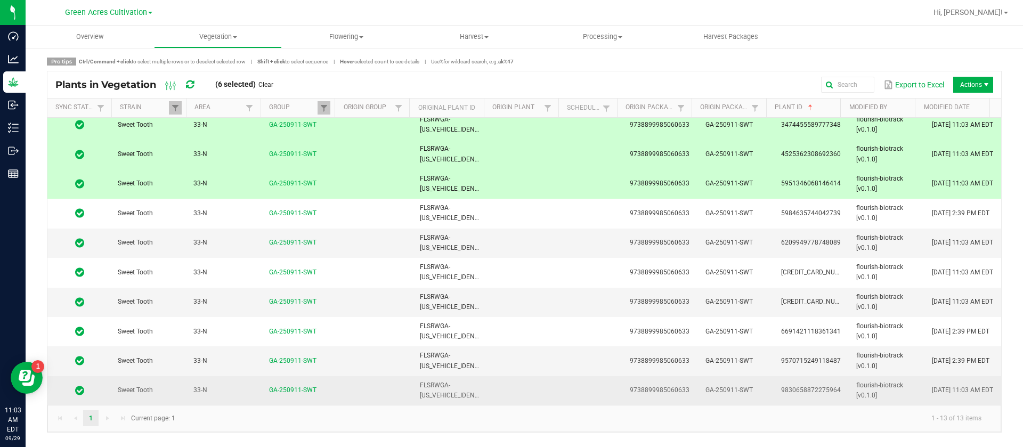
click at [925, 401] on td "09/29/2025 11:03 AM EDT" at bounding box center [963, 390] width 76 height 29
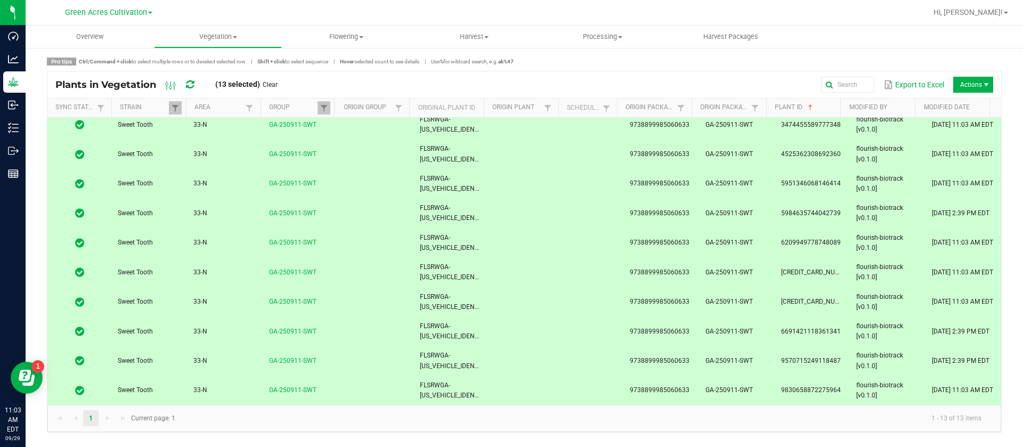
click at [944, 365] on td "09/23/2025 2:39 PM EDT" at bounding box center [963, 360] width 76 height 29
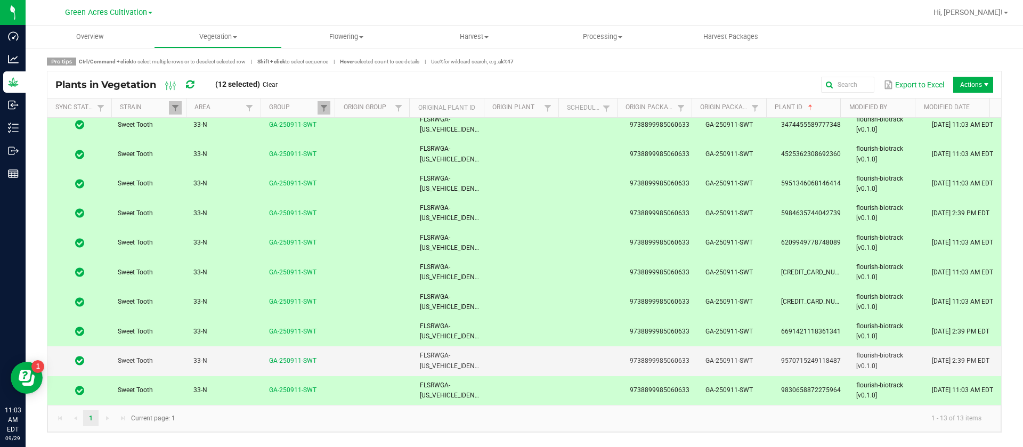
click at [951, 331] on td "09/23/2025 2:39 PM EDT" at bounding box center [963, 331] width 76 height 29
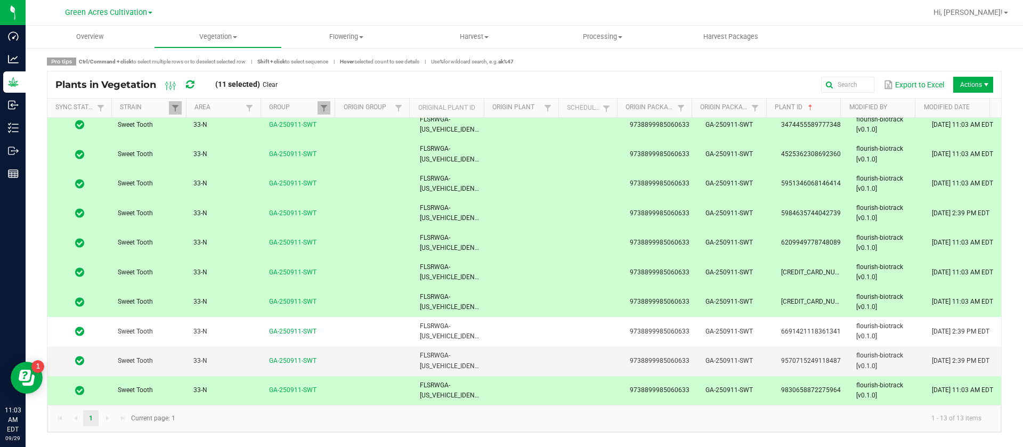
click at [947, 214] on td "09/23/2025 2:39 PM EDT" at bounding box center [963, 213] width 76 height 29
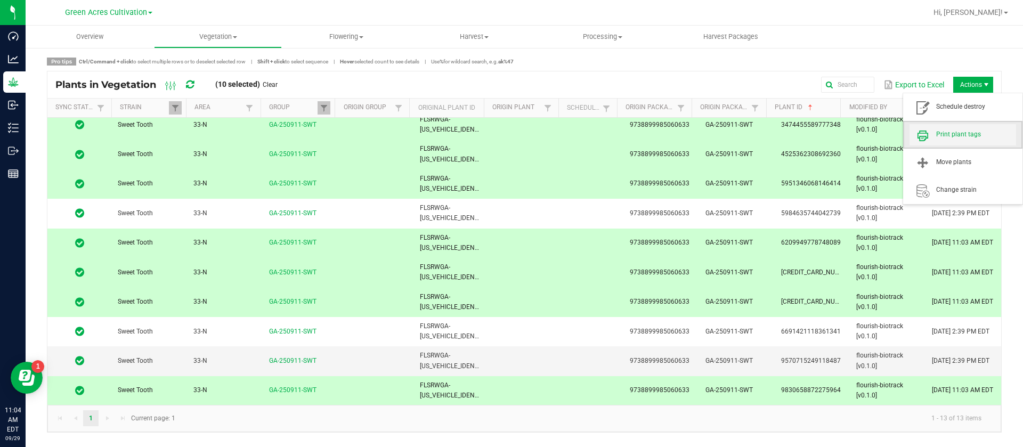
click at [965, 135] on span "Print plant tags" at bounding box center [976, 134] width 80 height 9
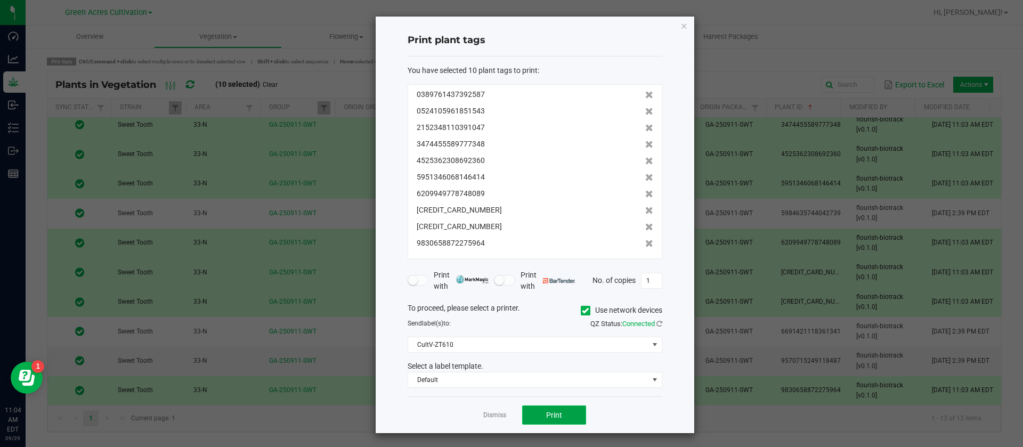
click at [570, 412] on button "Print" at bounding box center [554, 414] width 64 height 19
click at [492, 420] on app-cancel-button "Dismiss" at bounding box center [494, 415] width 23 height 11
click at [492, 421] on div "Dismiss Print" at bounding box center [534, 414] width 255 height 37
click at [492, 420] on app-cancel-button "Dismiss" at bounding box center [494, 415] width 23 height 11
click at [502, 410] on div "Dismiss Print" at bounding box center [534, 414] width 255 height 37
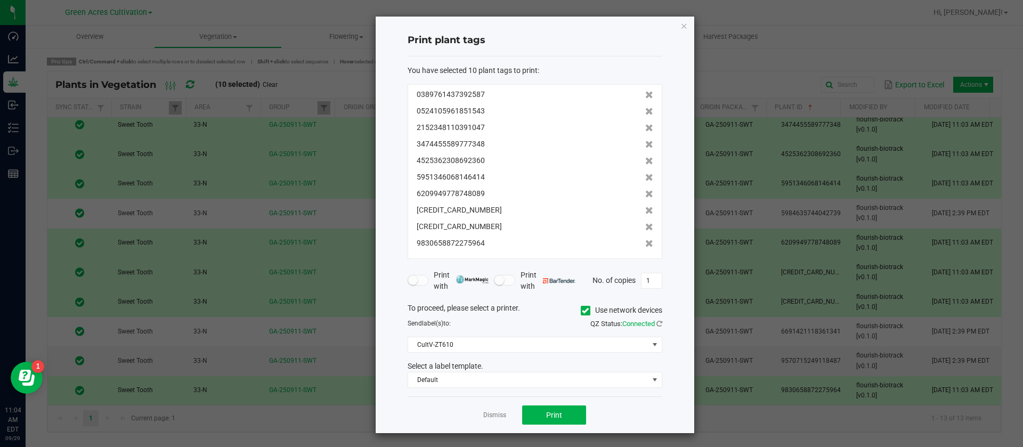
drag, startPoint x: 493, startPoint y: 412, endPoint x: 484, endPoint y: 408, distance: 9.5
click at [489, 413] on link "Dismiss" at bounding box center [494, 415] width 23 height 9
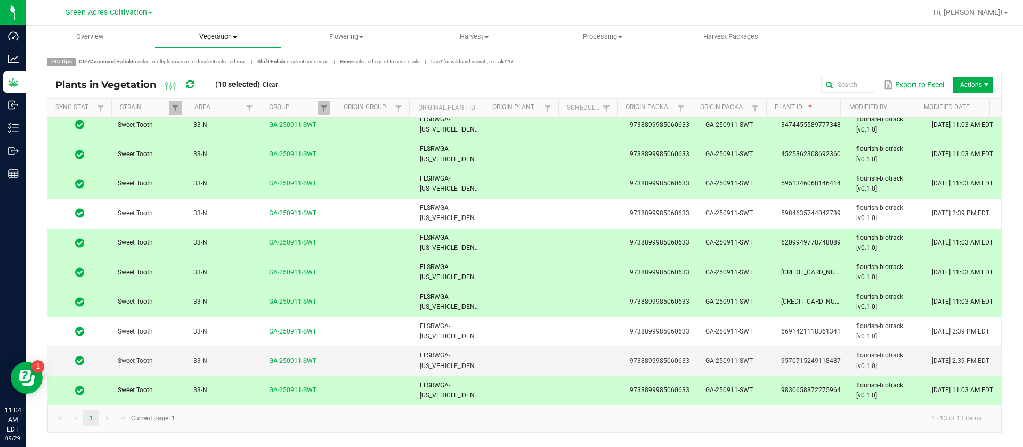
click at [222, 28] on uib-tab-heading "Vegetation Veg groups Veg plants Mother groups Mother plants Apply to plants Cr…" at bounding box center [217, 36] width 127 height 21
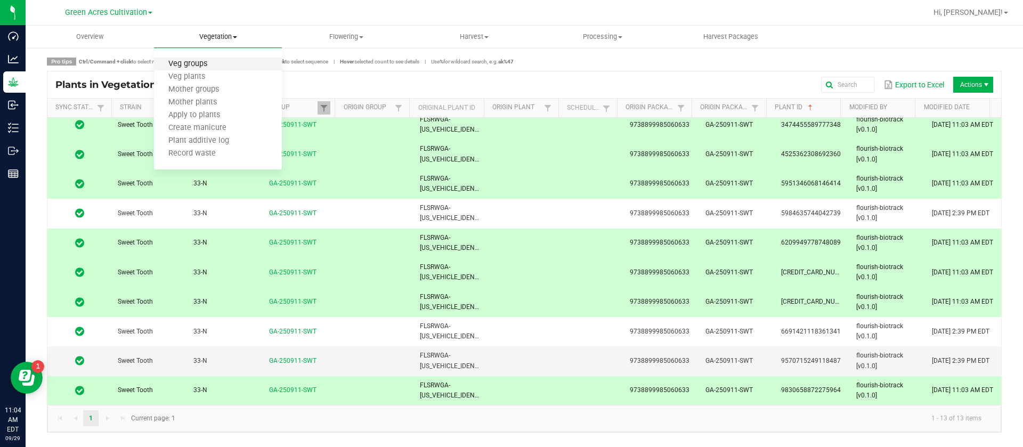
click at [200, 61] on span "Veg groups" at bounding box center [188, 64] width 68 height 9
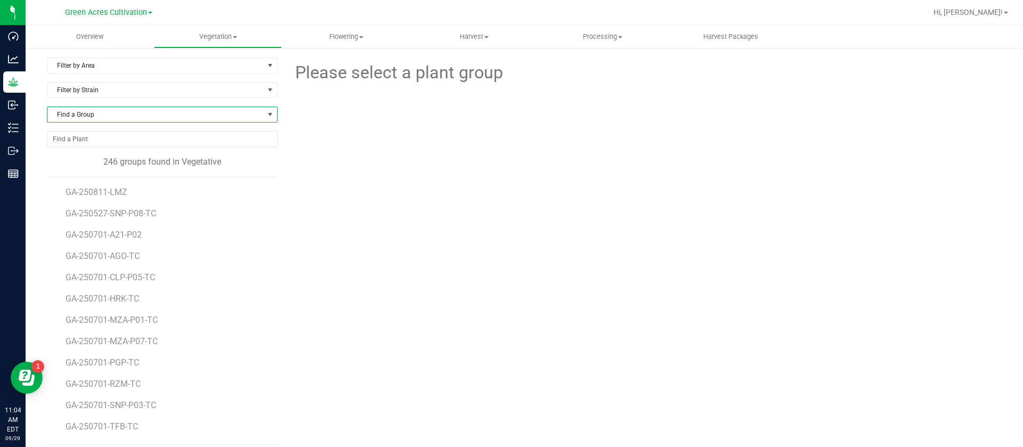
click at [108, 116] on span "Find a Group" at bounding box center [155, 114] width 216 height 15
type input "GPE"
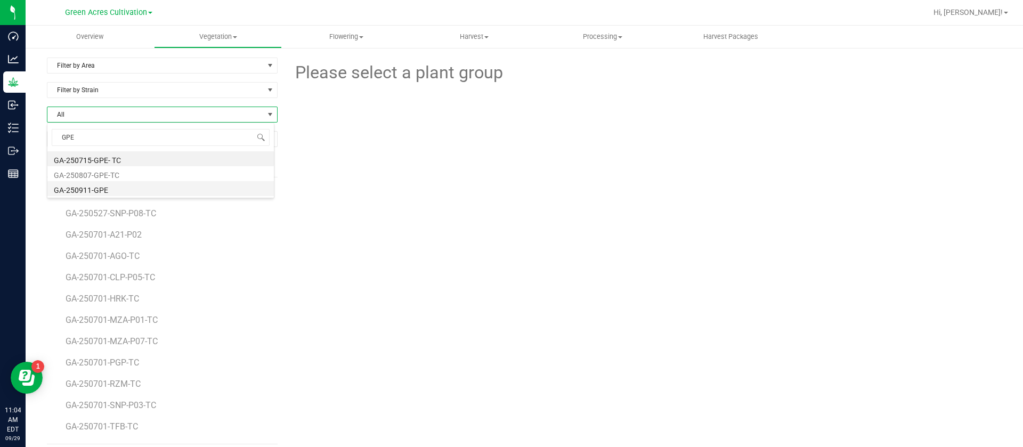
click at [126, 190] on li "GA-250911-GPE" at bounding box center [160, 188] width 226 height 15
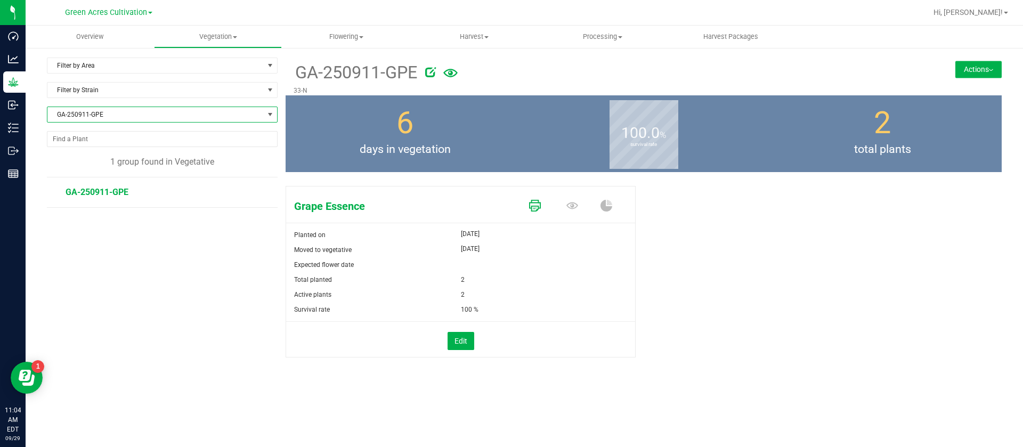
click at [531, 209] on icon at bounding box center [535, 206] width 12 height 12
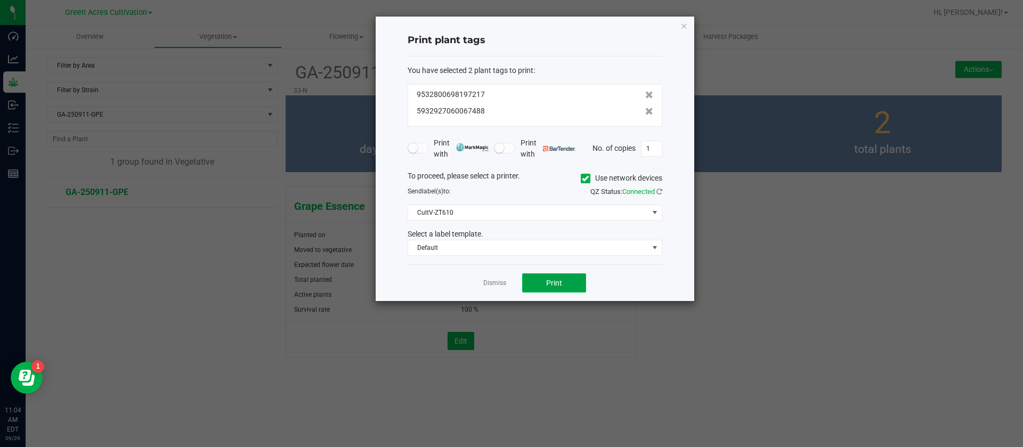
click at [545, 281] on button "Print" at bounding box center [554, 282] width 64 height 19
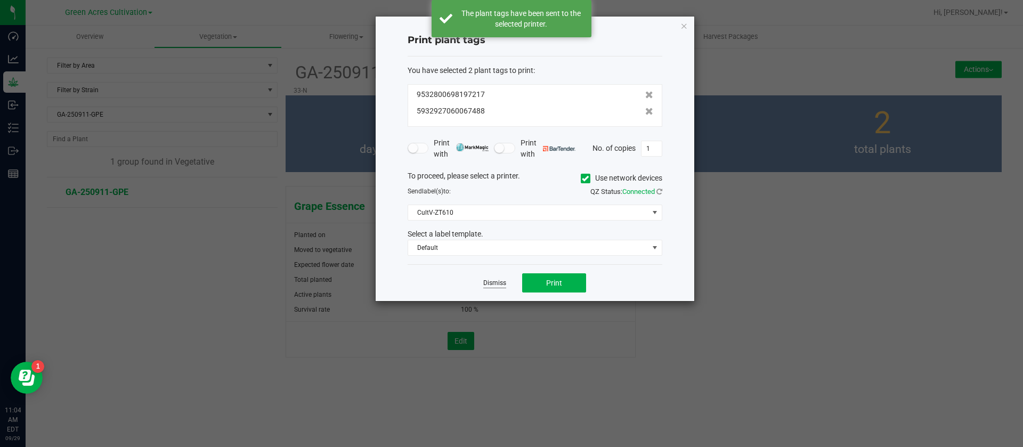
click at [500, 287] on link "Dismiss" at bounding box center [494, 283] width 23 height 9
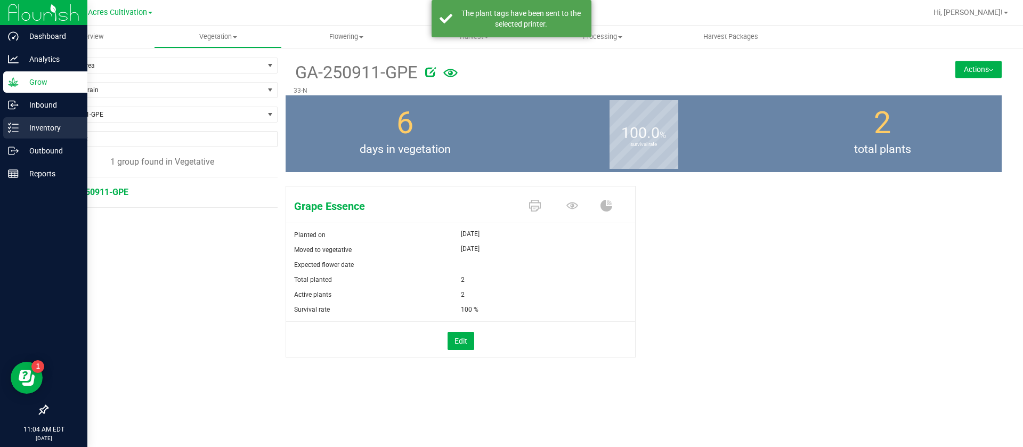
click at [23, 126] on p "Inventory" at bounding box center [51, 127] width 64 height 13
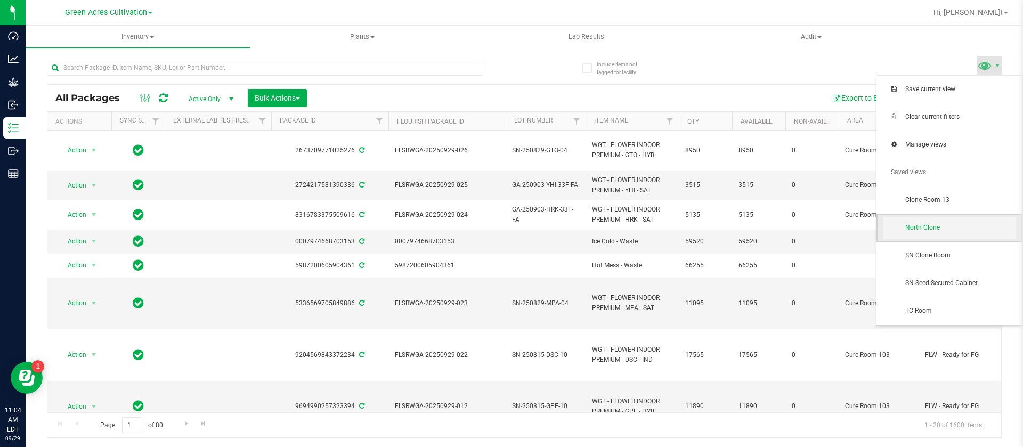
click at [964, 230] on span "North Clone" at bounding box center [960, 227] width 111 height 9
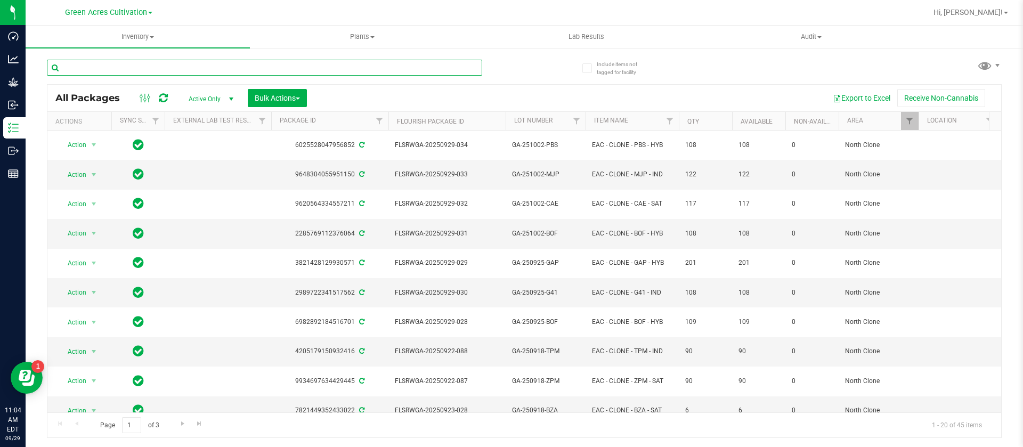
click at [168, 68] on input "text" at bounding box center [264, 68] width 435 height 16
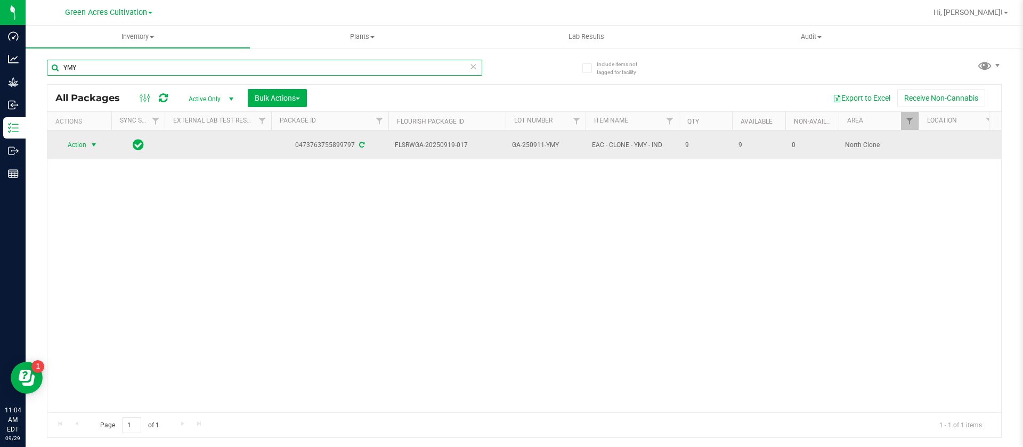
type input "YMY"
click at [67, 137] on span "Action" at bounding box center [72, 144] width 29 height 15
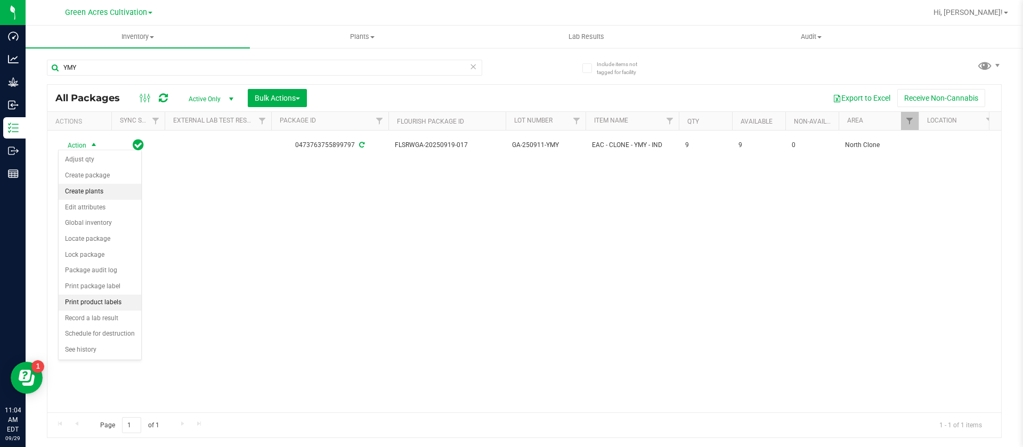
click at [100, 193] on li "Create plants" at bounding box center [100, 192] width 83 height 16
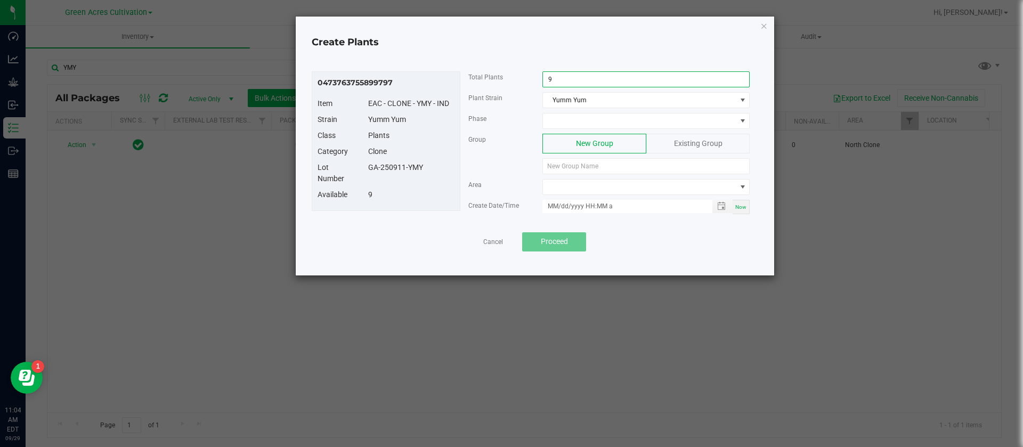
click at [574, 79] on input "9" at bounding box center [646, 79] width 206 height 15
type input "4"
click at [553, 116] on span at bounding box center [639, 120] width 193 height 15
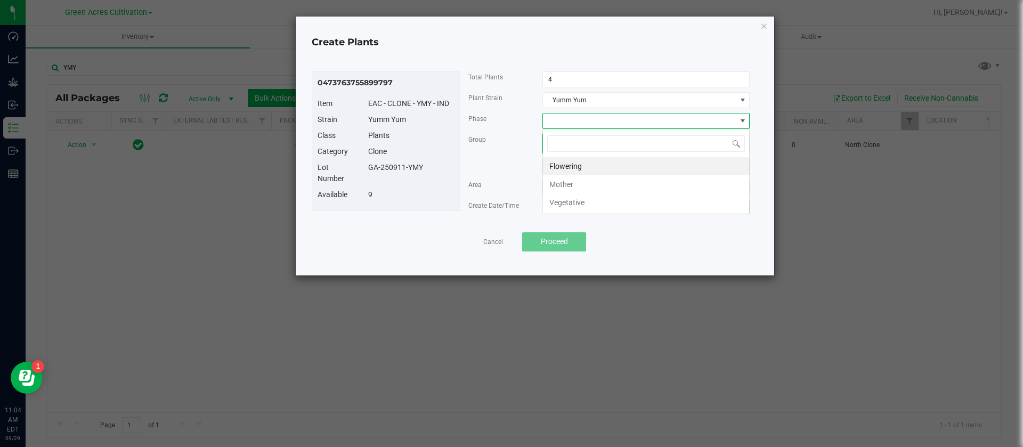
scroll to position [16, 207]
click at [572, 203] on li "Vegetative" at bounding box center [646, 202] width 206 height 18
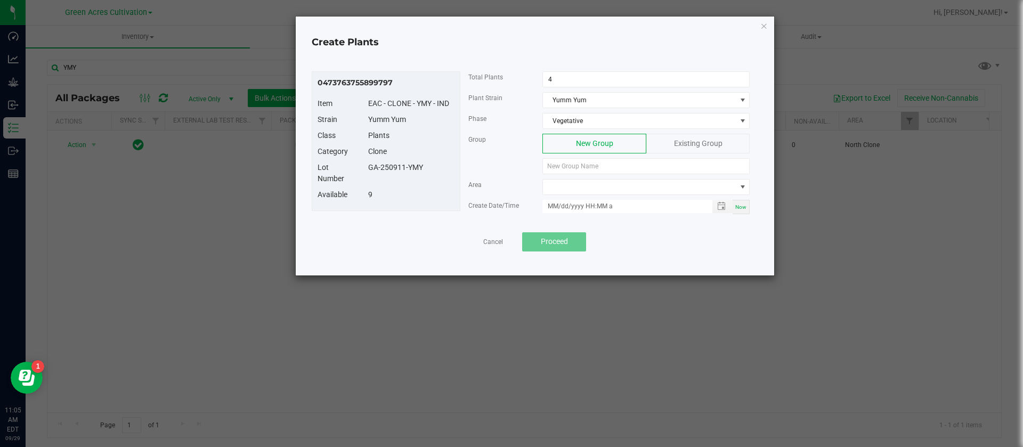
drag, startPoint x: 439, startPoint y: 167, endPoint x: 366, endPoint y: 165, distance: 73.0
click at [366, 165] on div "GA-250911-YMY" at bounding box center [411, 167] width 102 height 11
copy div "GA-250911-YMY"
paste input "GA-250911-YMY"
type input "GA-250911-YMY"
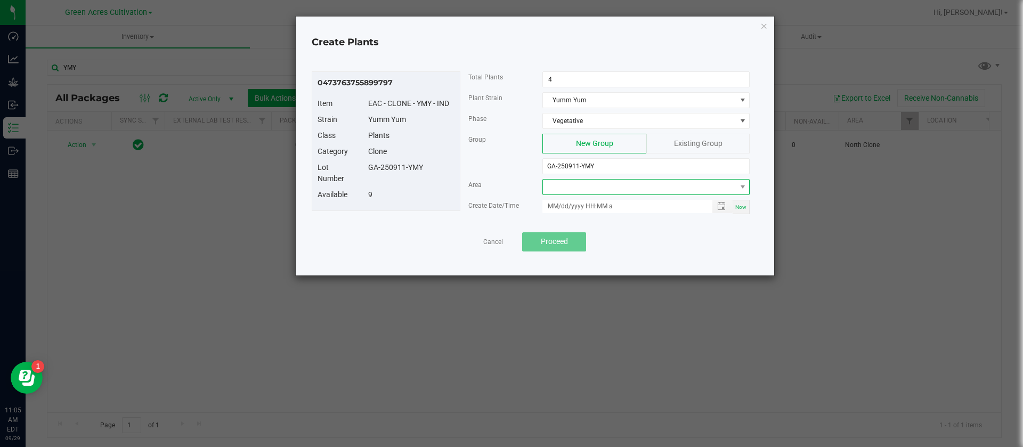
click at [588, 190] on span at bounding box center [639, 187] width 193 height 15
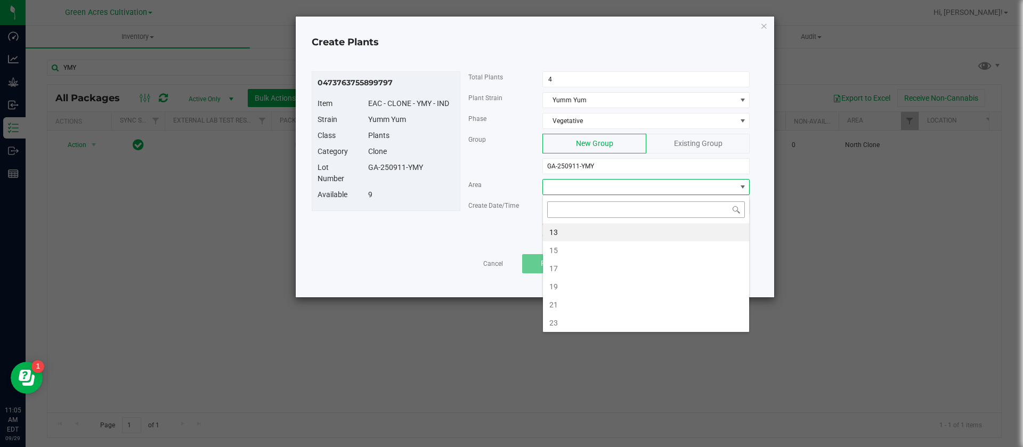
type input "N"
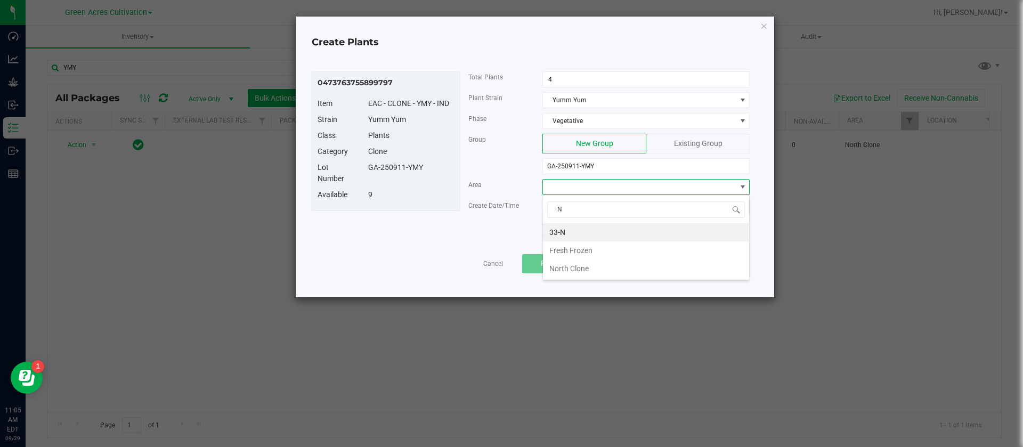
click at [585, 230] on li "33-N" at bounding box center [646, 232] width 206 height 18
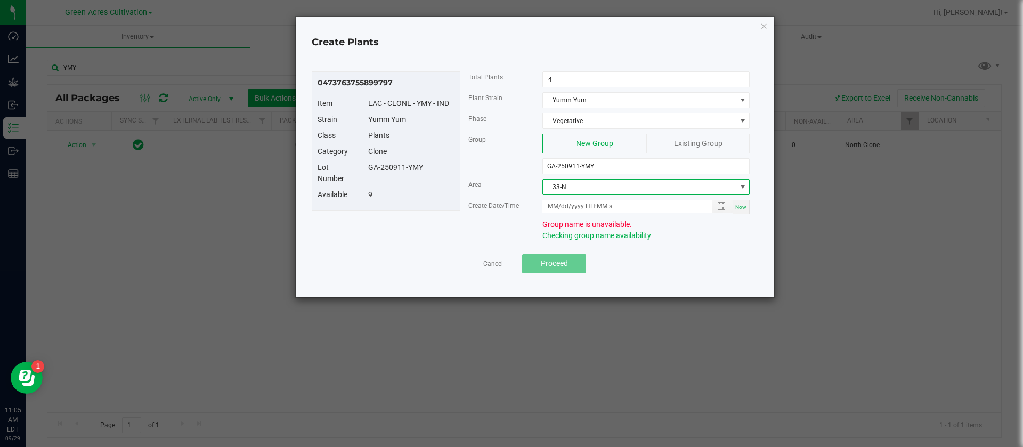
click at [734, 208] on div "Now" at bounding box center [740, 207] width 17 height 14
type input "09/29/2025 11:05 AM"
click at [684, 145] on span "Existing Group" at bounding box center [698, 143] width 48 height 9
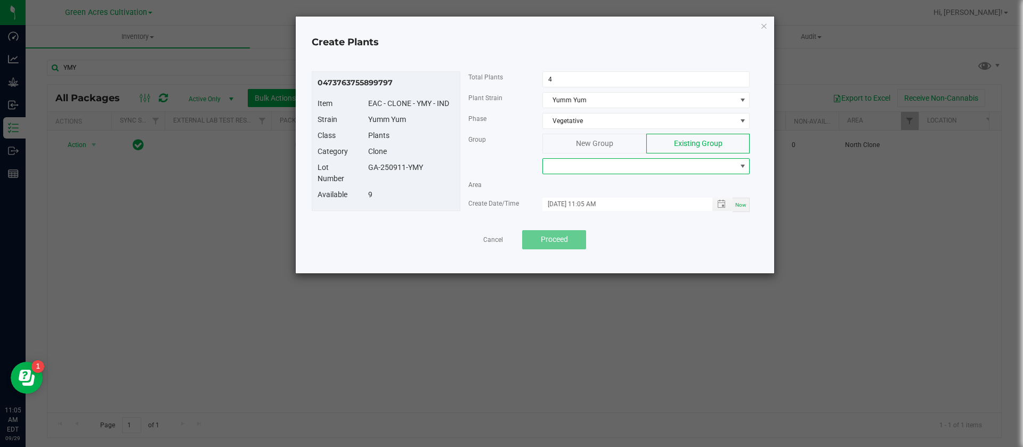
click at [577, 163] on span at bounding box center [639, 166] width 193 height 15
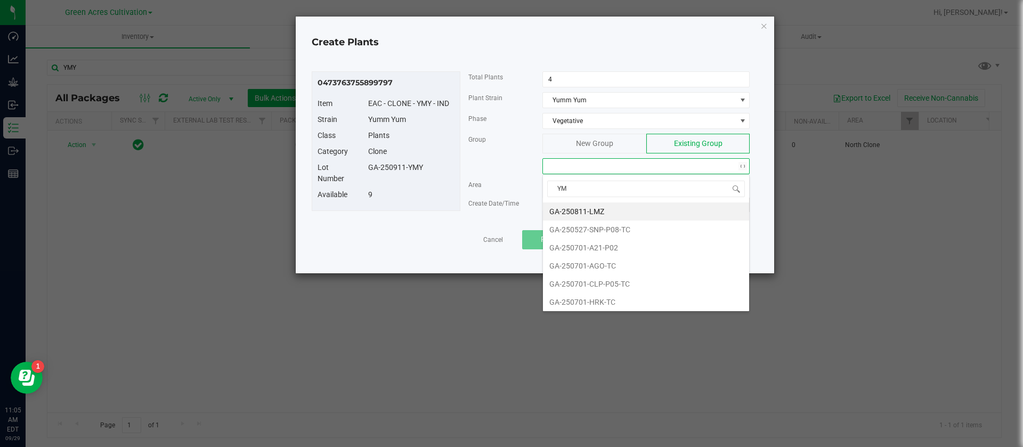
type input "YMY"
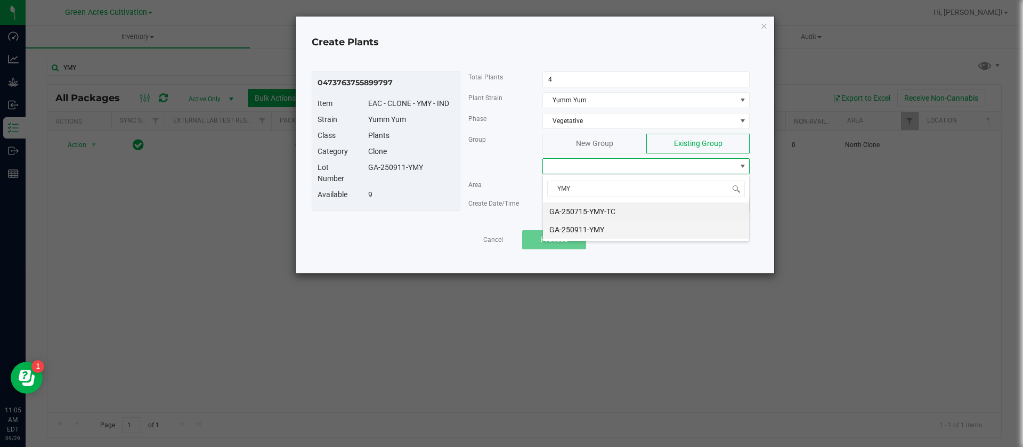
click at [604, 232] on li "GA-250911-YMY" at bounding box center [646, 230] width 206 height 18
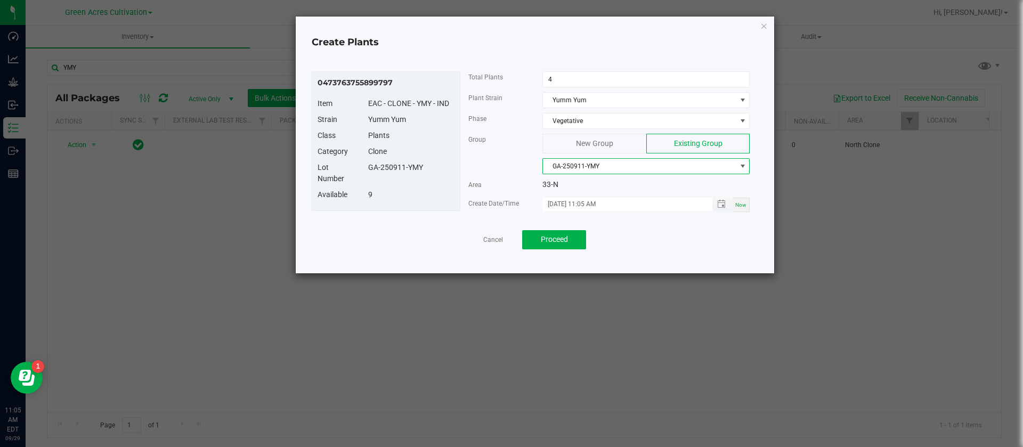
drag, startPoint x: 738, startPoint y: 202, endPoint x: 660, endPoint y: 204, distance: 77.8
click at [738, 202] on span "Now" at bounding box center [740, 205] width 11 height 6
click at [562, 236] on span "Proceed" at bounding box center [554, 239] width 27 height 9
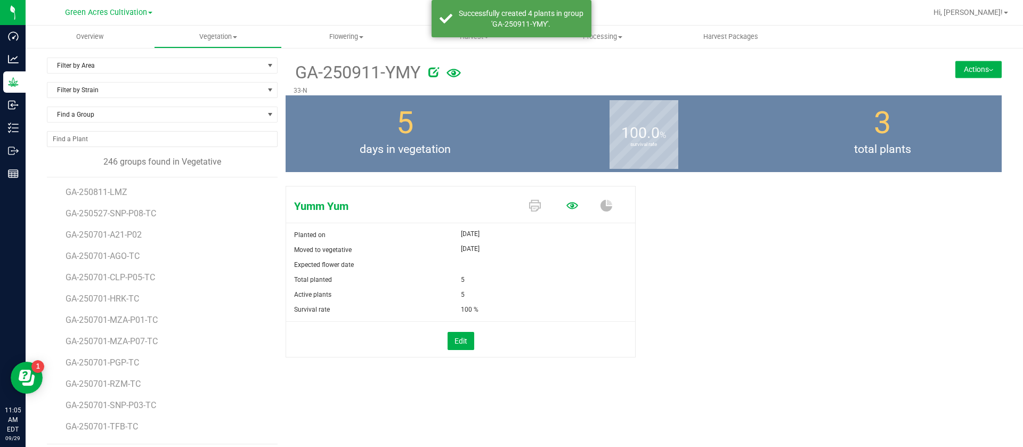
click at [566, 209] on icon at bounding box center [572, 206] width 12 height 12
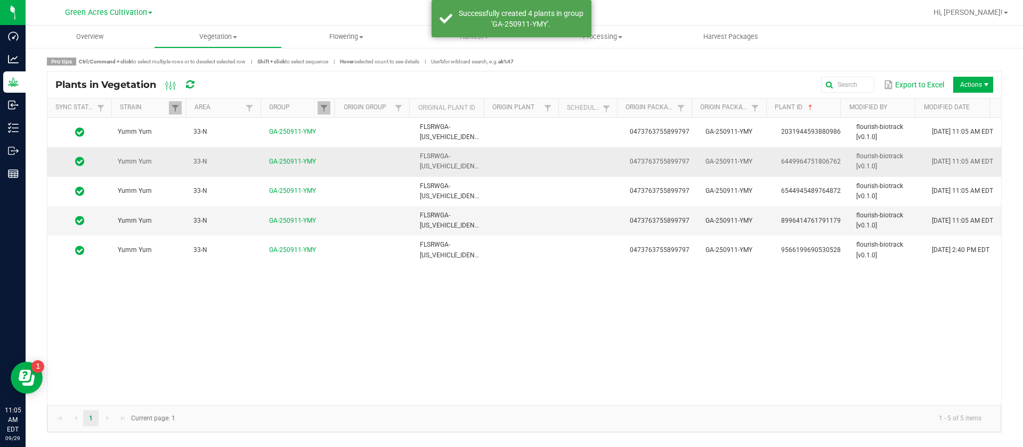
drag, startPoint x: 943, startPoint y: 135, endPoint x: 941, endPoint y: 154, distance: 19.3
click at [943, 135] on span "09/29/2025 11:05 AM EDT" at bounding box center [962, 131] width 61 height 7
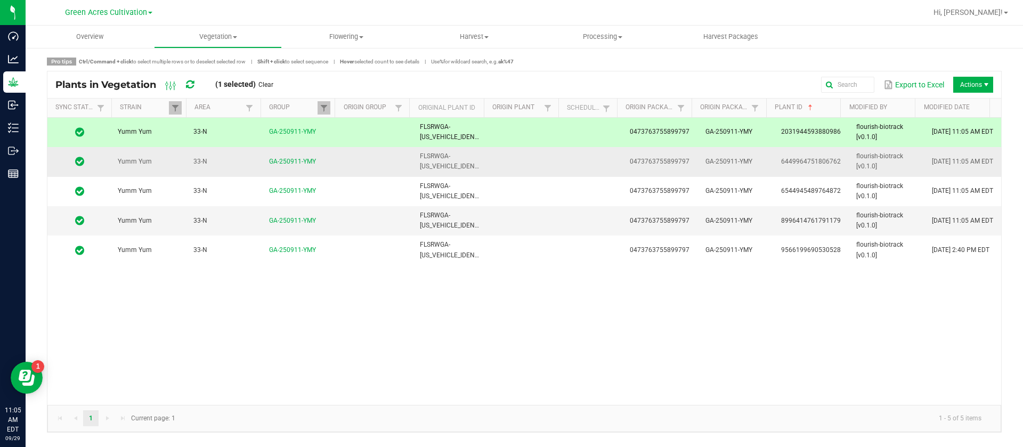
click at [941, 159] on span "09/29/2025 11:05 AM EDT" at bounding box center [962, 161] width 61 height 7
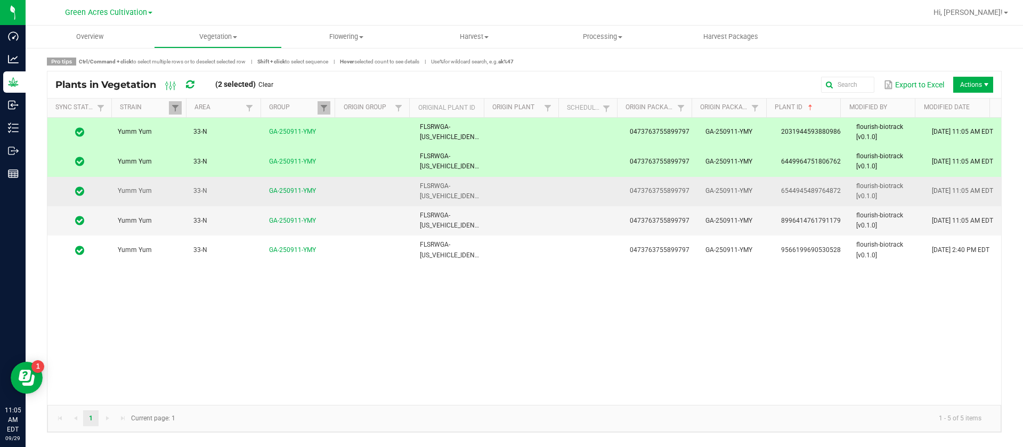
click at [956, 197] on td "09/29/2025 11:05 AM EDT" at bounding box center [963, 191] width 76 height 29
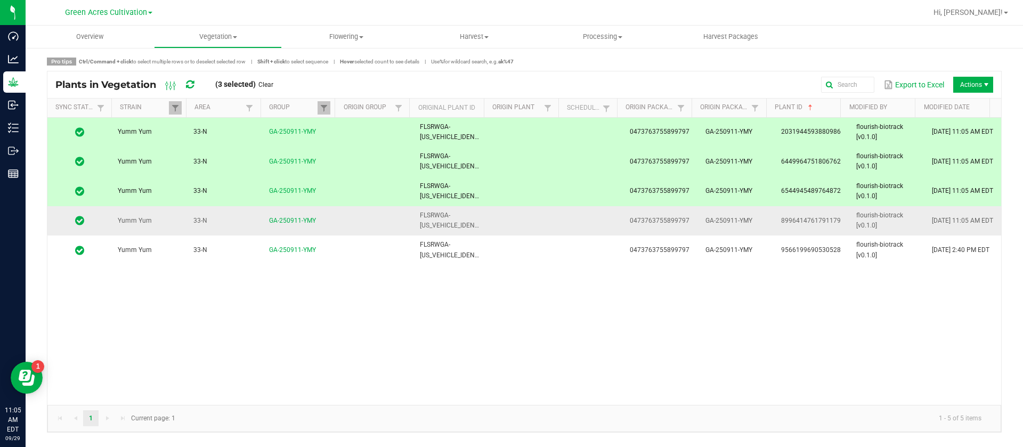
click at [953, 227] on td "09/29/2025 11:05 AM EDT" at bounding box center [963, 220] width 76 height 29
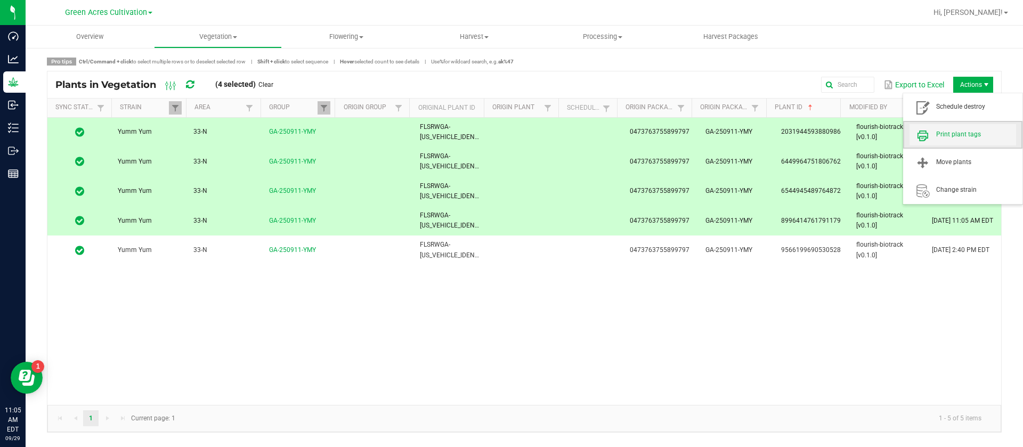
click at [968, 126] on span "Print plant tags" at bounding box center [962, 134] width 107 height 21
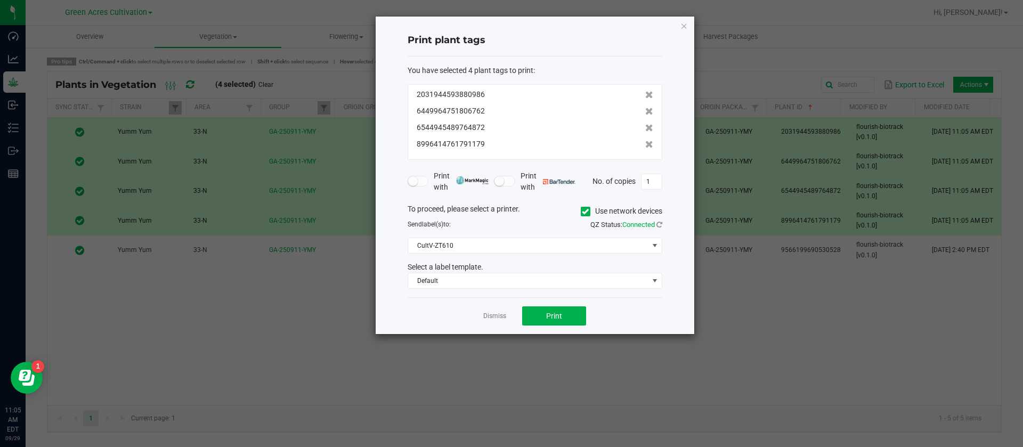
click at [560, 300] on div "Dismiss Print" at bounding box center [534, 315] width 255 height 37
click at [552, 310] on button "Print" at bounding box center [554, 315] width 64 height 19
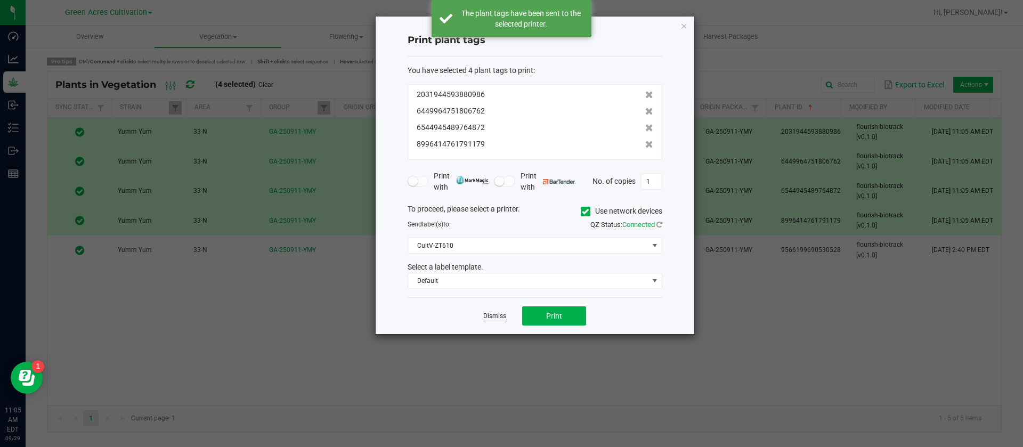
click at [486, 312] on link "Dismiss" at bounding box center [494, 316] width 23 height 9
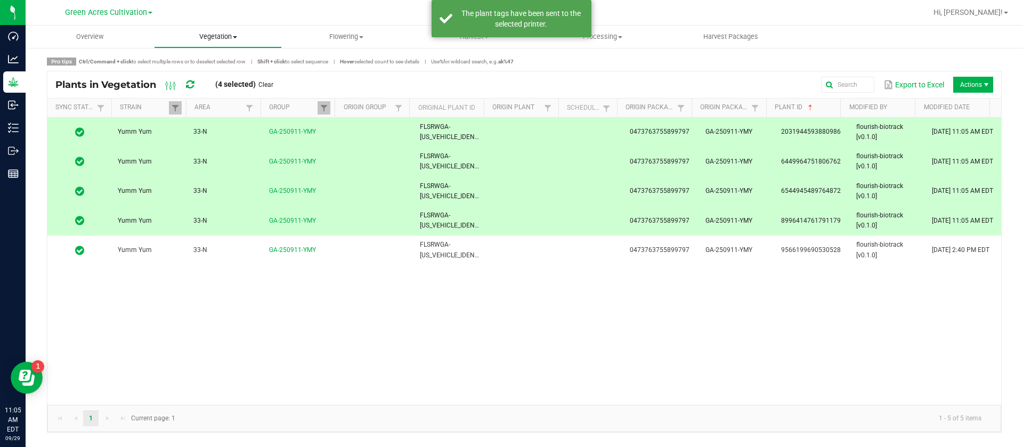
click at [211, 28] on uib-tab-heading "Vegetation Veg groups Veg plants Mother groups Mother plants Apply to plants Cr…" at bounding box center [217, 36] width 127 height 21
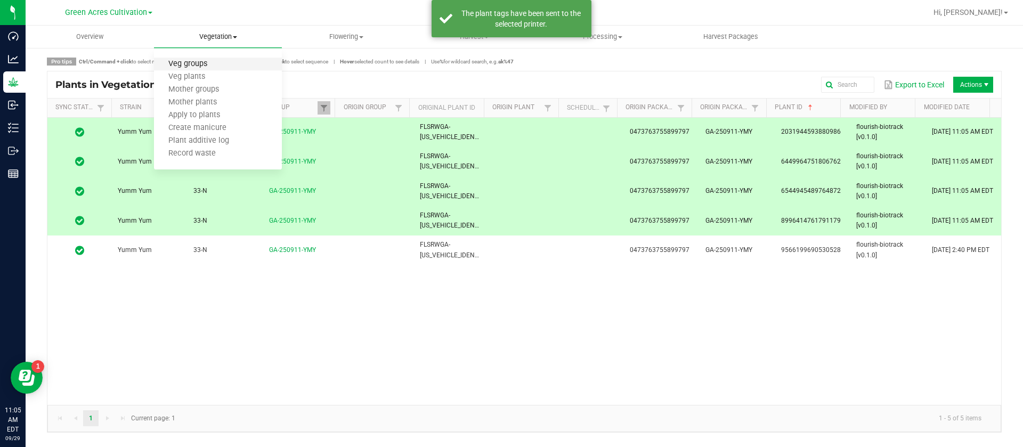
click at [203, 67] on span "Veg groups" at bounding box center [188, 64] width 68 height 9
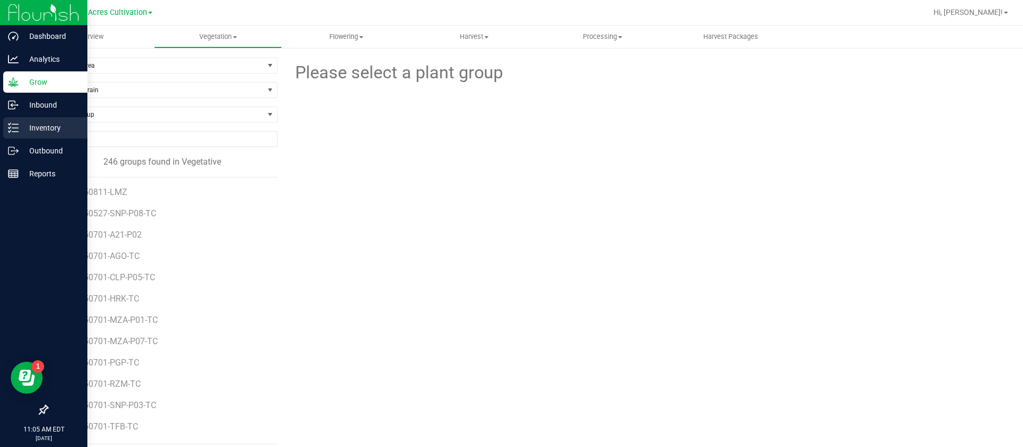
click at [16, 123] on icon at bounding box center [13, 128] width 11 height 11
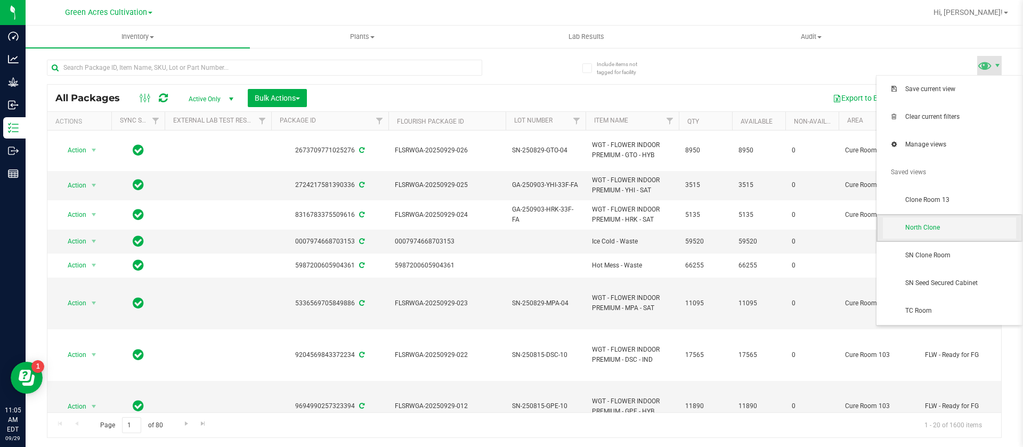
click at [945, 219] on span "North Clone" at bounding box center [949, 227] width 133 height 21
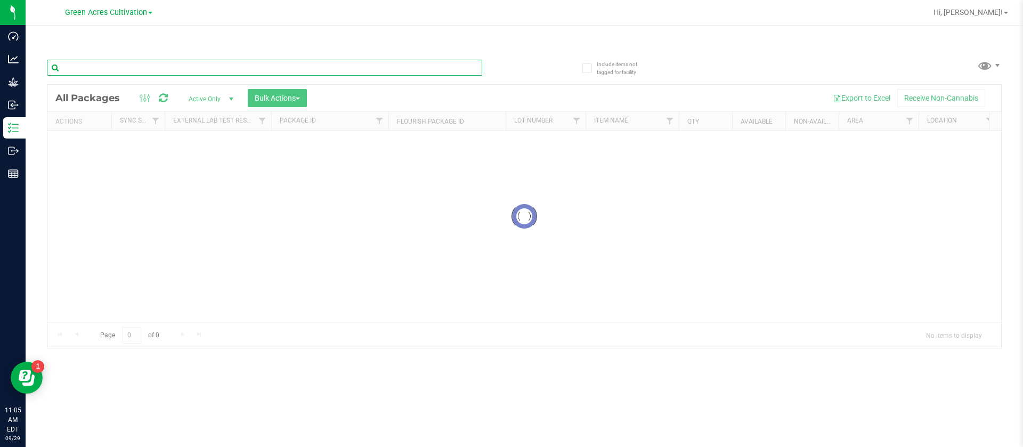
click at [157, 68] on input "text" at bounding box center [264, 68] width 435 height 16
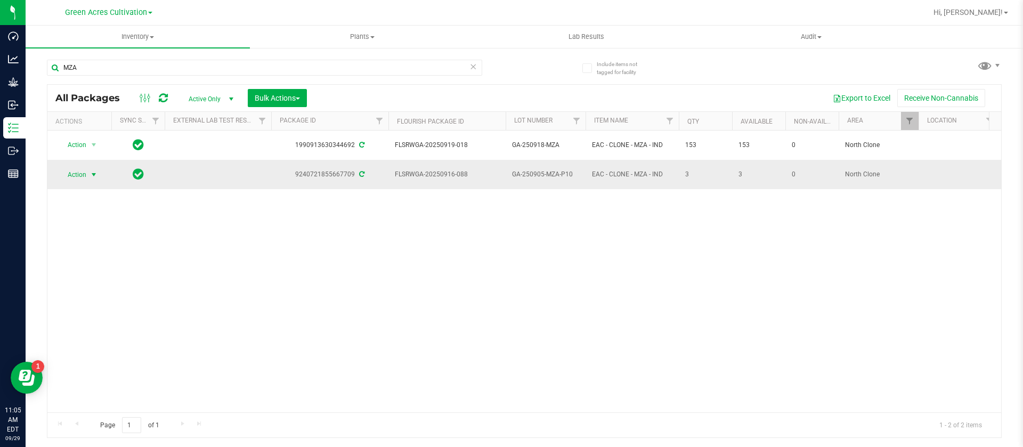
click at [81, 167] on span "Action" at bounding box center [72, 174] width 29 height 15
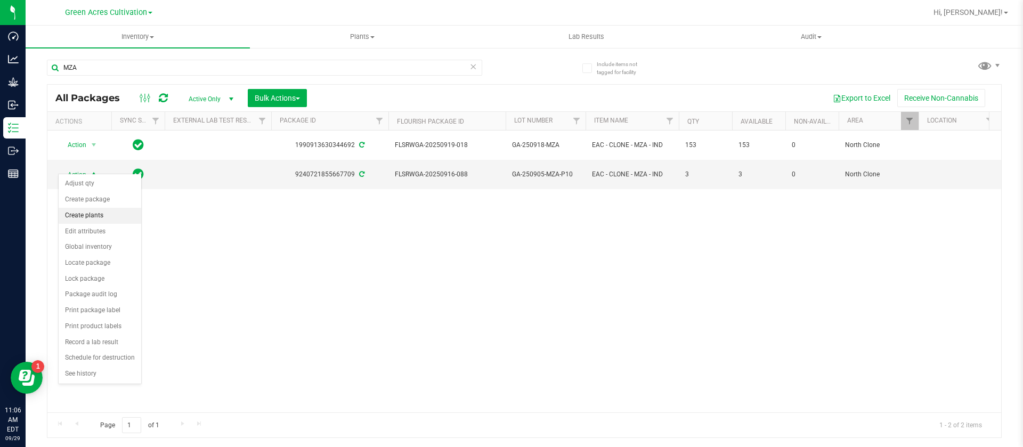
click at [104, 214] on li "Create plants" at bounding box center [100, 216] width 83 height 16
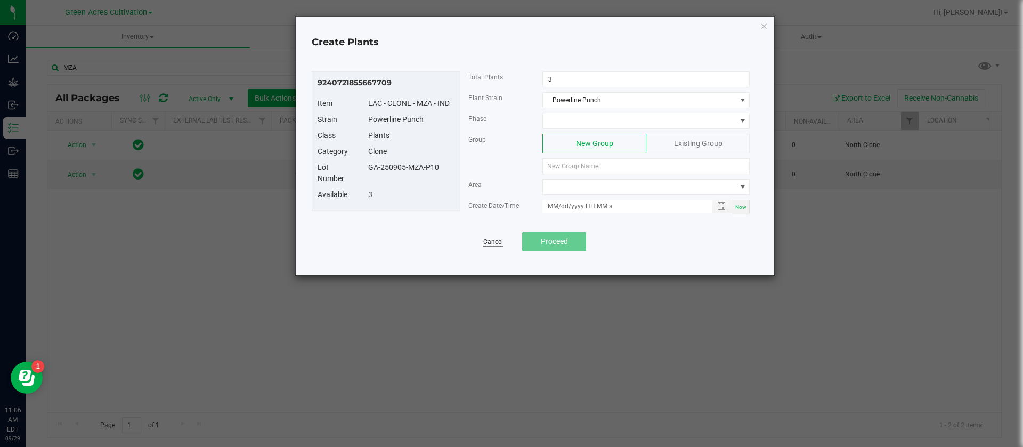
click at [486, 243] on link "Cancel" at bounding box center [493, 242] width 20 height 9
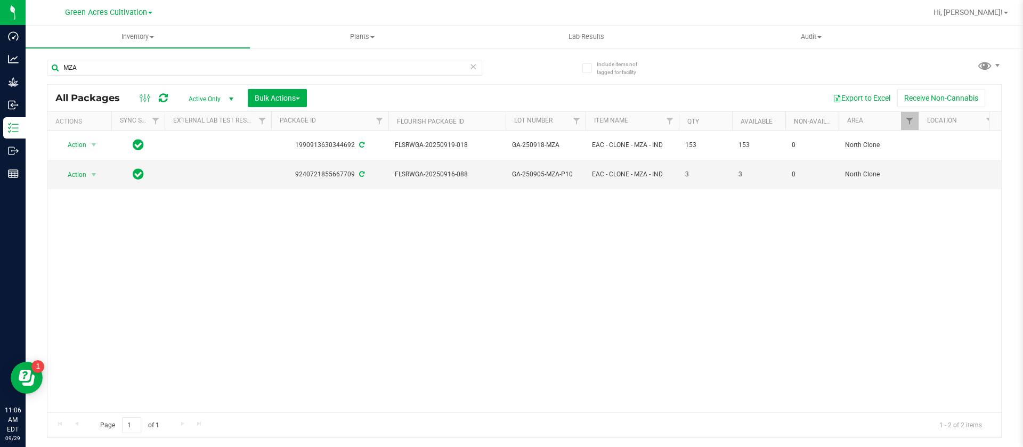
click at [611, 227] on div "Action Action Adjust qty Create package Create plants Edit attributes Global in…" at bounding box center [523, 272] width 953 height 282
click at [853, 251] on div "Action Action Adjust qty Create package Create plants Edit attributes Global in…" at bounding box center [523, 272] width 953 height 282
click at [153, 68] on input "MZA" at bounding box center [264, 68] width 435 height 16
type input "M"
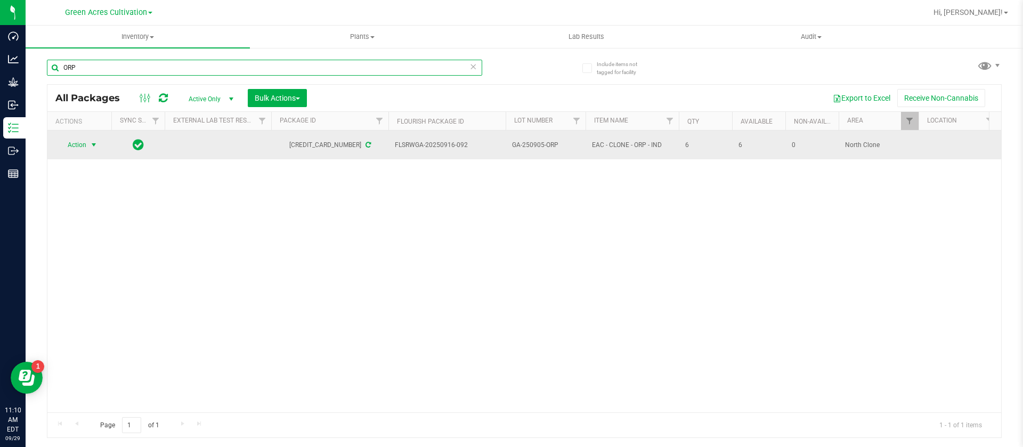
type input "ORP"
click at [72, 141] on span "Action" at bounding box center [72, 144] width 29 height 15
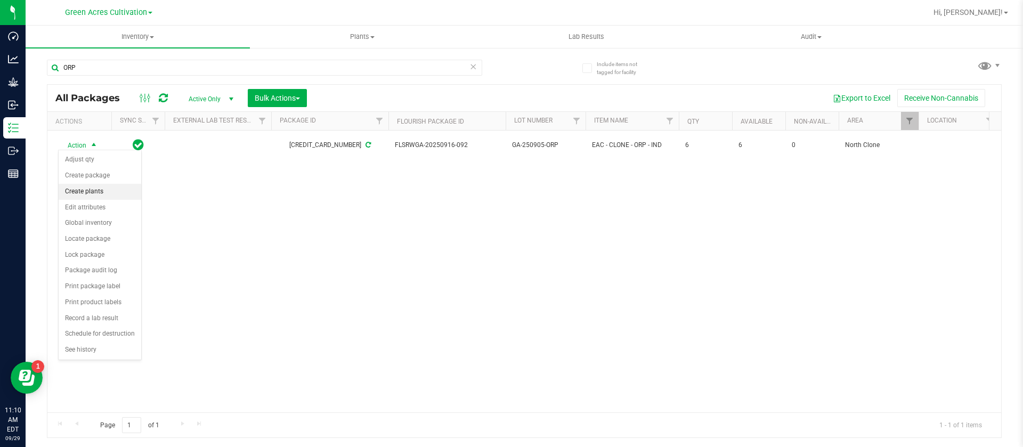
click at [95, 194] on li "Create plants" at bounding box center [100, 192] width 83 height 16
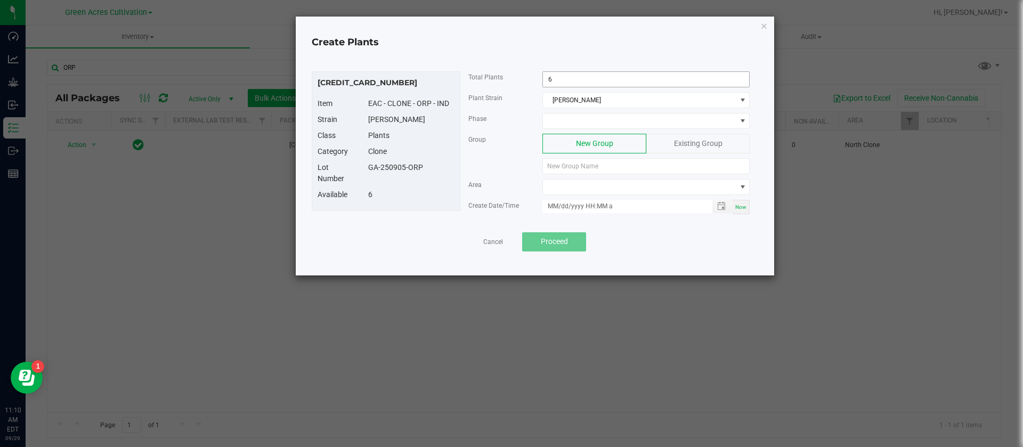
click at [584, 80] on input "6" at bounding box center [646, 79] width 206 height 15
type input "1"
click at [567, 118] on span at bounding box center [639, 120] width 193 height 15
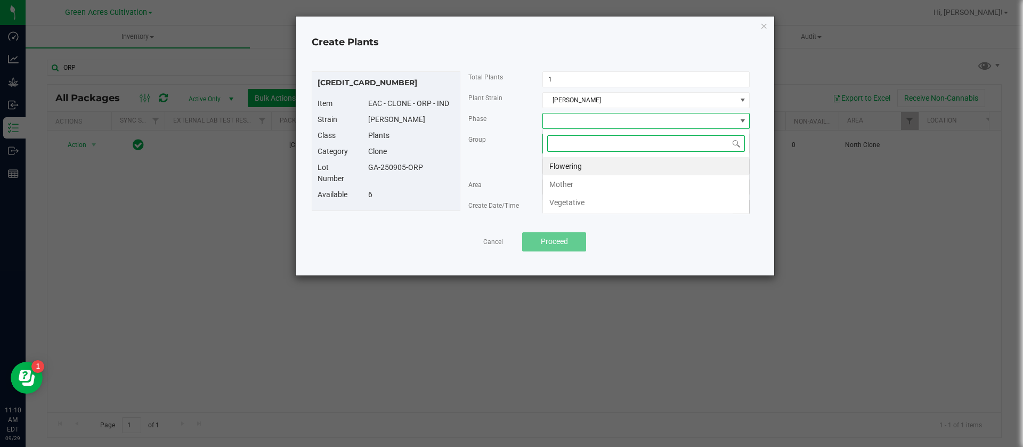
scroll to position [16, 207]
click at [583, 201] on li "Vegetative" at bounding box center [646, 202] width 206 height 18
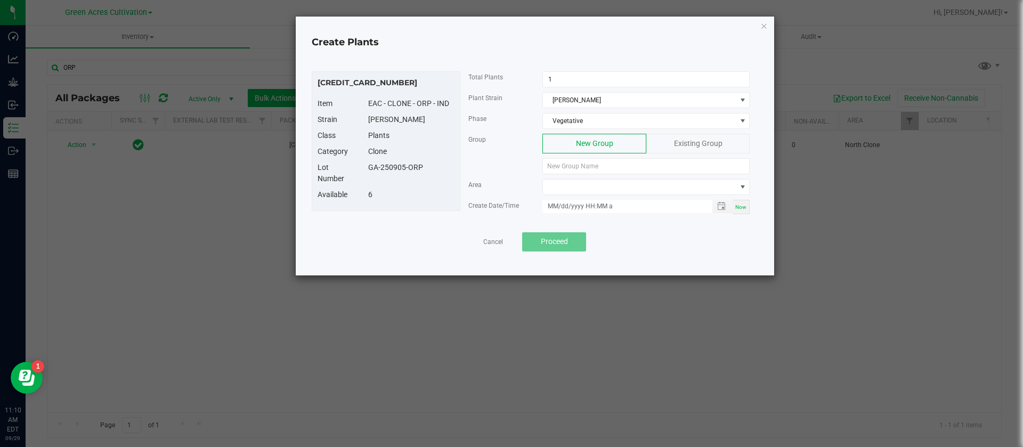
drag, startPoint x: 436, startPoint y: 178, endPoint x: 368, endPoint y: 177, distance: 68.2
click at [368, 177] on div "Lot Number GA-250905-ORP" at bounding box center [385, 175] width 153 height 27
copy div "GA-250905-ORP"
paste input "GA-250905-ORP"
type input "GA-250905-ORP"
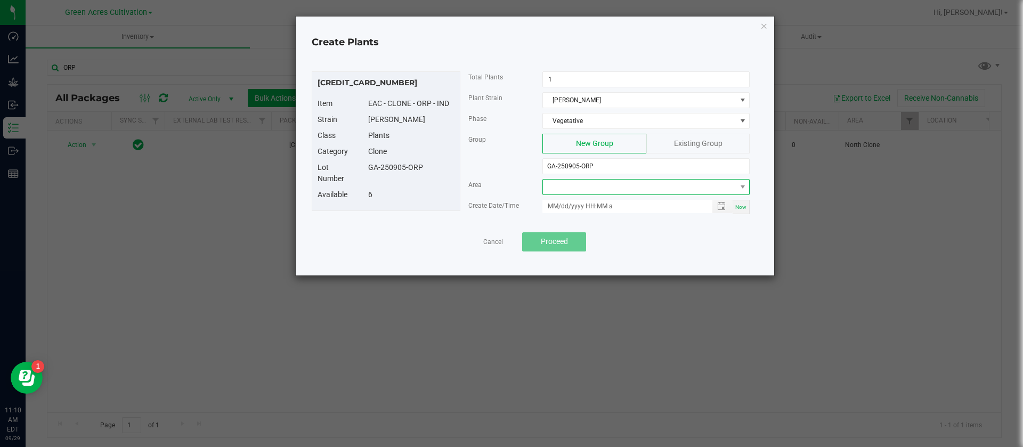
click at [622, 188] on span at bounding box center [639, 187] width 193 height 15
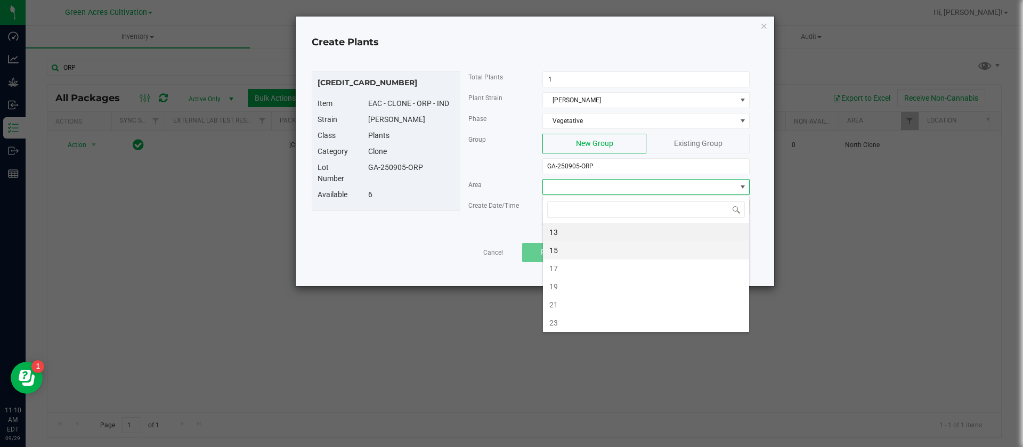
type input "N"
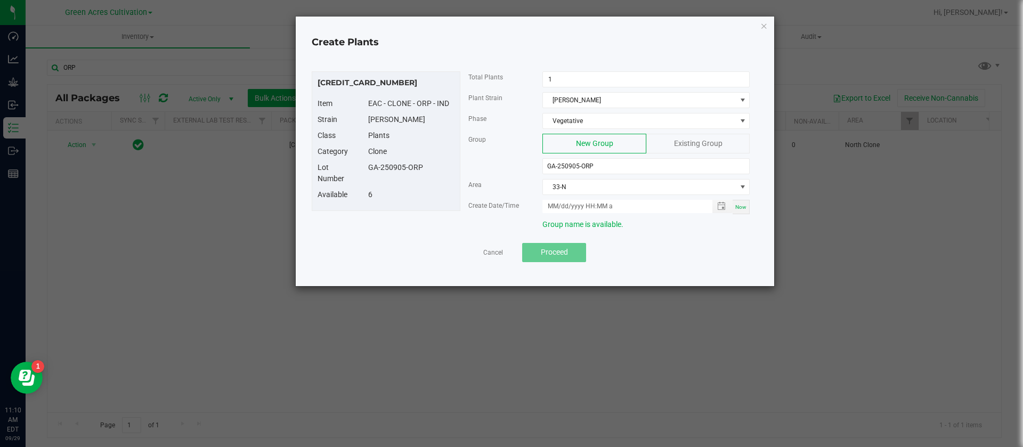
click at [740, 208] on span "Now" at bounding box center [740, 207] width 11 height 6
type input "09/29/2025 11:10 AM"
click at [567, 248] on span "Proceed" at bounding box center [554, 252] width 27 height 9
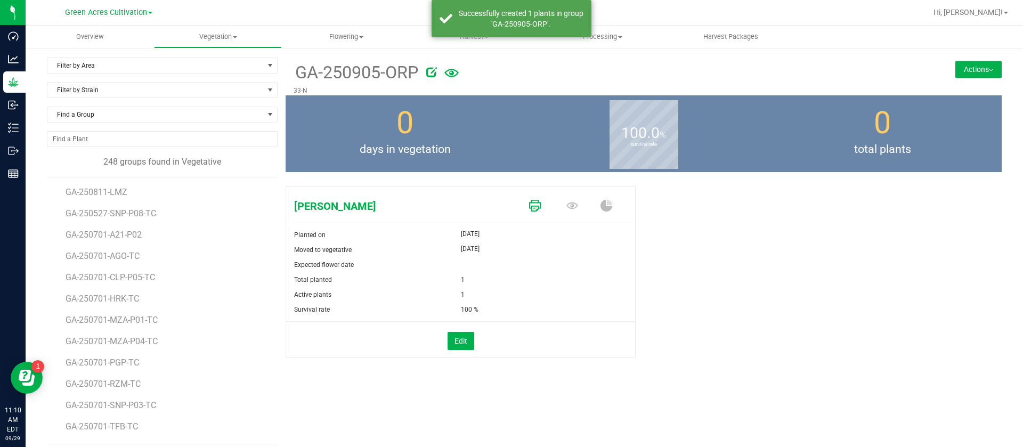
click at [532, 201] on icon at bounding box center [535, 206] width 12 height 12
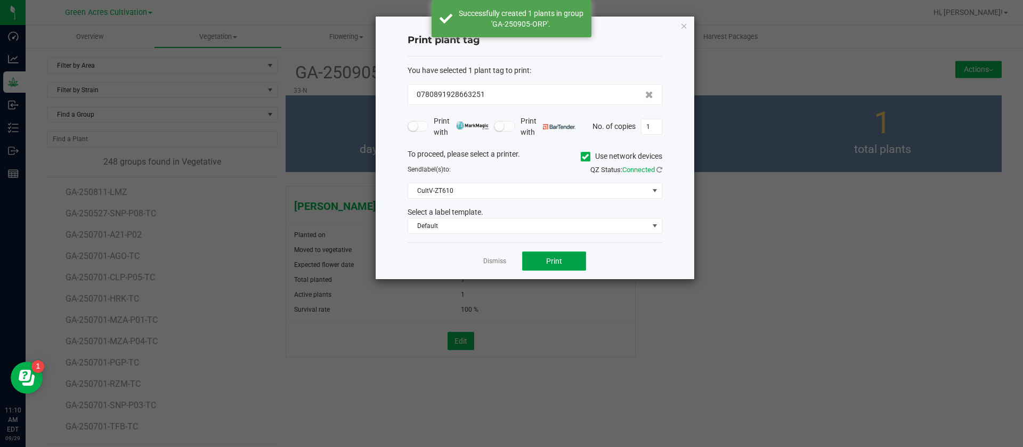
click at [545, 262] on button "Print" at bounding box center [554, 260] width 64 height 19
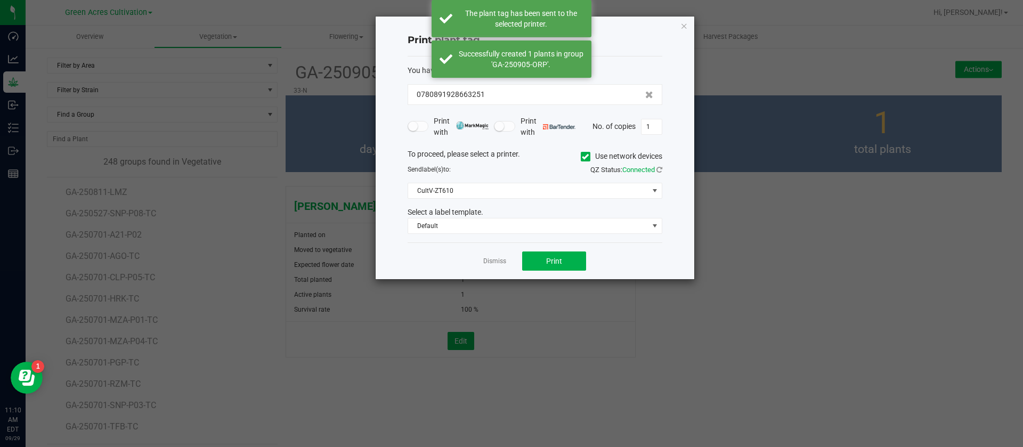
click at [501, 263] on link "Dismiss" at bounding box center [494, 261] width 23 height 9
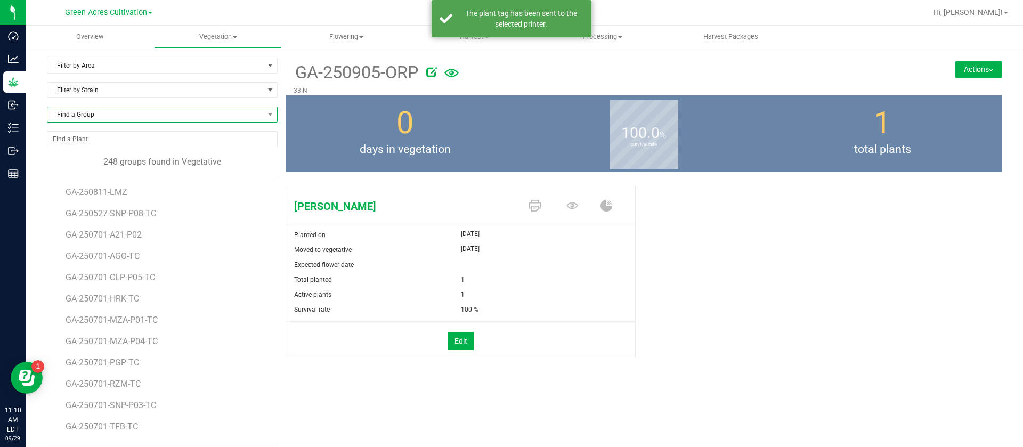
click at [104, 118] on span "Find a Group" at bounding box center [155, 114] width 216 height 15
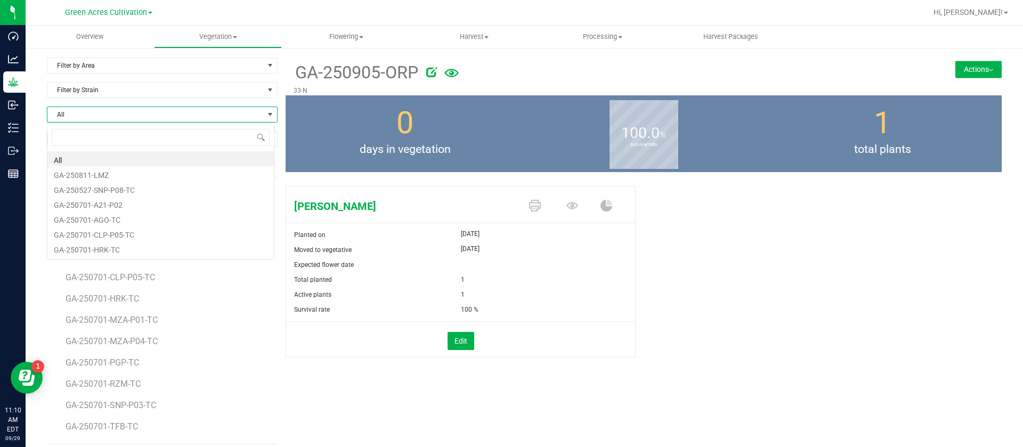
scroll to position [16, 228]
type input "MZA"
click at [137, 254] on li "GA-250911-MZA-P04" at bounding box center [160, 250] width 226 height 15
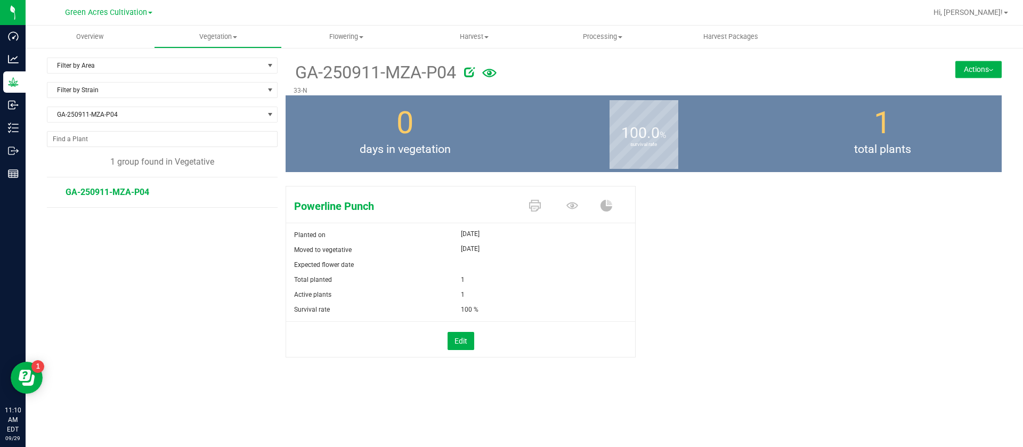
click at [470, 70] on icon at bounding box center [469, 72] width 11 height 11
drag, startPoint x: 329, startPoint y: 70, endPoint x: 298, endPoint y: 144, distance: 79.9
click at [330, 74] on input "GA-250911-MZA-P04" at bounding box center [542, 72] width 498 height 16
type input "GA-250905-MZA-P04"
click at [540, 208] on icon at bounding box center [535, 206] width 12 height 12
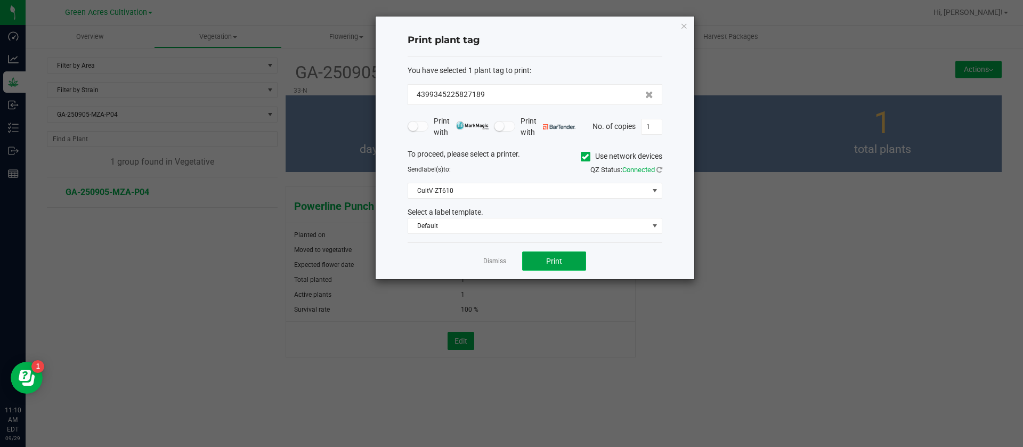
click at [559, 262] on span "Print" at bounding box center [554, 261] width 16 height 9
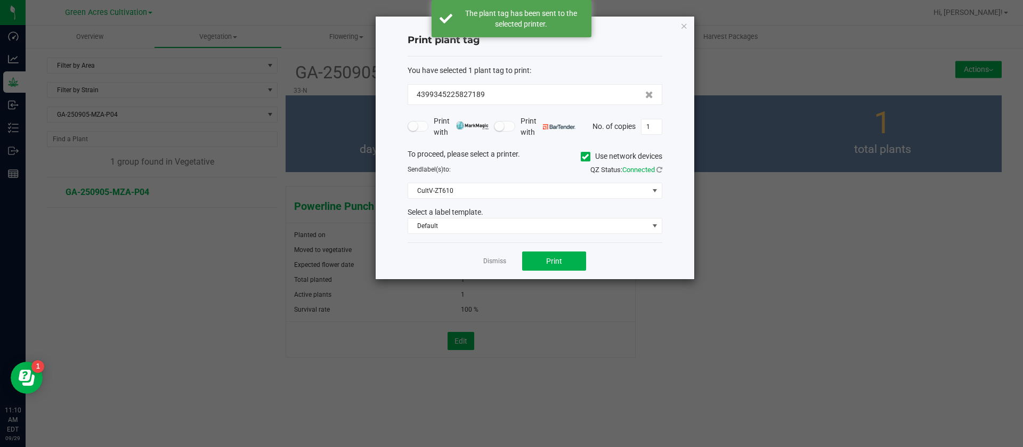
click at [491, 258] on link "Dismiss" at bounding box center [494, 261] width 23 height 9
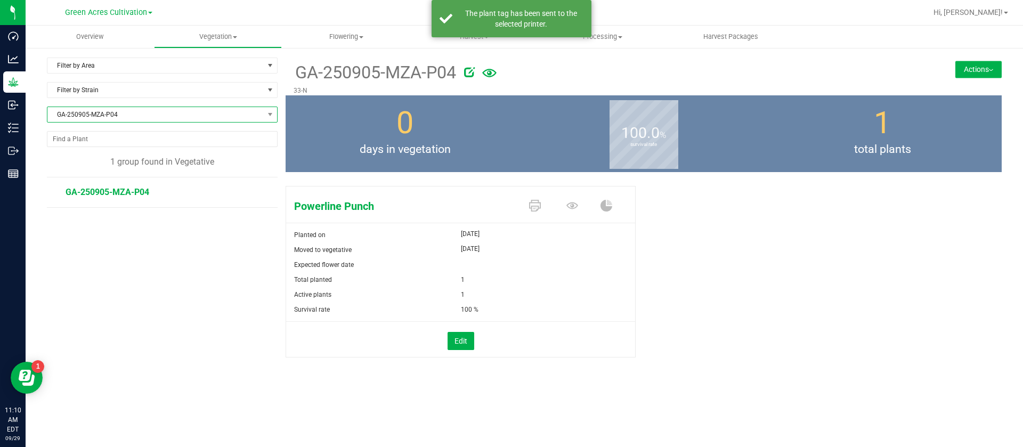
click at [107, 110] on span "GA-250905-MZA-P04" at bounding box center [155, 114] width 216 height 15
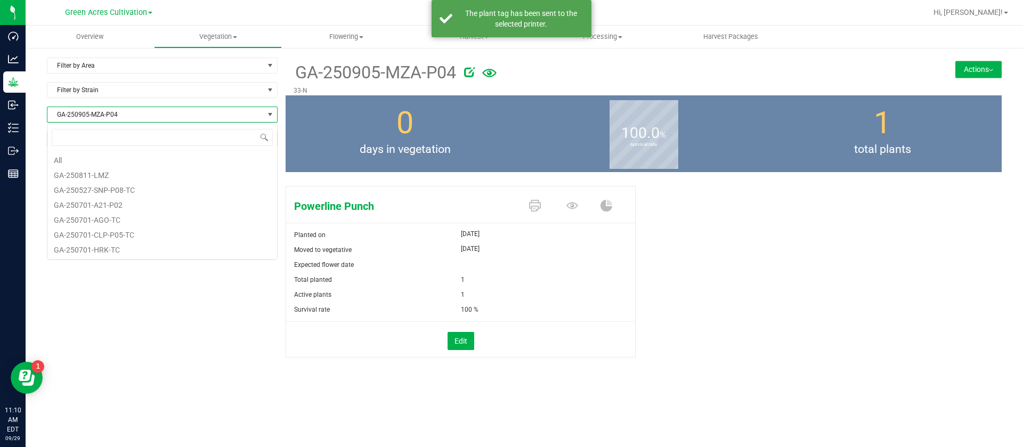
scroll to position [3503, 0]
type input "CLP"
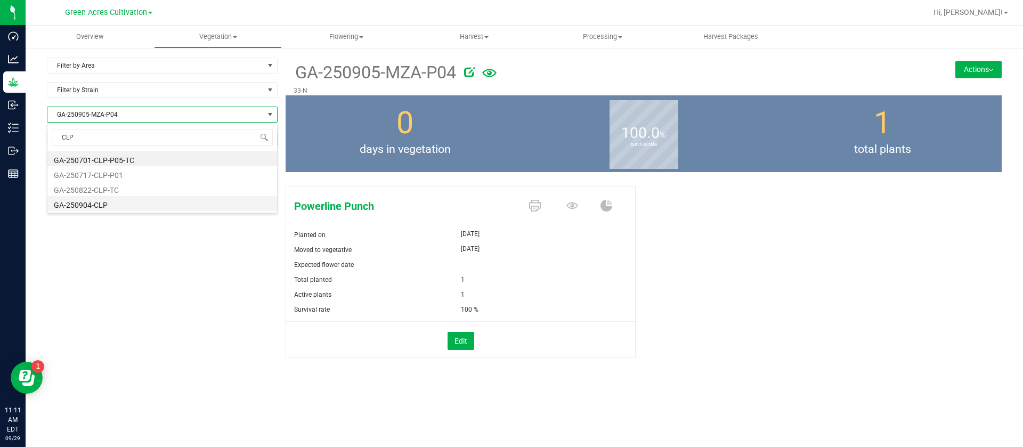
click at [137, 204] on li "GA-250904-CLP" at bounding box center [162, 203] width 230 height 15
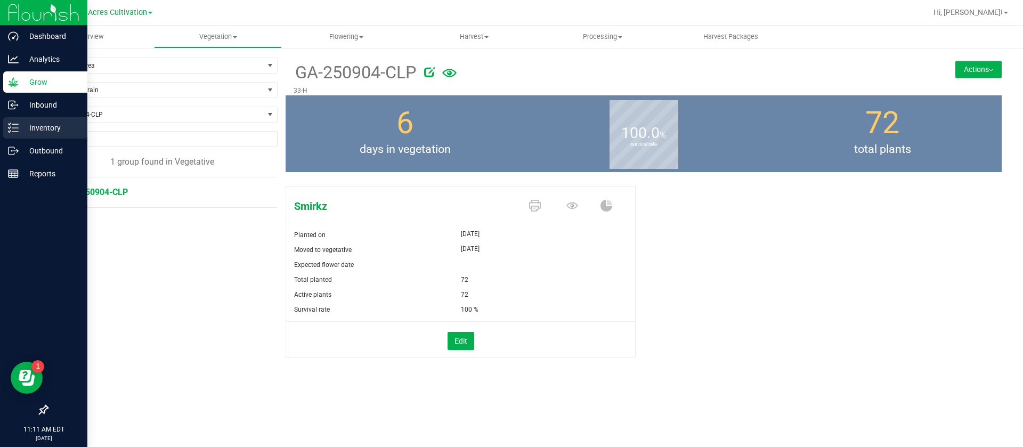
click at [25, 128] on p "Inventory" at bounding box center [51, 127] width 64 height 13
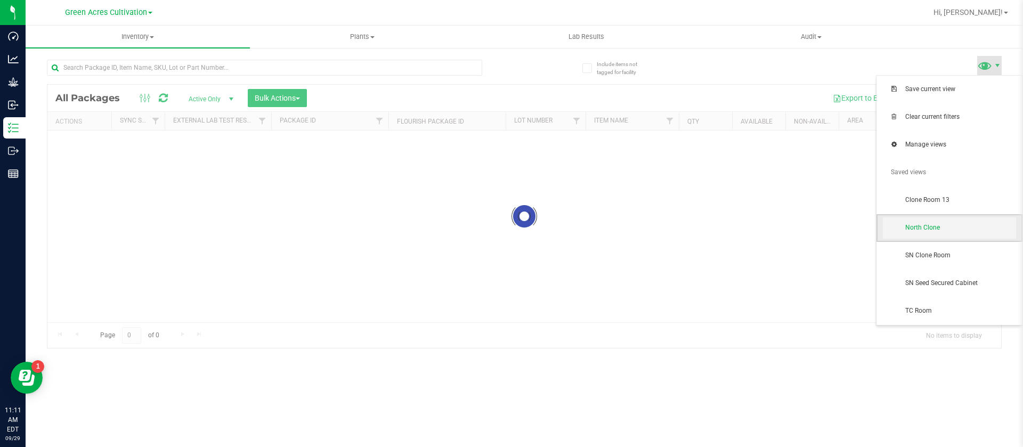
click at [933, 226] on span "North Clone" at bounding box center [960, 227] width 111 height 9
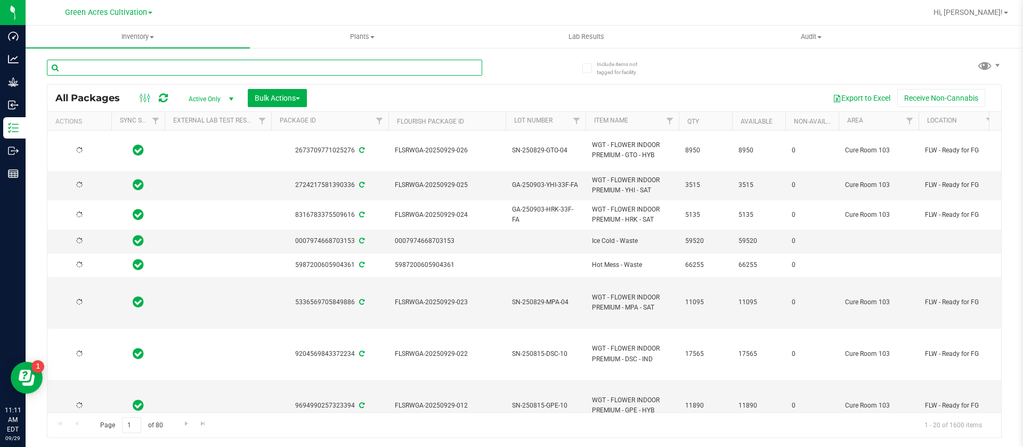
click at [162, 68] on input "text" at bounding box center [264, 68] width 435 height 16
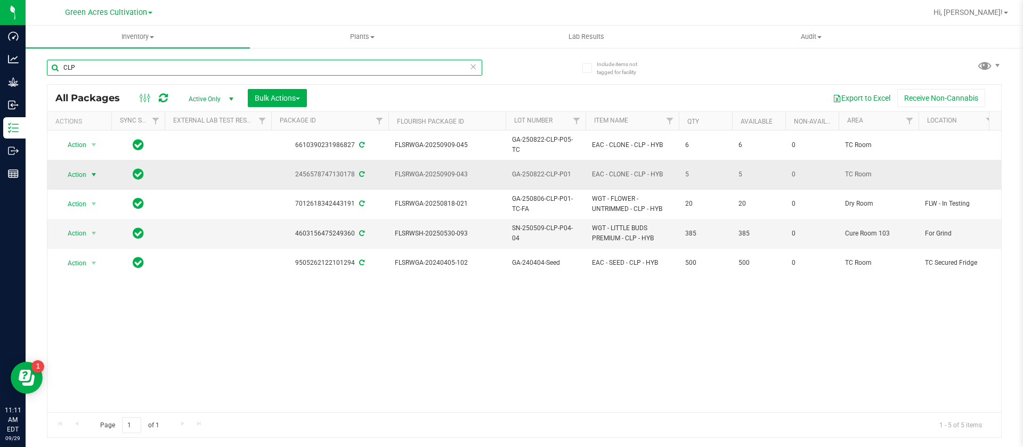
type input "CLP"
click at [79, 168] on span "Action" at bounding box center [72, 174] width 29 height 15
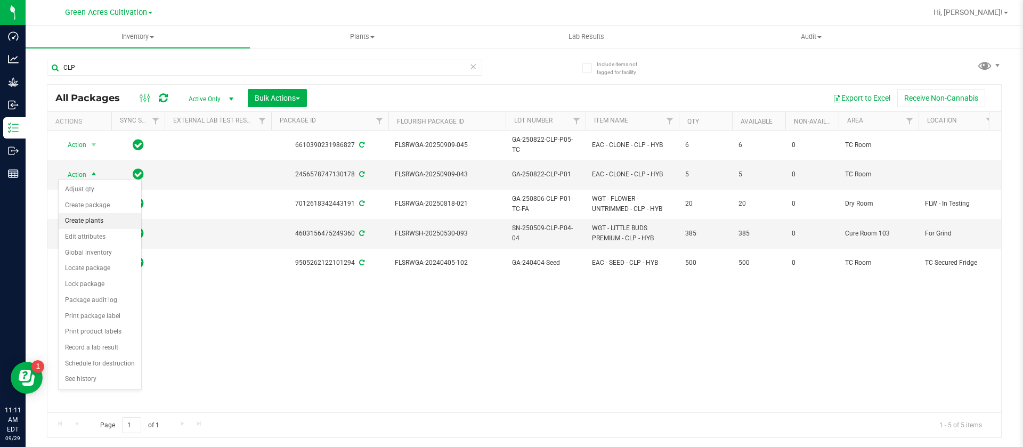
click at [104, 223] on li "Create plants" at bounding box center [100, 221] width 83 height 16
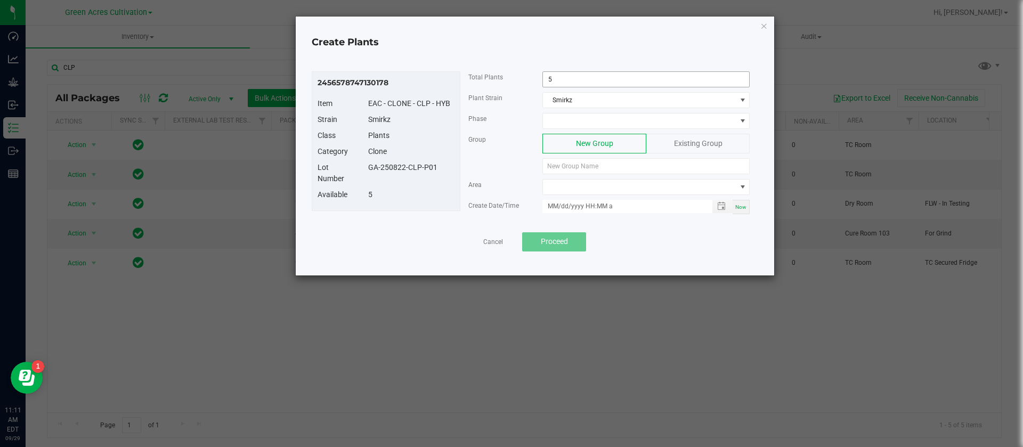
click at [592, 76] on input "5" at bounding box center [646, 79] width 206 height 15
type input "1"
drag, startPoint x: 444, startPoint y: 169, endPoint x: 373, endPoint y: 169, distance: 70.8
click at [373, 169] on div "GA-250822-CLP-P01" at bounding box center [411, 167] width 102 height 11
copy div "A-250822-CLP-P01"
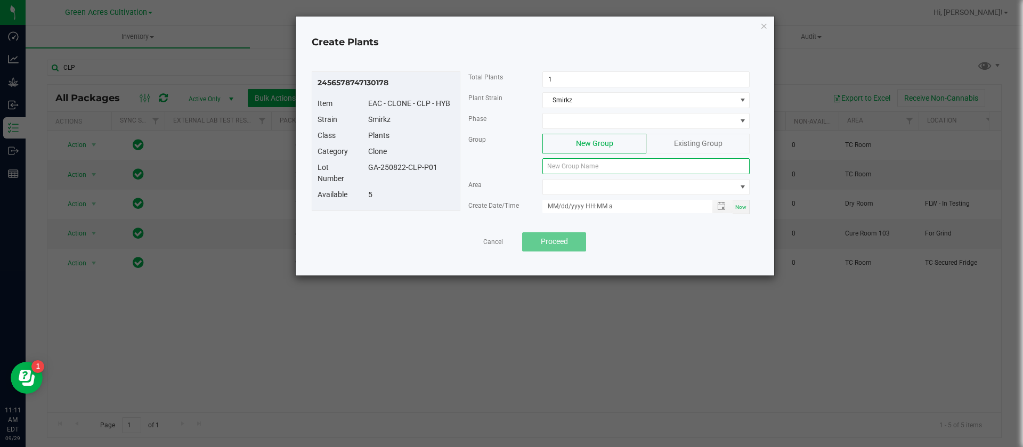
paste input "A-250822-CLP-P01"
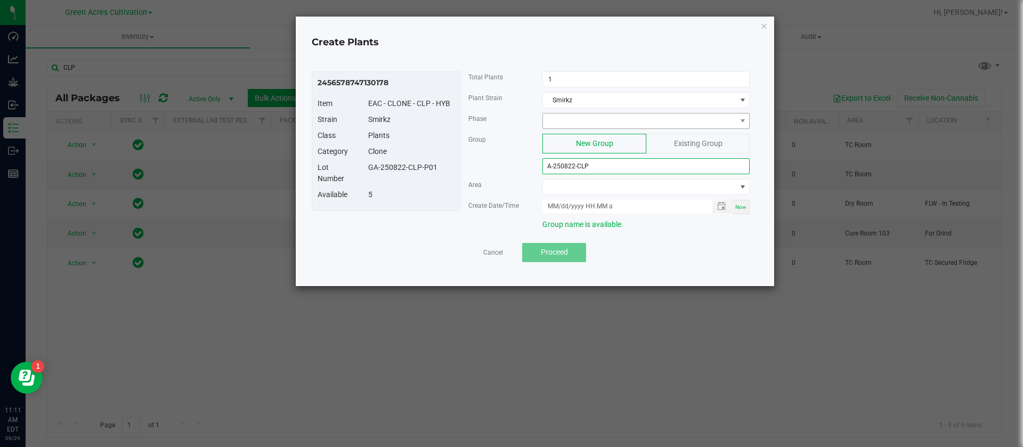
type input "A-250822-CLP"
click at [596, 120] on span at bounding box center [639, 120] width 193 height 15
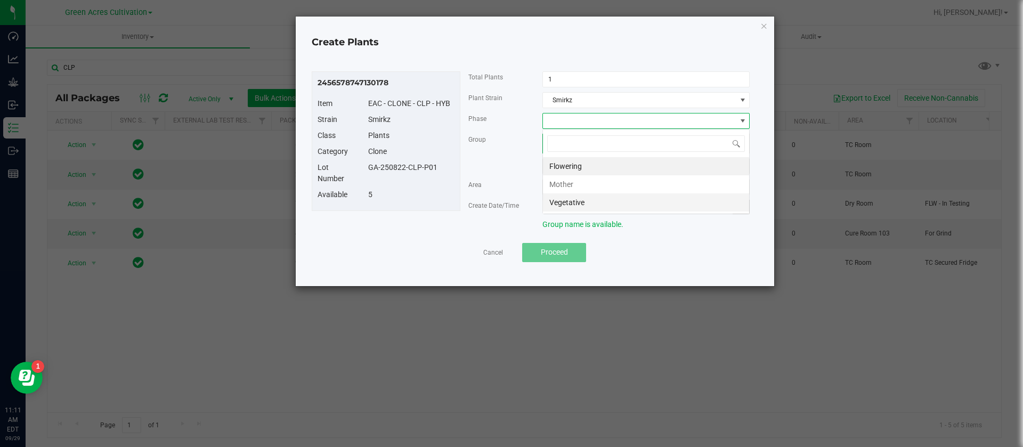
scroll to position [16, 207]
click at [577, 203] on li "Vegetative" at bounding box center [646, 202] width 206 height 18
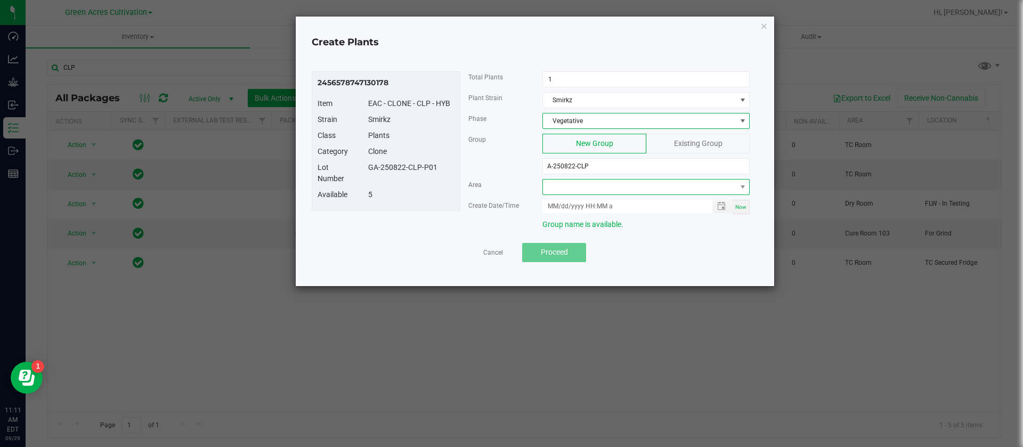
click at [583, 184] on span at bounding box center [639, 187] width 193 height 15
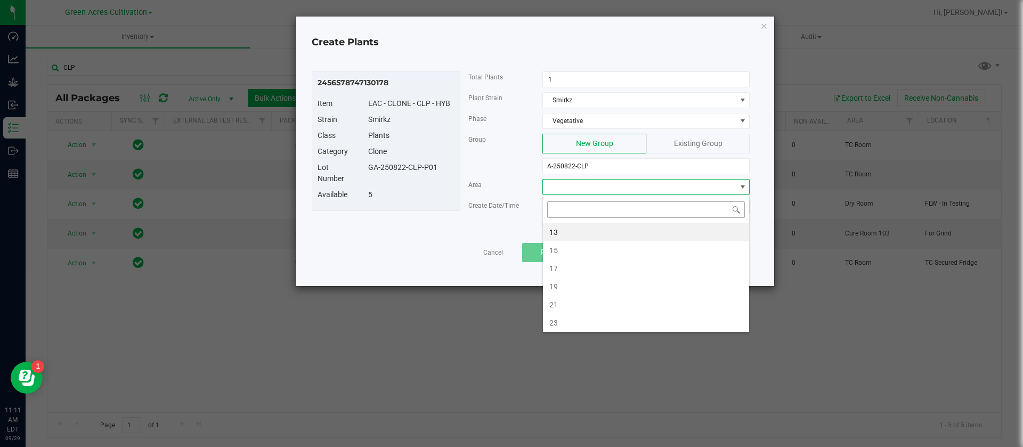
type input "N"
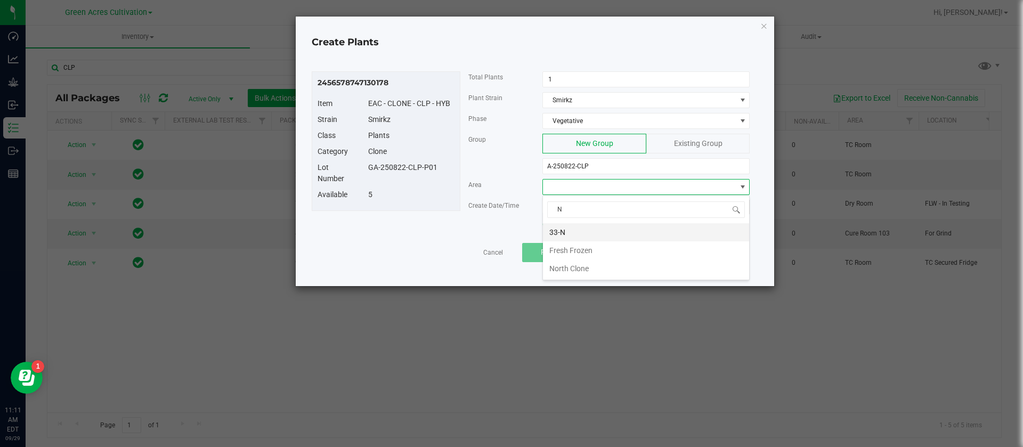
click at [593, 232] on li "33-N" at bounding box center [646, 232] width 206 height 18
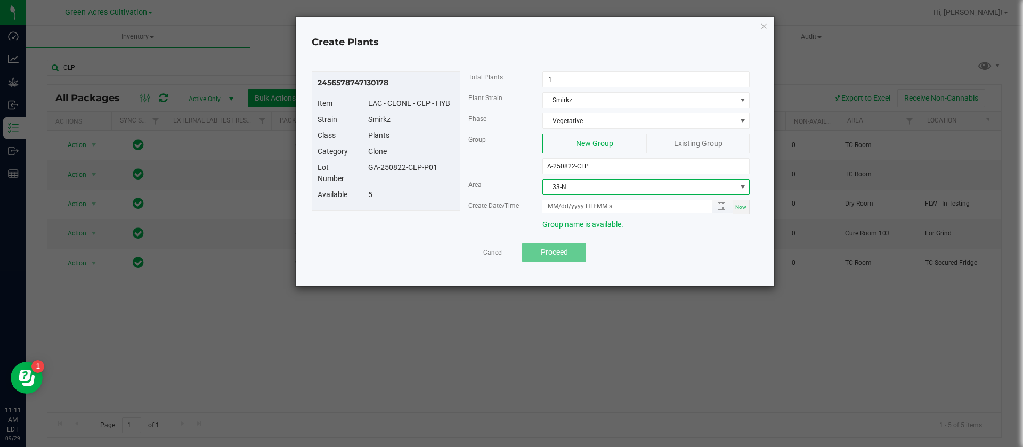
click at [733, 206] on span "Toggle popup" at bounding box center [722, 206] width 21 height 13
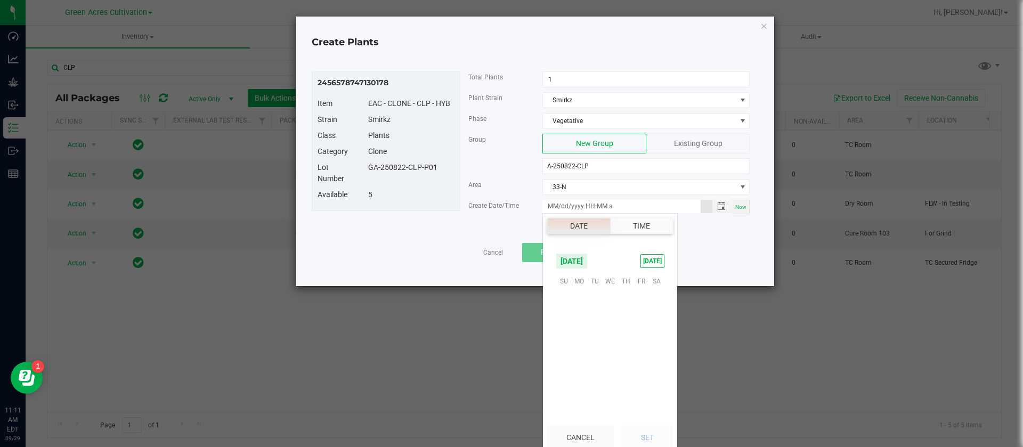
scroll to position [172748, 0]
click at [738, 206] on span "Now" at bounding box center [740, 207] width 11 height 6
type input "09/29/2025 11:11 AM"
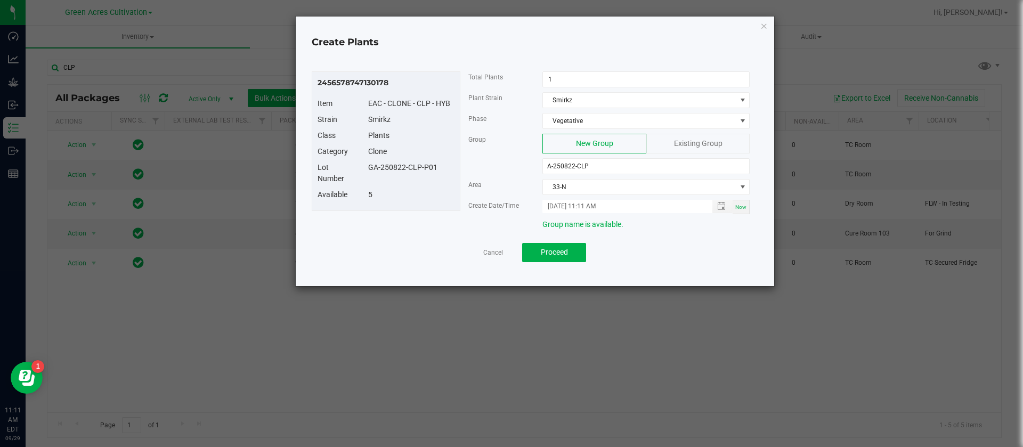
click at [436, 198] on div "5" at bounding box center [411, 194] width 102 height 11
click at [429, 180] on div "Lot Number GA-250822-CLP-P01" at bounding box center [385, 175] width 153 height 27
click at [573, 164] on input "A-250822-CLP" at bounding box center [645, 166] width 207 height 16
type input "A-250905-CLP"
click at [477, 184] on span "Area" at bounding box center [474, 184] width 13 height 7
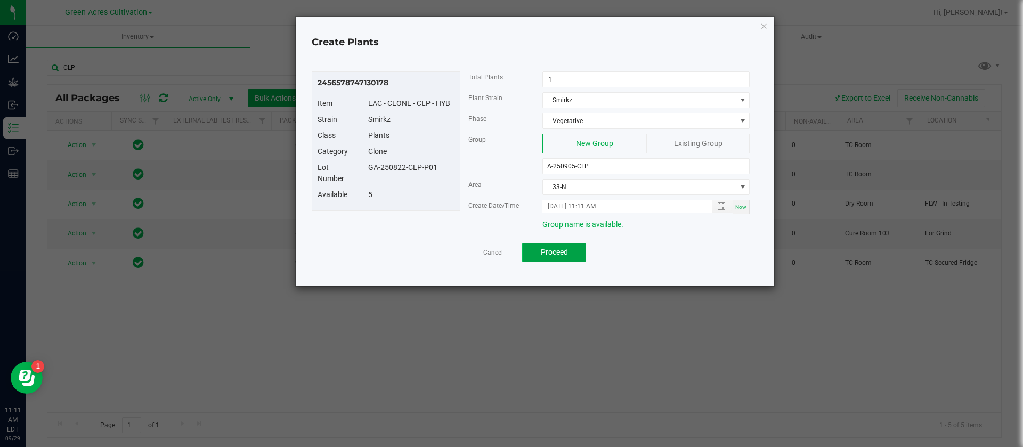
click at [562, 256] on button "Proceed" at bounding box center [554, 252] width 64 height 19
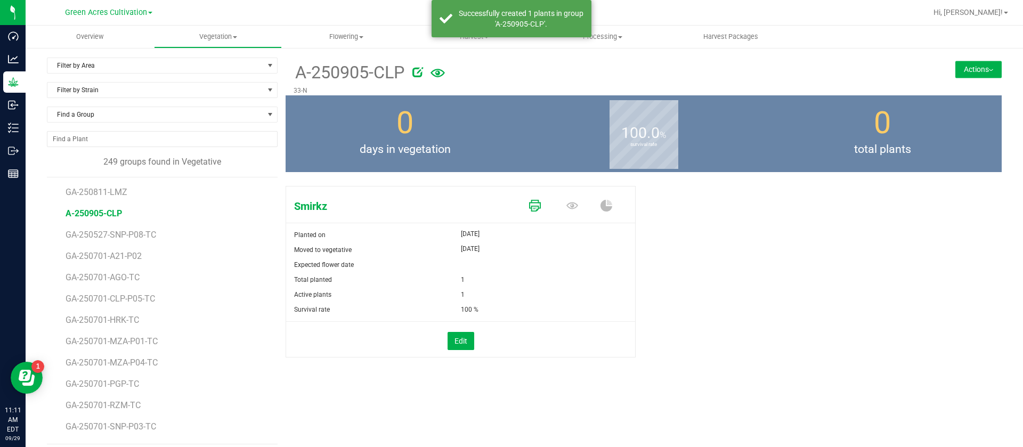
click at [530, 201] on icon at bounding box center [535, 206] width 12 height 12
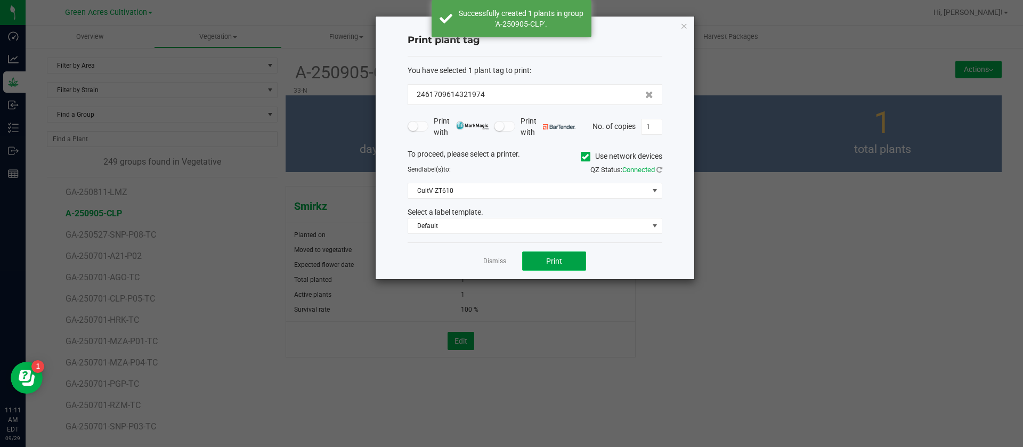
click at [555, 263] on span "Print" at bounding box center [554, 261] width 16 height 9
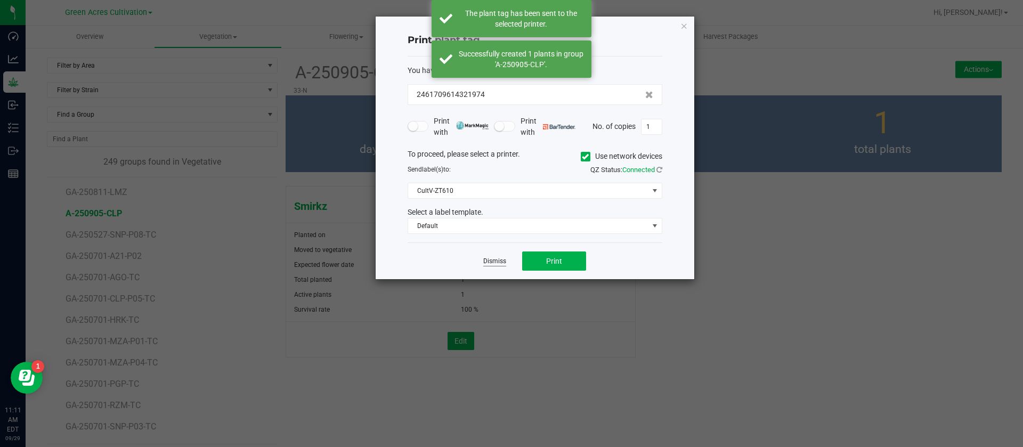
click at [496, 265] on link "Dismiss" at bounding box center [494, 261] width 23 height 9
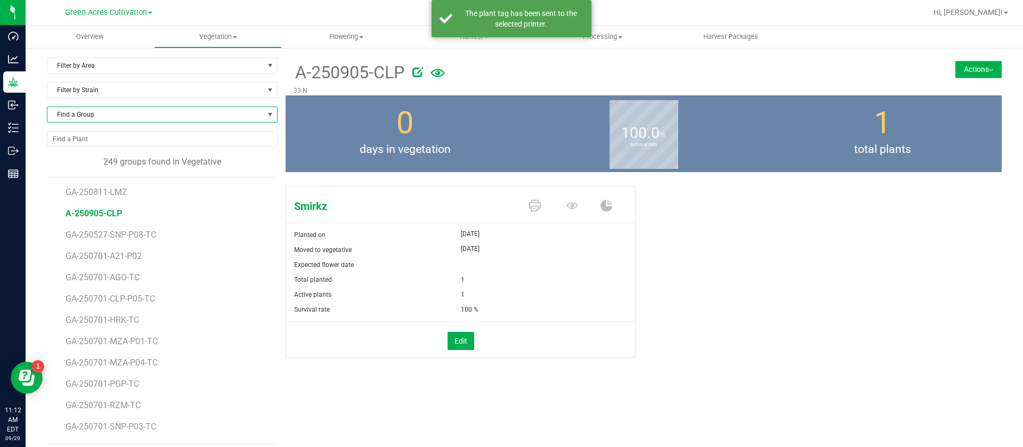
click at [96, 122] on span "Find a Group" at bounding box center [162, 115] width 231 height 16
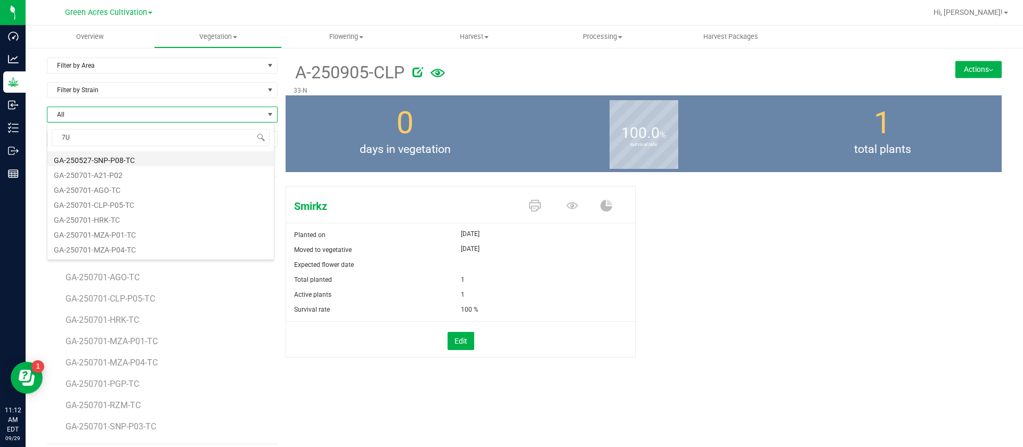
type input "7UP"
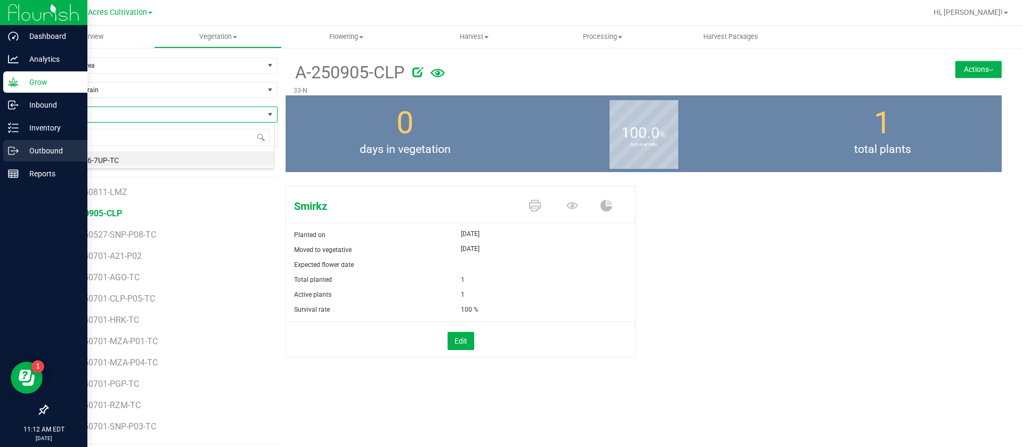
click at [28, 146] on p "Outbound" at bounding box center [51, 150] width 64 height 13
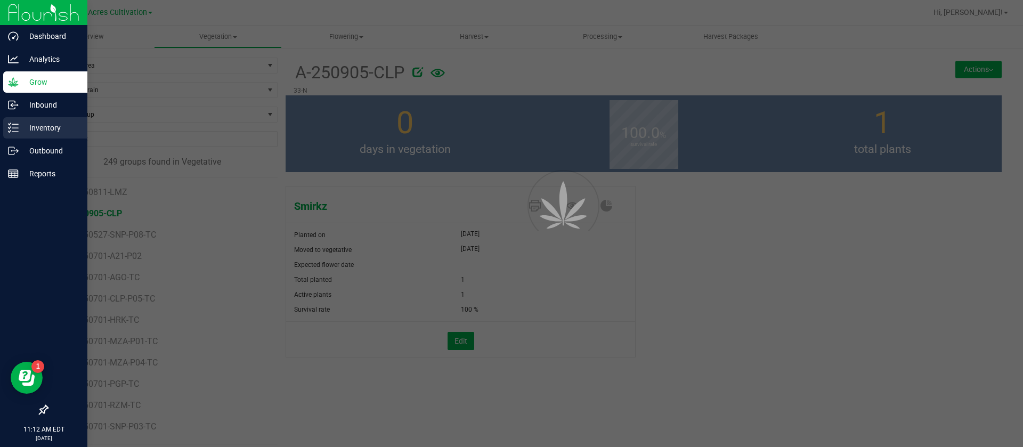
click at [33, 134] on div "Inventory" at bounding box center [45, 127] width 84 height 21
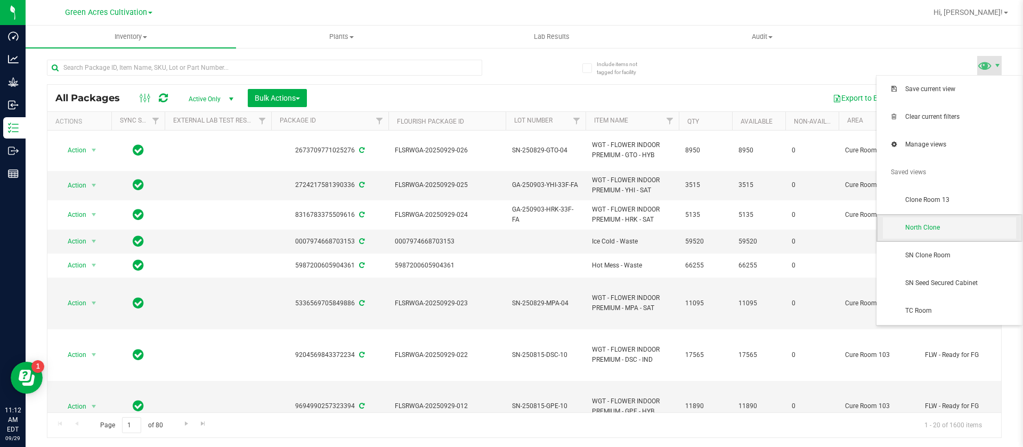
click at [940, 232] on span "North Clone" at bounding box center [960, 227] width 111 height 9
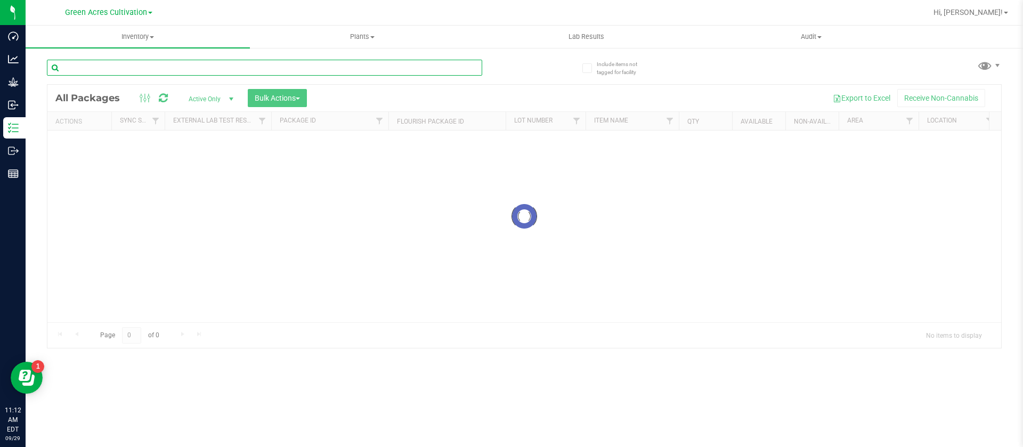
click at [191, 65] on input "text" at bounding box center [264, 68] width 435 height 16
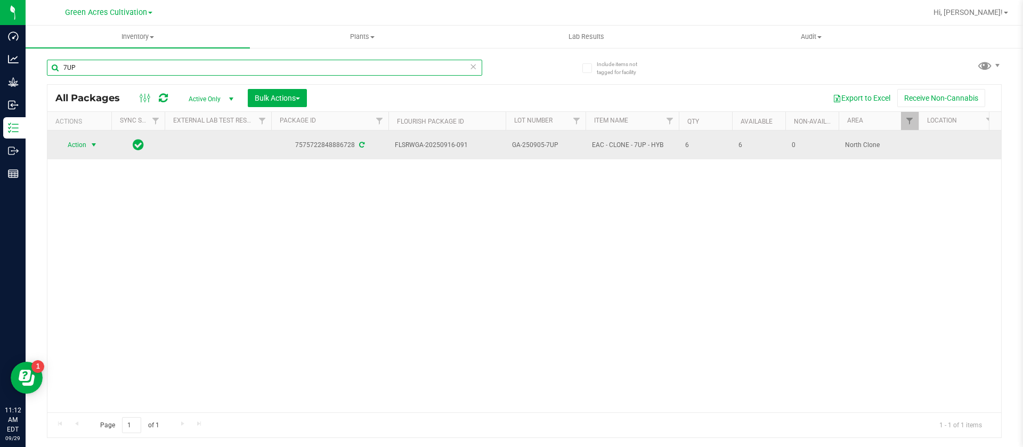
type input "7UP"
click at [92, 145] on span "select" at bounding box center [93, 145] width 9 height 9
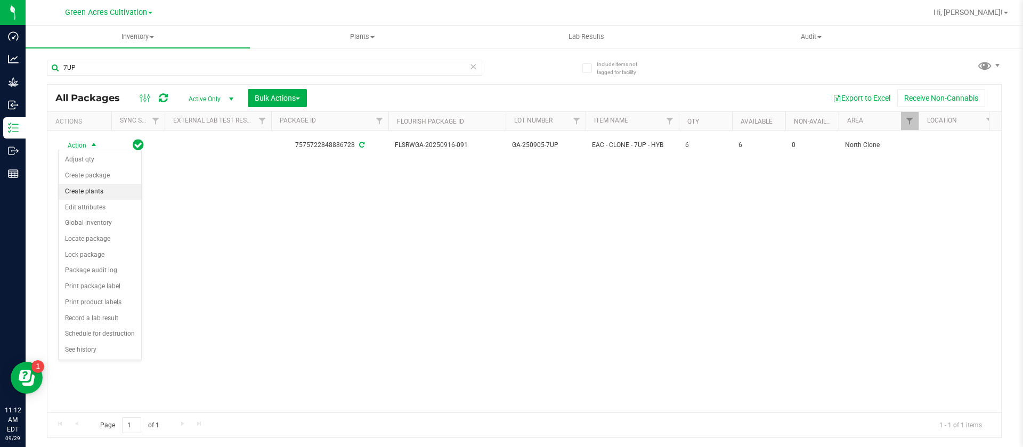
click at [94, 192] on li "Create plants" at bounding box center [100, 192] width 83 height 16
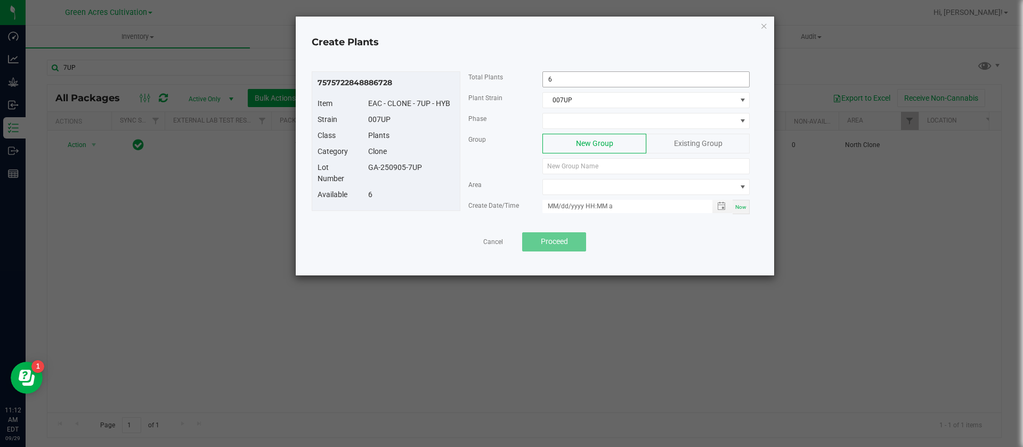
click at [614, 76] on input "6" at bounding box center [646, 79] width 206 height 15
type input "1"
click at [568, 120] on span at bounding box center [639, 120] width 193 height 15
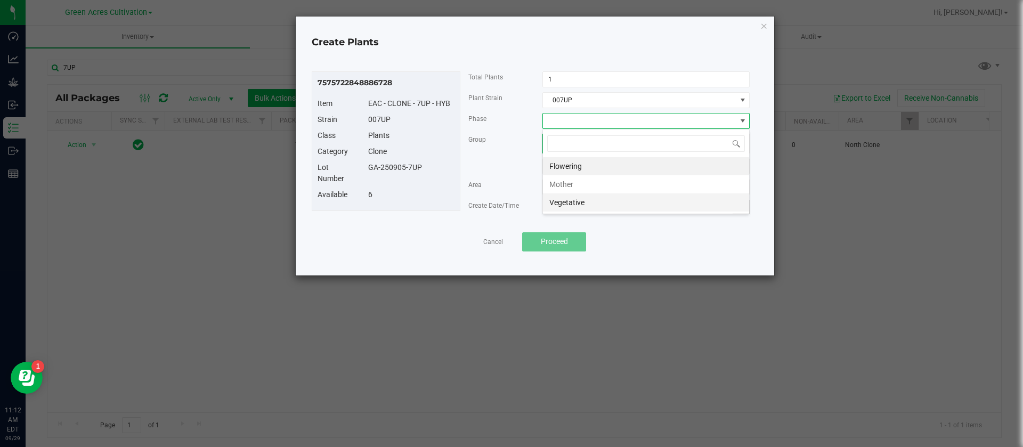
scroll to position [16, 207]
click at [567, 208] on li "Vegetative" at bounding box center [646, 202] width 206 height 18
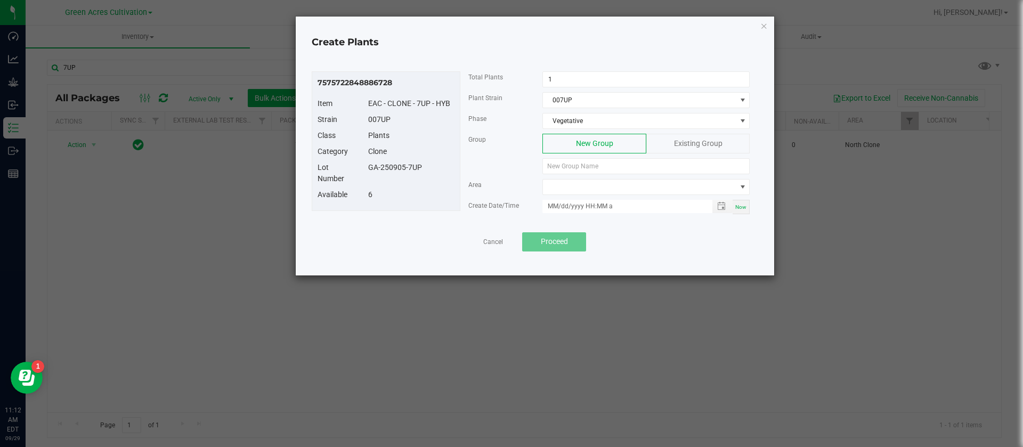
drag, startPoint x: 420, startPoint y: 168, endPoint x: 369, endPoint y: 167, distance: 51.1
click at [369, 167] on div "GA-250905-7UP" at bounding box center [411, 167] width 102 height 11
copy div "GA-250905-7UP"
paste input "GA-250905-7UP"
type input "GA-250905-7UP"
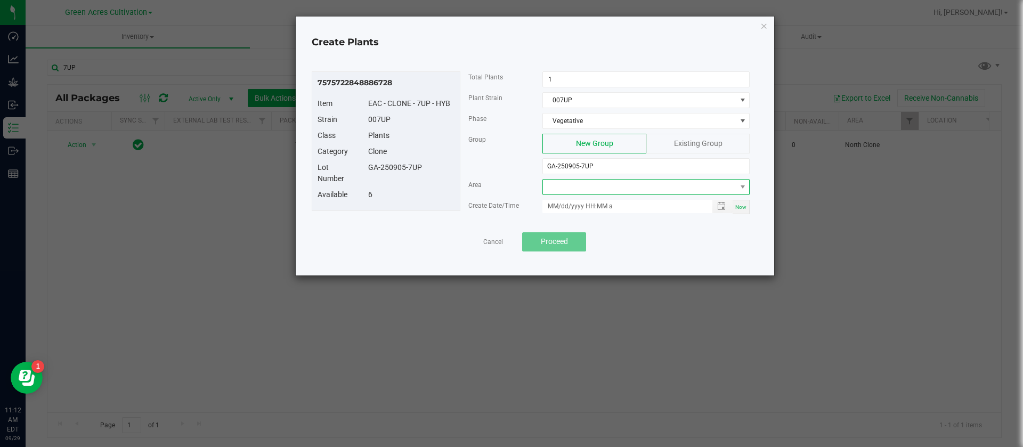
click at [573, 192] on span at bounding box center [639, 187] width 193 height 15
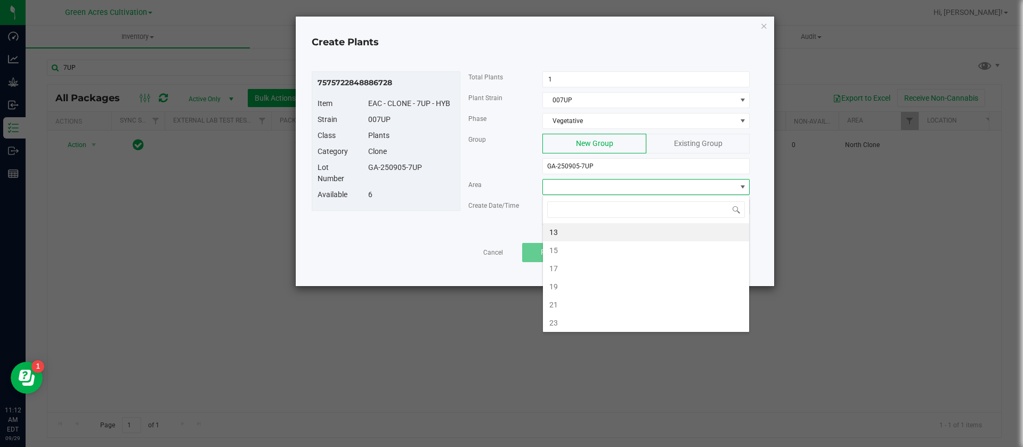
type input "N"
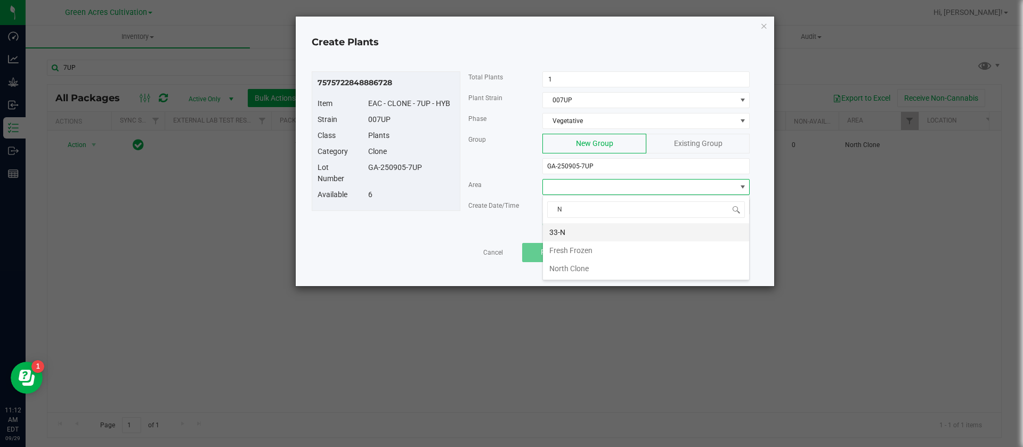
click at [589, 237] on li "33-N" at bounding box center [646, 232] width 206 height 18
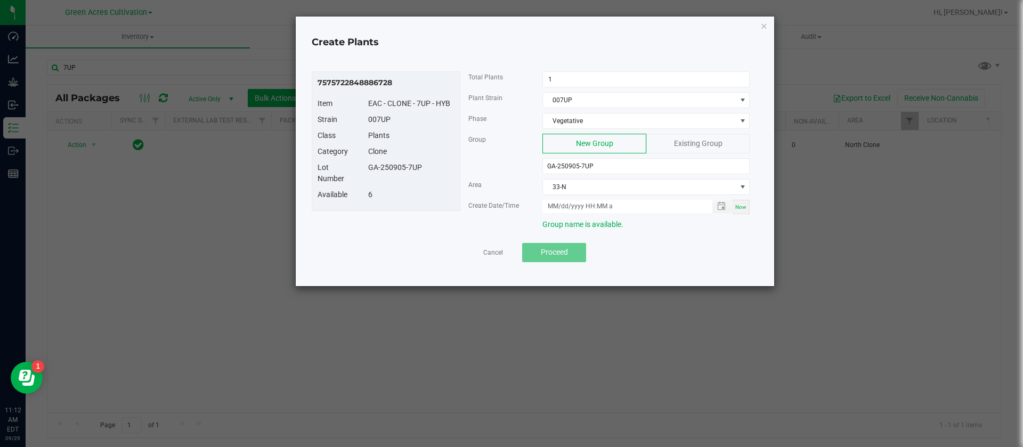
click at [743, 214] on div "Create Date/Time Now" at bounding box center [609, 209] width 298 height 19
click at [739, 209] on span "Now" at bounding box center [740, 207] width 11 height 6
type input "09/29/2025 11:12 AM"
click at [552, 248] on span "Proceed" at bounding box center [554, 252] width 27 height 9
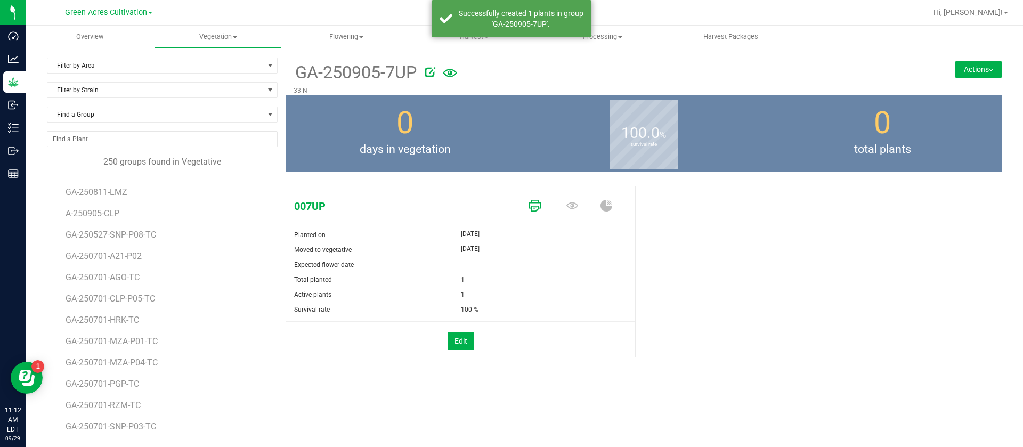
click at [529, 211] on link at bounding box center [535, 206] width 12 height 19
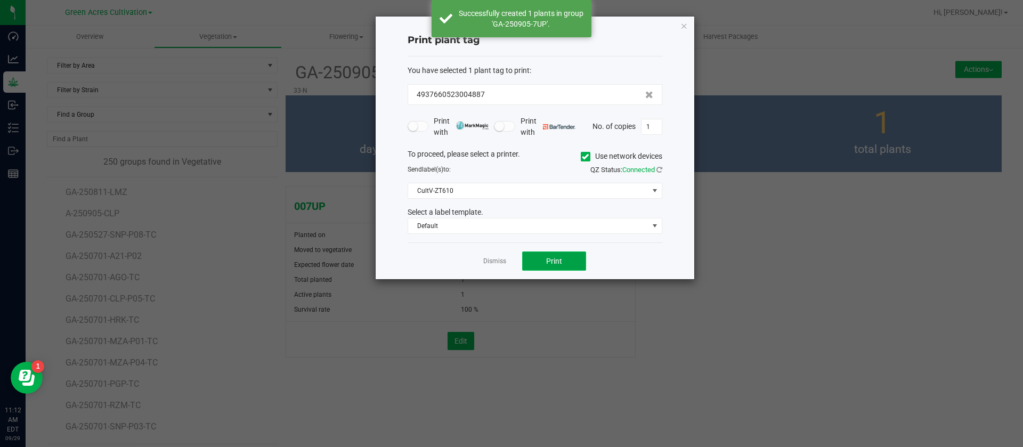
click at [555, 262] on span "Print" at bounding box center [554, 261] width 16 height 9
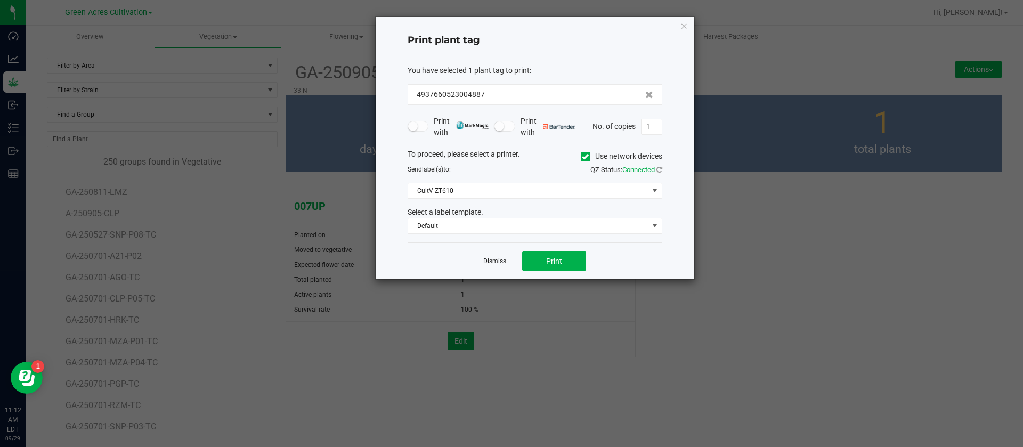
click at [503, 262] on link "Dismiss" at bounding box center [494, 261] width 23 height 9
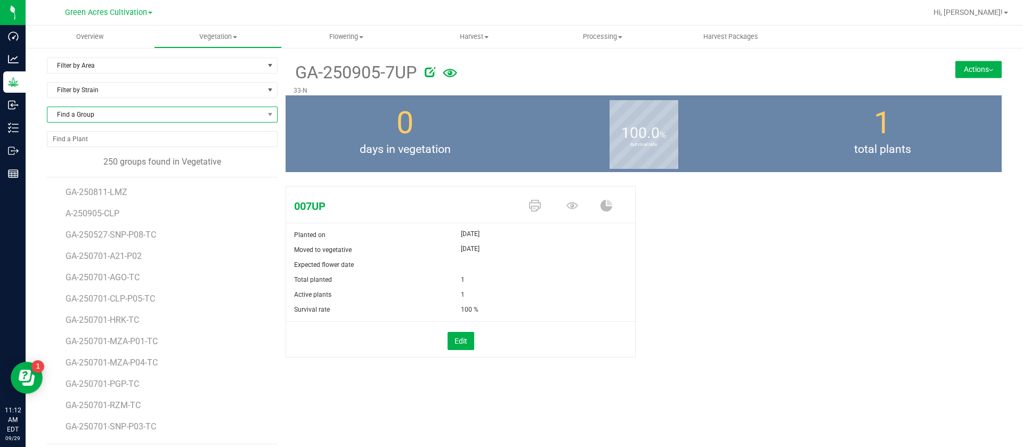
click at [132, 119] on span "Find a Group" at bounding box center [155, 114] width 216 height 15
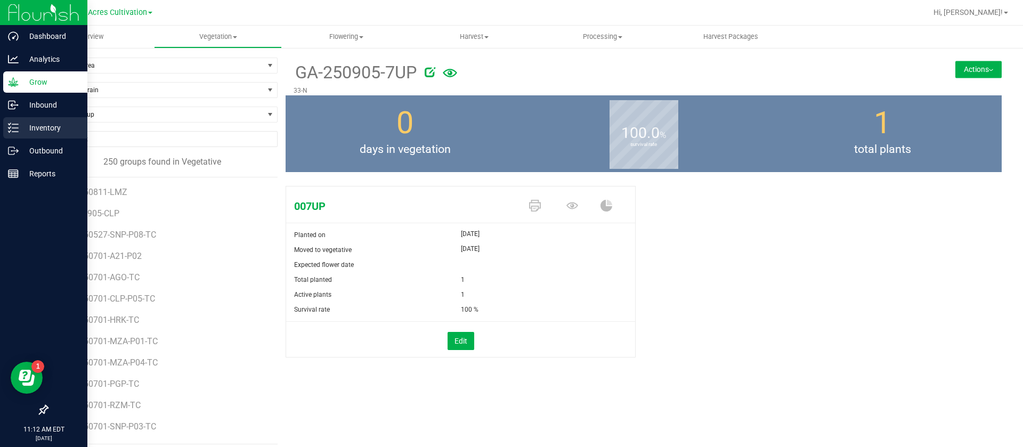
click at [27, 129] on p "Inventory" at bounding box center [51, 127] width 64 height 13
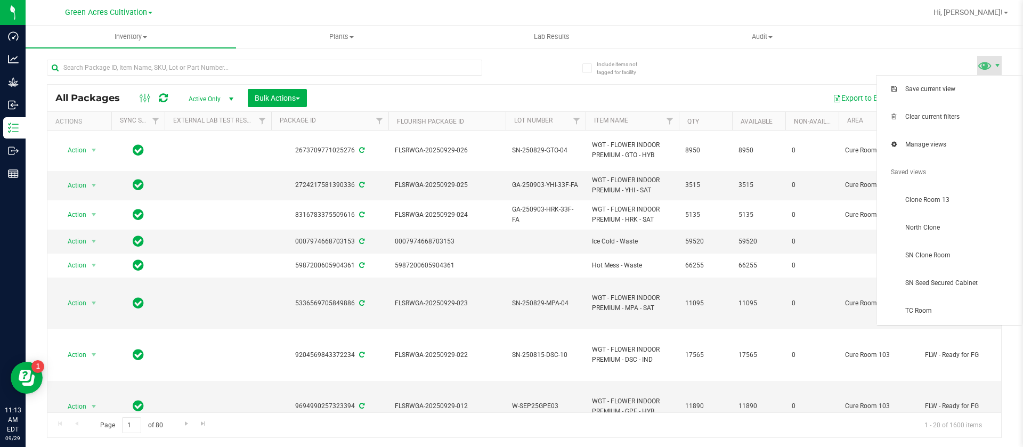
click at [984, 66] on span at bounding box center [984, 65] width 15 height 15
click at [949, 234] on span "North Clone" at bounding box center [949, 227] width 133 height 21
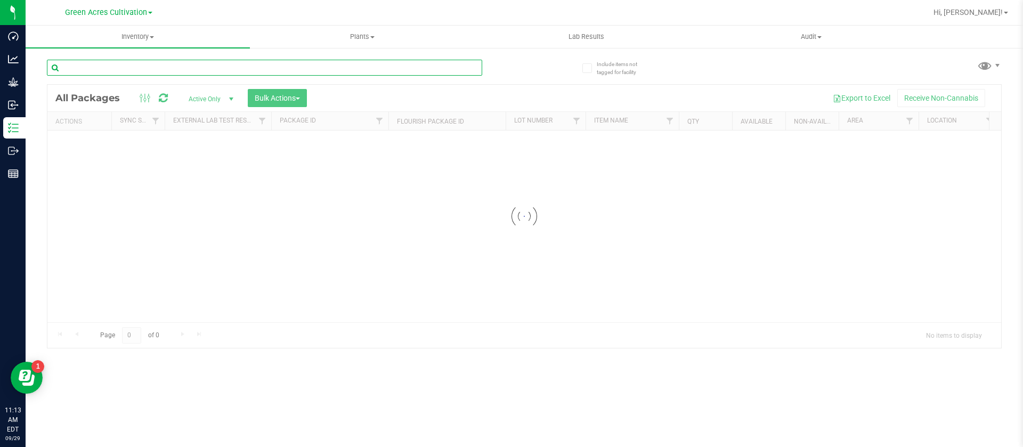
click at [134, 71] on div "Inventory All packages All inventory Waste log Create inventory Plants All plan…" at bounding box center [524, 236] width 997 height 421
type input "MPA"
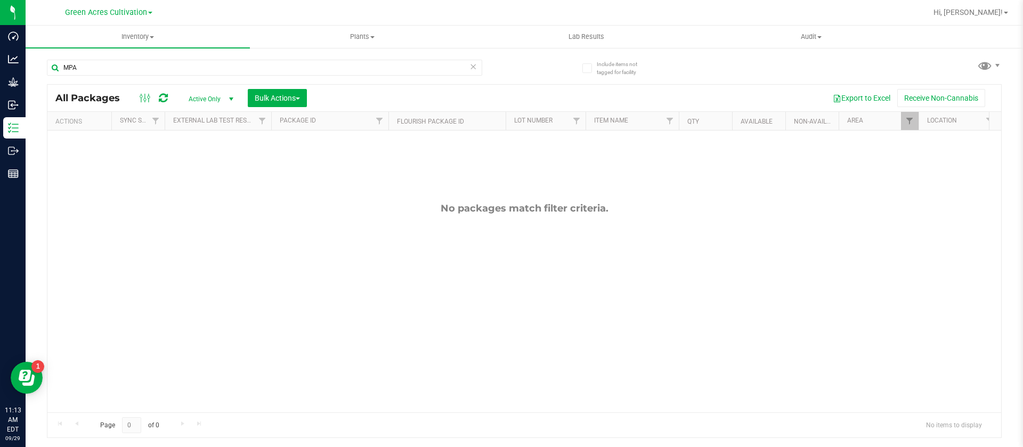
click at [165, 93] on icon at bounding box center [163, 98] width 9 height 11
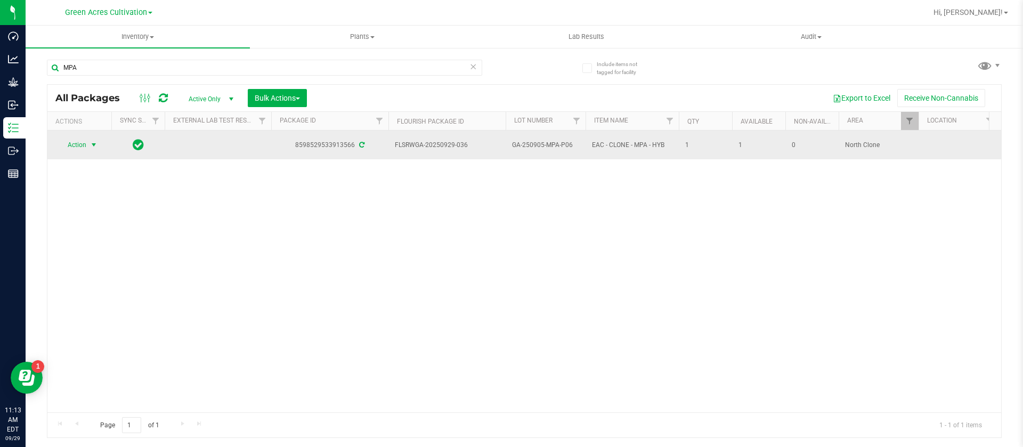
click at [79, 139] on span "Action" at bounding box center [72, 144] width 29 height 15
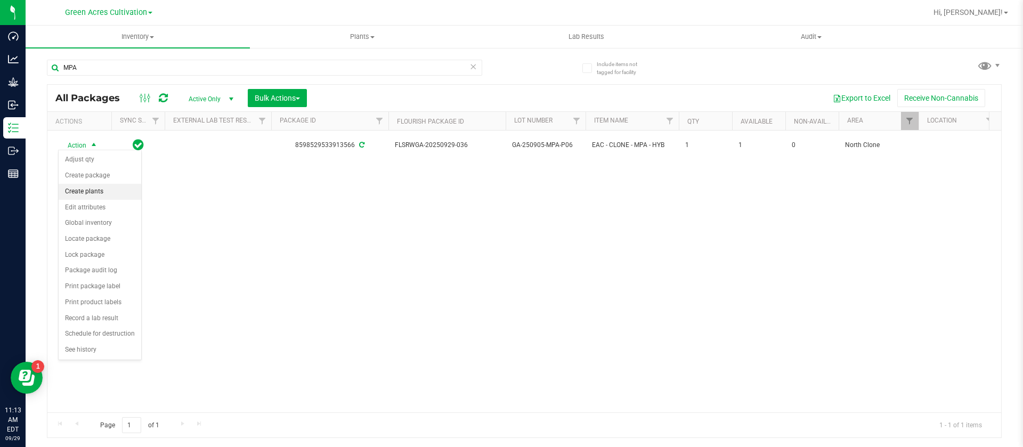
click at [102, 190] on li "Create plants" at bounding box center [100, 192] width 83 height 16
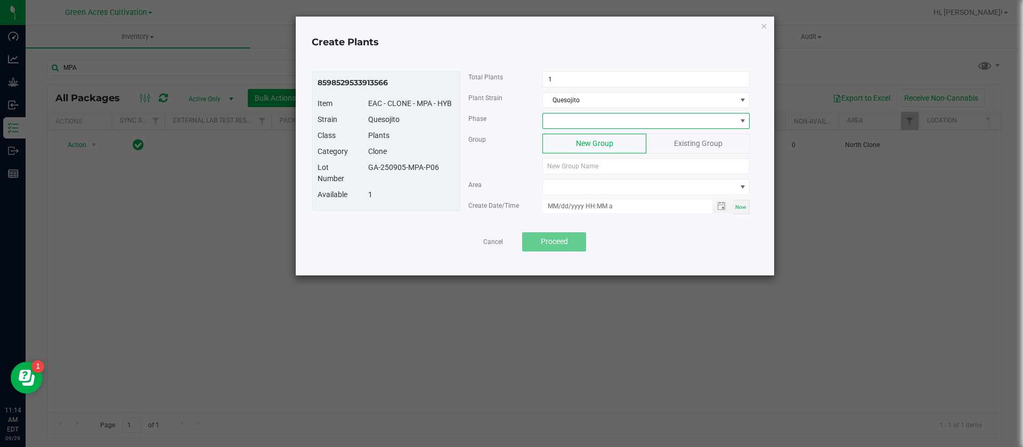
click at [568, 119] on span at bounding box center [639, 120] width 193 height 15
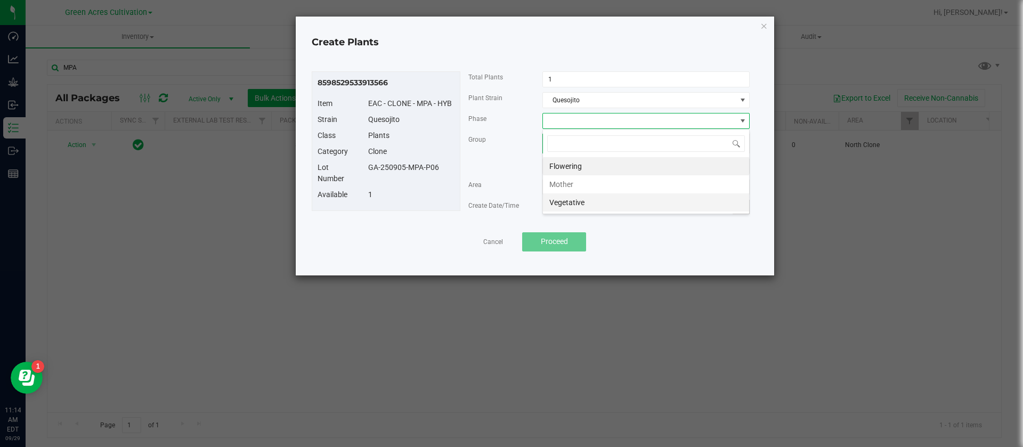
scroll to position [16, 207]
click at [575, 202] on li "Vegetative" at bounding box center [646, 202] width 206 height 18
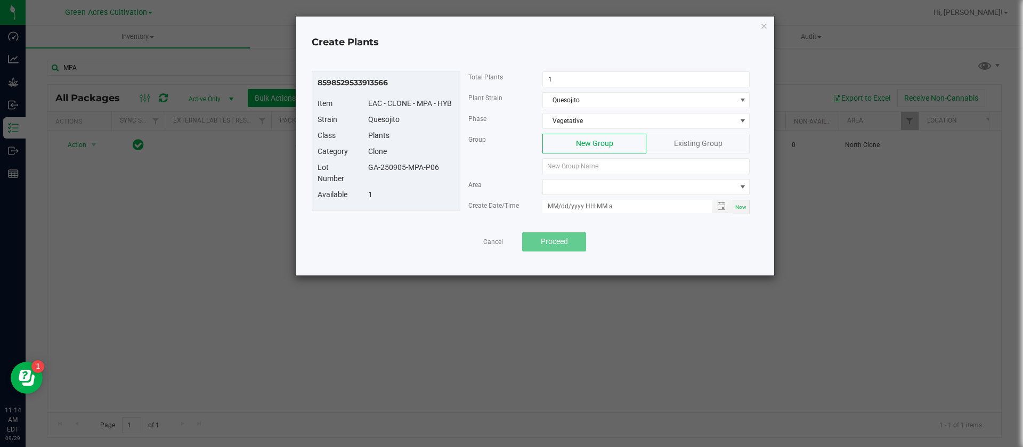
drag, startPoint x: 444, startPoint y: 173, endPoint x: 358, endPoint y: 175, distance: 86.3
click at [358, 175] on div "Lot Number GA-250905-MPA-P06" at bounding box center [385, 175] width 153 height 27
copy div "GA-250905-MPA-P06"
paste input "GA-250905-MPA-P06"
type input "GA-250905-MPA-P06"
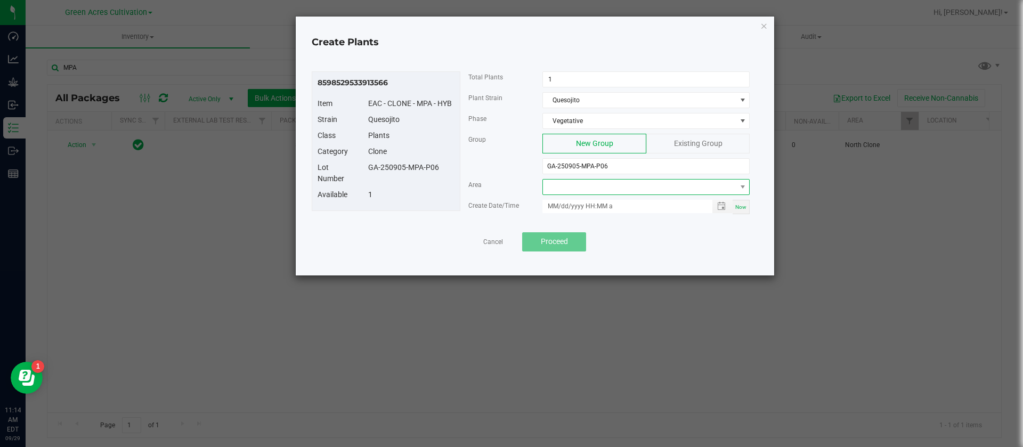
click at [572, 186] on span at bounding box center [639, 187] width 193 height 15
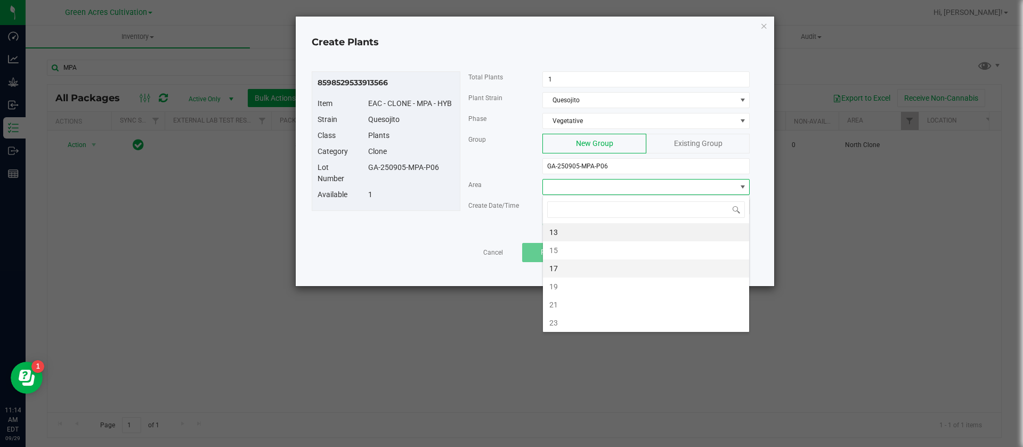
type input "N"
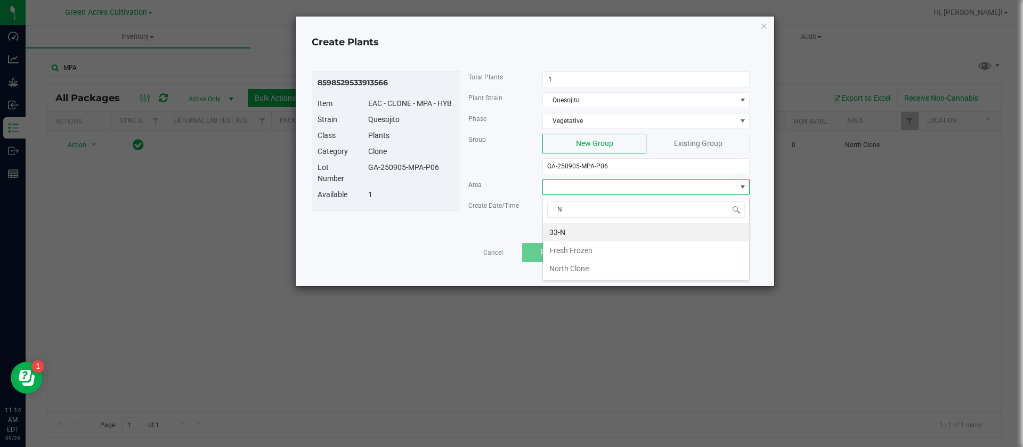
drag, startPoint x: 580, startPoint y: 226, endPoint x: 589, endPoint y: 232, distance: 10.5
click at [580, 226] on li "33-N" at bounding box center [646, 232] width 206 height 18
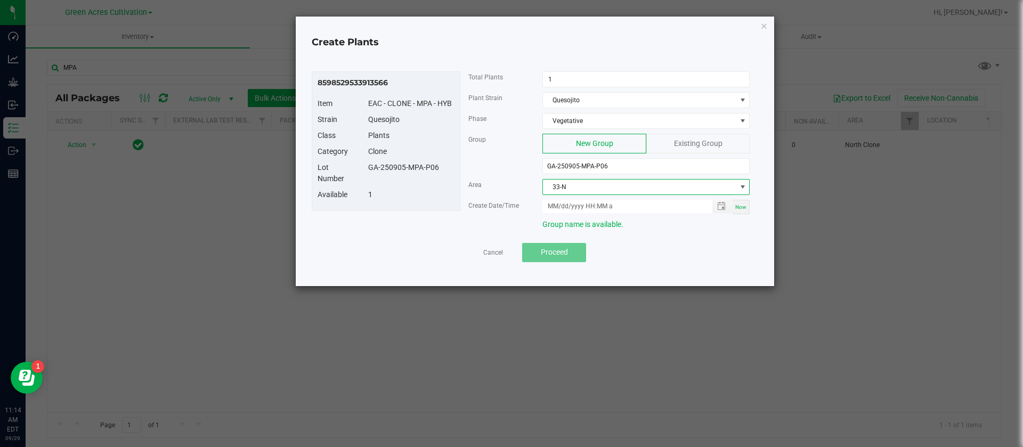
click at [736, 207] on span "Now" at bounding box center [740, 207] width 11 height 6
type input "09/29/2025 11:14 AM"
click at [561, 254] on span "Proceed" at bounding box center [554, 252] width 27 height 9
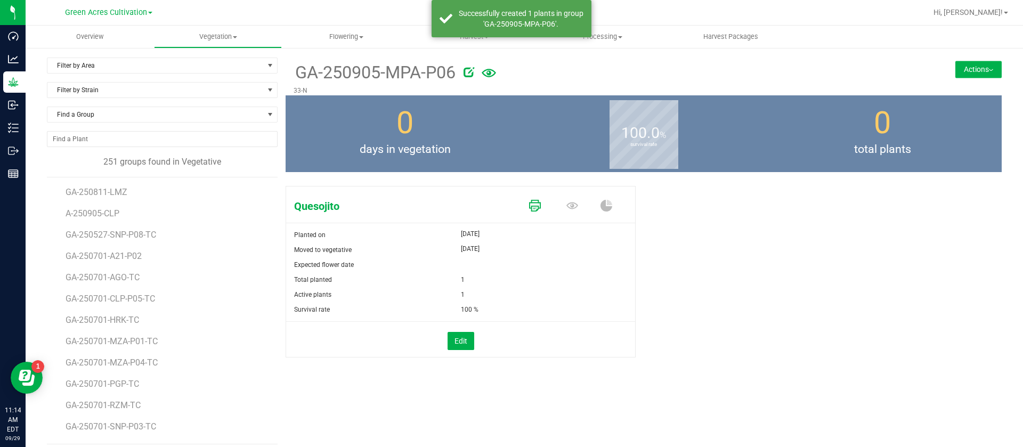
click at [529, 203] on icon at bounding box center [535, 206] width 12 height 12
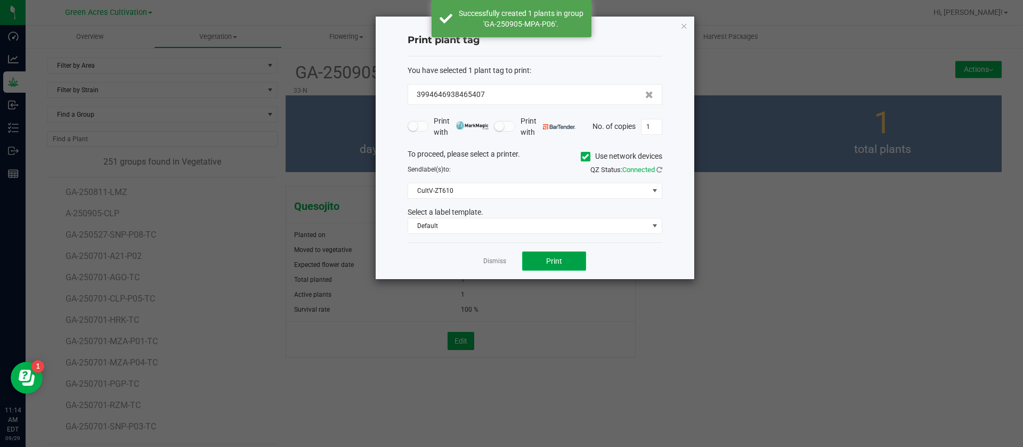
click at [555, 259] on span "Print" at bounding box center [554, 261] width 16 height 9
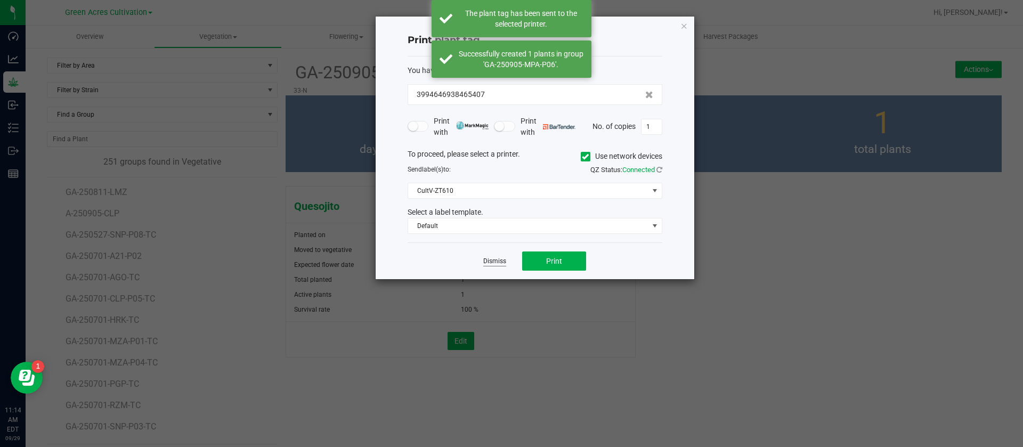
click at [492, 260] on link "Dismiss" at bounding box center [494, 261] width 23 height 9
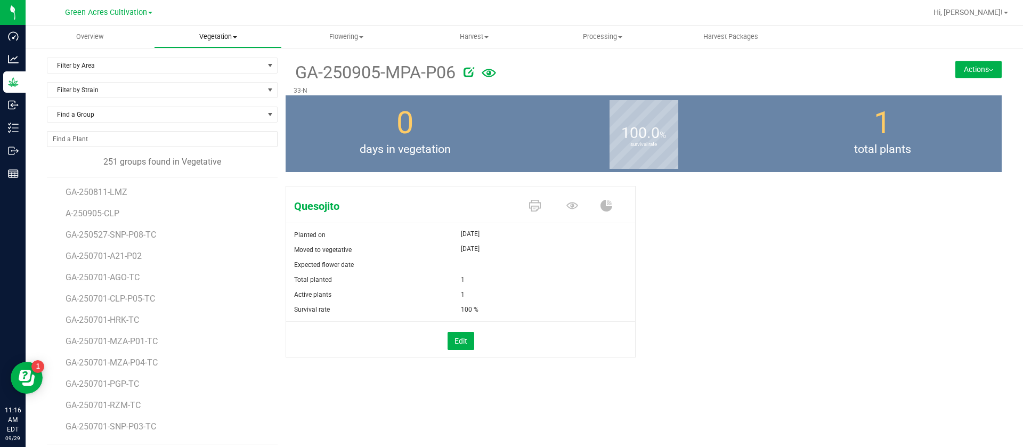
click at [229, 28] on uib-tab-heading "Vegetation Veg groups Veg plants Mother groups Mother plants Apply to plants Cr…" at bounding box center [217, 36] width 127 height 21
click at [204, 62] on span "Veg groups" at bounding box center [188, 64] width 68 height 9
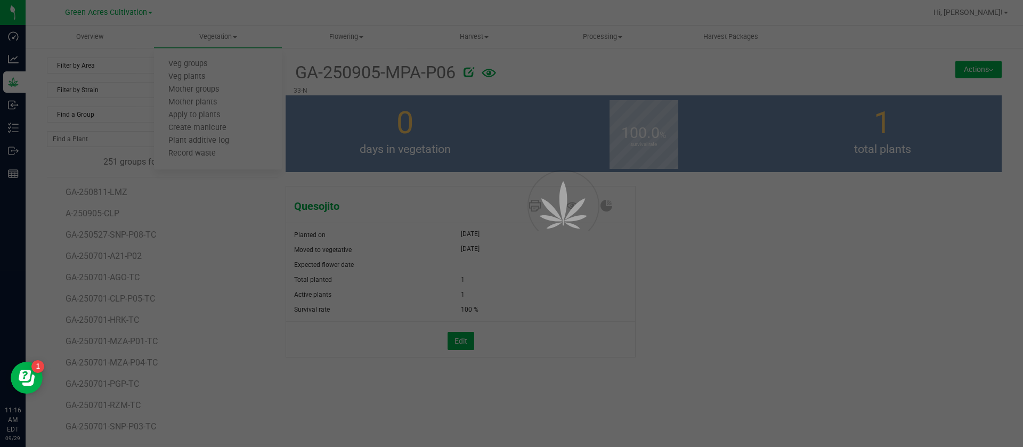
click at [89, 116] on div at bounding box center [511, 223] width 1023 height 447
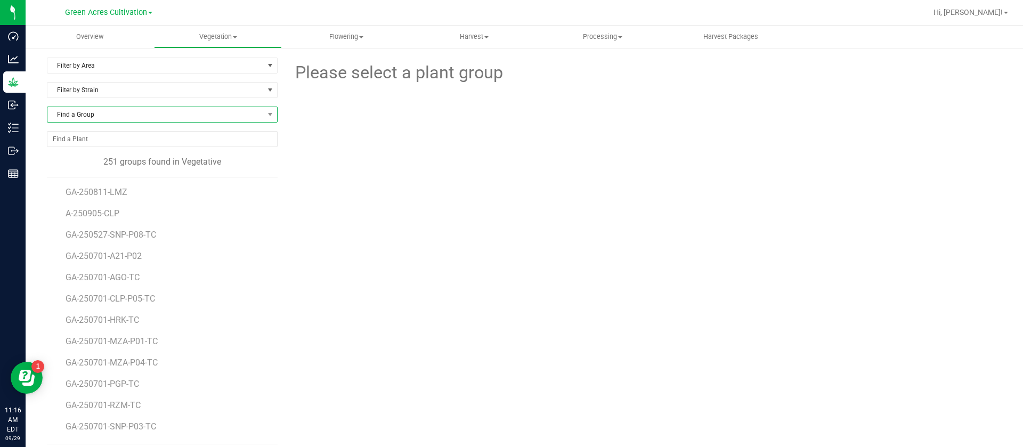
click at [84, 118] on span "Find a Group" at bounding box center [155, 114] width 216 height 15
type input "RZM"
click at [134, 158] on li "GA-250701-RZM-TC" at bounding box center [160, 158] width 226 height 15
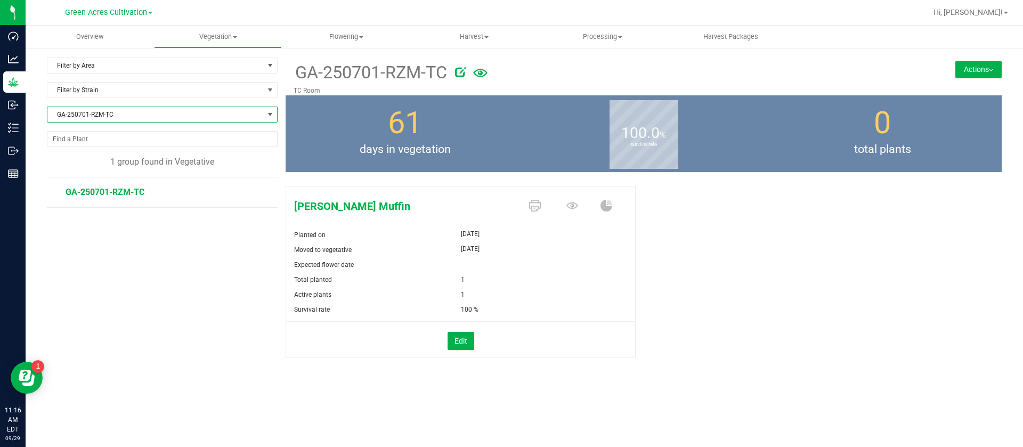
click at [457, 71] on icon at bounding box center [460, 72] width 11 height 11
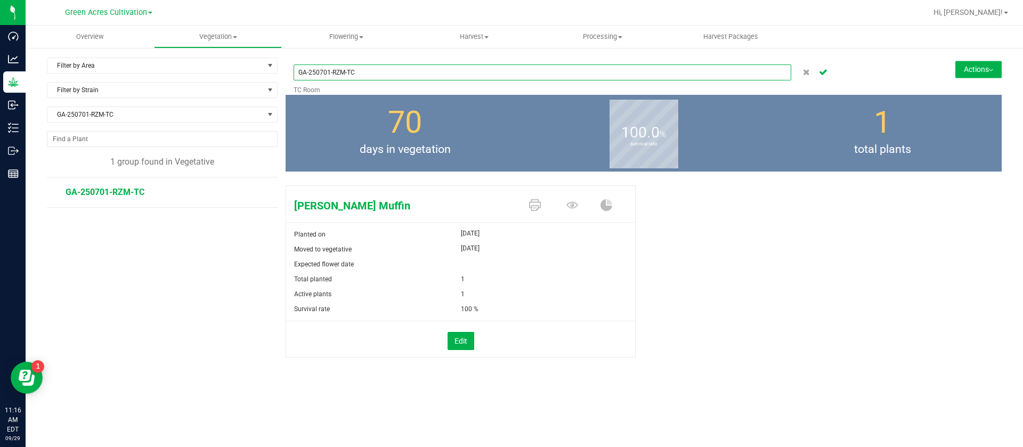
drag, startPoint x: 347, startPoint y: 71, endPoint x: 340, endPoint y: 128, distance: 57.4
click at [346, 88] on div "GA-250701-RZM-TC TC Room" at bounding box center [583, 76] width 581 height 37
type input "GA-250701-CLP-TC"
click at [828, 71] on button "Cancel button" at bounding box center [822, 71] width 15 height 15
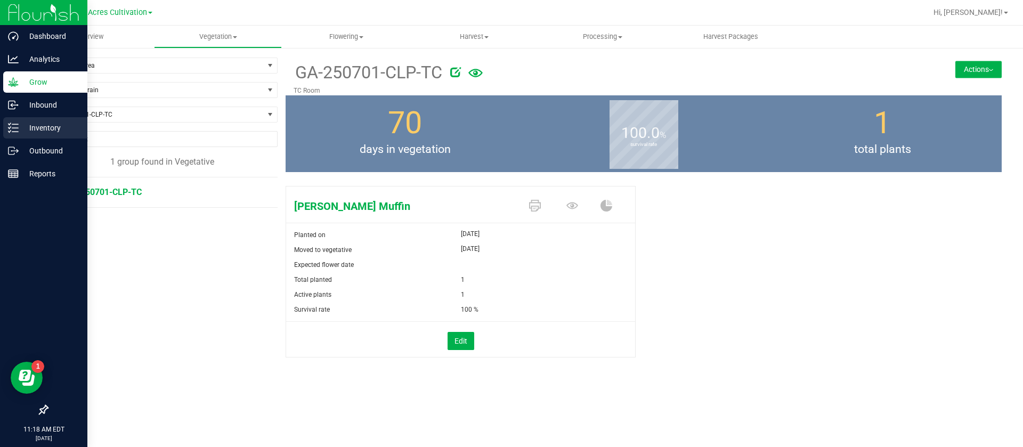
click at [25, 120] on div "Inventory" at bounding box center [45, 127] width 84 height 21
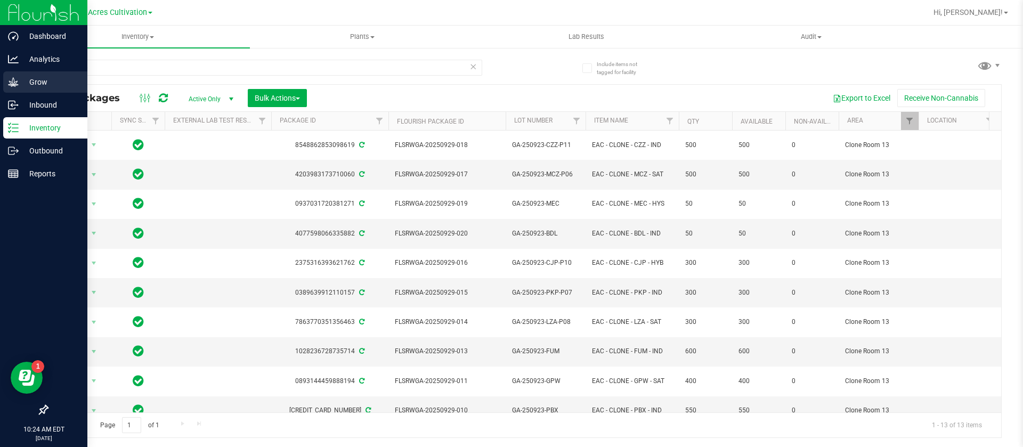
click at [43, 80] on p "Grow" at bounding box center [51, 82] width 64 height 13
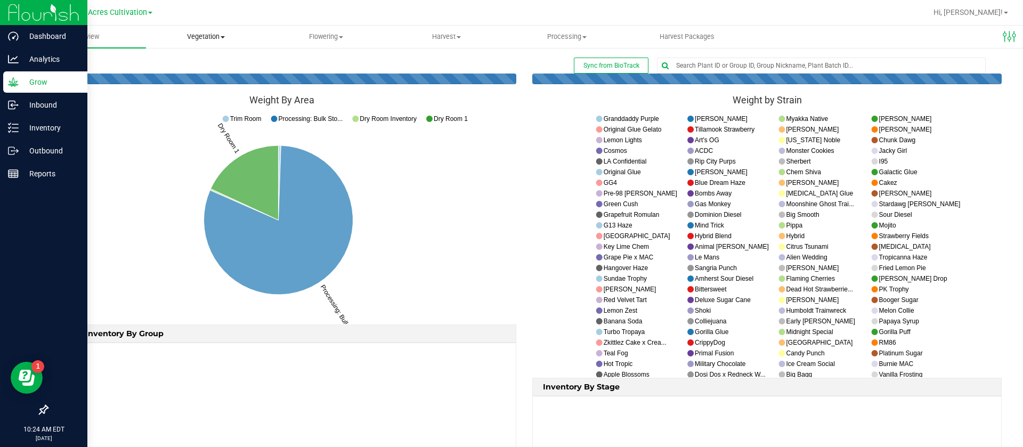
click at [185, 43] on uib-tab-heading "Vegetation Veg groups Veg plants Mother groups Mother plants Apply to plants Cr…" at bounding box center [205, 36] width 119 height 21
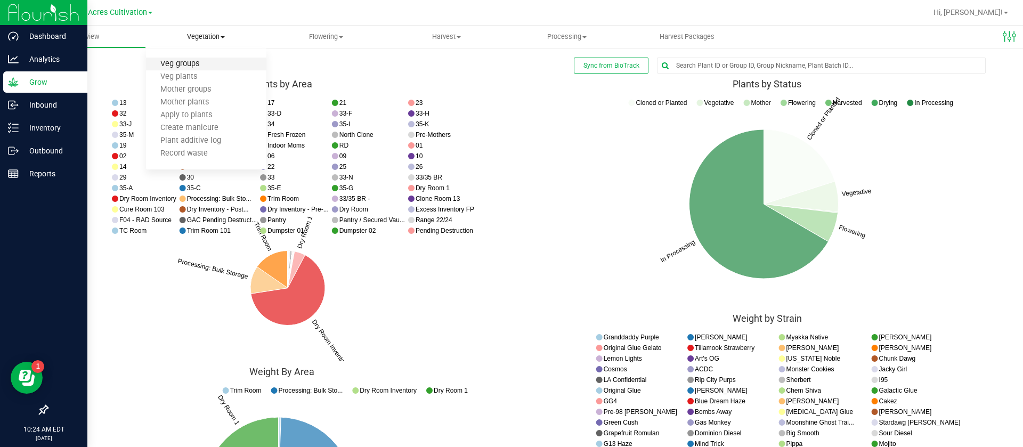
click at [209, 62] on span "Veg groups" at bounding box center [180, 64] width 68 height 9
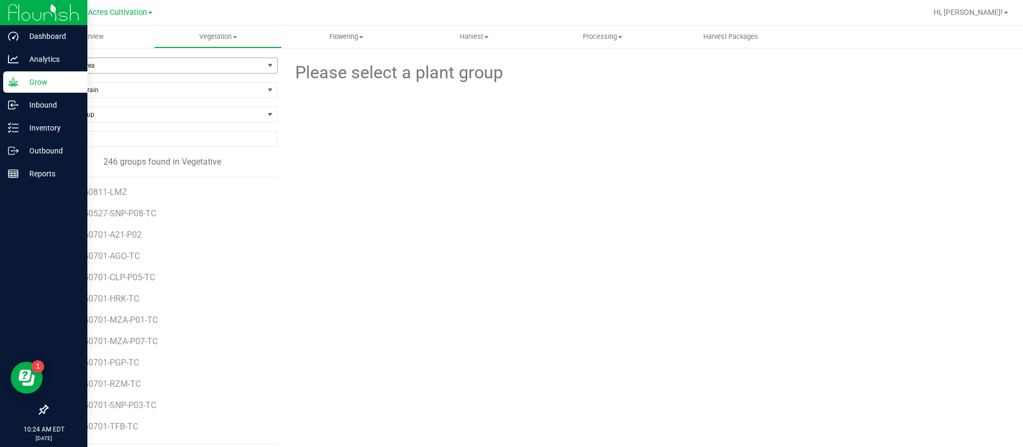
click at [134, 65] on span "Filter by Area" at bounding box center [155, 65] width 216 height 15
click at [341, 160] on div at bounding box center [644, 144] width 732 height 117
click at [486, 245] on div "Please select a plant group" at bounding box center [644, 251] width 716 height 387
click at [90, 117] on span "Find a Group" at bounding box center [155, 114] width 216 height 15
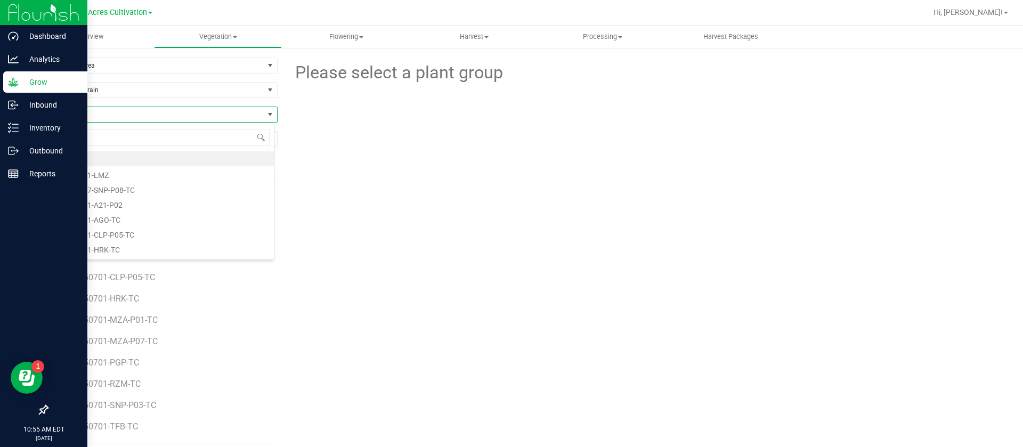
click at [452, 252] on div "Please select a plant group" at bounding box center [644, 251] width 716 height 387
click at [94, 71] on span "Filter by Area" at bounding box center [155, 65] width 216 height 15
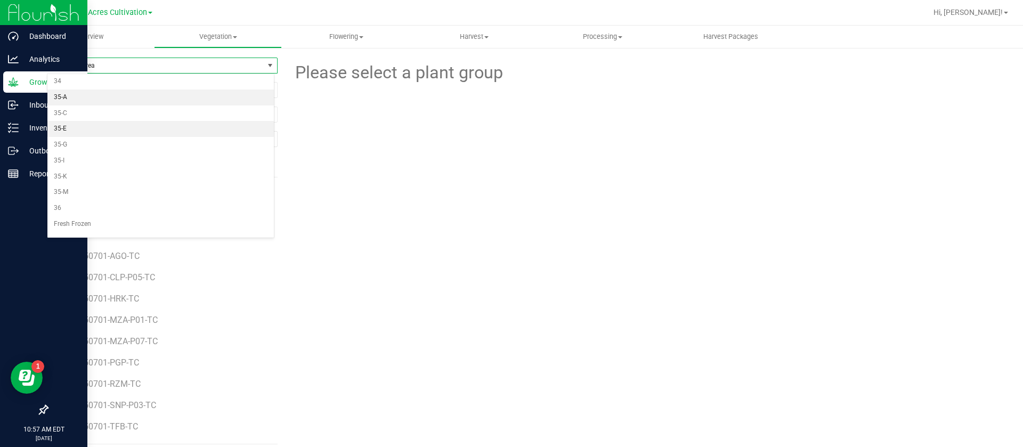
scroll to position [160, 0]
click at [79, 145] on li "33-N" at bounding box center [160, 145] width 226 height 16
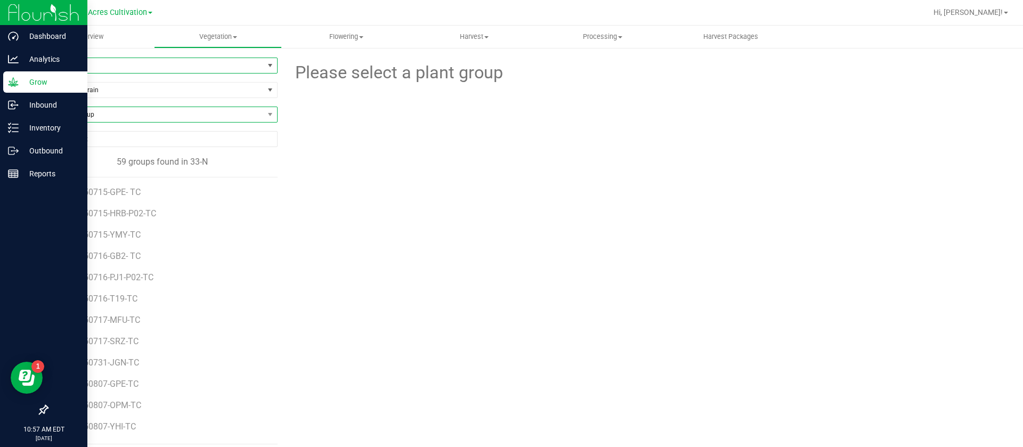
click at [115, 113] on span "Find a Group" at bounding box center [155, 114] width 216 height 15
type input "SRZ"
click at [111, 167] on li "GA-250911-SRZ" at bounding box center [160, 173] width 226 height 15
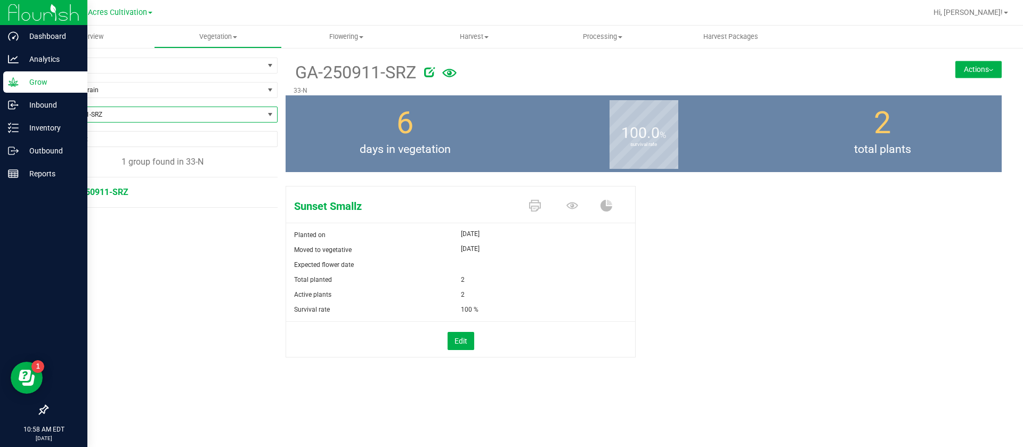
click at [165, 117] on span "GA-250911-SRZ" at bounding box center [155, 114] width 216 height 15
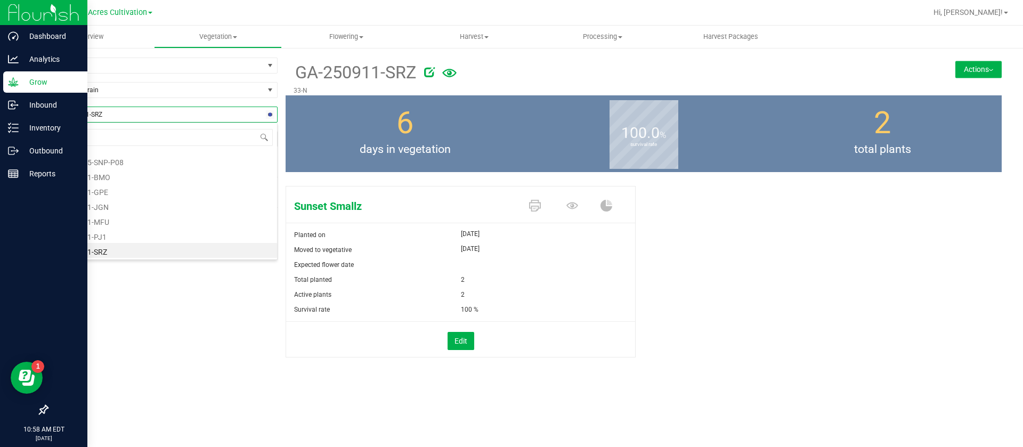
type input "MFU"
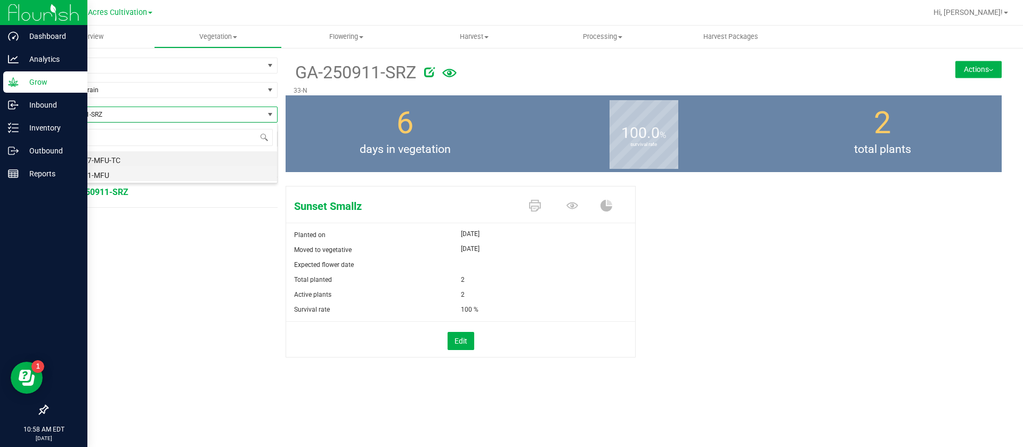
click at [122, 177] on li "GA-250911-MFU" at bounding box center [162, 173] width 230 height 15
click at [100, 109] on span "GA-250911-MFU" at bounding box center [155, 114] width 216 height 15
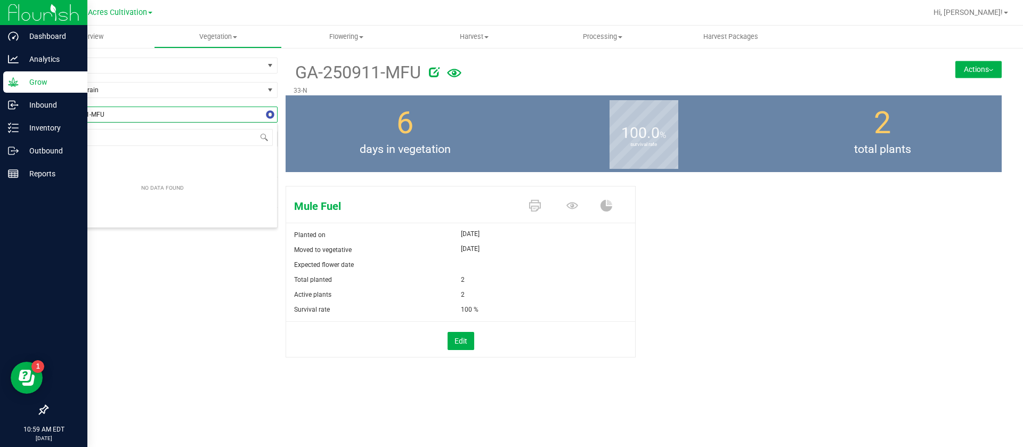
type input "JGN"
click at [91, 206] on li "GA-250911-JGN" at bounding box center [162, 203] width 230 height 15
click at [84, 116] on span "GA-250911-JGN" at bounding box center [155, 114] width 216 height 15
type input "PJ1"
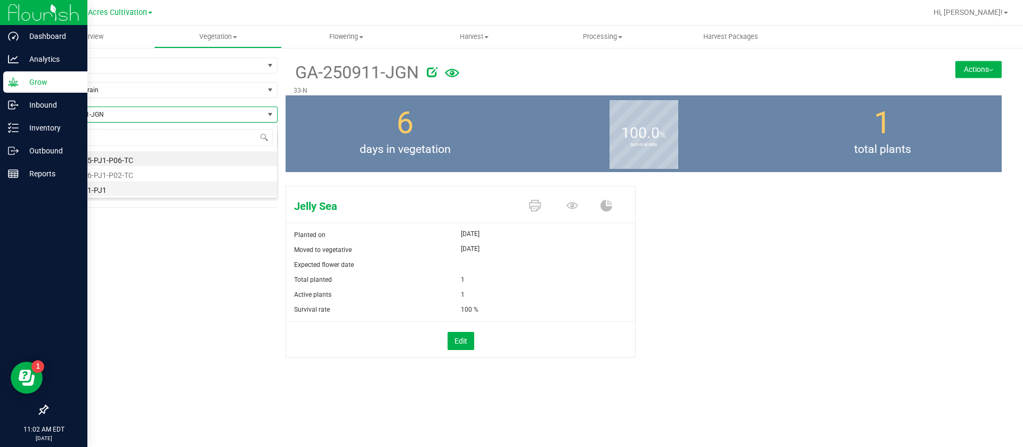
click at [162, 184] on li "GA-250911-PJ1" at bounding box center [162, 188] width 230 height 15
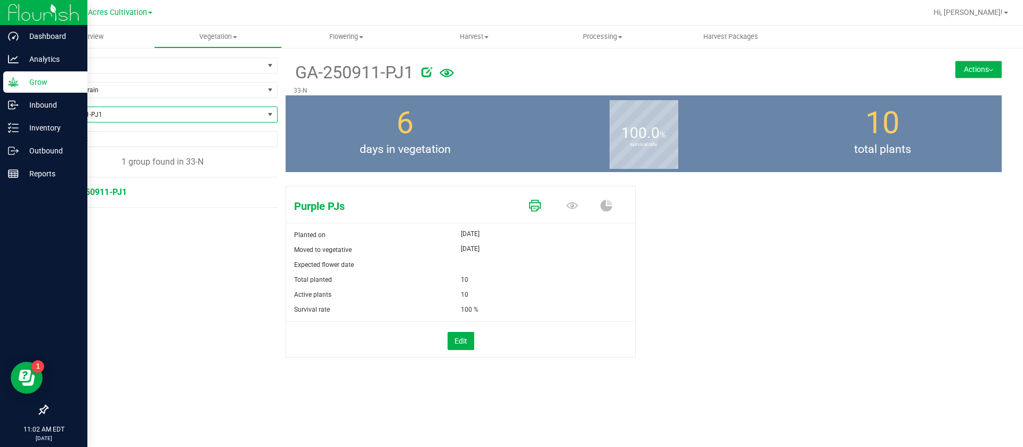
click at [540, 204] on icon at bounding box center [535, 206] width 12 height 12
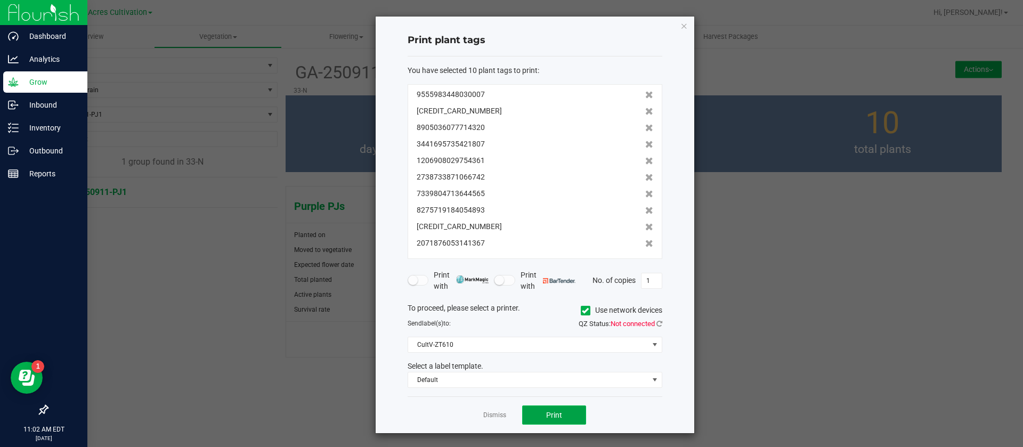
click at [552, 412] on span "Print" at bounding box center [554, 415] width 16 height 9
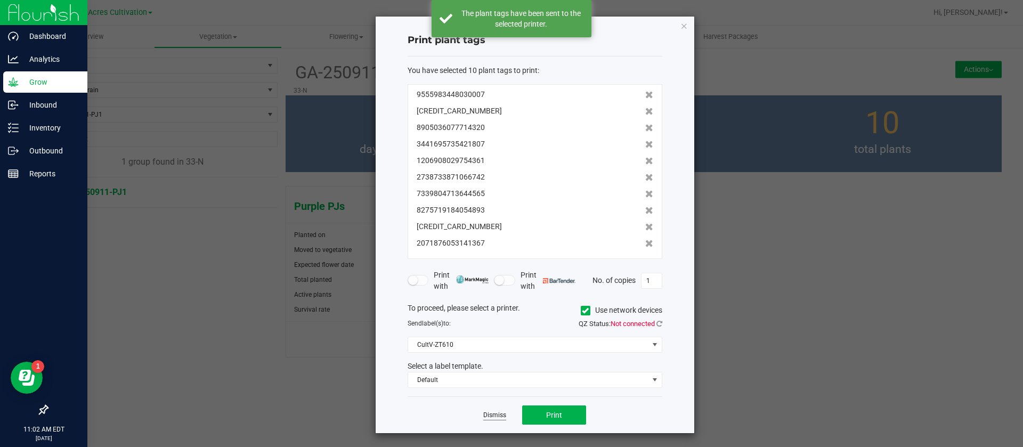
click at [491, 413] on link "Dismiss" at bounding box center [494, 415] width 23 height 9
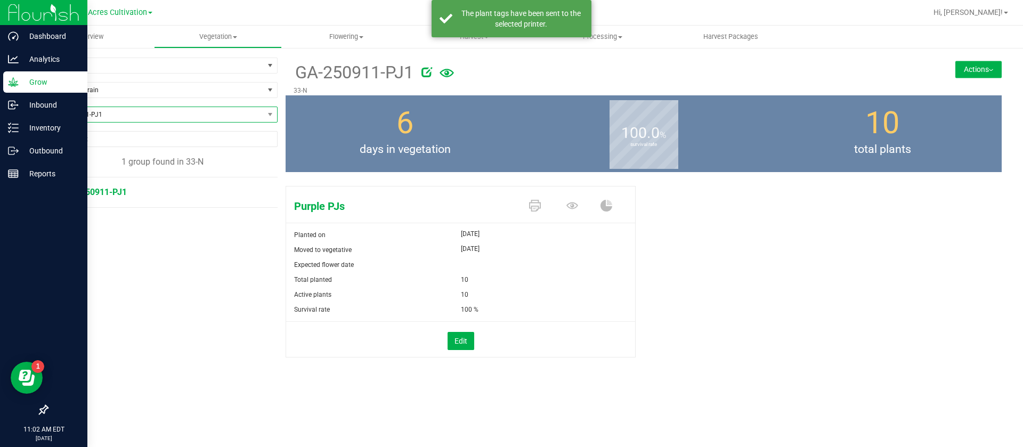
click at [128, 110] on span "GA-250911-PJ1" at bounding box center [155, 114] width 216 height 15
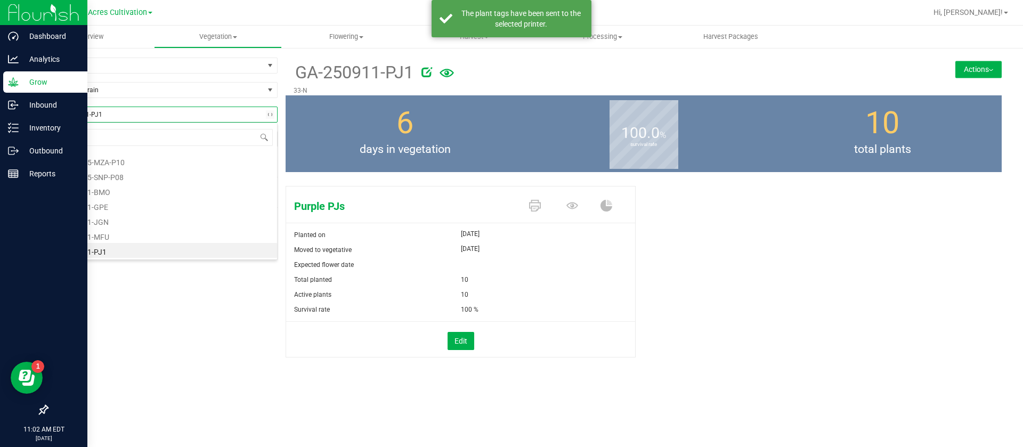
type input "SWT"
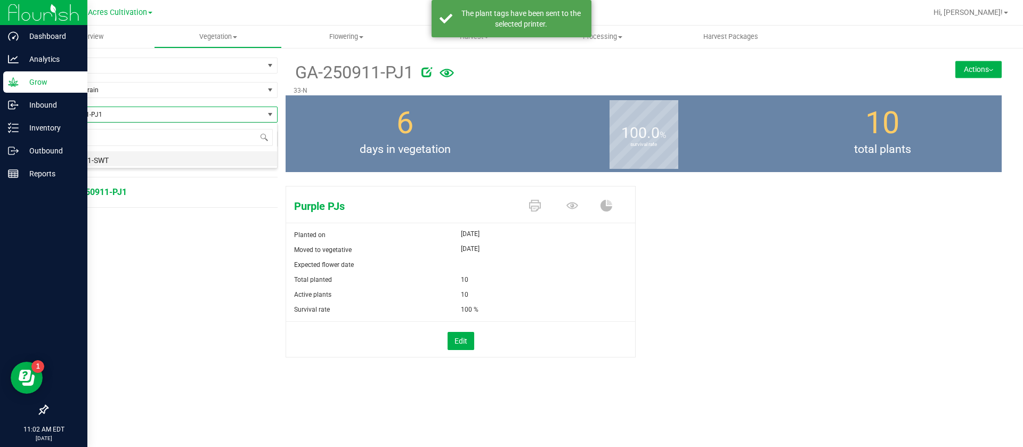
click at [100, 162] on li "GA-250911-SWT" at bounding box center [162, 158] width 230 height 15
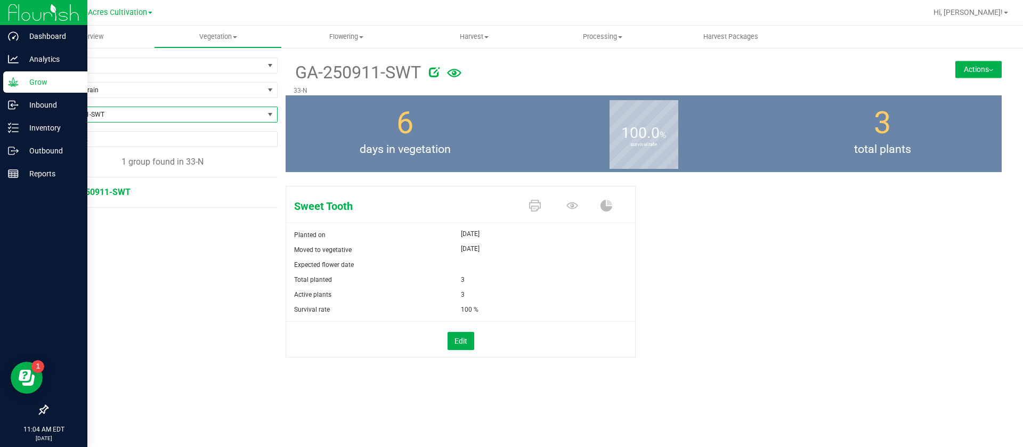
click at [111, 111] on span "GA-250911-SWT" at bounding box center [155, 114] width 216 height 15
type input "YMY"
click at [115, 170] on li "GA-250911-YMY" at bounding box center [162, 173] width 230 height 15
click at [140, 115] on span "GA-250911-YMY" at bounding box center [155, 114] width 216 height 15
type input "MZA"
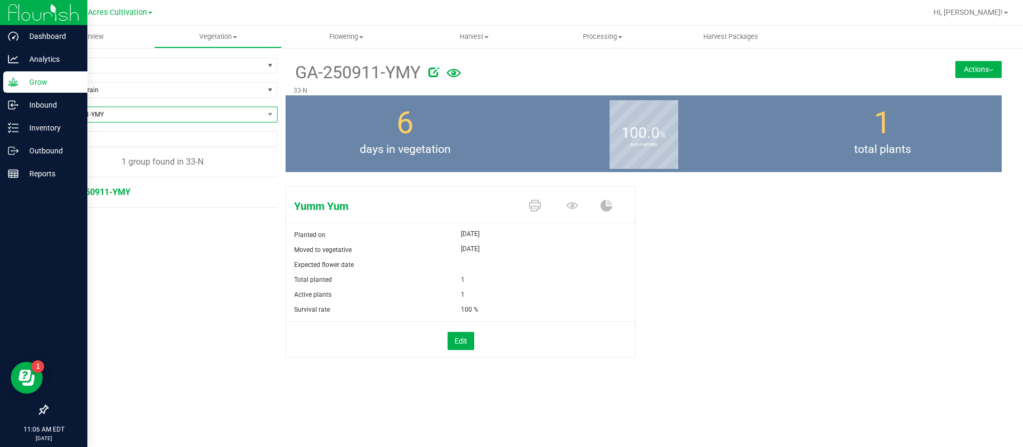
click at [113, 113] on span "GA-250911-YMY" at bounding box center [155, 114] width 216 height 15
type input "MPA"
drag, startPoint x: 337, startPoint y: 237, endPoint x: 301, endPoint y: 219, distance: 40.0
click at [337, 238] on div "Planted on" at bounding box center [373, 234] width 175 height 15
click at [137, 113] on span "GA-250911-YMY" at bounding box center [155, 114] width 216 height 15
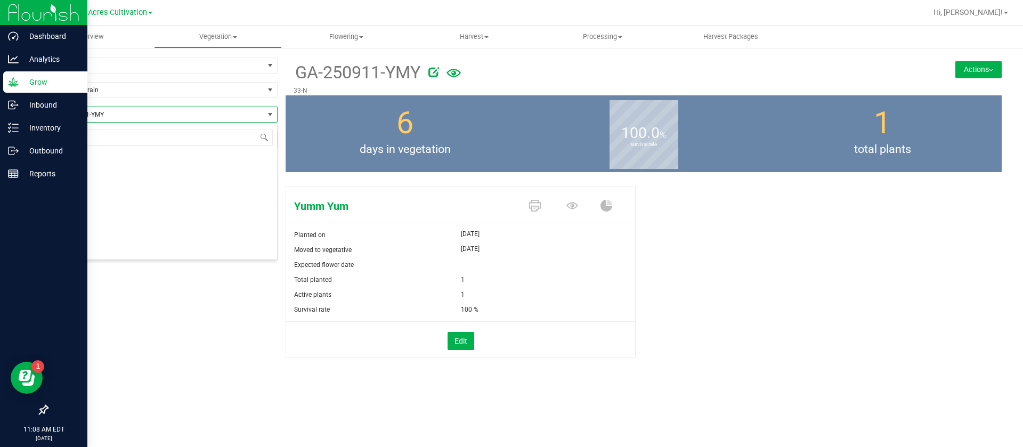
scroll to position [16, 231]
type input "MZA"
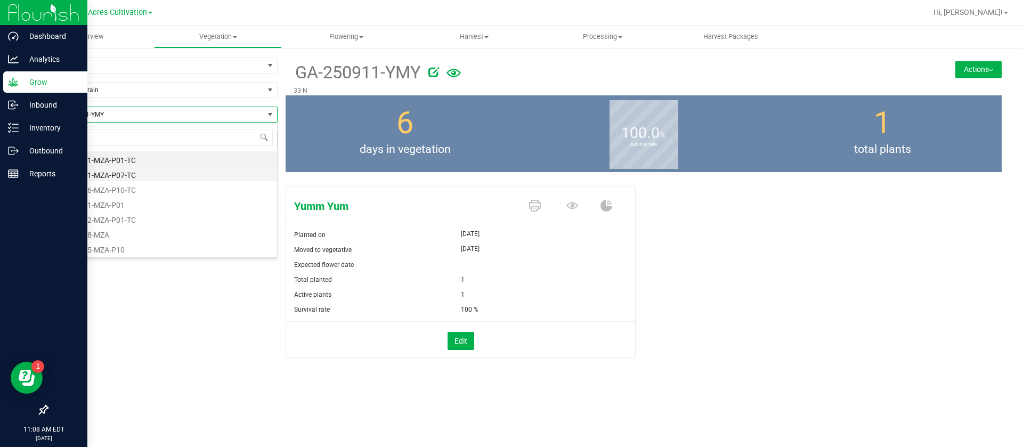
click at [143, 171] on li "GA-250701-MZA-P07-TC" at bounding box center [162, 173] width 230 height 15
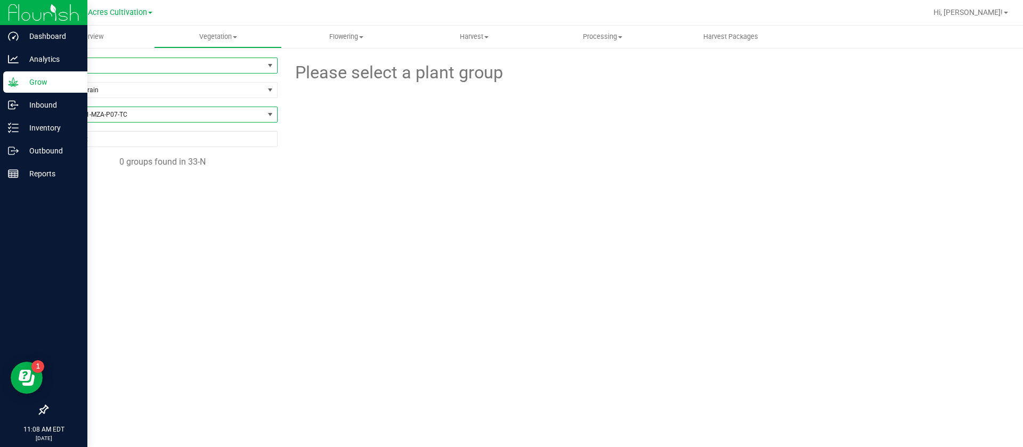
click at [94, 63] on span "33-N" at bounding box center [155, 65] width 216 height 15
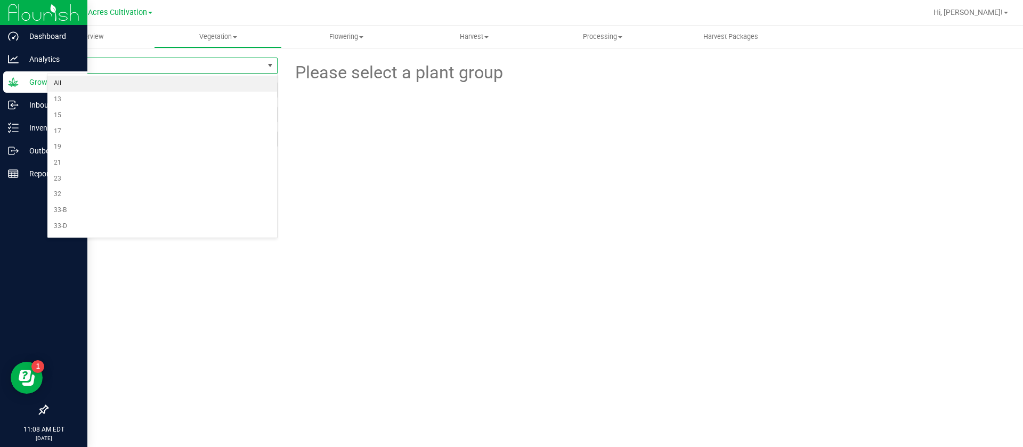
click at [74, 87] on li "All" at bounding box center [162, 84] width 230 height 16
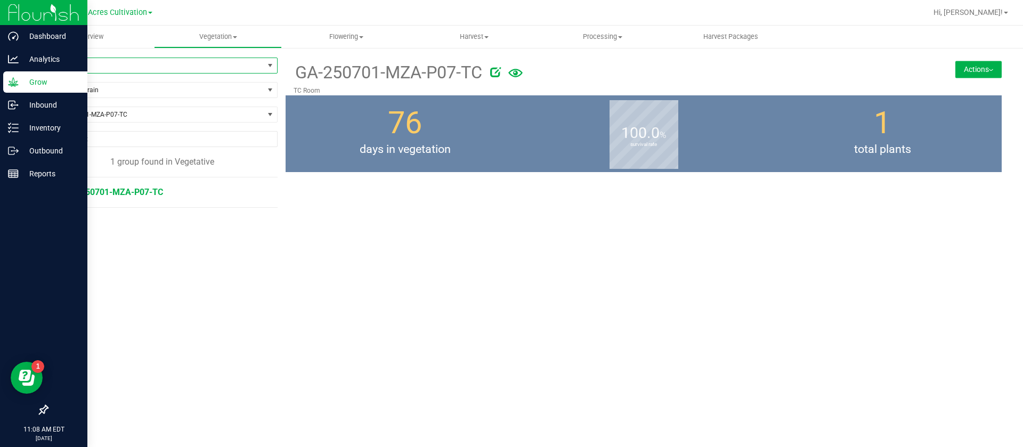
click at [499, 71] on icon at bounding box center [495, 72] width 11 height 11
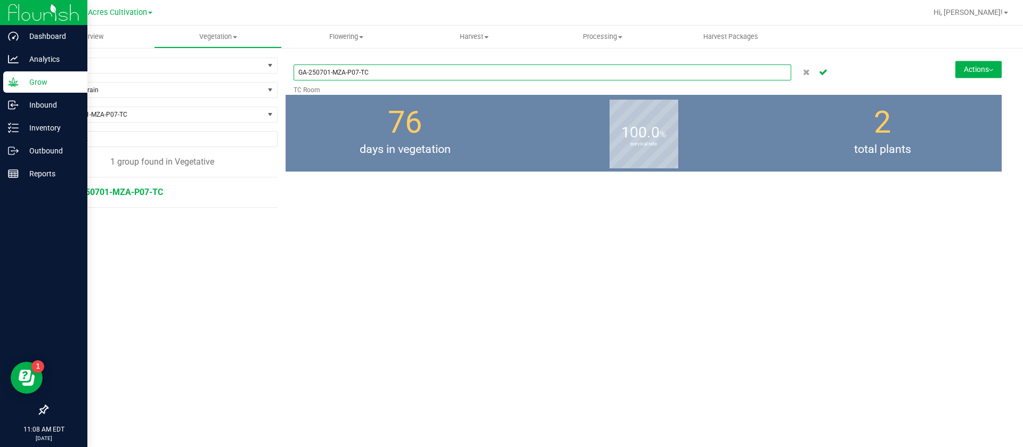
drag, startPoint x: 358, startPoint y: 72, endPoint x: 355, endPoint y: 91, distance: 18.9
click at [355, 91] on div "GA-250701-MZA-P07-TC TC Room" at bounding box center [583, 76] width 581 height 37
type input "GA-250701-MZA-P04-TC"
click at [823, 75] on icon "Cancel button" at bounding box center [823, 71] width 9 height 6
click at [975, 77] on button "Actions" at bounding box center [978, 69] width 46 height 17
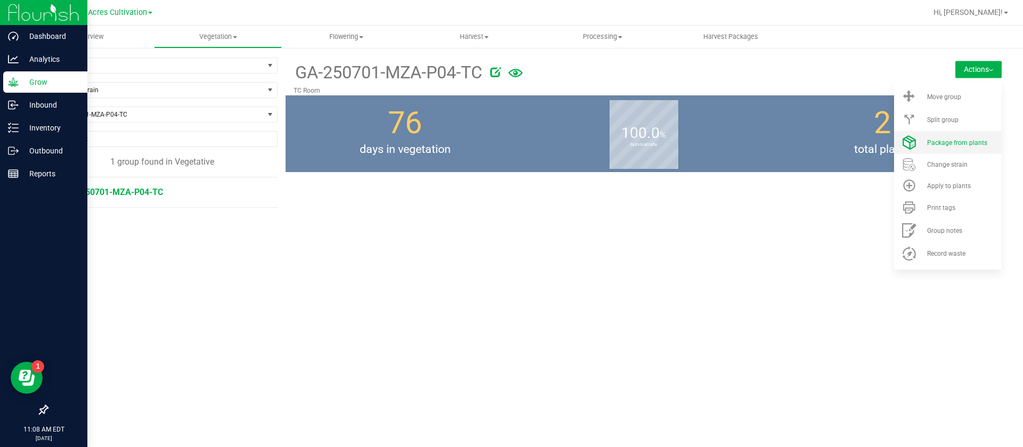
click at [943, 151] on li "Package from plants" at bounding box center [948, 142] width 108 height 23
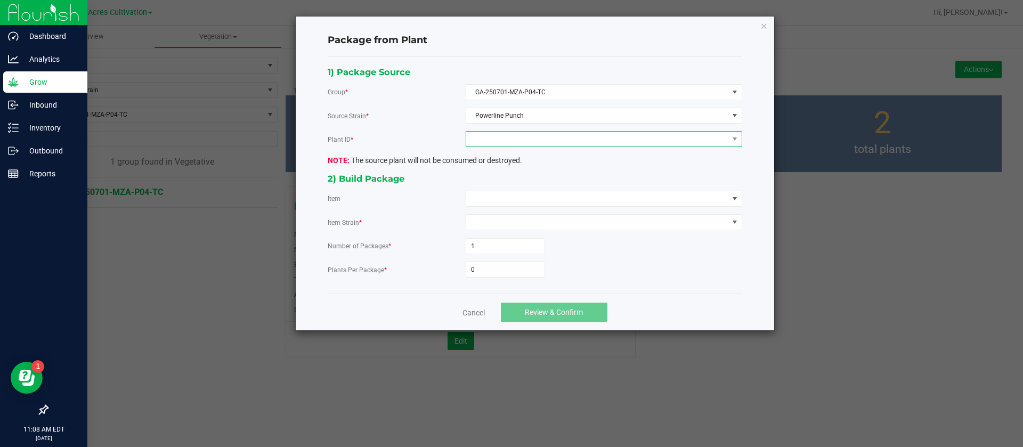
click at [550, 141] on span at bounding box center [597, 139] width 262 height 15
click at [528, 181] on li "0806460380816781" at bounding box center [603, 185] width 275 height 18
click at [501, 197] on span at bounding box center [597, 198] width 262 height 15
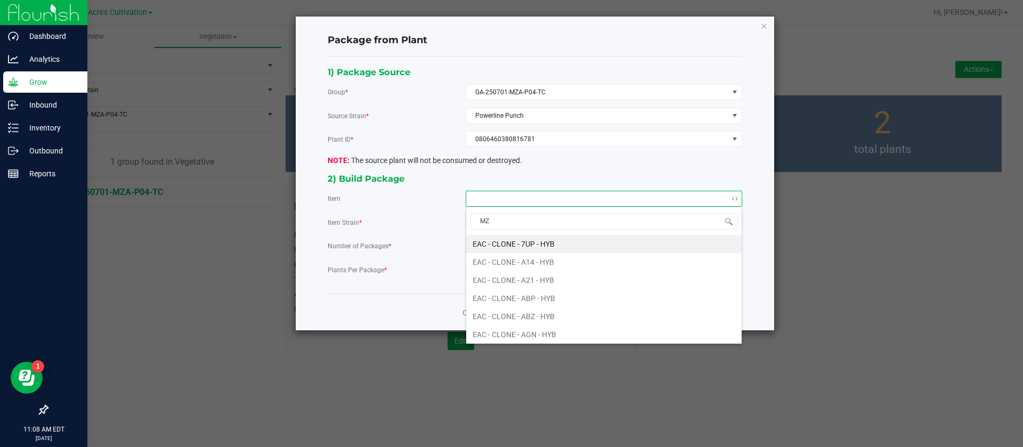
type input "MZA"
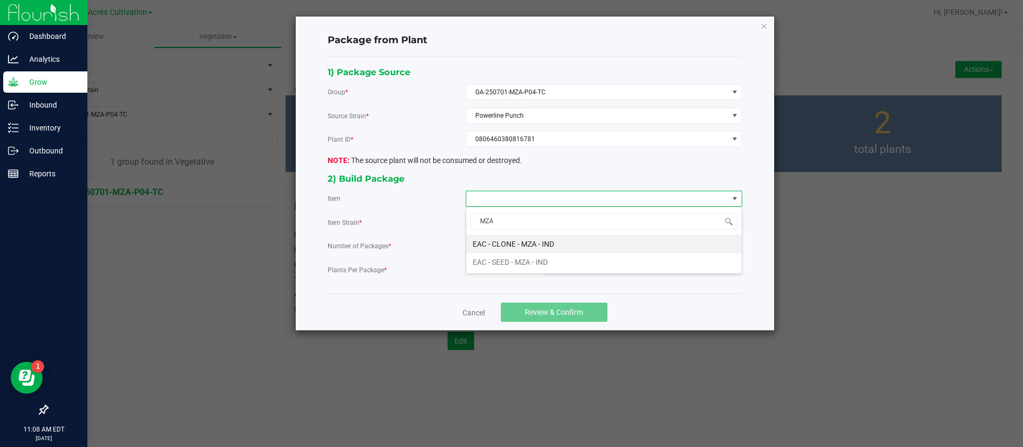
click at [535, 233] on span "MZA" at bounding box center [603, 221] width 275 height 25
click at [510, 245] on IND "EAC - CLONE - MZA - IND" at bounding box center [603, 244] width 275 height 18
click at [484, 270] on input "0" at bounding box center [505, 269] width 78 height 15
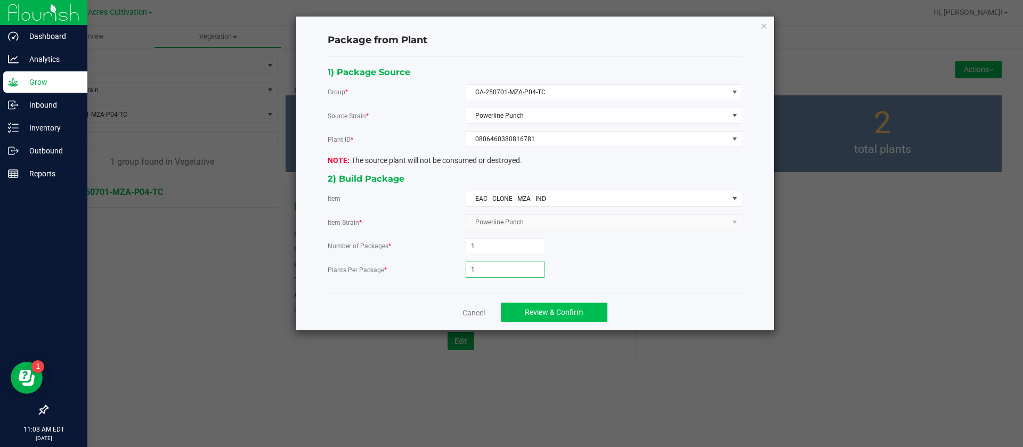
type input "1"
click at [575, 311] on span "Review & Confirm" at bounding box center [554, 312] width 58 height 9
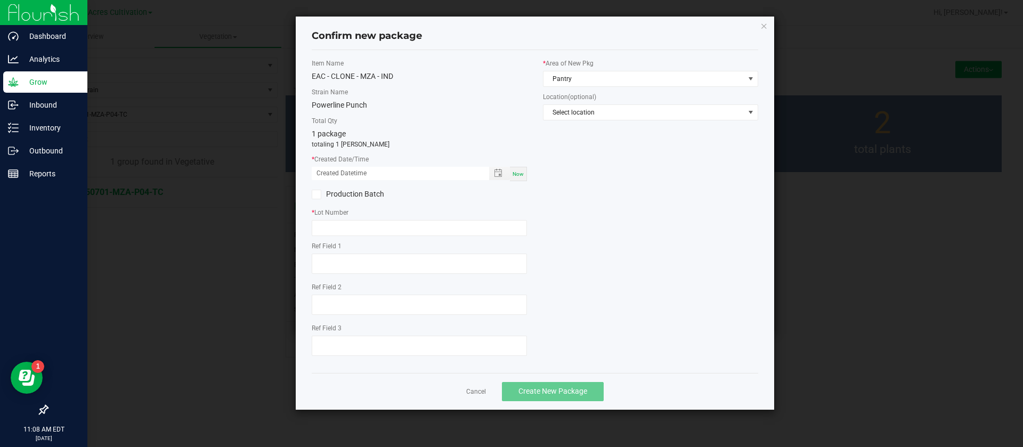
click at [512, 172] on span "Now" at bounding box center [517, 174] width 11 height 6
click at [325, 169] on input "[DATE] 11:08 AM" at bounding box center [395, 173] width 166 height 13
type input "[DATE] 11:08 AM"
click at [397, 229] on input "text" at bounding box center [419, 228] width 215 height 16
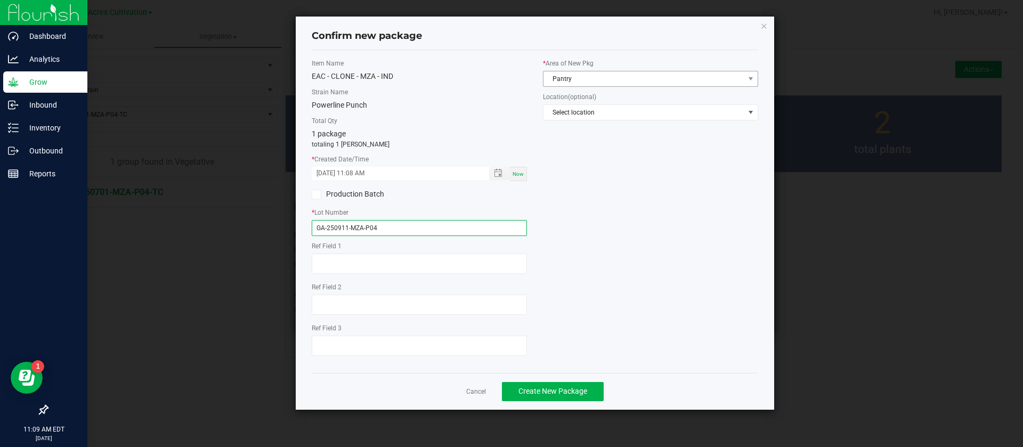
type input "GA-250911-MZA-P04"
click at [593, 78] on span "Pantry" at bounding box center [643, 78] width 201 height 15
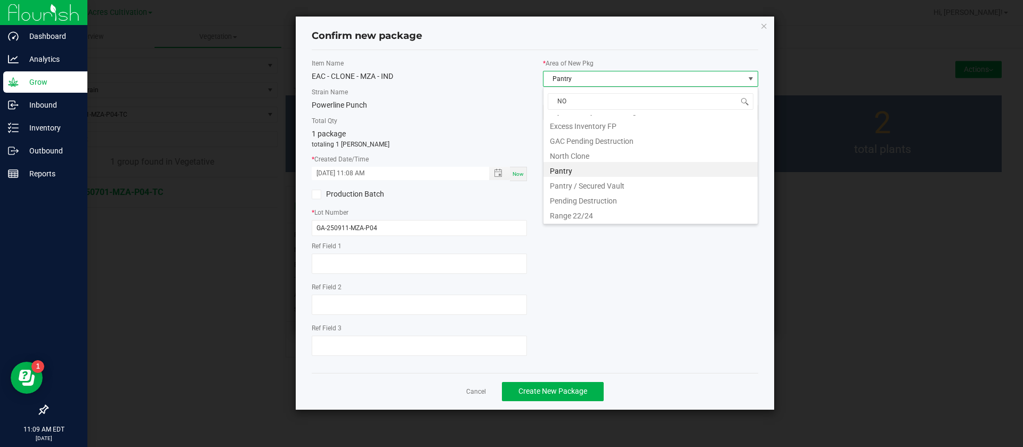
scroll to position [0, 0]
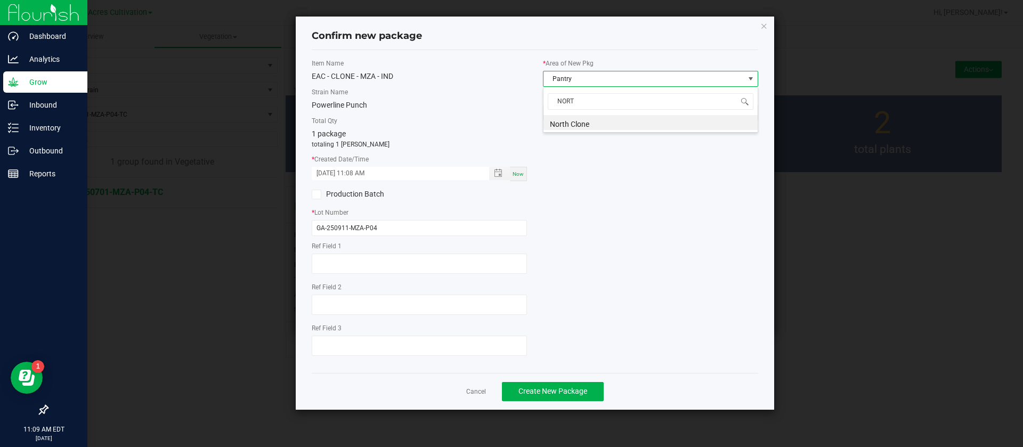
type input "NORTH"
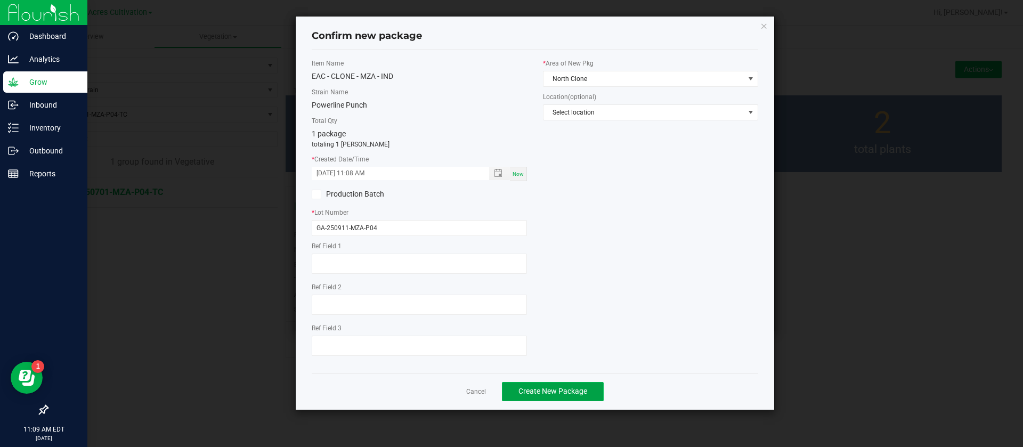
click at [550, 387] on span "Create New Package" at bounding box center [552, 391] width 69 height 9
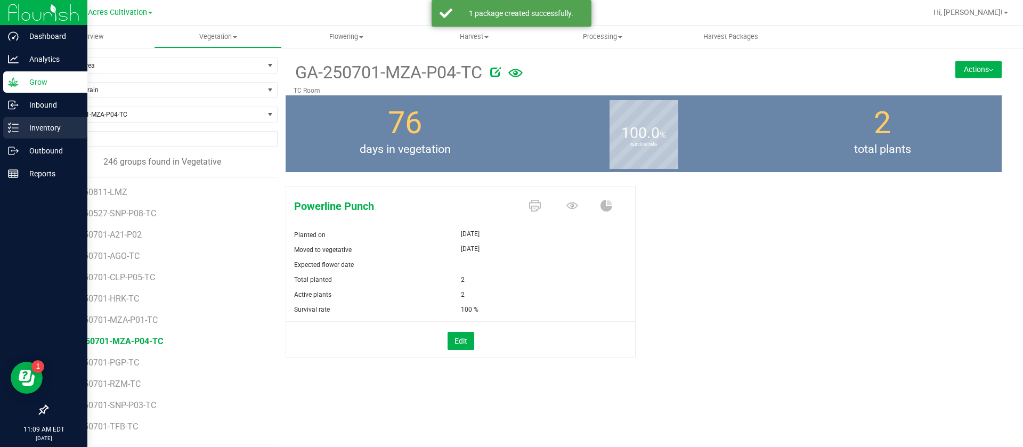
click at [35, 132] on p "Inventory" at bounding box center [51, 127] width 64 height 13
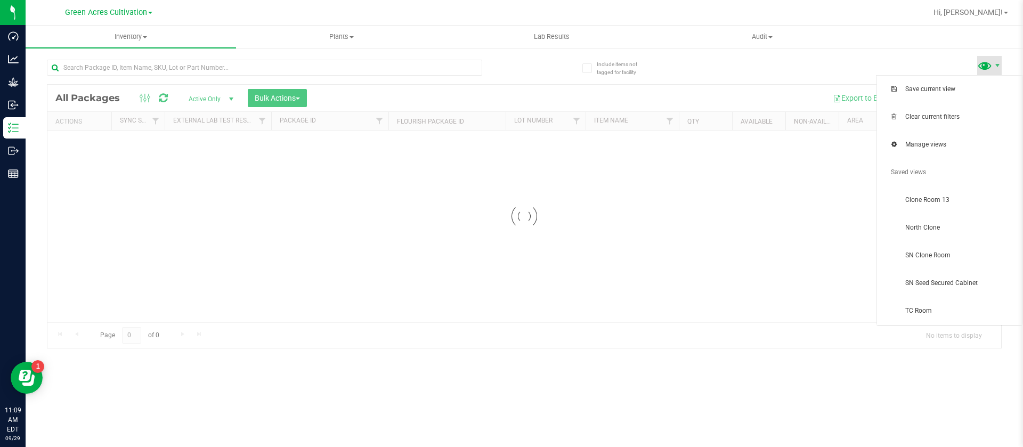
click at [984, 69] on span at bounding box center [984, 65] width 15 height 15
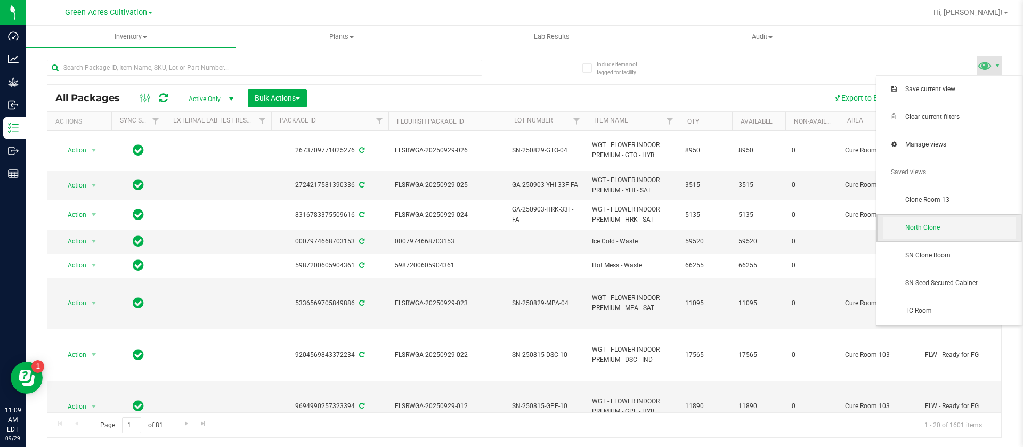
click at [932, 226] on span "North Clone" at bounding box center [960, 227] width 111 height 9
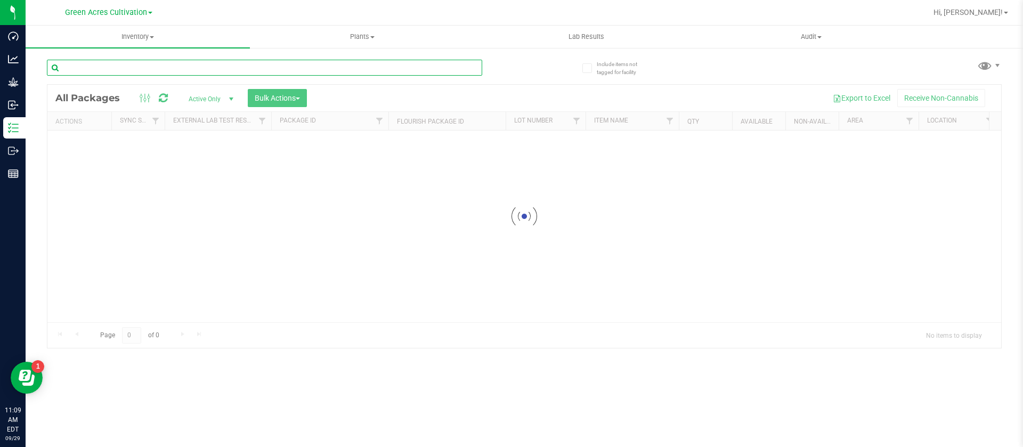
click at [160, 67] on input "text" at bounding box center [264, 68] width 435 height 16
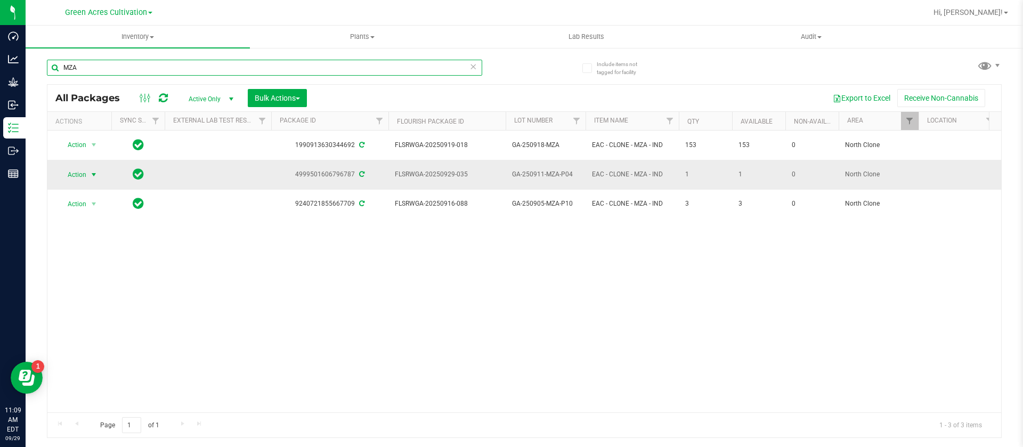
type input "MZA"
click at [88, 167] on span "select" at bounding box center [93, 174] width 13 height 15
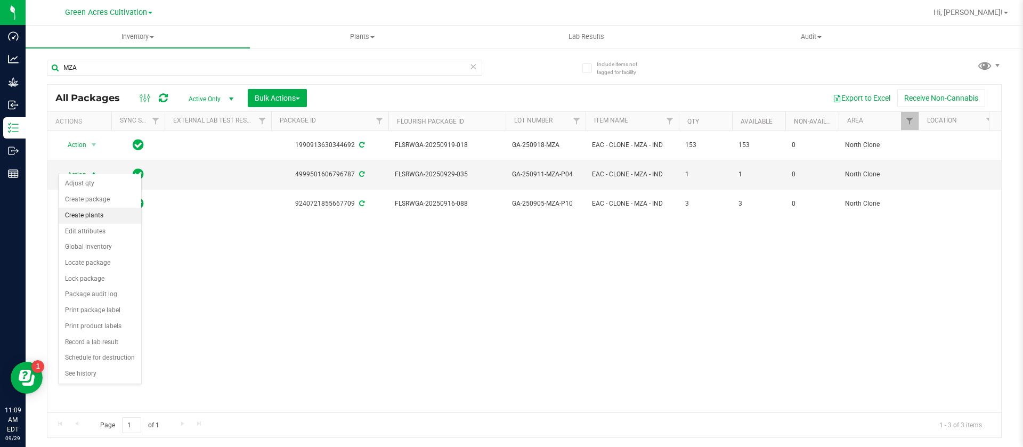
click at [105, 212] on li "Create plants" at bounding box center [100, 216] width 83 height 16
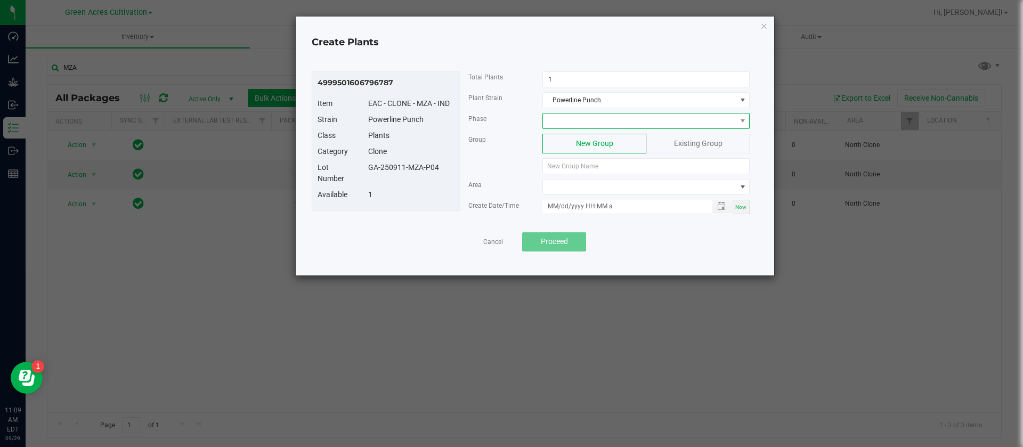
click at [572, 121] on span at bounding box center [639, 120] width 193 height 15
click at [572, 203] on li "Vegetative" at bounding box center [646, 202] width 206 height 18
drag, startPoint x: 444, startPoint y: 169, endPoint x: 365, endPoint y: 174, distance: 78.9
click at [365, 174] on div "Lot Number GA-250911-MZA-P04" at bounding box center [385, 175] width 153 height 27
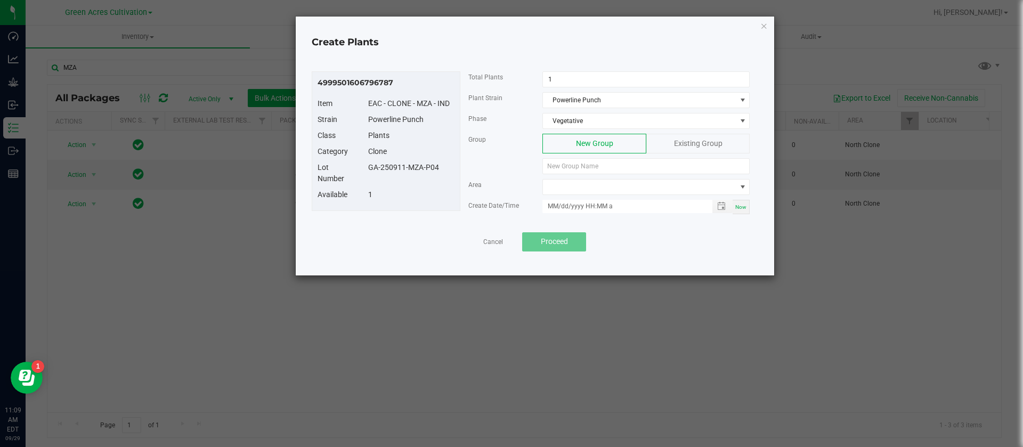
copy div "GA-250911-MZA-P04"
paste input "GA-250911-MZA-P04"
type input "GA-250911-MZA-P04"
click at [580, 191] on span at bounding box center [639, 187] width 193 height 15
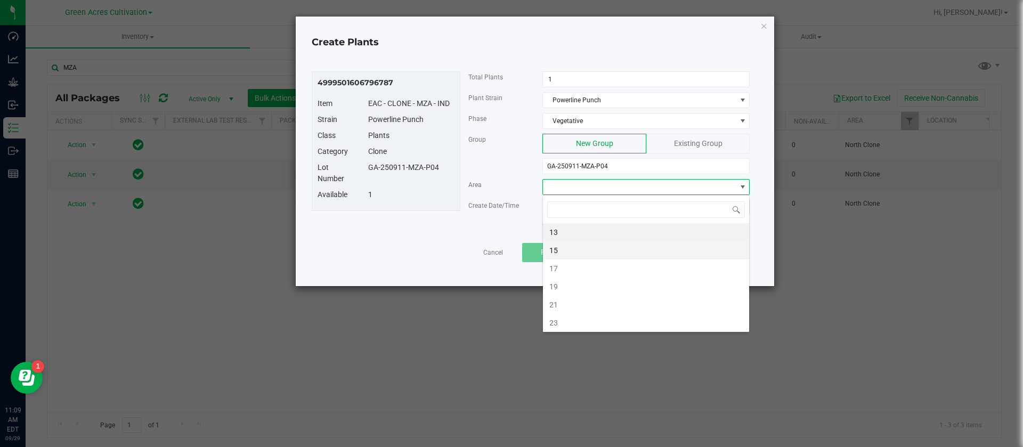
type input "N"
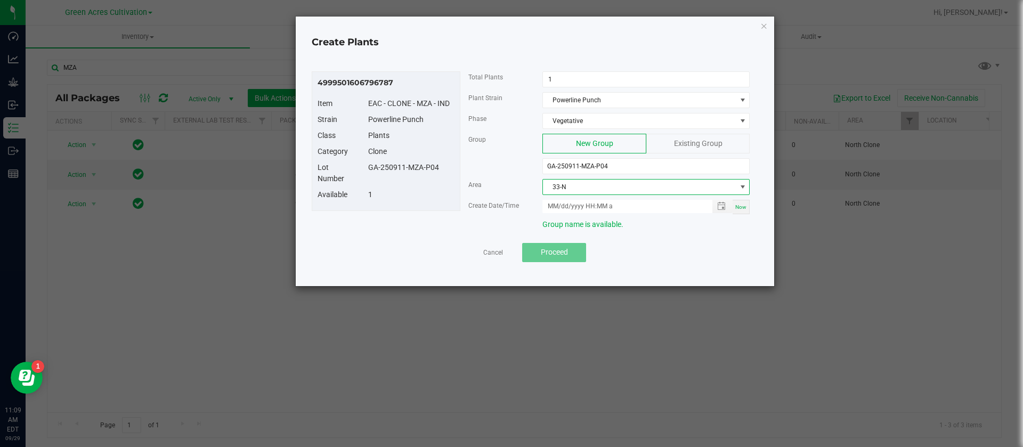
click at [585, 185] on span "33-N" at bounding box center [639, 187] width 193 height 15
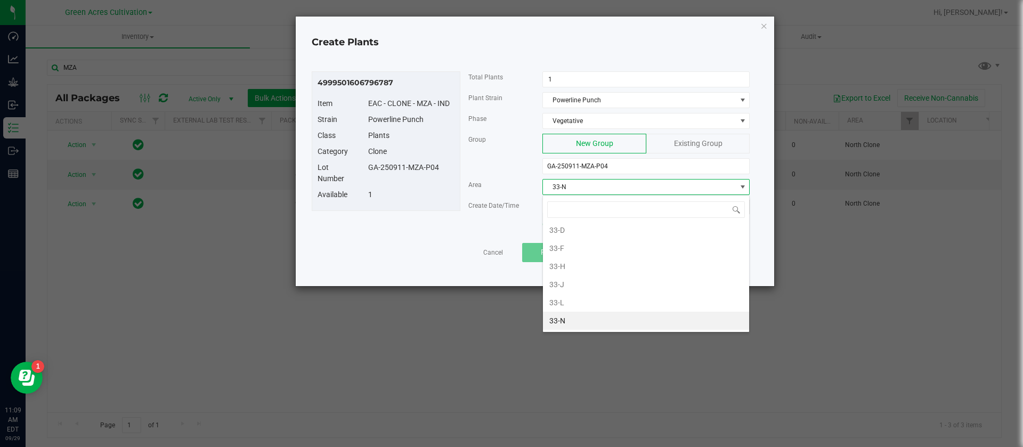
click at [430, 205] on div "4999501606796787 Item EAC - CLONE - MZA - IND Strain Powerline Punch Class Plan…" at bounding box center [386, 141] width 149 height 140
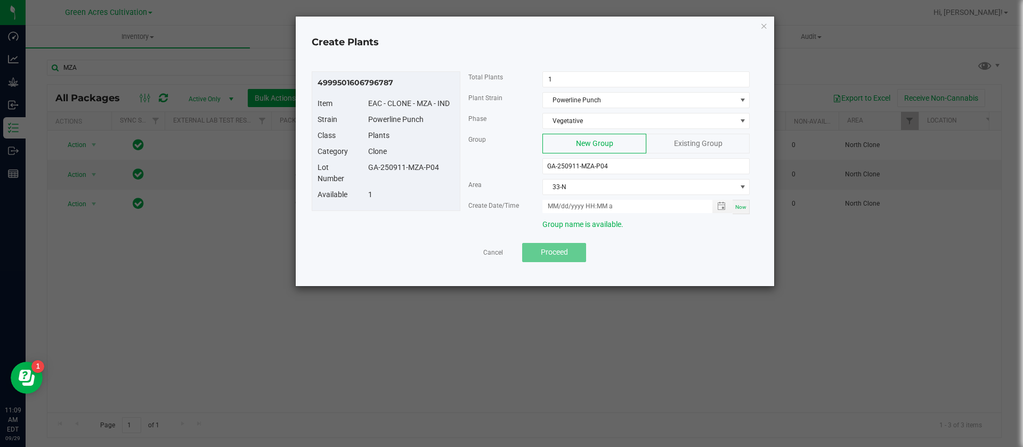
click at [746, 206] on span "Now" at bounding box center [740, 207] width 11 height 6
type input "[DATE] 11:09 AM"
click at [553, 258] on button "Proceed" at bounding box center [554, 252] width 64 height 19
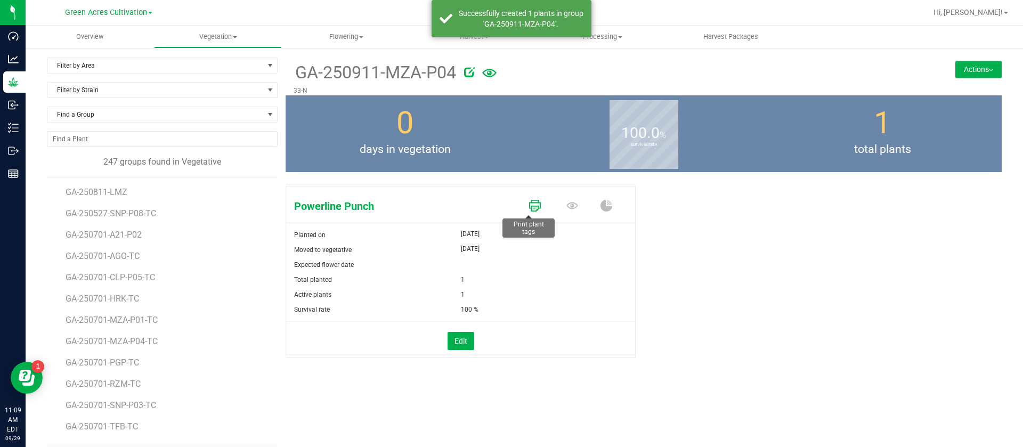
click at [529, 206] on icon at bounding box center [535, 206] width 12 height 12
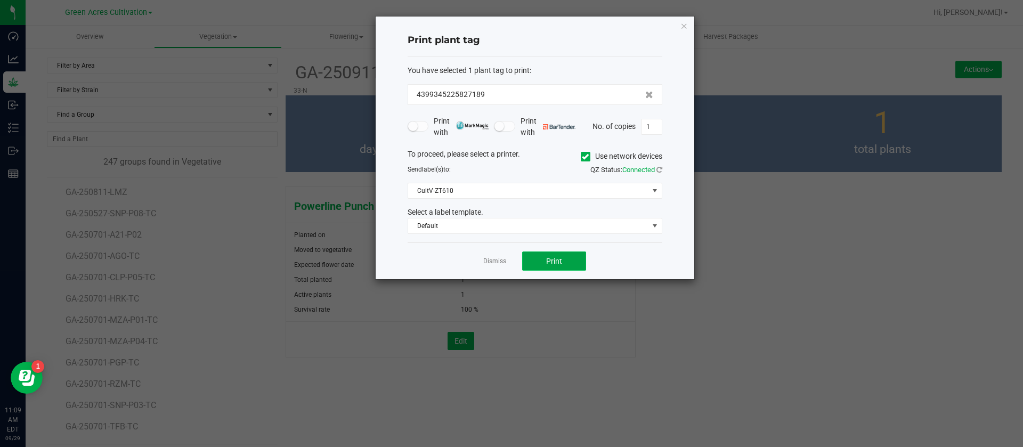
click at [550, 256] on button "Print" at bounding box center [554, 260] width 64 height 19
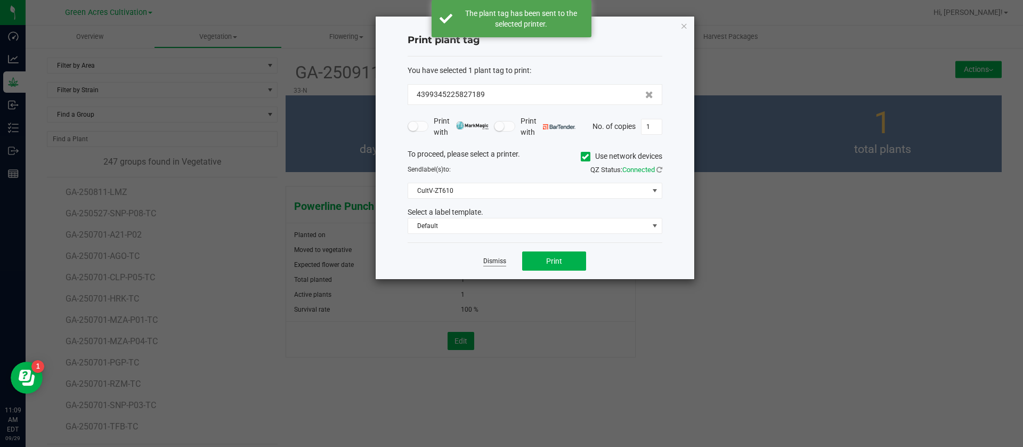
click at [491, 260] on link "Dismiss" at bounding box center [494, 261] width 23 height 9
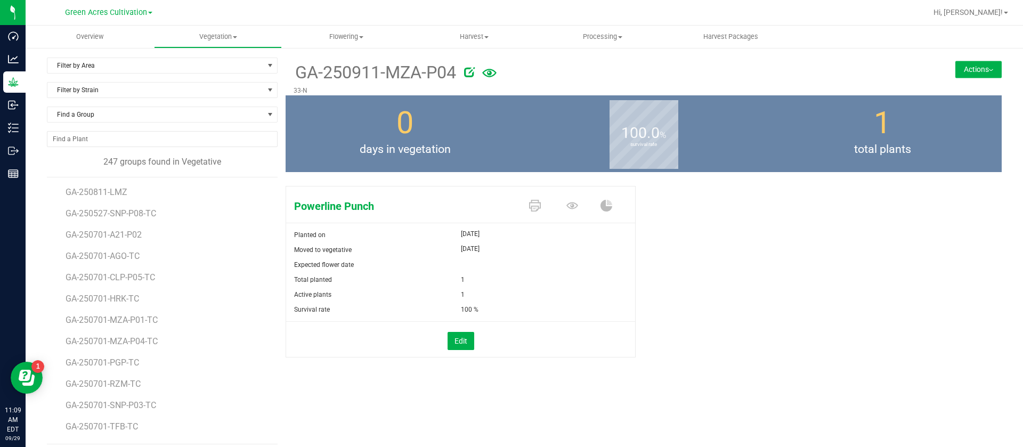
click at [636, 319] on div "Powerline Punch Planted on [DATE] Moved to vegetative [DATE] Expected flower da…" at bounding box center [644, 283] width 716 height 202
click at [130, 119] on span "Find a Group" at bounding box center [155, 114] width 216 height 15
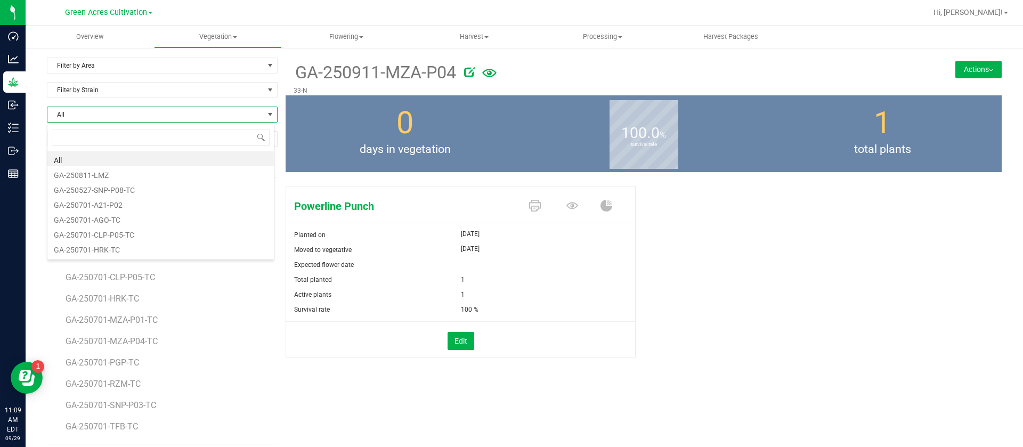
scroll to position [16, 228]
type input "ORP"
click at [448, 170] on div "0 days in vegetation" at bounding box center [405, 133] width 239 height 77
click at [83, 118] on span "Find a Group" at bounding box center [155, 114] width 216 height 15
type input "MPA"
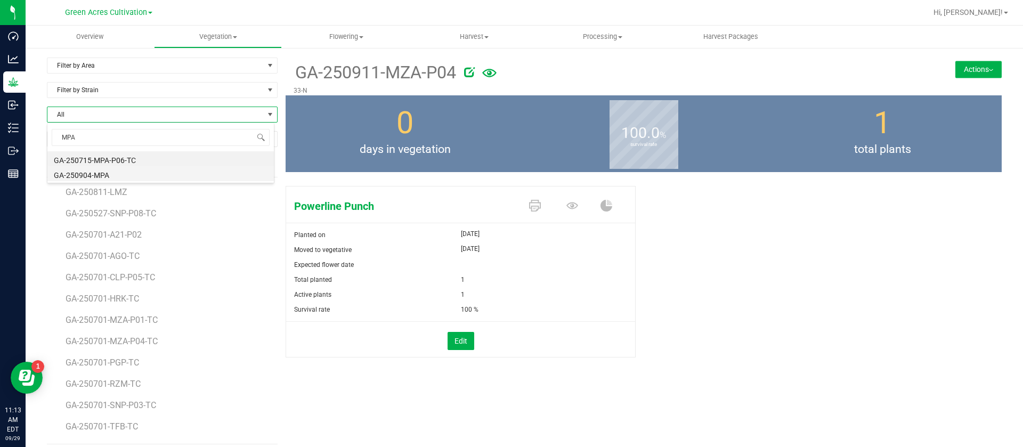
click at [126, 176] on li "GA-250904-MPA" at bounding box center [160, 173] width 226 height 15
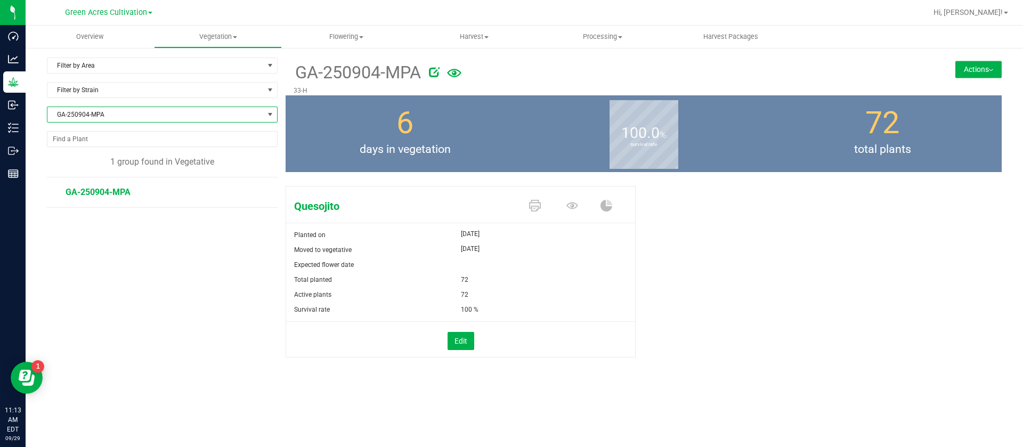
click at [119, 115] on span "GA-250904-MPA" at bounding box center [155, 114] width 216 height 15
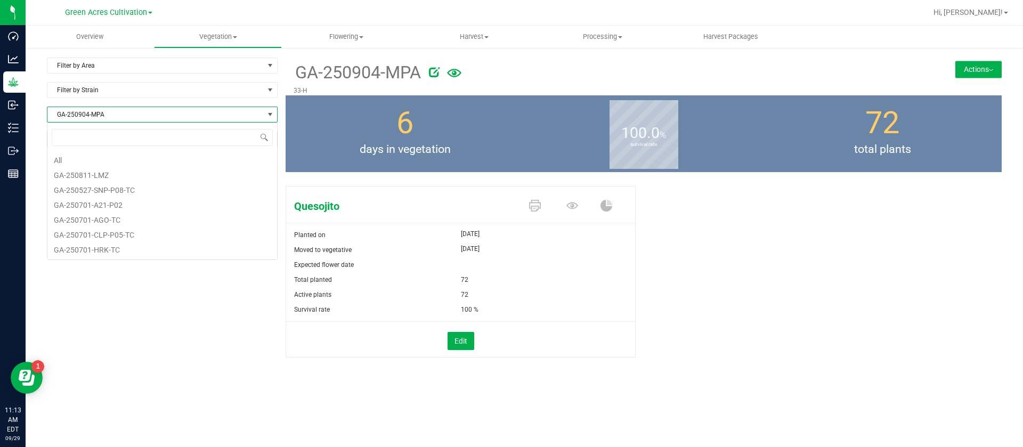
scroll to position [16, 231]
click at [117, 133] on input at bounding box center [162, 137] width 221 height 17
type input "MPA"
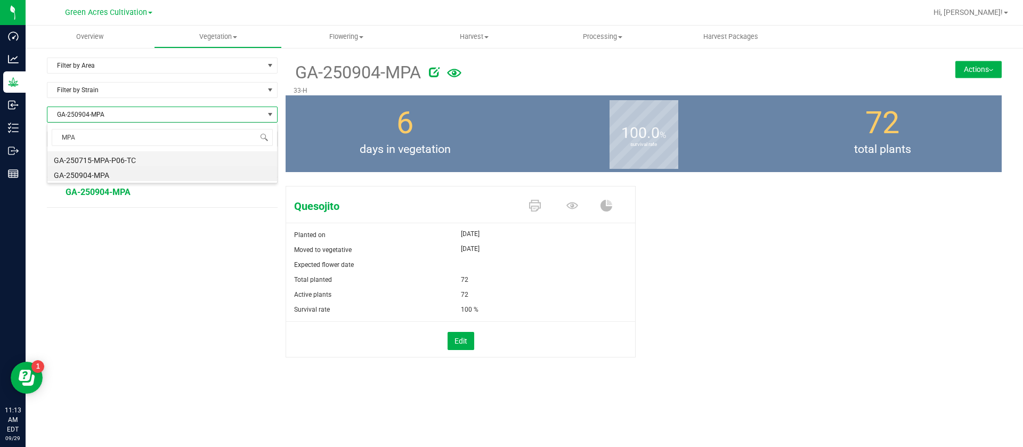
click at [134, 154] on li "GA-250715-MPA-P06-TC" at bounding box center [162, 158] width 230 height 15
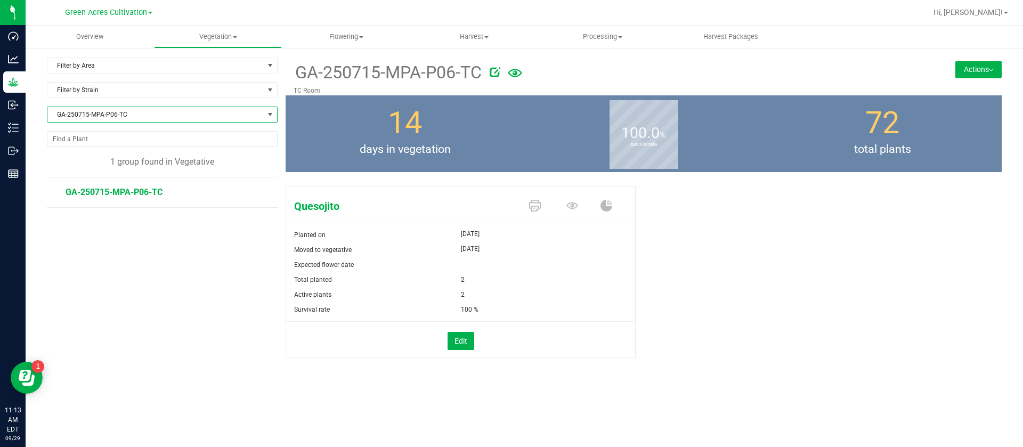
click at [991, 64] on button "Actions" at bounding box center [978, 69] width 46 height 17
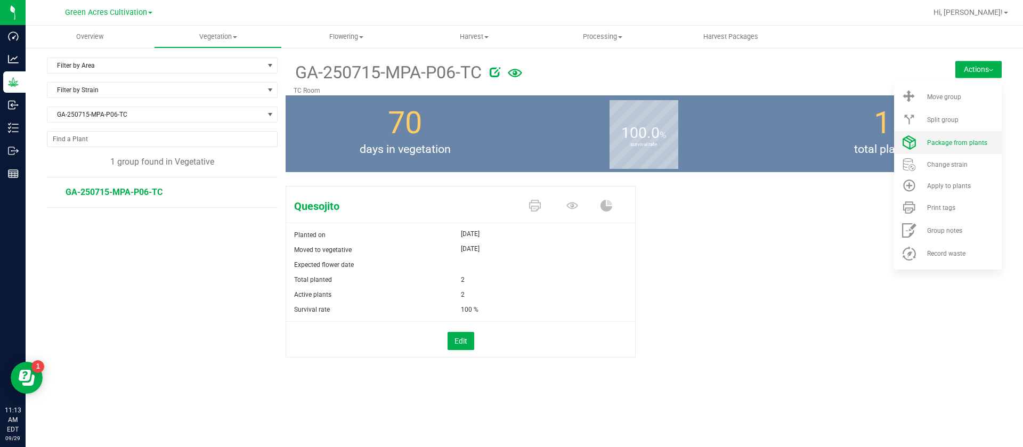
click at [947, 141] on span "Package from plants" at bounding box center [957, 142] width 60 height 7
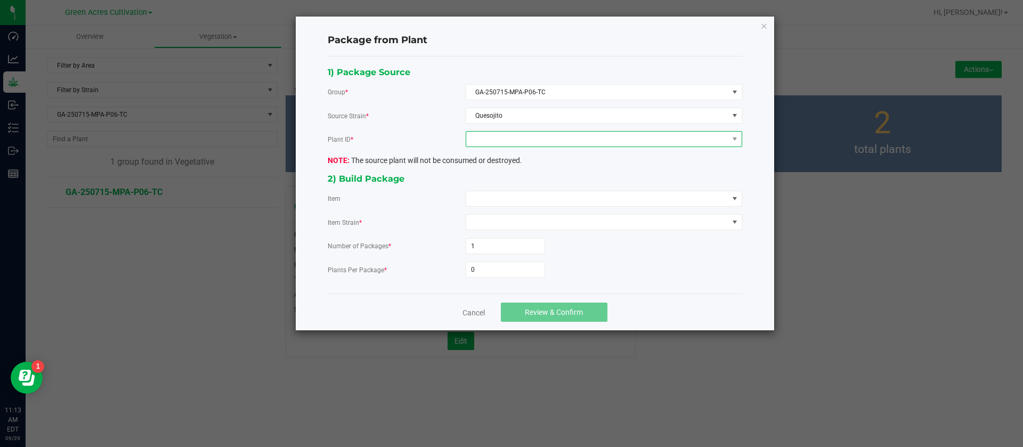
drag, startPoint x: 540, startPoint y: 136, endPoint x: 527, endPoint y: 146, distance: 16.3
click at [541, 136] on span at bounding box center [597, 139] width 262 height 15
click at [503, 178] on li "0533698496962760" at bounding box center [603, 185] width 275 height 18
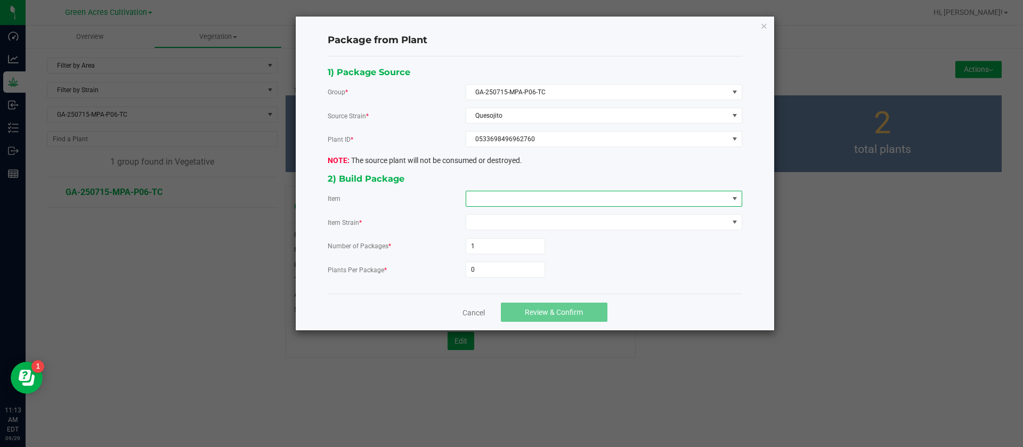
click at [506, 201] on span at bounding box center [597, 198] width 262 height 15
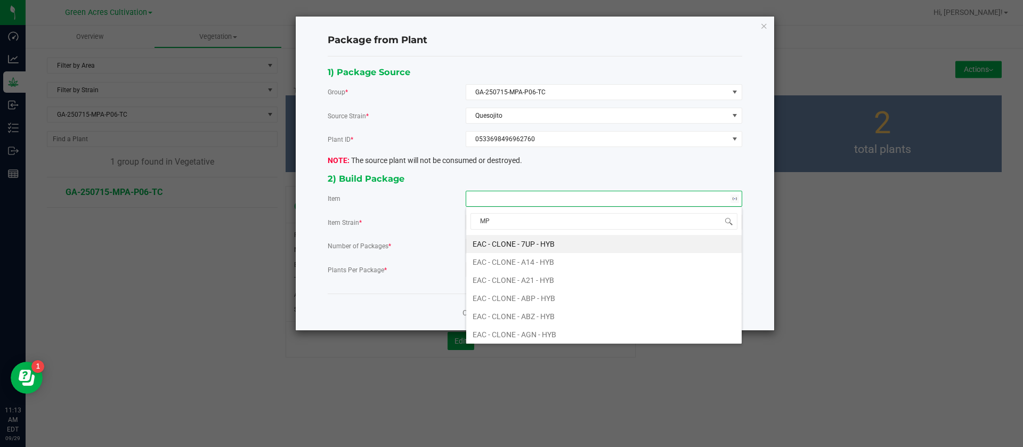
type input "MPA"
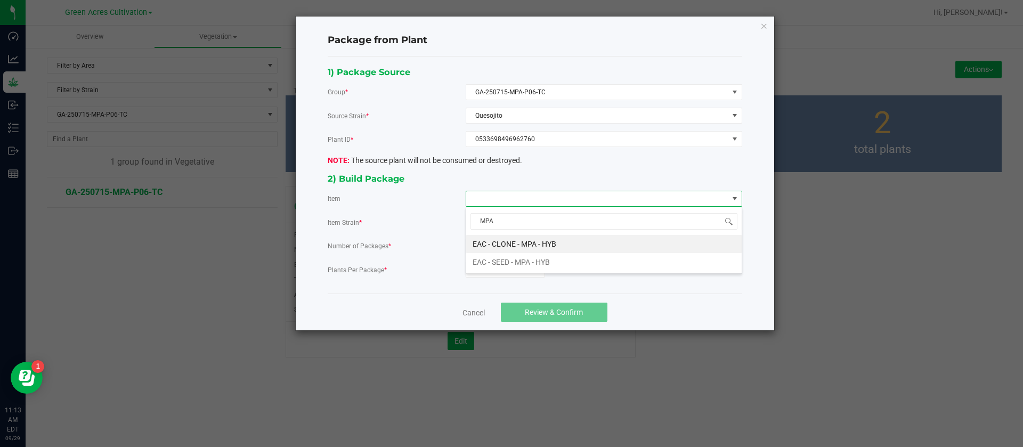
click at [562, 241] on HYB "EAC - CLONE - MPA - HYB" at bounding box center [603, 244] width 275 height 18
click at [479, 276] on input "0" at bounding box center [505, 269] width 78 height 15
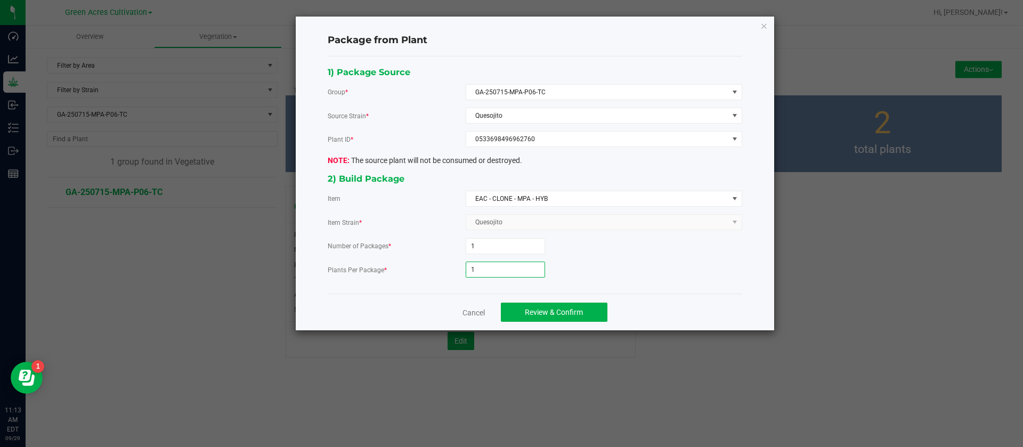
type input "1"
click at [422, 262] on div "Plants Per Package * 1" at bounding box center [535, 270] width 414 height 16
click at [553, 319] on button "Review & Confirm" at bounding box center [554, 312] width 107 height 19
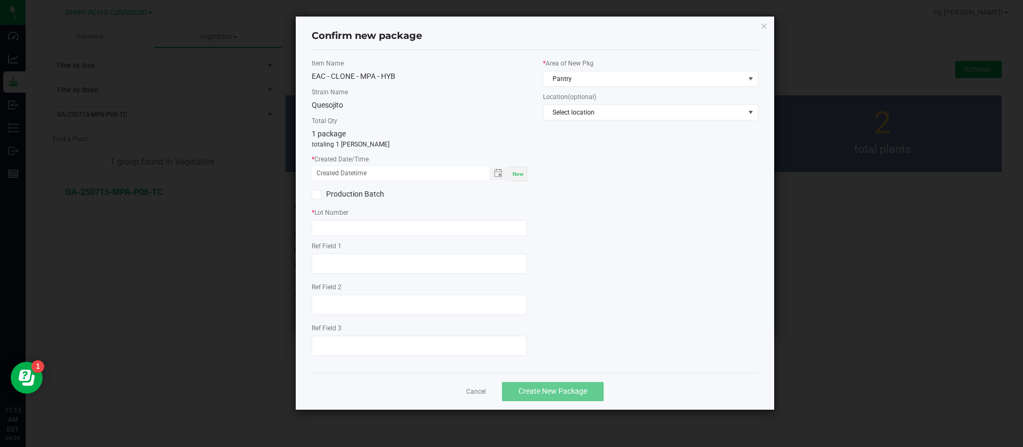
click at [522, 174] on span "Now" at bounding box center [517, 174] width 11 height 6
click at [328, 172] on input "[DATE] 11:13 AM" at bounding box center [395, 173] width 166 height 13
type input "[DATE] 11:13 AM"
click at [337, 227] on input "text" at bounding box center [419, 228] width 215 height 16
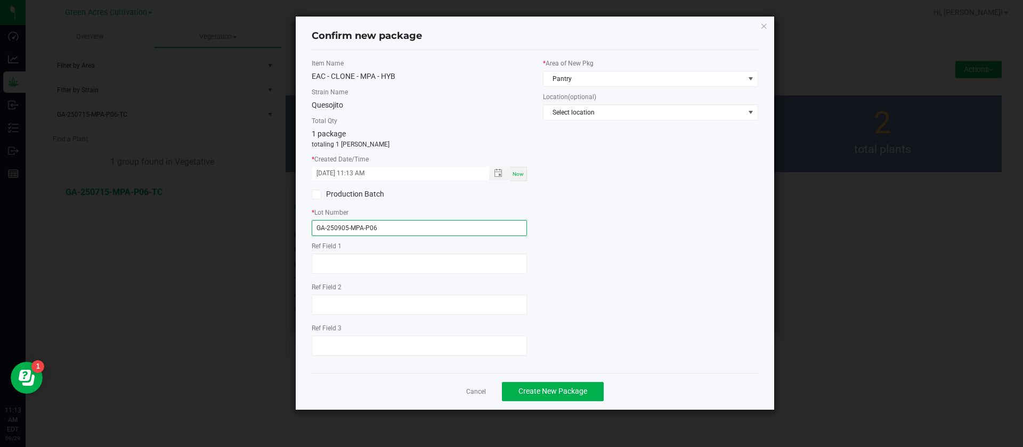
type input "GA-250905-MPA-P06"
click at [562, 87] on div "* Area of New Pkg Pantry Location (optional) Select location" at bounding box center [650, 92] width 231 height 67
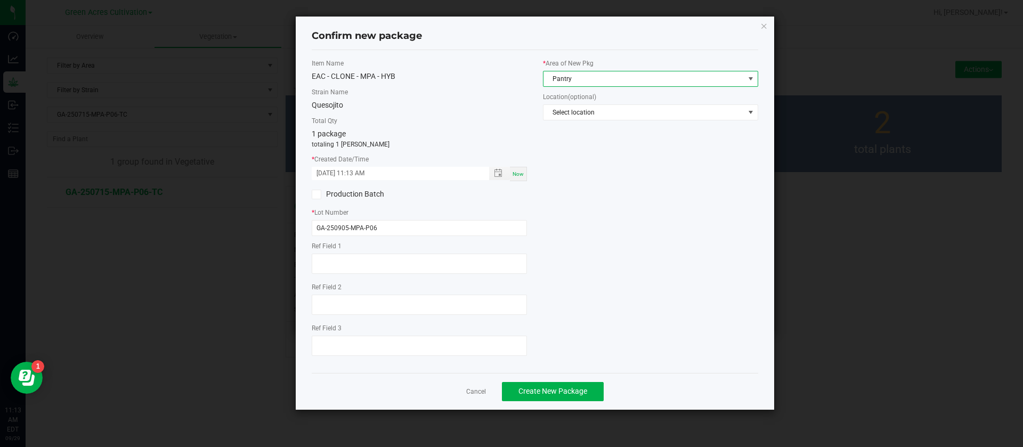
click at [573, 78] on span "Pantry" at bounding box center [643, 78] width 201 height 15
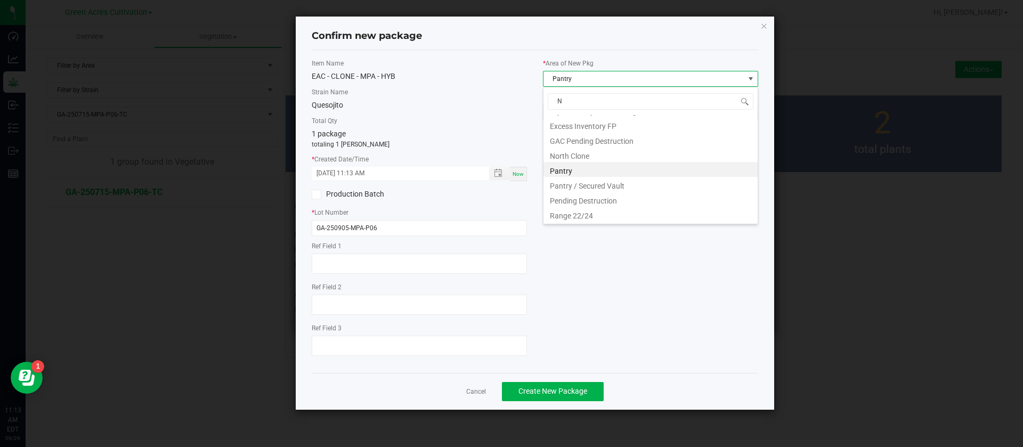
scroll to position [0, 0]
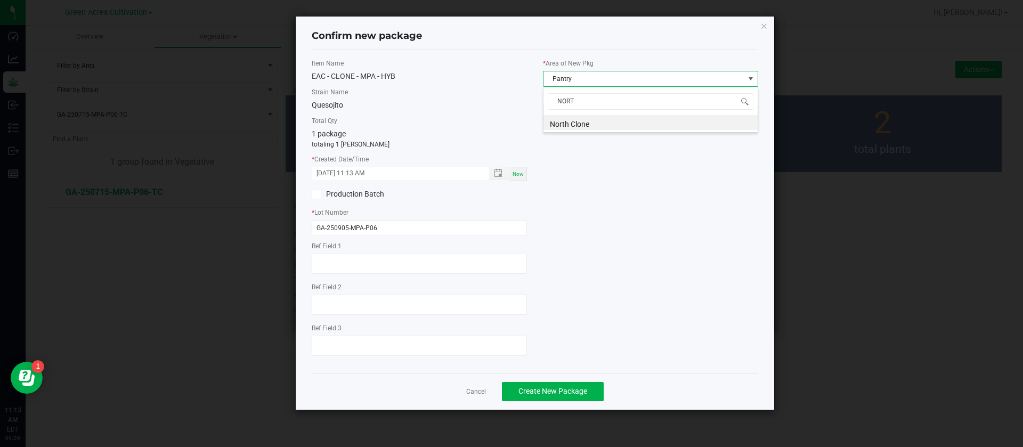
type input "NORTH"
click at [531, 388] on span "Create New Package" at bounding box center [552, 391] width 69 height 9
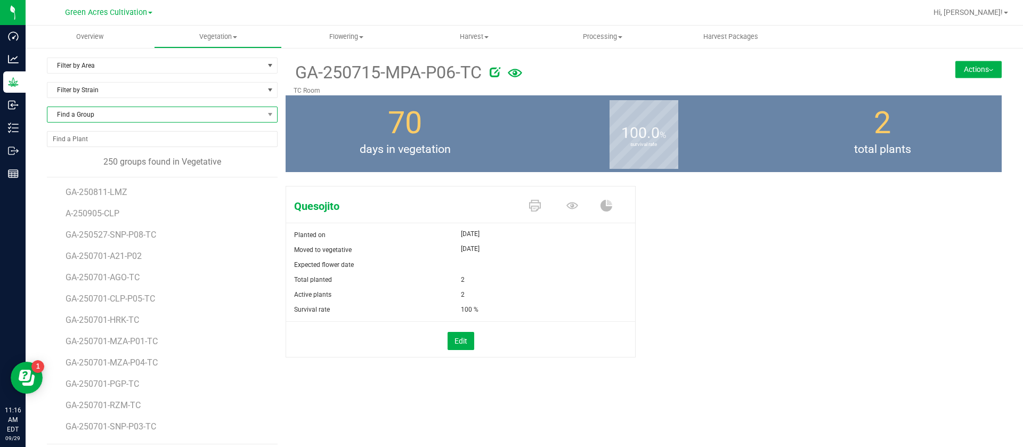
click at [105, 107] on span "Find a Group" at bounding box center [162, 115] width 231 height 16
type input "R"
type input "CLP"
click at [113, 156] on li "A-250905-CLP" at bounding box center [160, 158] width 226 height 15
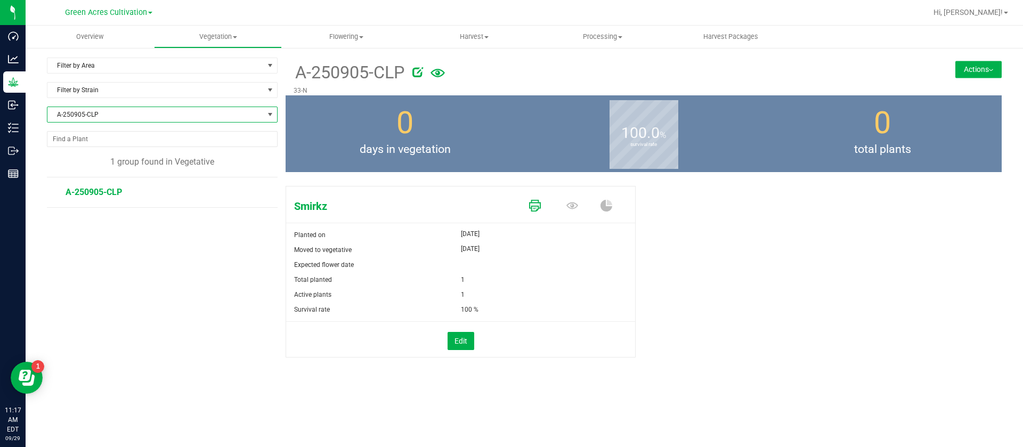
click at [534, 206] on icon at bounding box center [535, 206] width 12 height 12
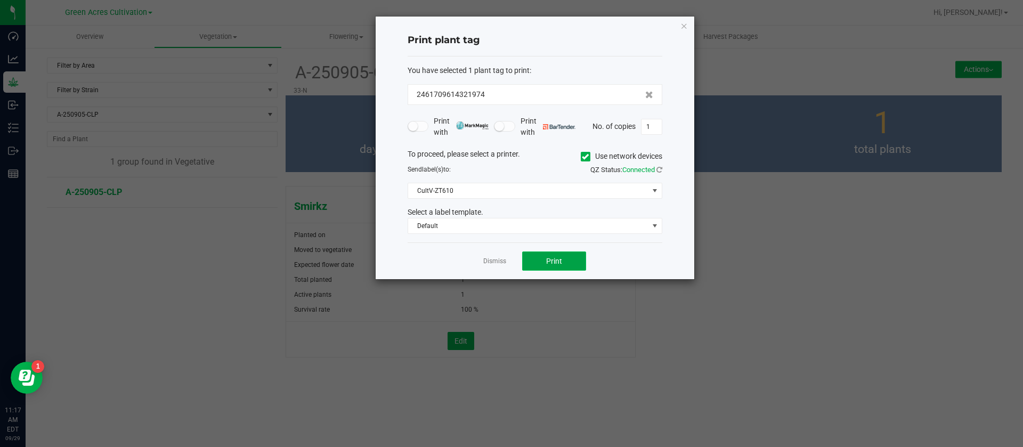
click at [544, 264] on button "Print" at bounding box center [554, 260] width 64 height 19
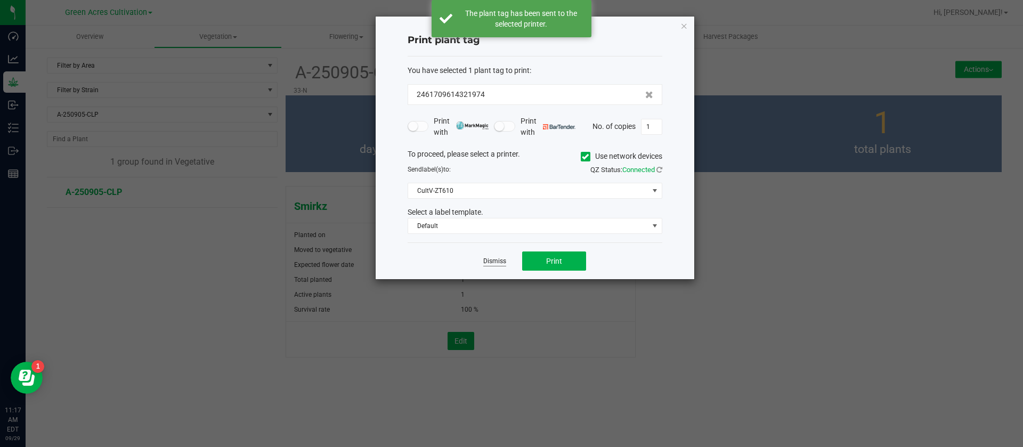
click at [488, 260] on link "Dismiss" at bounding box center [494, 261] width 23 height 9
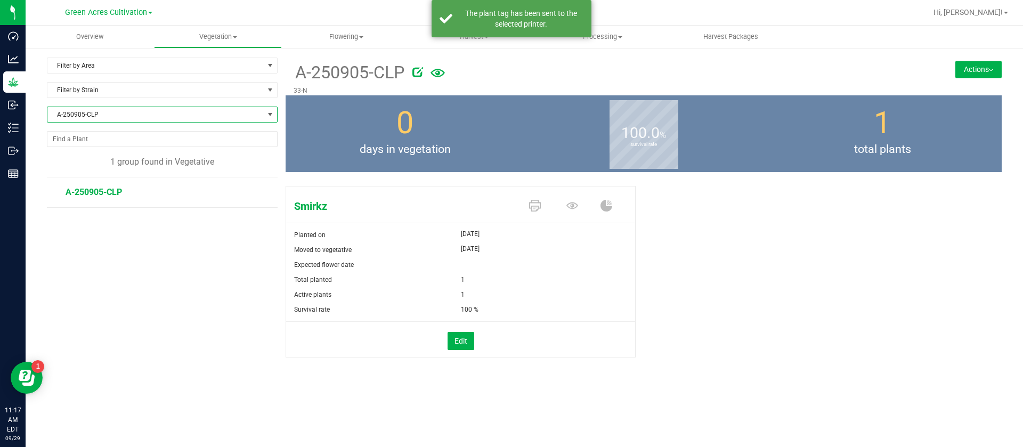
click at [99, 108] on span "A-250905-CLP" at bounding box center [155, 114] width 216 height 15
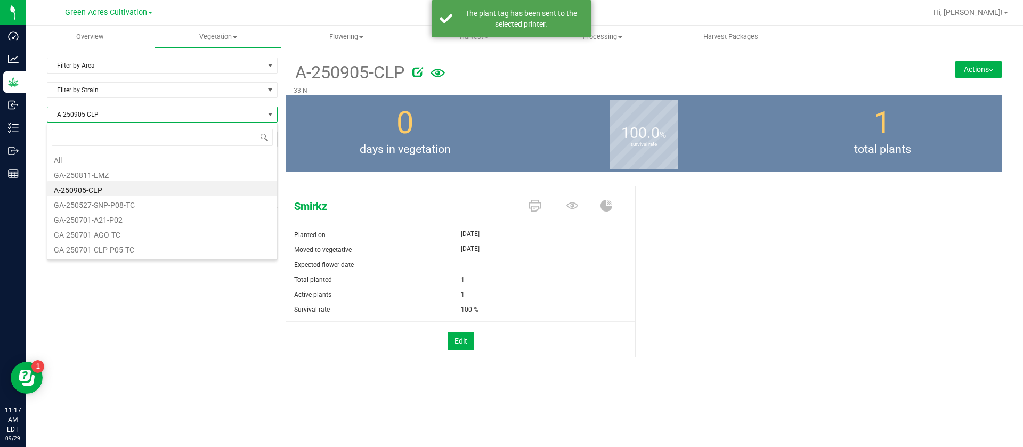
scroll to position [16, 231]
type input "CLP"
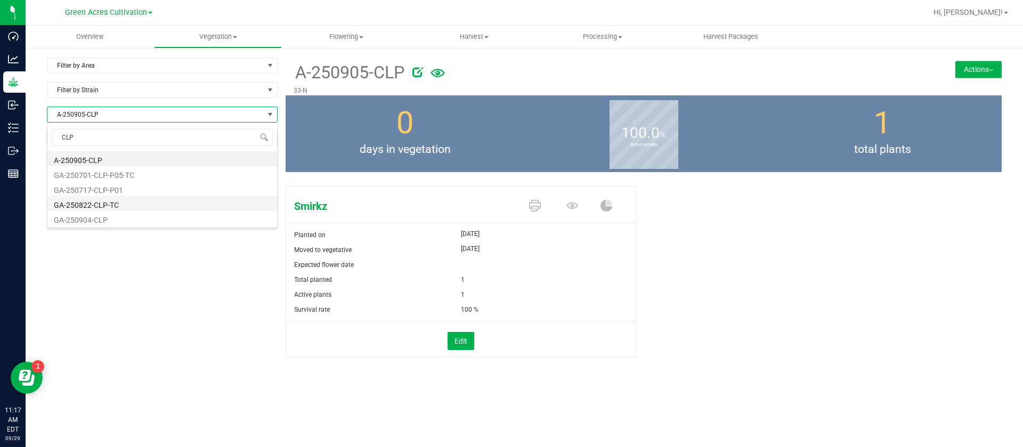
click at [135, 203] on li "GA-250822-CLP-TC" at bounding box center [162, 203] width 230 height 15
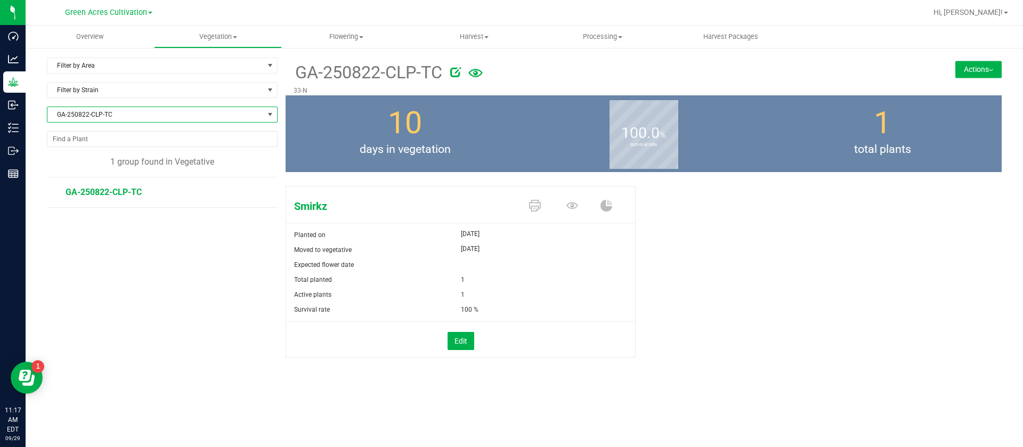
click at [133, 119] on span "GA-250822-CLP-TC" at bounding box center [155, 114] width 216 height 15
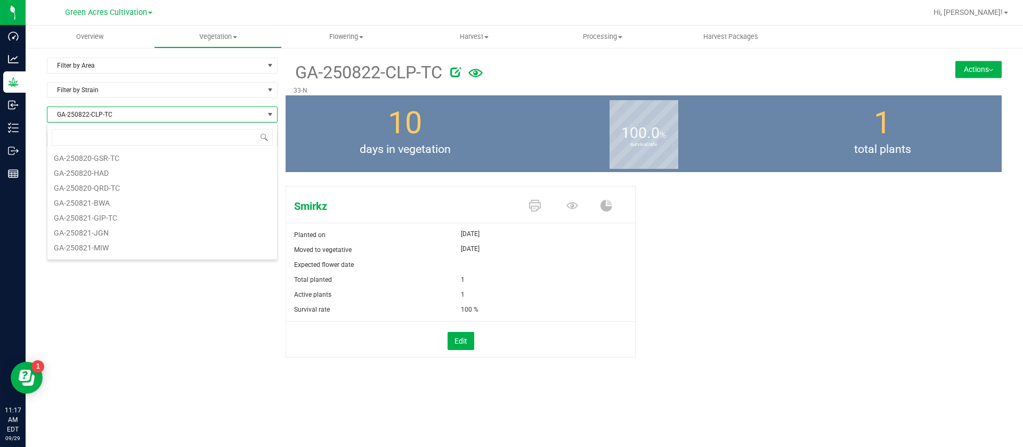
scroll to position [2841, 0]
type input "CLP"
click at [127, 177] on li "GA-250701-CLP-P05-TC" at bounding box center [162, 173] width 230 height 15
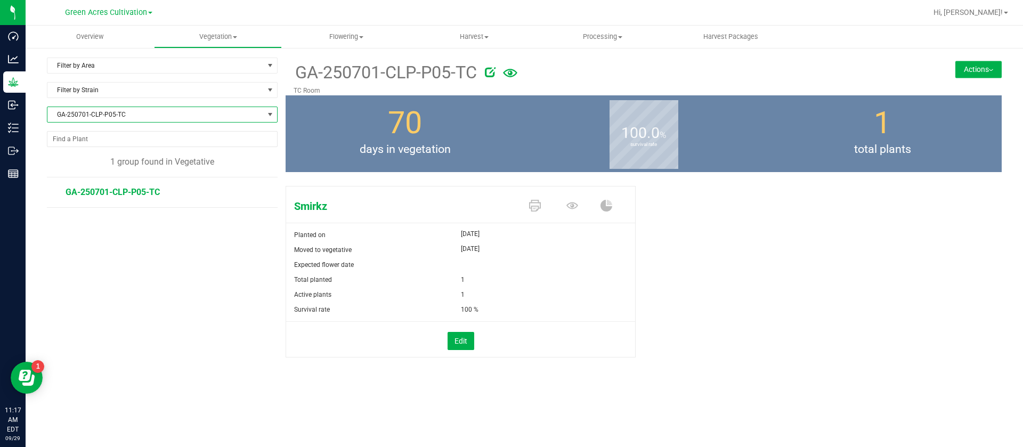
click at [116, 116] on span "GA-250701-CLP-P05-TC" at bounding box center [155, 114] width 216 height 15
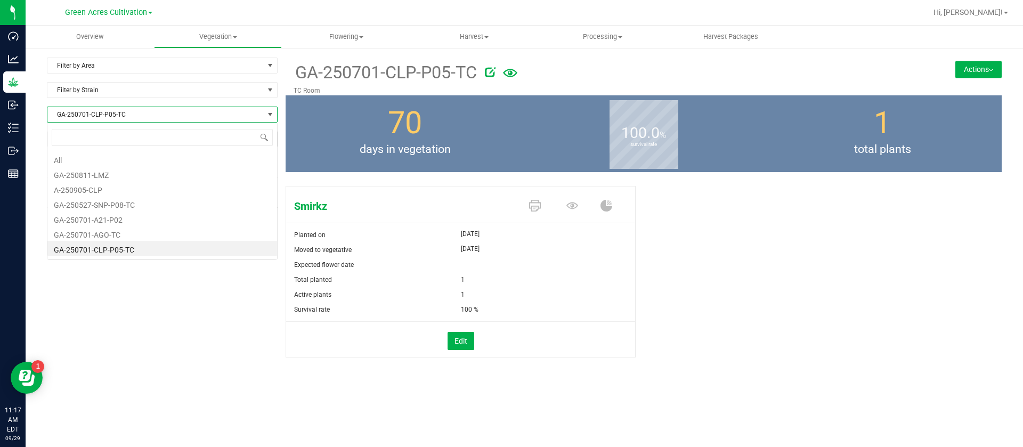
scroll to position [16, 231]
type input "RZ"
click at [135, 158] on li "GA-250701-RZM-TC" at bounding box center [162, 158] width 230 height 15
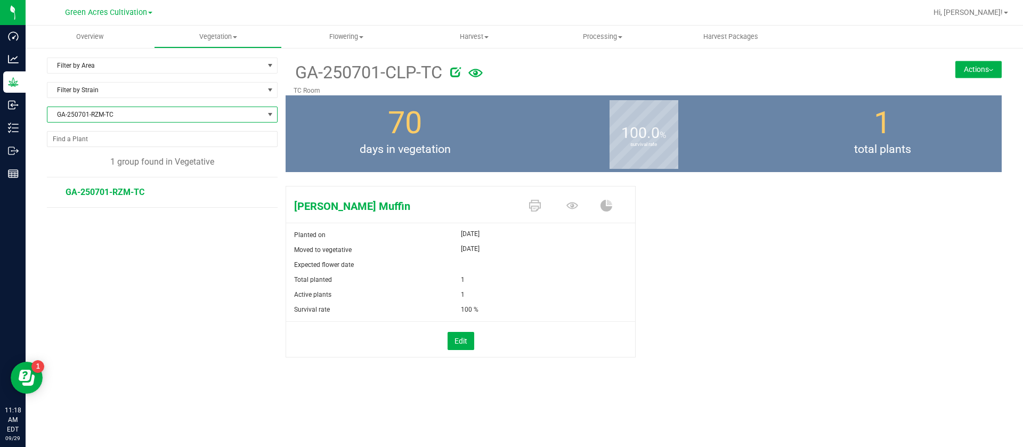
click at [455, 68] on icon at bounding box center [455, 72] width 11 height 11
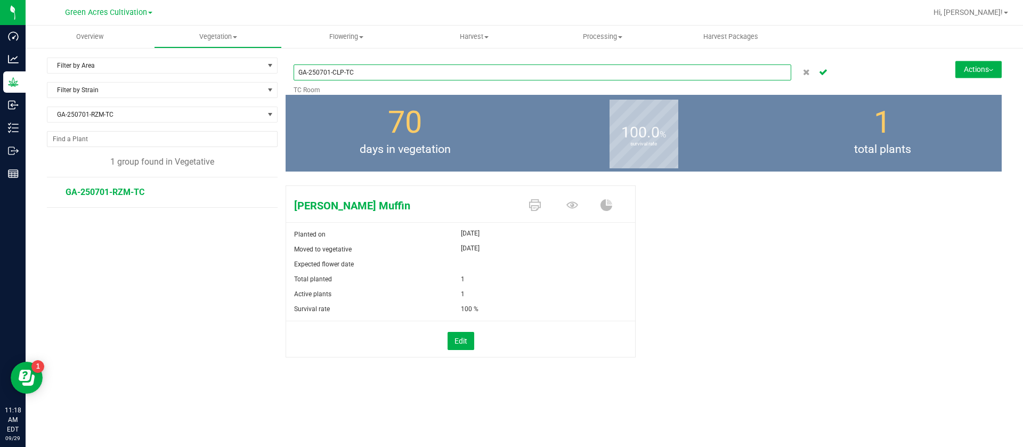
drag, startPoint x: 342, startPoint y: 72, endPoint x: 338, endPoint y: 119, distance: 46.5
click at [343, 75] on input "GA-250701-CLP-TC" at bounding box center [542, 72] width 498 height 16
type input "GA-250701-RZM-TC"
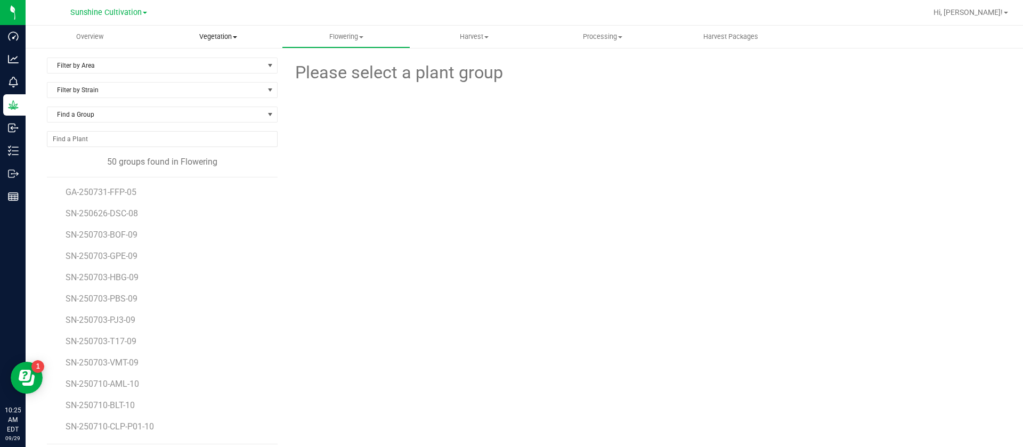
click at [217, 32] on span "Vegetation" at bounding box center [217, 37] width 127 height 10
click at [205, 60] on span "Veg groups" at bounding box center [188, 64] width 68 height 9
drag, startPoint x: 129, startPoint y: 77, endPoint x: 129, endPoint y: 69, distance: 8.0
click at [129, 75] on div "Filter by Area Filter by Area All North Nursery A North Nursery B North Nursery…" at bounding box center [162, 70] width 231 height 25
click at [130, 68] on span "Filter by Area" at bounding box center [155, 65] width 216 height 15
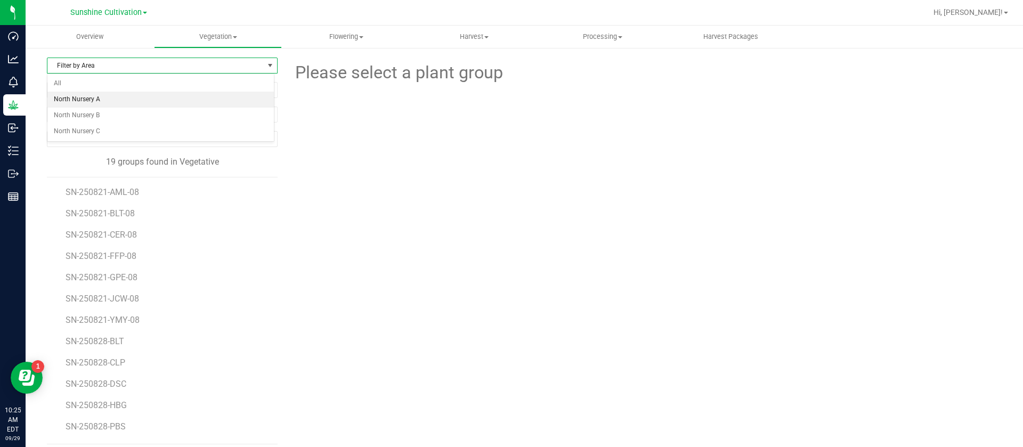
click at [109, 101] on li "North Nursery A" at bounding box center [160, 100] width 226 height 16
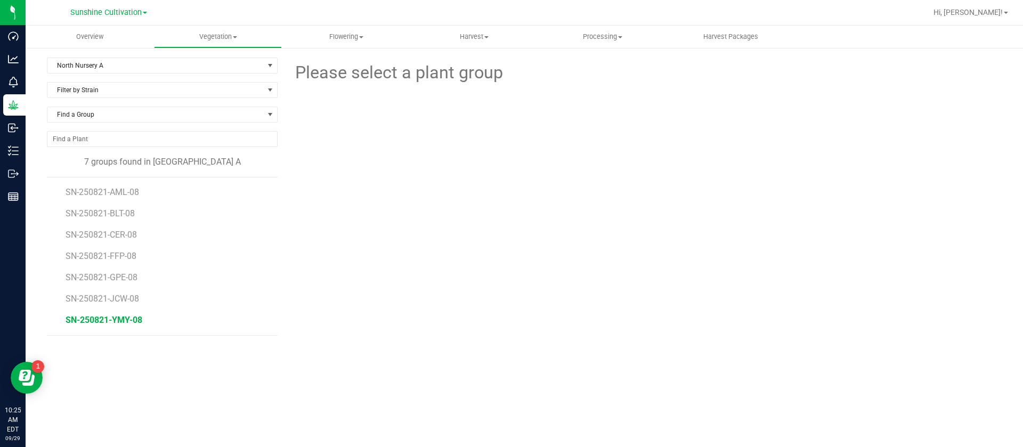
click at [116, 316] on span "SN-250821-YMY-08" at bounding box center [104, 320] width 77 height 10
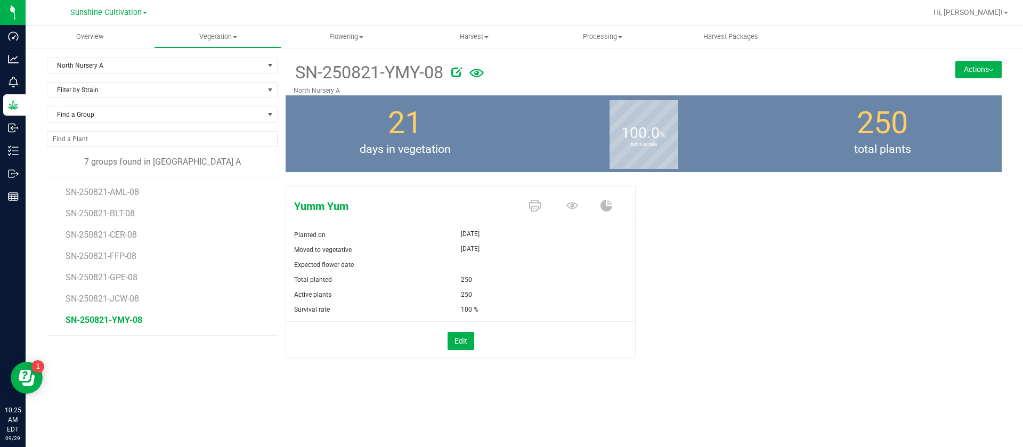
click at [789, 290] on div "Yumm Yum Planted on Sep 8, 2025 Moved to vegetative Sep 8, 2025 Expected flower…" at bounding box center [644, 283] width 716 height 202
drag, startPoint x: 572, startPoint y: 207, endPoint x: 567, endPoint y: 216, distance: 9.5
click at [571, 207] on icon at bounding box center [572, 206] width 12 height 12
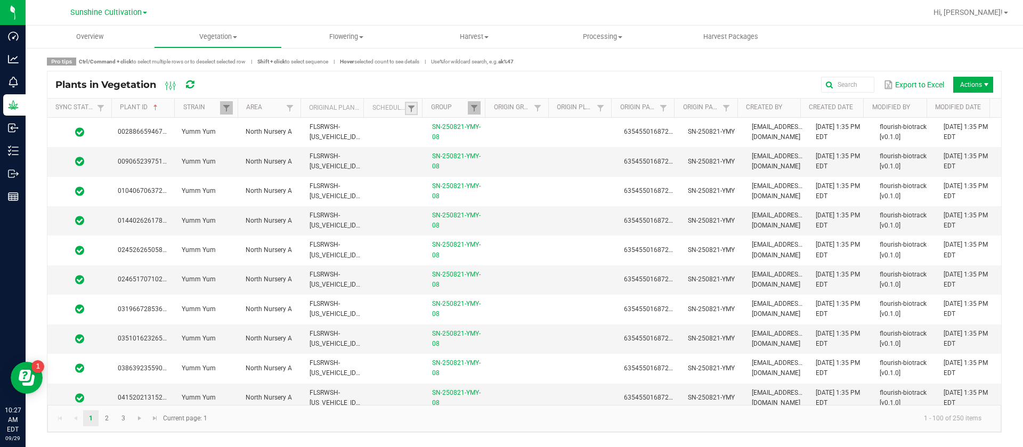
click at [415, 108] on link at bounding box center [411, 108] width 13 height 13
drag, startPoint x: 444, startPoint y: 151, endPoint x: 449, endPoint y: 160, distance: 10.5
click at [444, 151] on li "Scheduled" at bounding box center [463, 153] width 103 height 14
checkbox input "true"
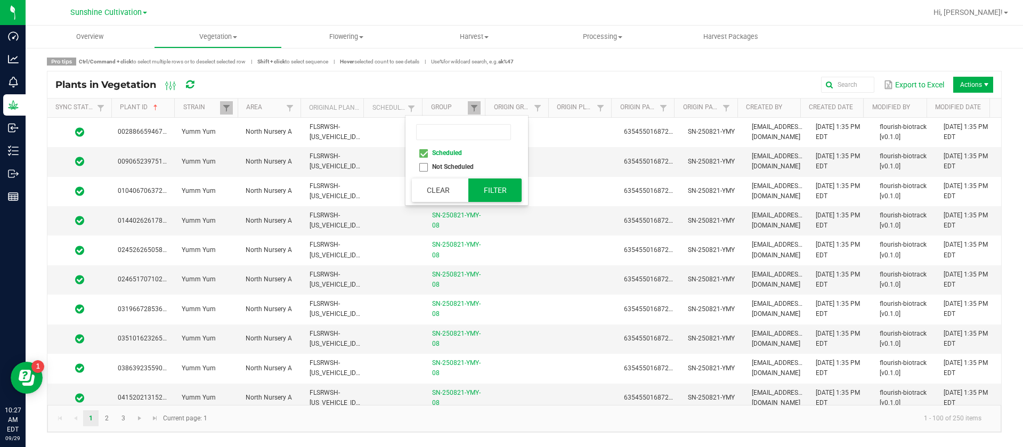
click at [499, 176] on div "Scheduled Not Scheduled Clear Filter" at bounding box center [466, 160] width 123 height 89
click at [494, 182] on button "Filter" at bounding box center [494, 189] width 53 height 23
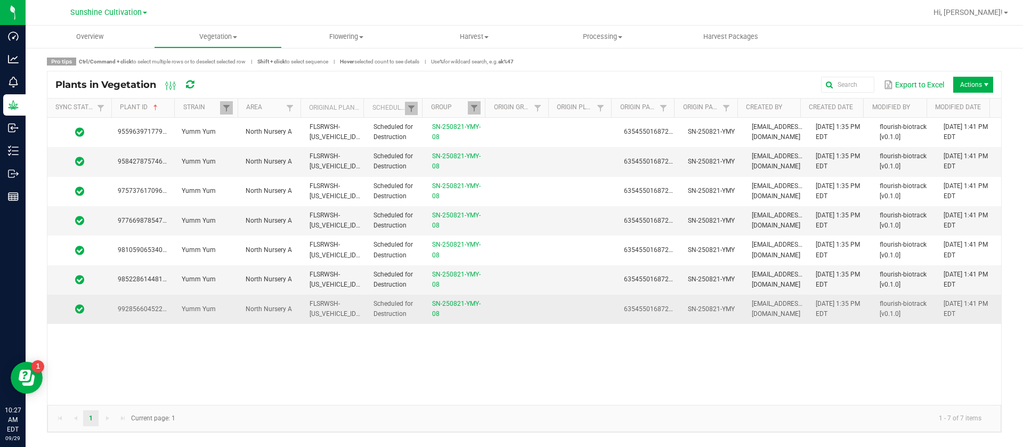
click at [546, 307] on td at bounding box center [522, 309] width 64 height 29
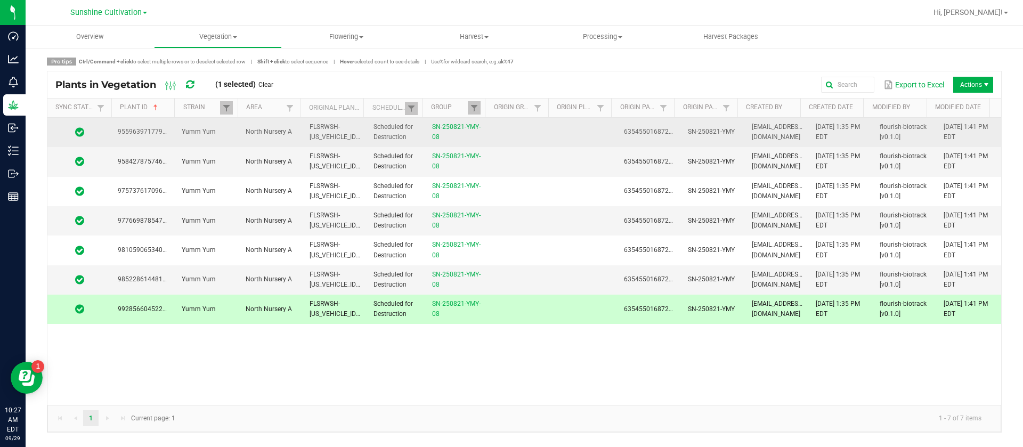
click at [542, 125] on td at bounding box center [522, 132] width 64 height 29
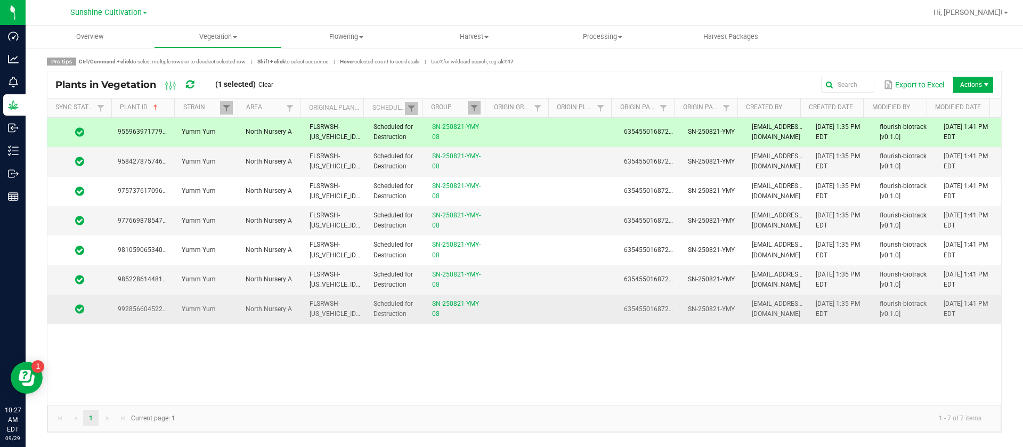
click at [553, 305] on td at bounding box center [585, 309] width 64 height 29
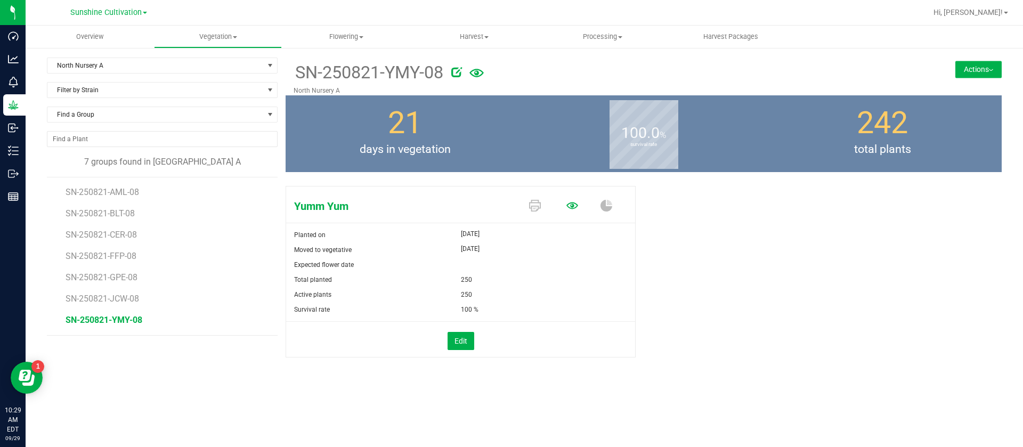
click at [568, 207] on icon at bounding box center [572, 205] width 12 height 7
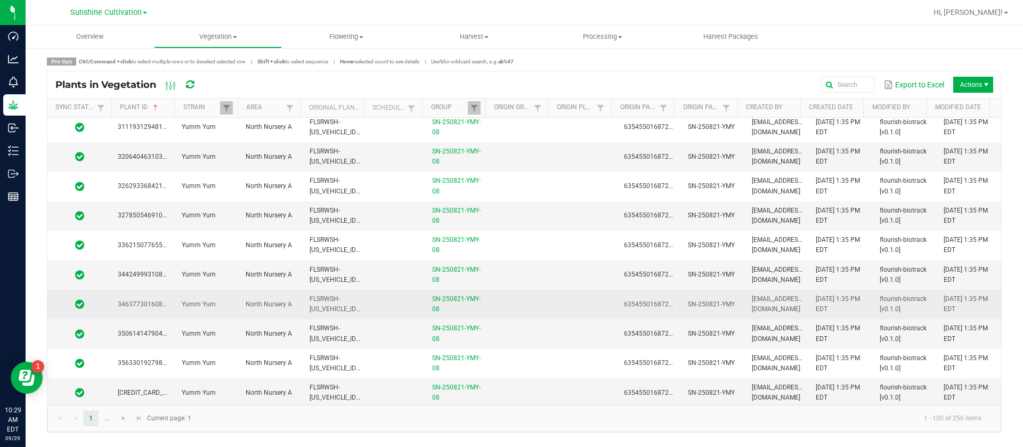
scroll to position [2663, 0]
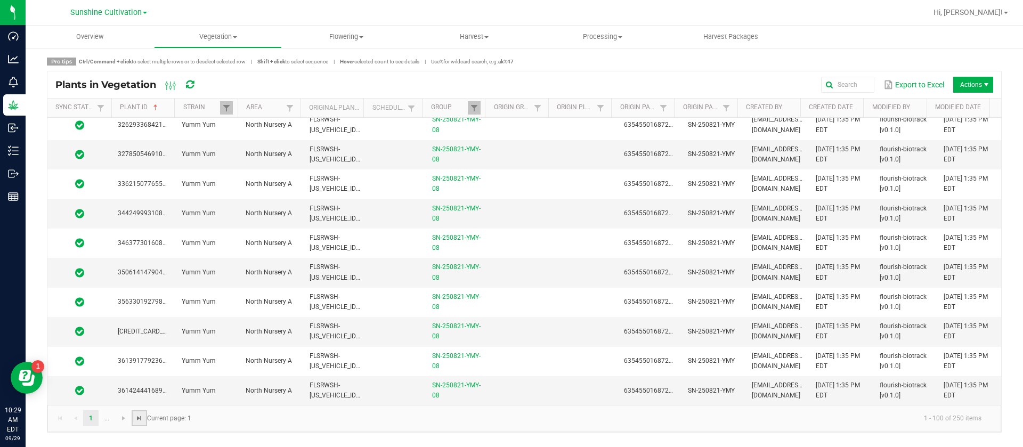
click at [141, 417] on span "Go to the last page" at bounding box center [139, 418] width 9 height 9
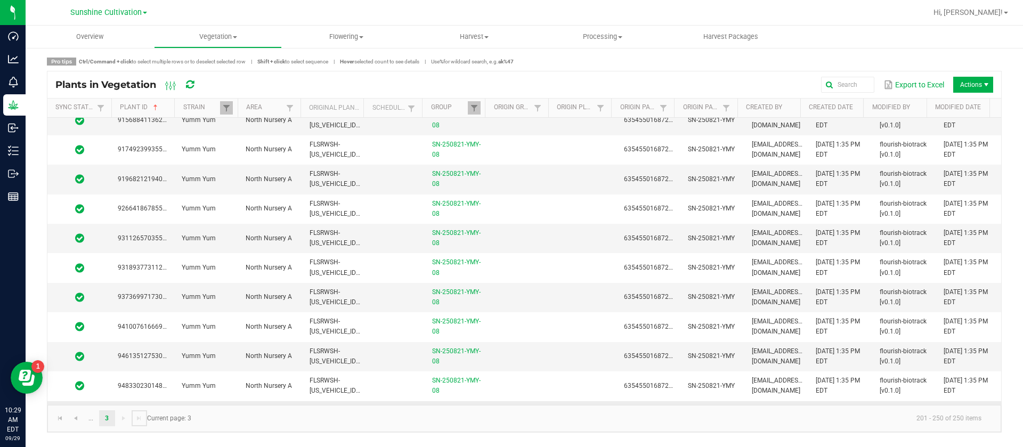
scroll to position [1028, 0]
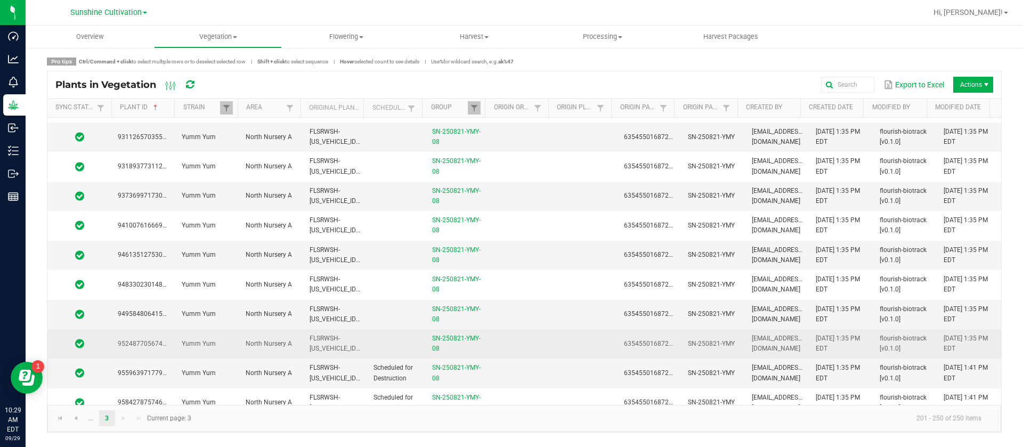
click at [536, 341] on td at bounding box center [522, 343] width 64 height 29
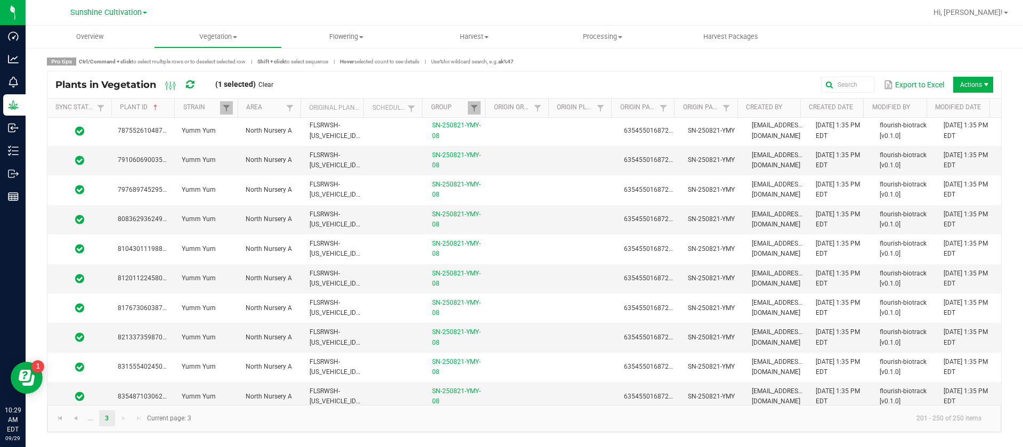
scroll to position [0, 0]
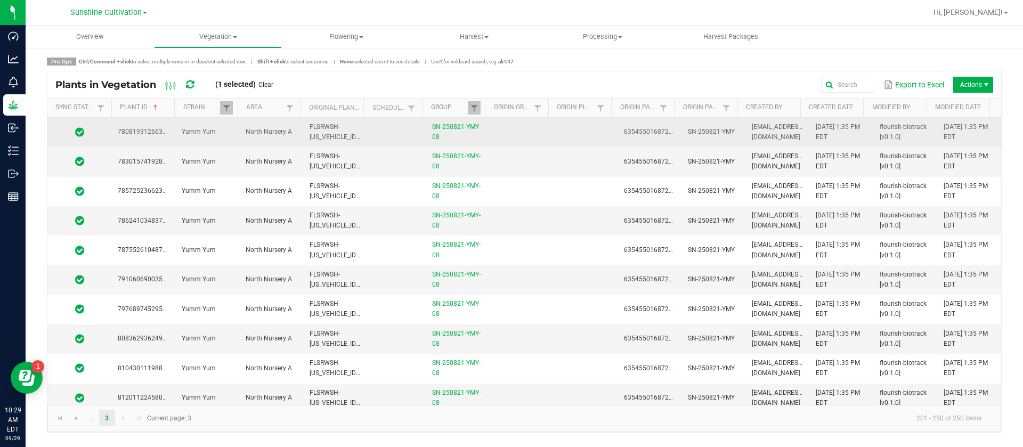
click at [556, 128] on td at bounding box center [585, 132] width 64 height 29
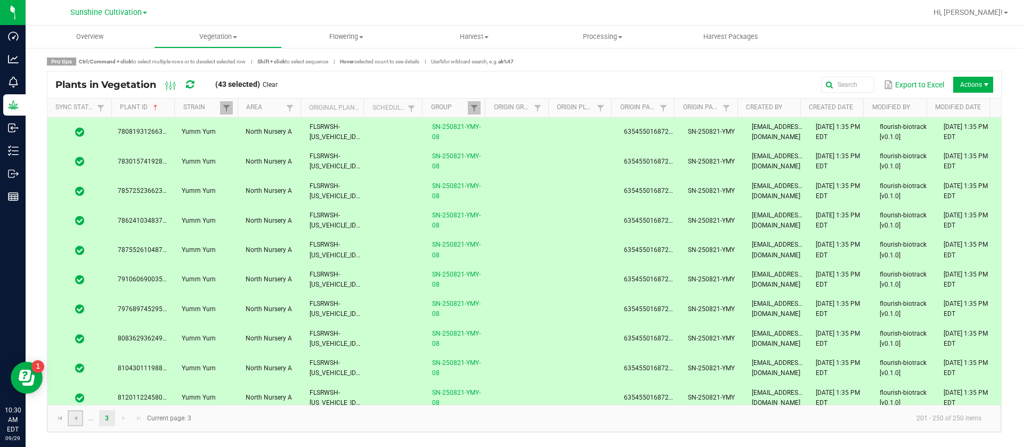
click at [77, 423] on link at bounding box center [75, 418] width 15 height 16
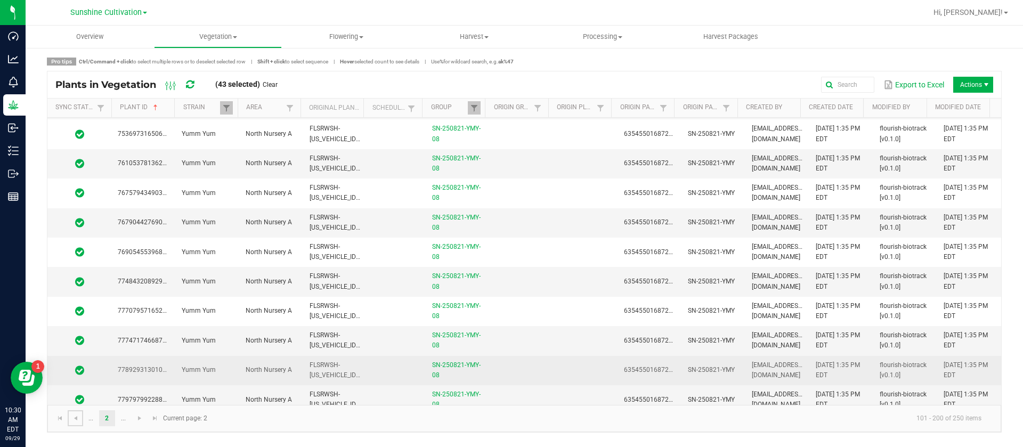
scroll to position [2663, 0]
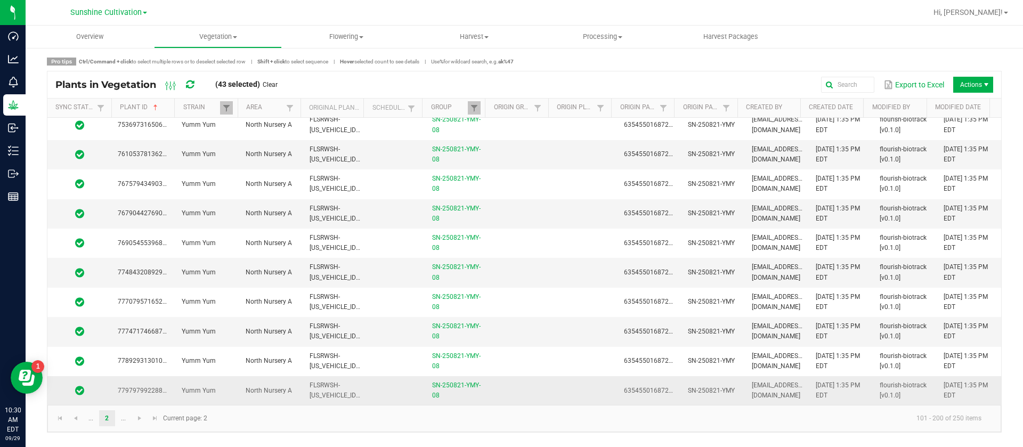
click at [555, 390] on td at bounding box center [585, 390] width 64 height 29
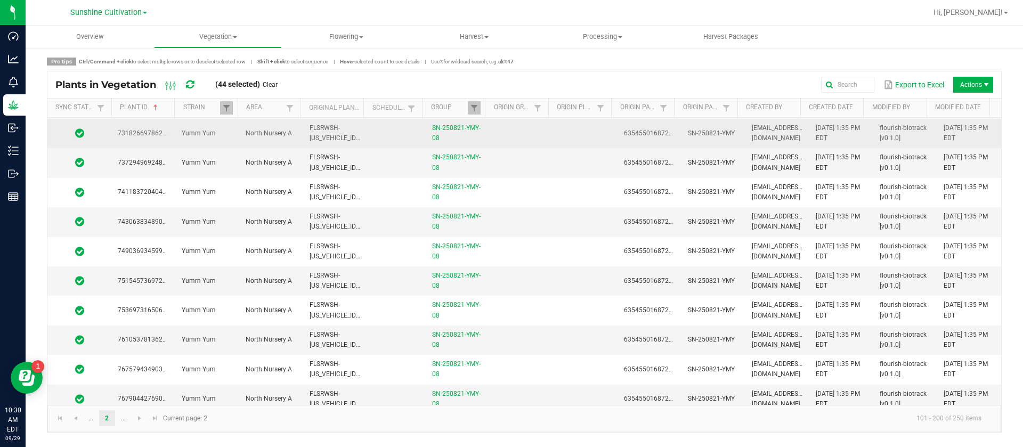
scroll to position [2424, 0]
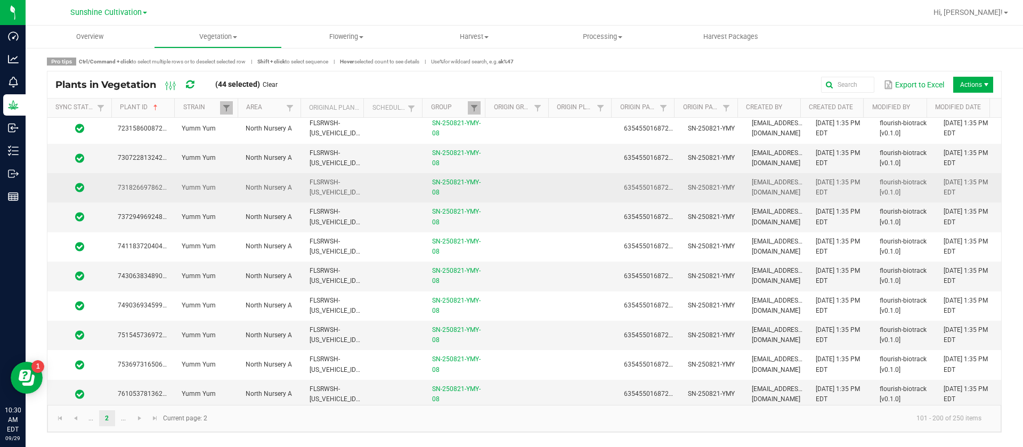
click at [575, 182] on td at bounding box center [585, 187] width 64 height 29
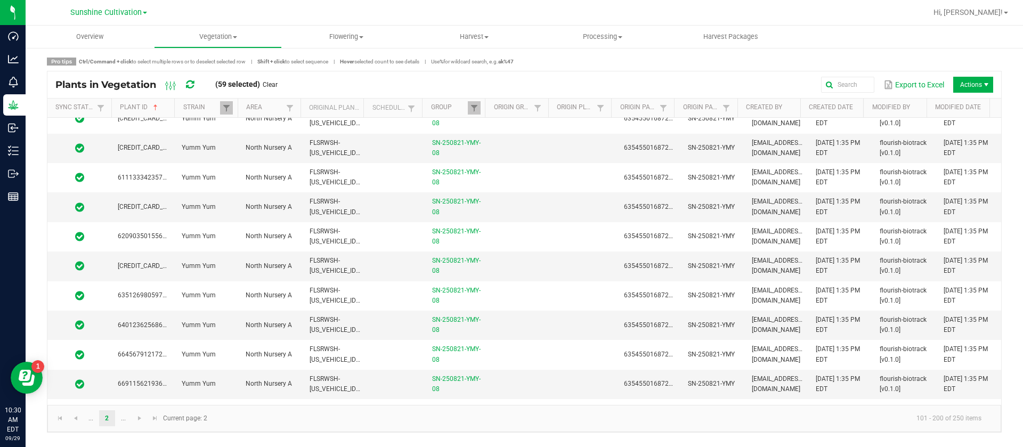
click at [575, 185] on td at bounding box center [585, 177] width 64 height 29
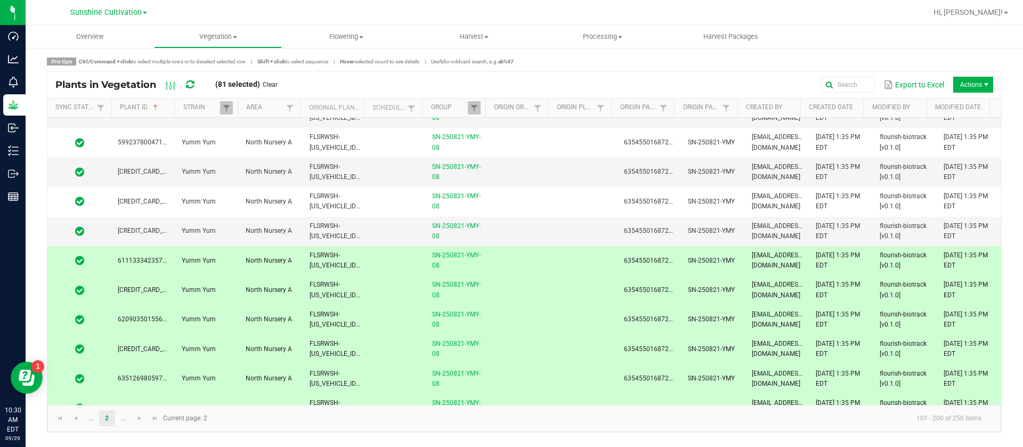
scroll to position [1625, 0]
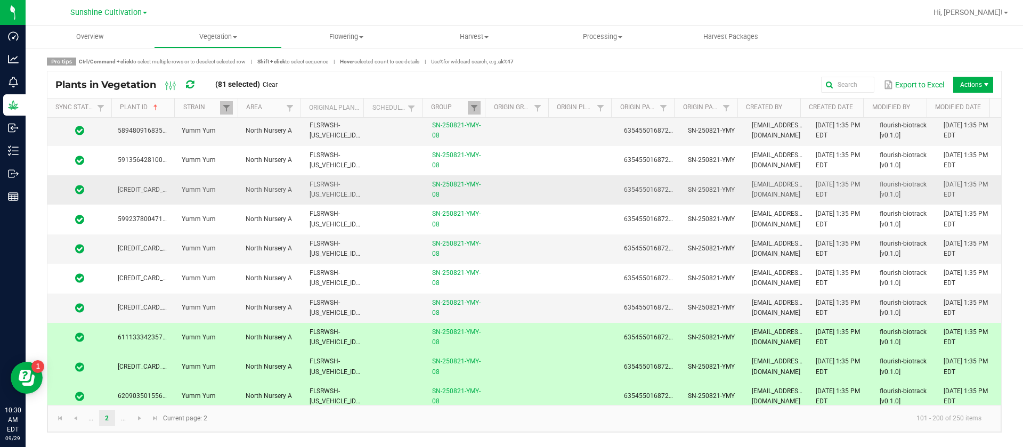
click at [562, 188] on td at bounding box center [585, 189] width 64 height 29
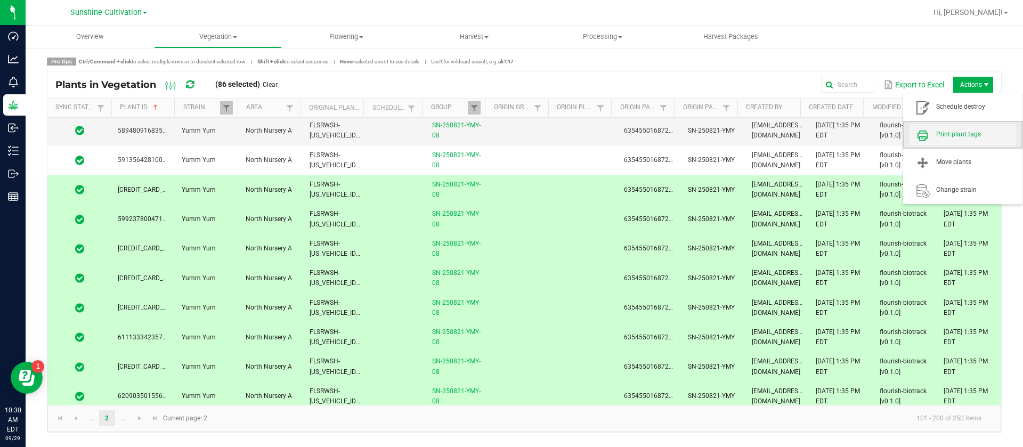
click at [951, 132] on span "Print plant tags" at bounding box center [976, 134] width 80 height 9
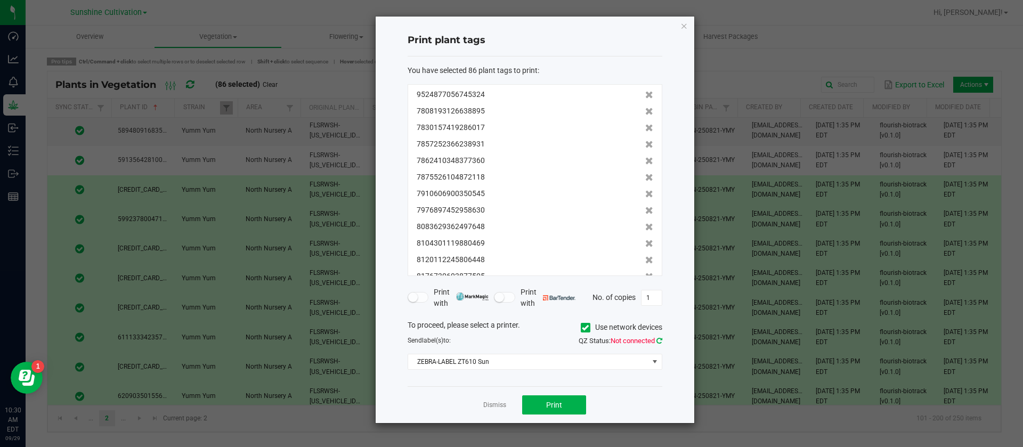
click at [659, 341] on icon at bounding box center [659, 340] width 6 height 7
click at [554, 401] on span "Print" at bounding box center [554, 405] width 16 height 9
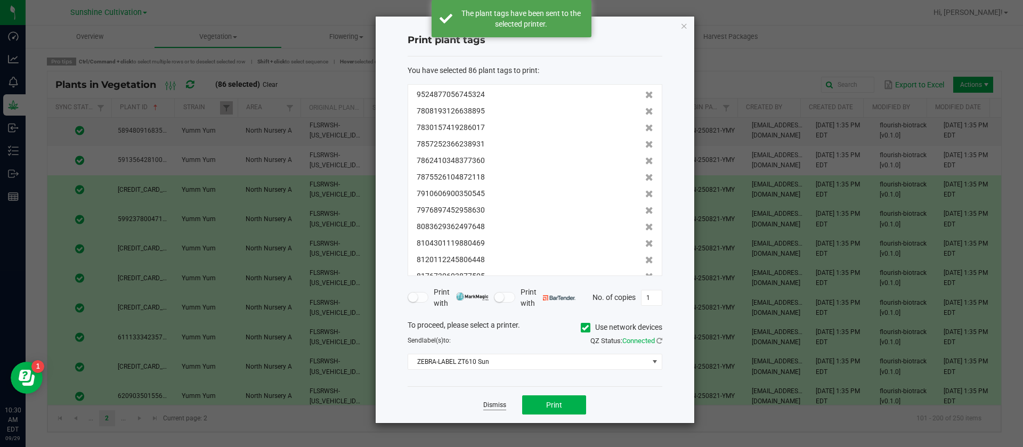
click at [493, 406] on link "Dismiss" at bounding box center [494, 405] width 23 height 9
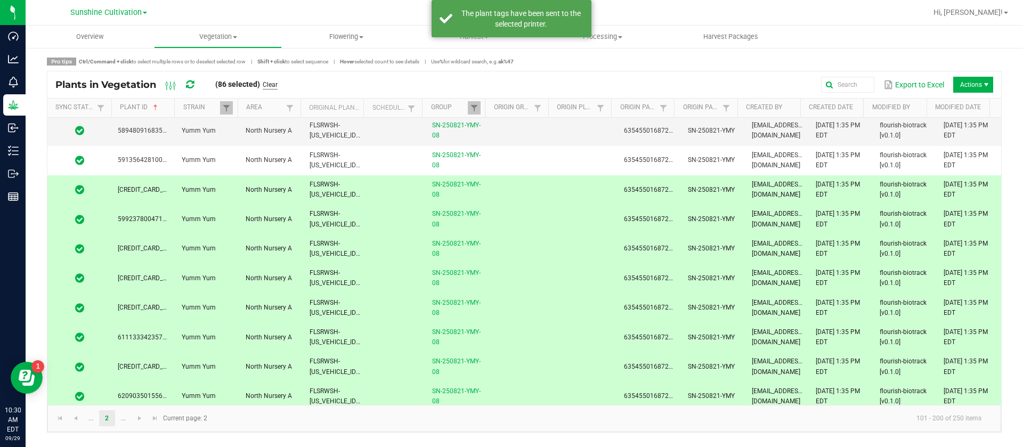
click at [274, 87] on link "Clear" at bounding box center [270, 84] width 15 height 9
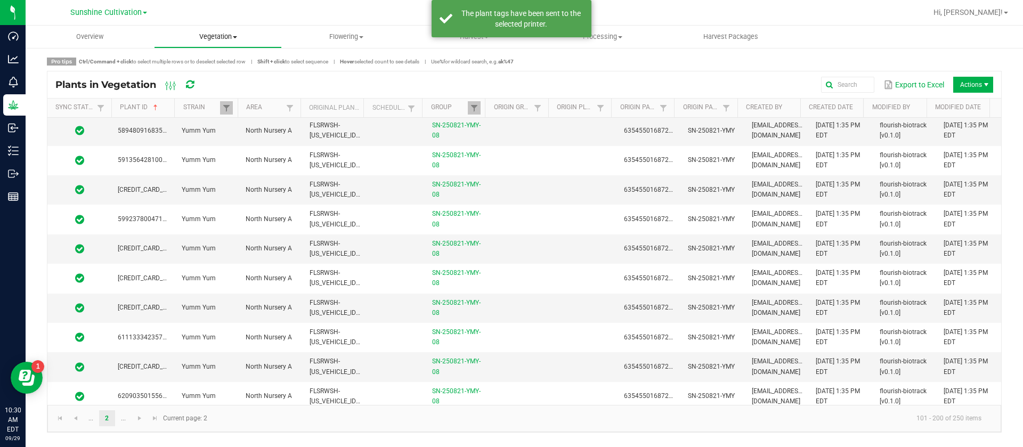
click at [214, 34] on span "Vegetation" at bounding box center [217, 37] width 127 height 10
click at [219, 61] on span "Veg groups" at bounding box center [188, 64] width 68 height 9
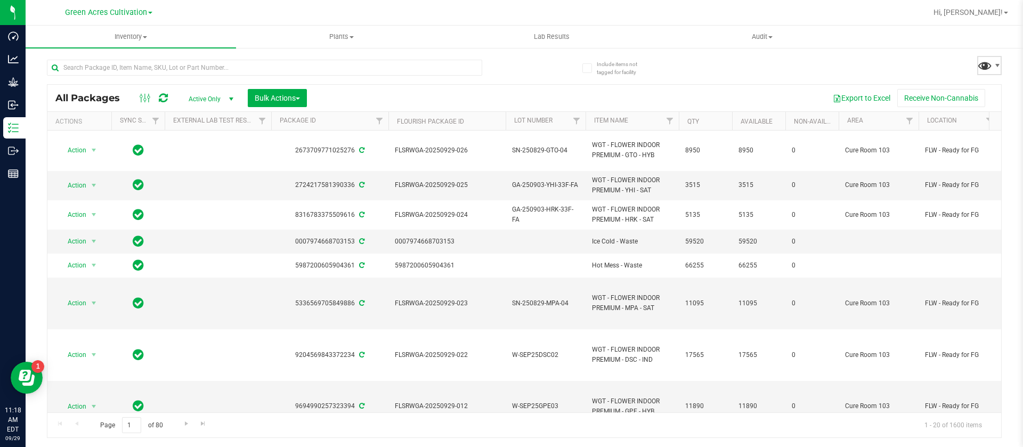
click at [989, 65] on span at bounding box center [984, 65] width 15 height 15
click at [989, 64] on span at bounding box center [984, 65] width 15 height 15
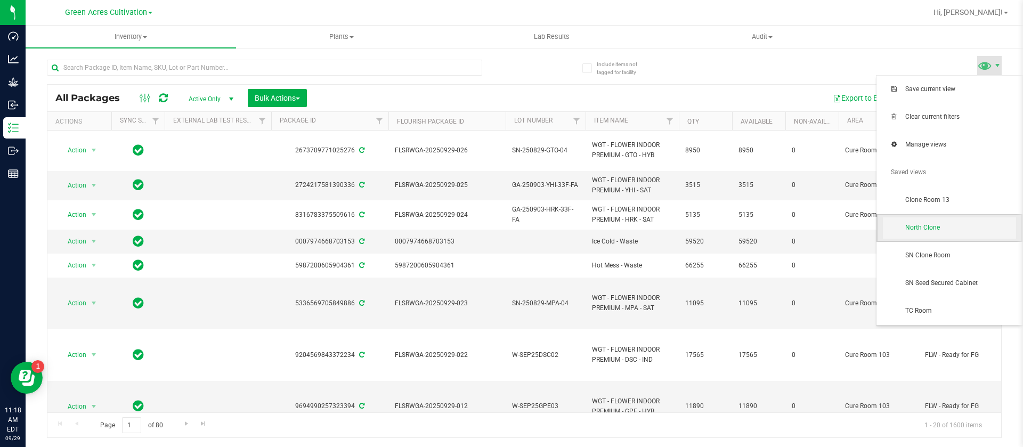
click at [935, 227] on span "North Clone" at bounding box center [960, 227] width 111 height 9
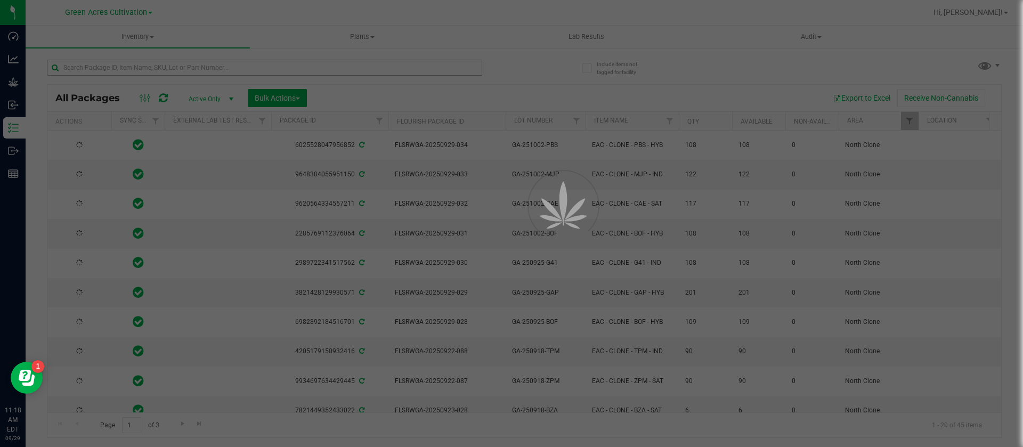
click at [138, 68] on div at bounding box center [511, 223] width 1023 height 447
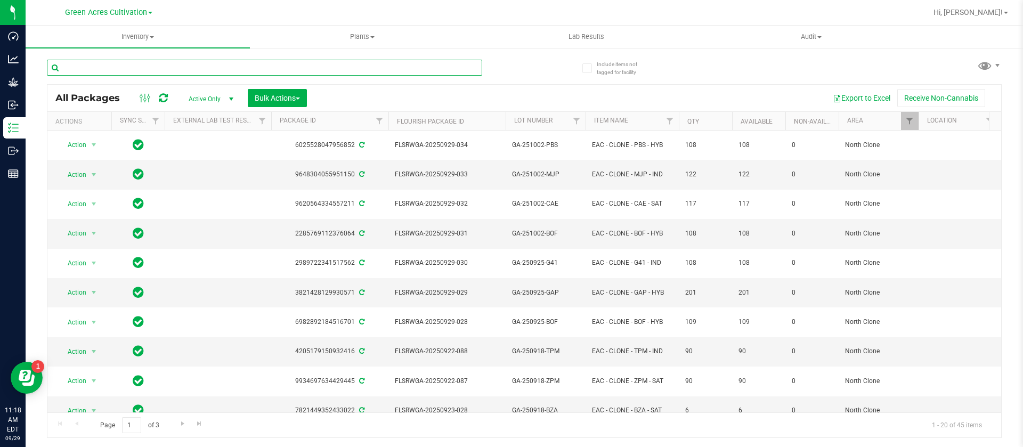
click at [150, 67] on input "text" at bounding box center [264, 68] width 435 height 16
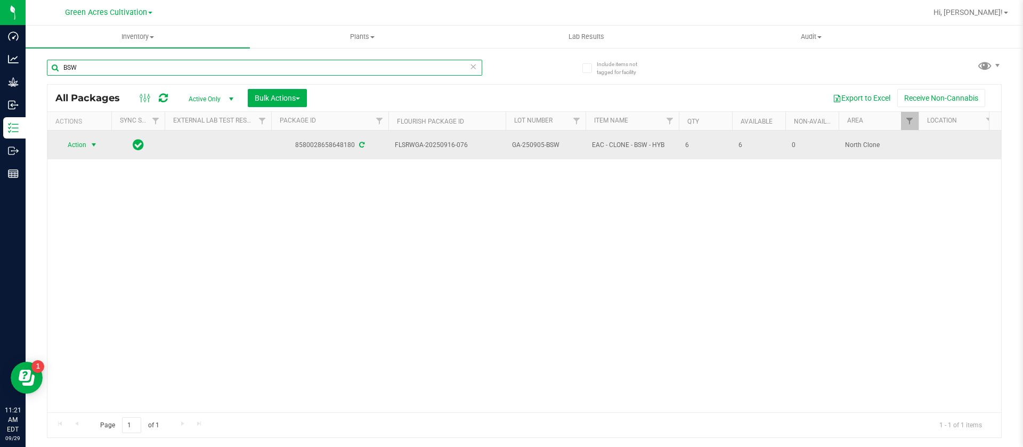
type input "BSW"
click at [92, 141] on span "select" at bounding box center [93, 145] width 9 height 9
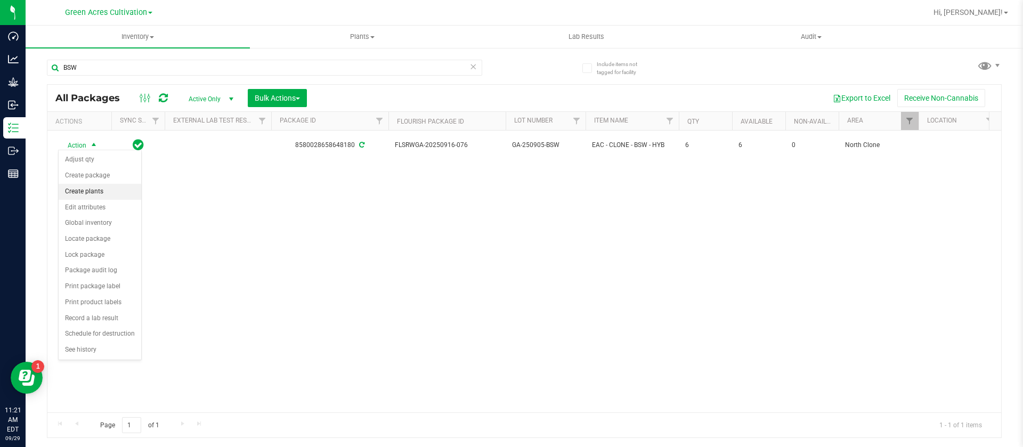
click at [105, 198] on li "Create plants" at bounding box center [100, 192] width 83 height 16
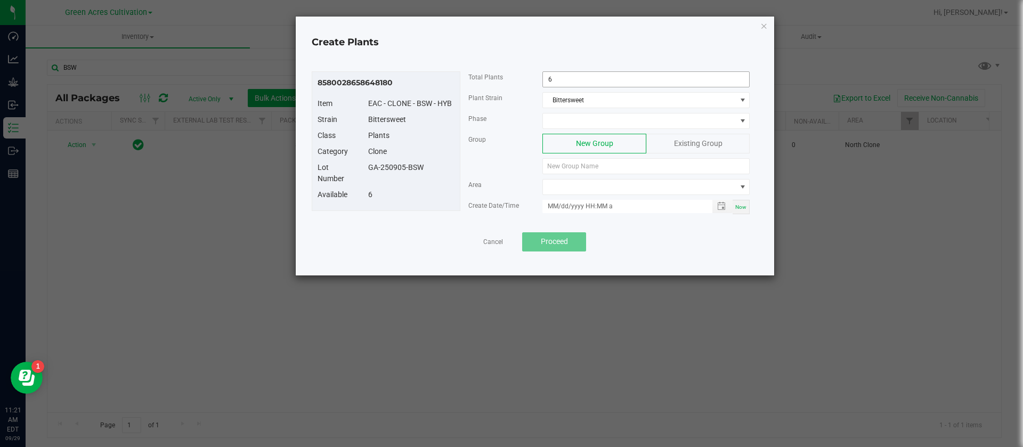
click at [591, 85] on input "6" at bounding box center [646, 79] width 206 height 15
type input "3"
click at [588, 119] on span at bounding box center [639, 120] width 193 height 15
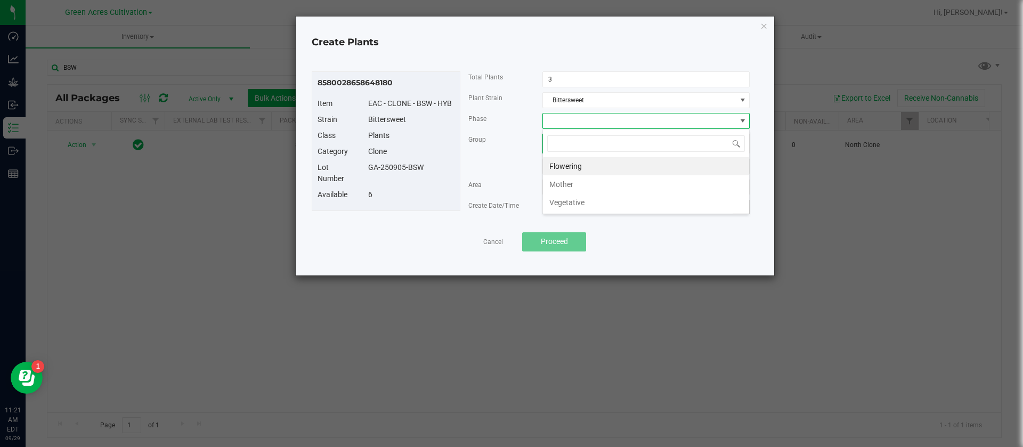
scroll to position [16, 207]
click at [564, 207] on li "Vegetative" at bounding box center [646, 202] width 206 height 18
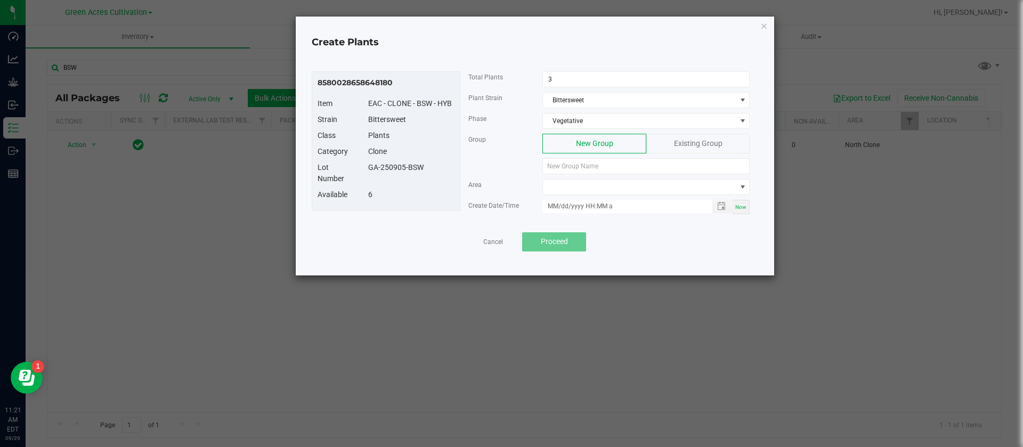
drag, startPoint x: 427, startPoint y: 169, endPoint x: 371, endPoint y: 168, distance: 55.4
click at [371, 168] on div "GA-250905-BSW" at bounding box center [411, 167] width 102 height 11
drag, startPoint x: 390, startPoint y: 166, endPoint x: 372, endPoint y: 189, distance: 28.5
click at [372, 189] on div "8580028658648180 Item EAC - CLONE - BSW - HYB Strain Bittersweet Class Plants C…" at bounding box center [386, 141] width 149 height 140
click at [367, 172] on div "GA-250905-BSW" at bounding box center [411, 167] width 102 height 11
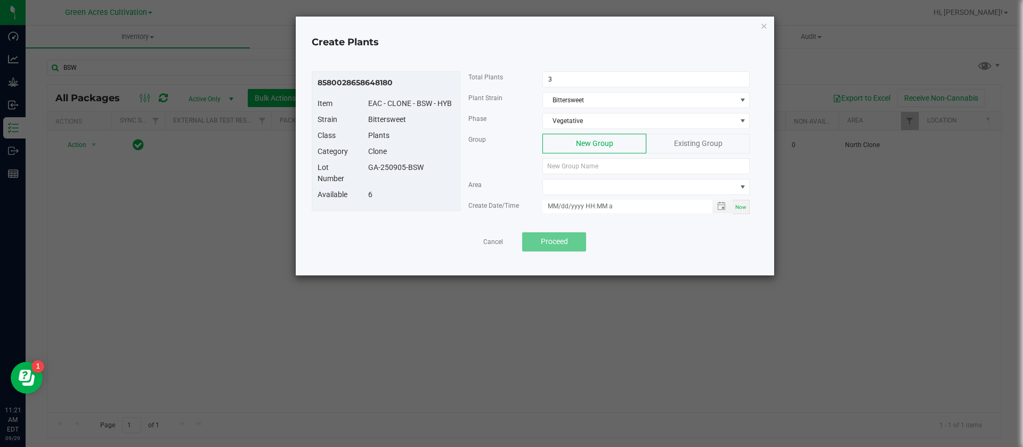
drag, startPoint x: 367, startPoint y: 172, endPoint x: 414, endPoint y: 170, distance: 47.4
click at [414, 170] on div "GA-250905-BSW" at bounding box center [411, 167] width 102 height 11
paste input "GA-250905-BSW"
type input "GA-250905-BSW"
click at [597, 190] on span at bounding box center [639, 187] width 193 height 15
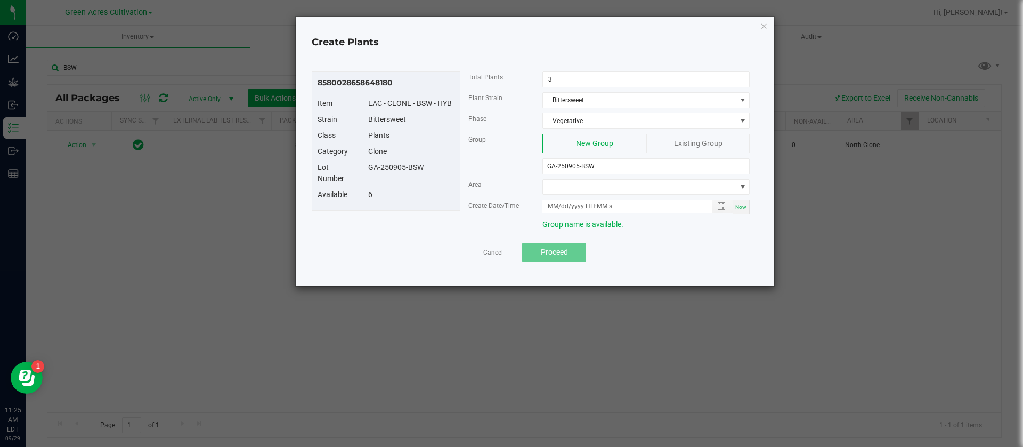
click at [322, 166] on div "Lot Number" at bounding box center [334, 173] width 51 height 22
click at [578, 190] on span at bounding box center [639, 187] width 193 height 15
click at [563, 193] on span at bounding box center [639, 187] width 193 height 15
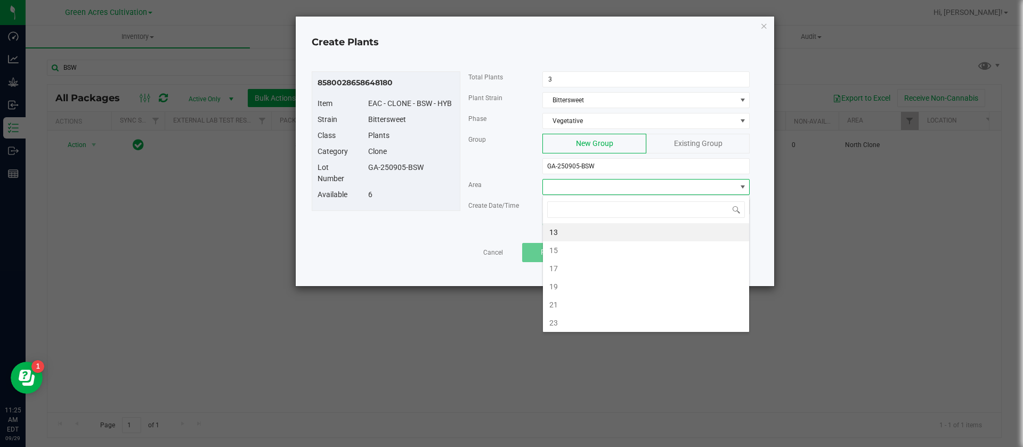
type input "n"
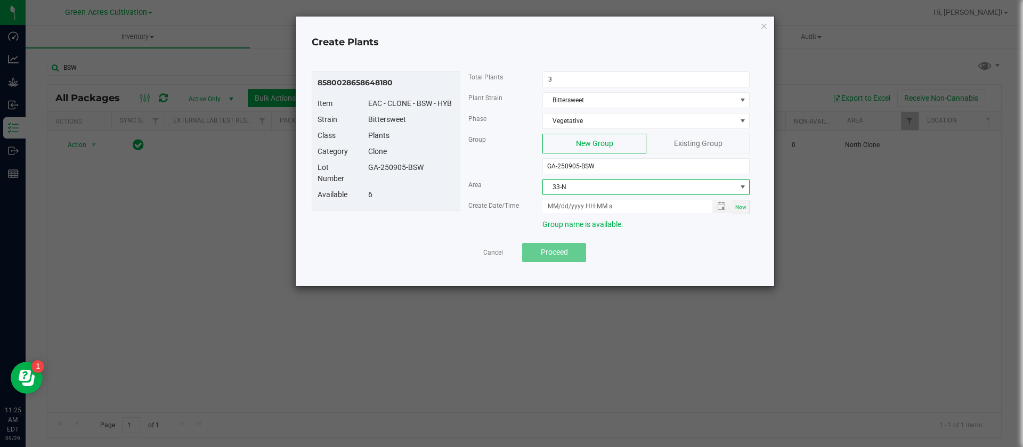
drag, startPoint x: 741, startPoint y: 204, endPoint x: 692, endPoint y: 225, distance: 53.2
click at [743, 204] on span "Now" at bounding box center [740, 207] width 11 height 6
type input "09/29/2025 11:25 AM"
click at [566, 252] on span "Proceed" at bounding box center [554, 252] width 27 height 9
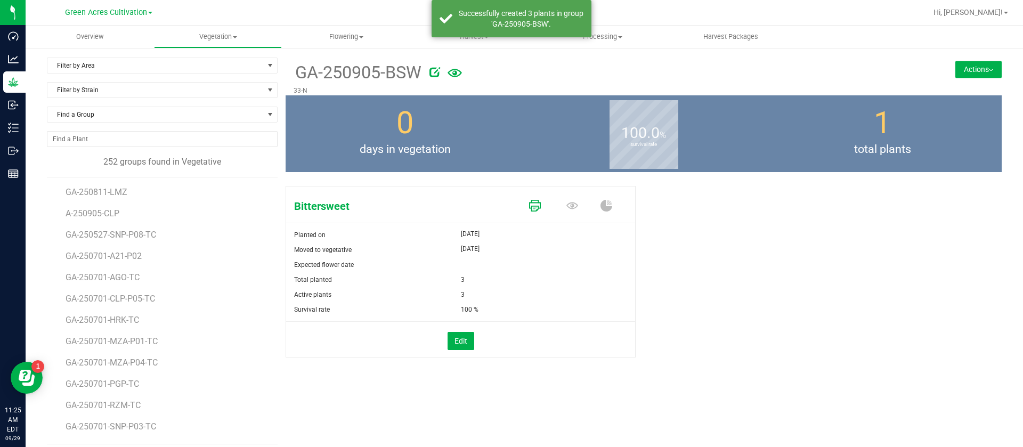
click at [529, 201] on icon at bounding box center [535, 206] width 12 height 12
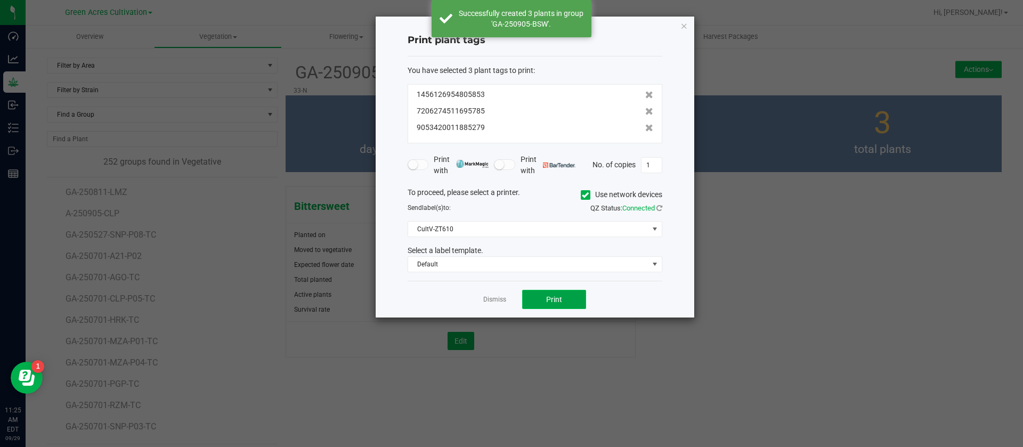
click at [540, 300] on button "Print" at bounding box center [554, 299] width 64 height 19
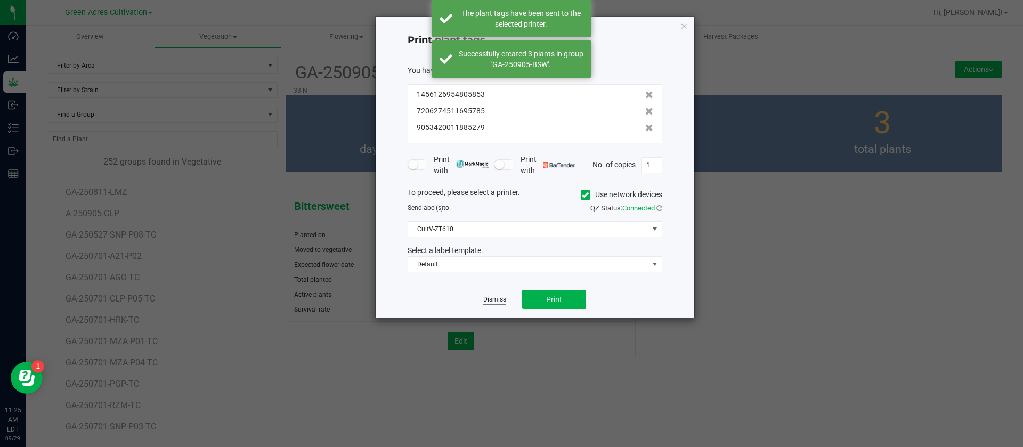
click at [493, 299] on link "Dismiss" at bounding box center [494, 299] width 23 height 9
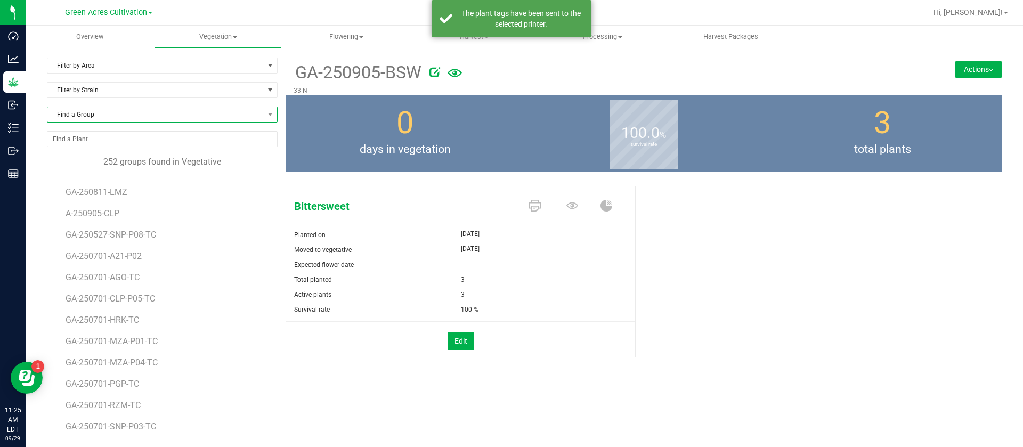
click at [91, 121] on span "Find a Group" at bounding box center [155, 114] width 216 height 15
click at [408, 152] on span "days in vegetation" at bounding box center [405, 149] width 239 height 17
click at [415, 138] on div "0 days in vegetation" at bounding box center [405, 133] width 239 height 77
